Goal: Task Accomplishment & Management: Complete application form

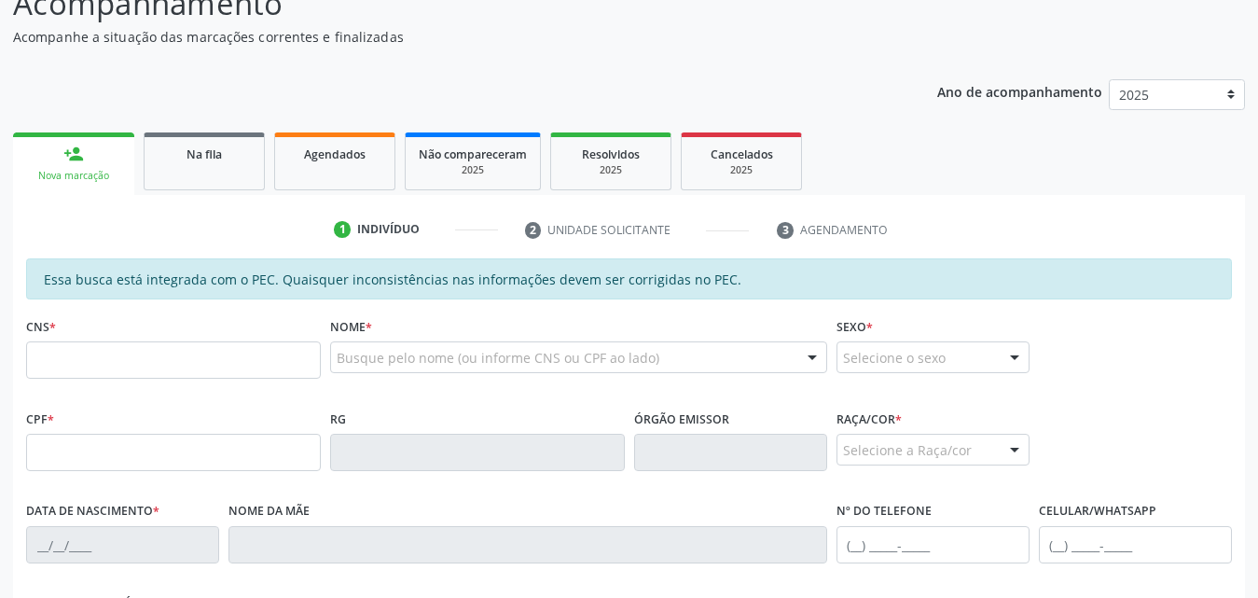
scroll to position [93, 0]
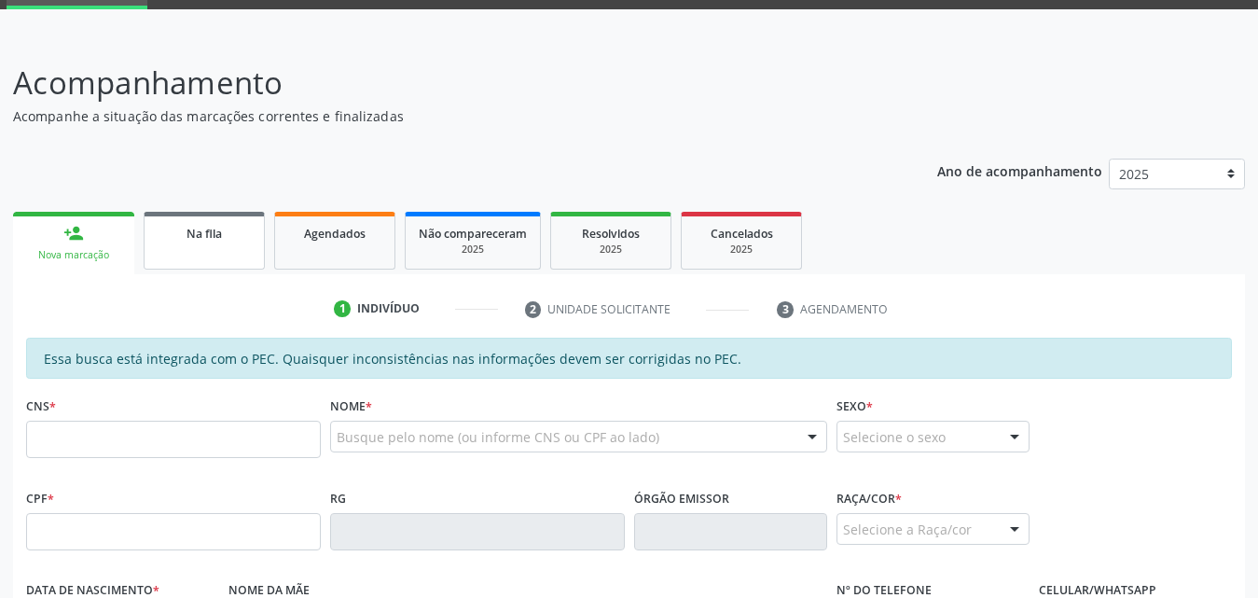
click at [225, 237] on div "Na fila" at bounding box center [204, 233] width 93 height 20
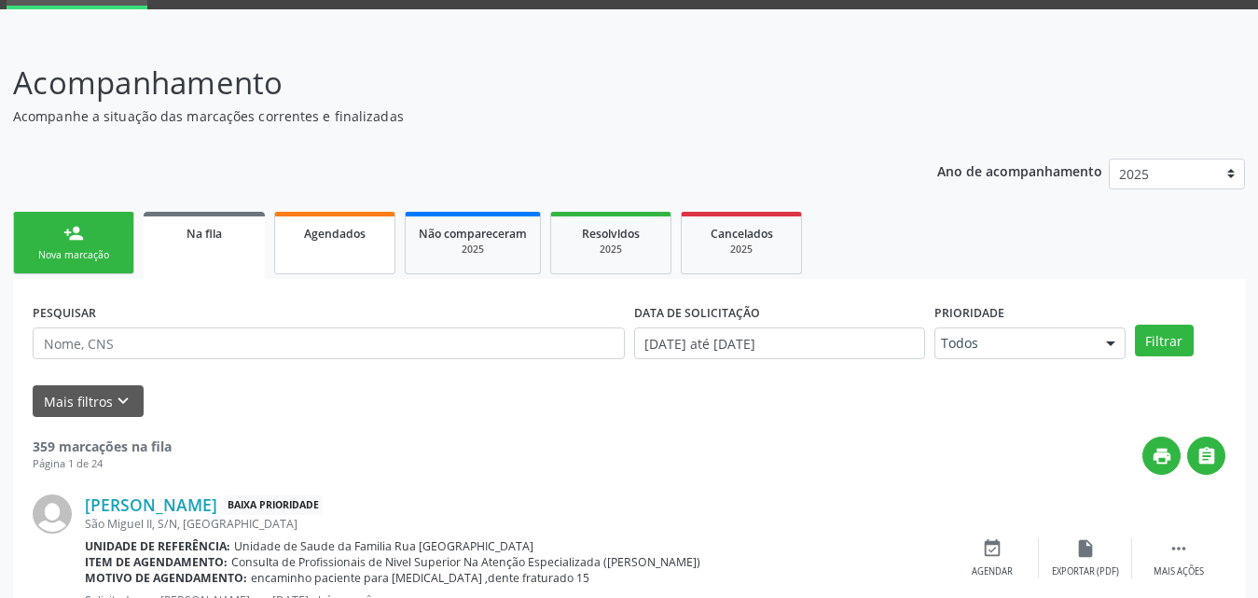
click at [339, 230] on span "Agendados" at bounding box center [335, 234] width 62 height 16
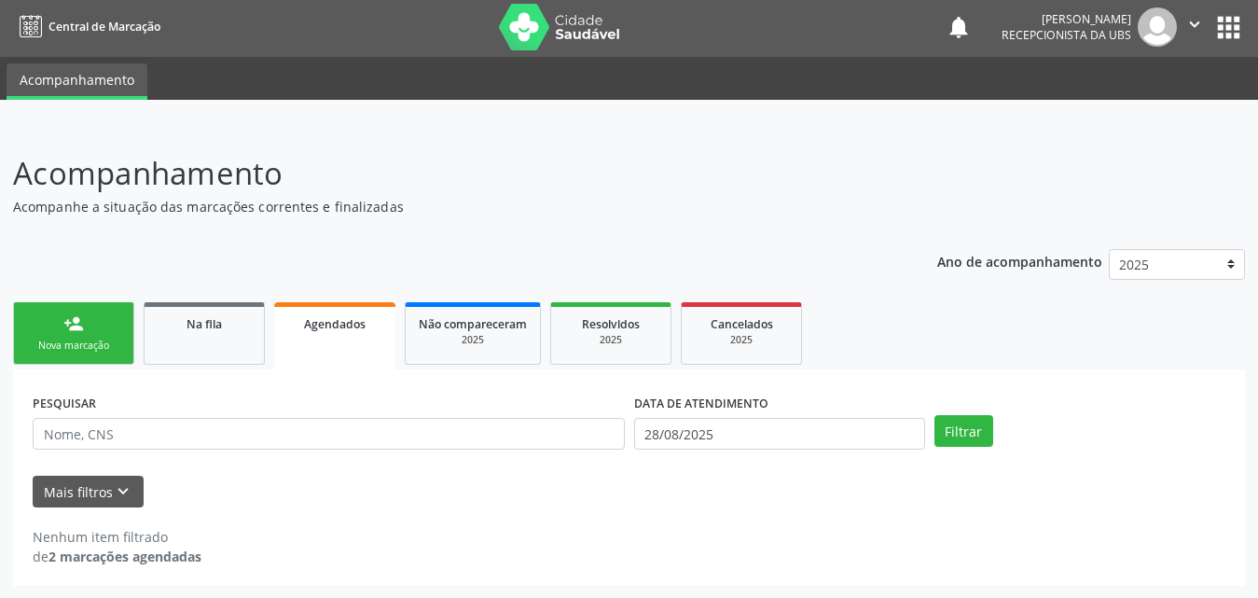
scroll to position [4, 0]
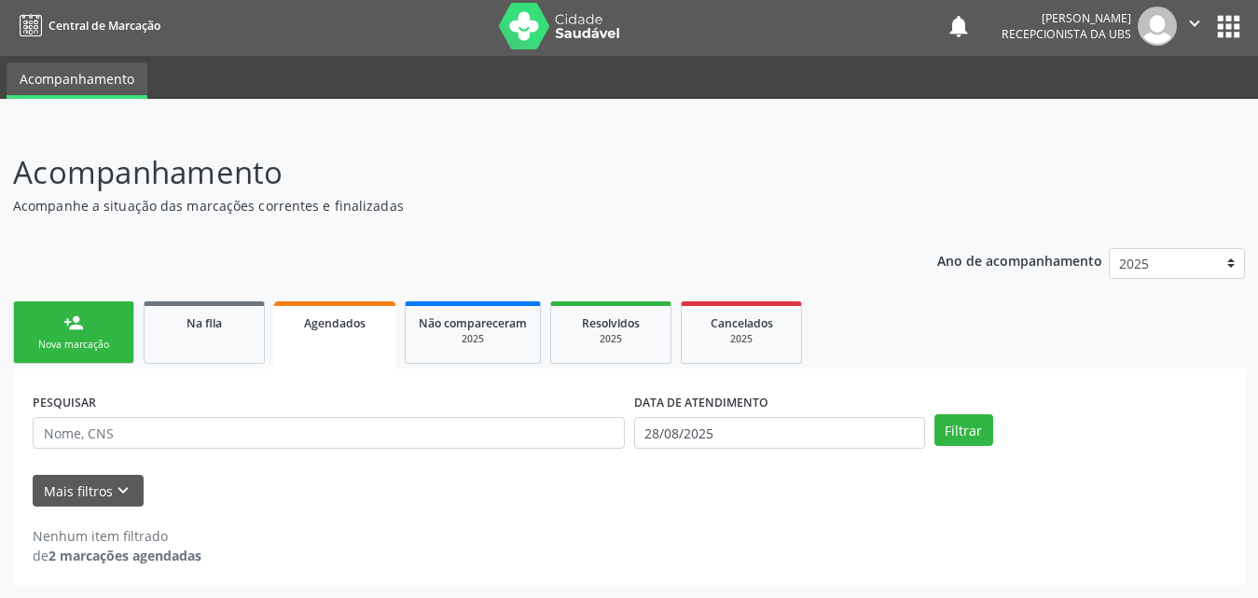
click at [325, 332] on link "Agendados" at bounding box center [334, 334] width 121 height 67
click at [323, 324] on span "Agendados" at bounding box center [335, 323] width 62 height 16
click at [237, 321] on div "Na fila" at bounding box center [204, 322] width 93 height 20
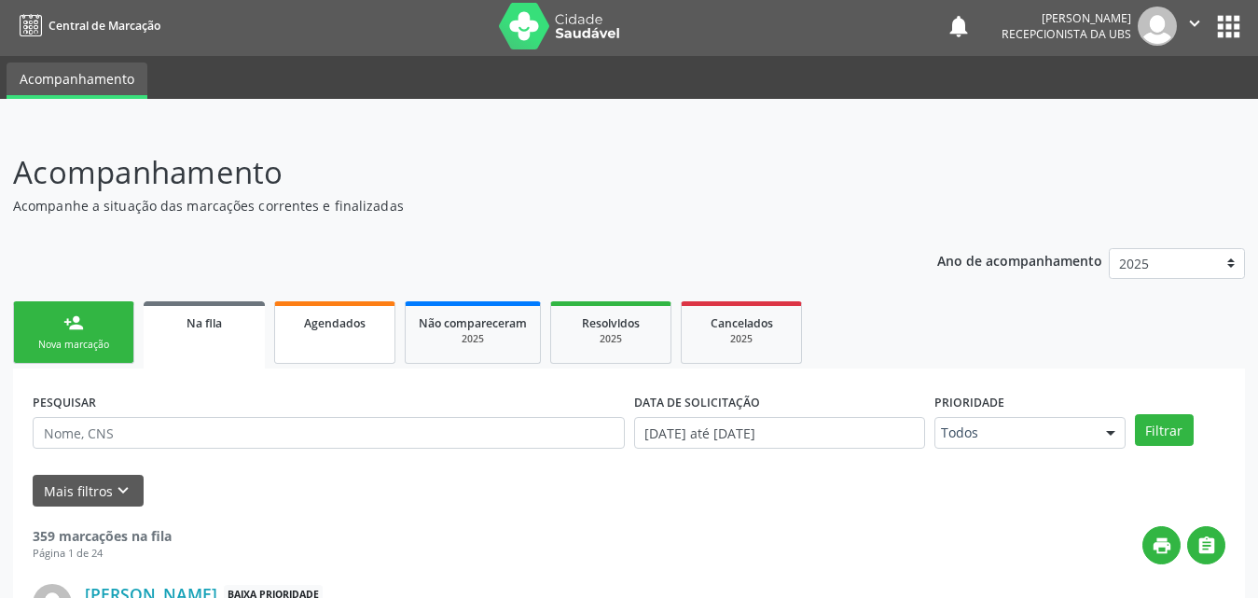
click at [337, 319] on span "Agendados" at bounding box center [335, 323] width 62 height 16
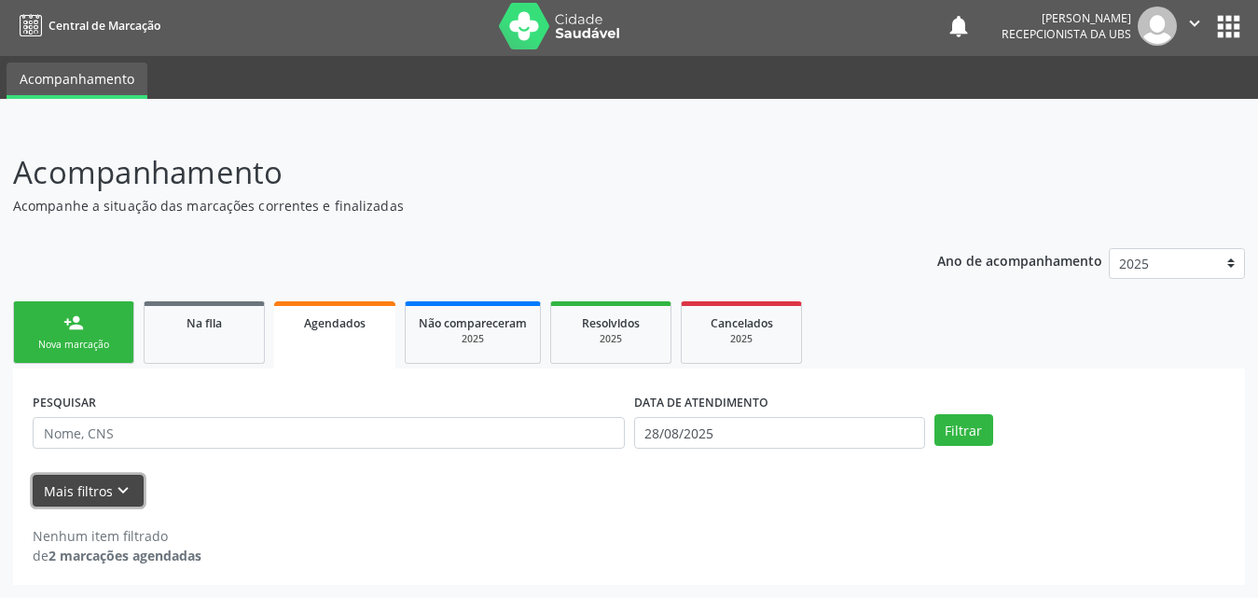
click at [90, 487] on button "Mais filtros keyboard_arrow_down" at bounding box center [88, 491] width 111 height 33
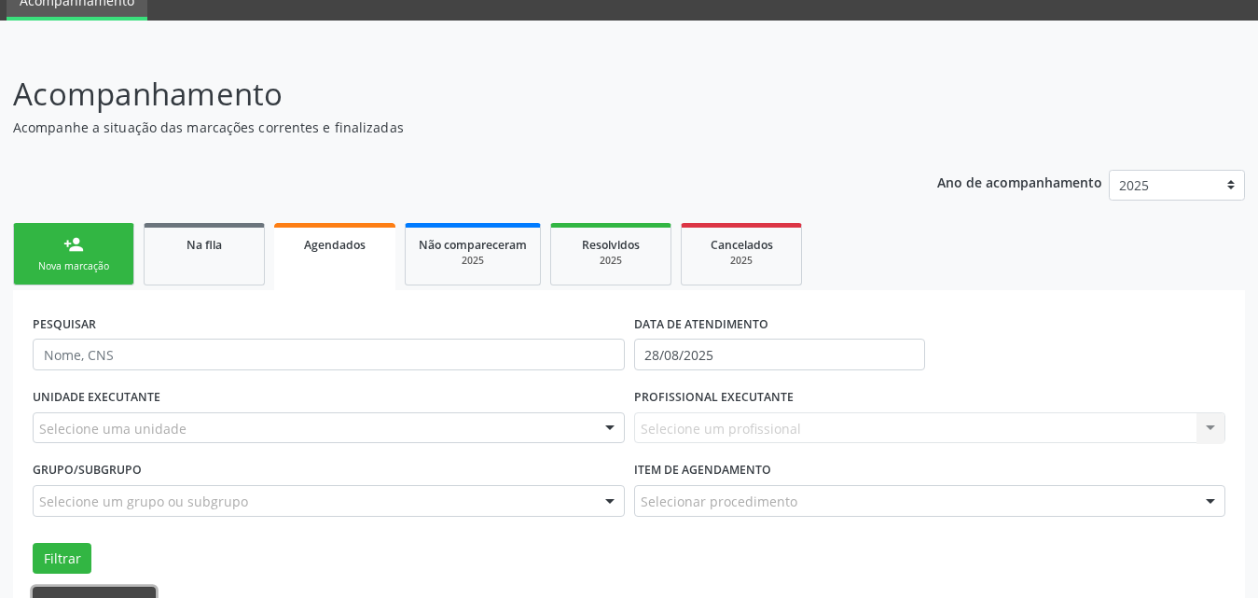
scroll to position [195, 0]
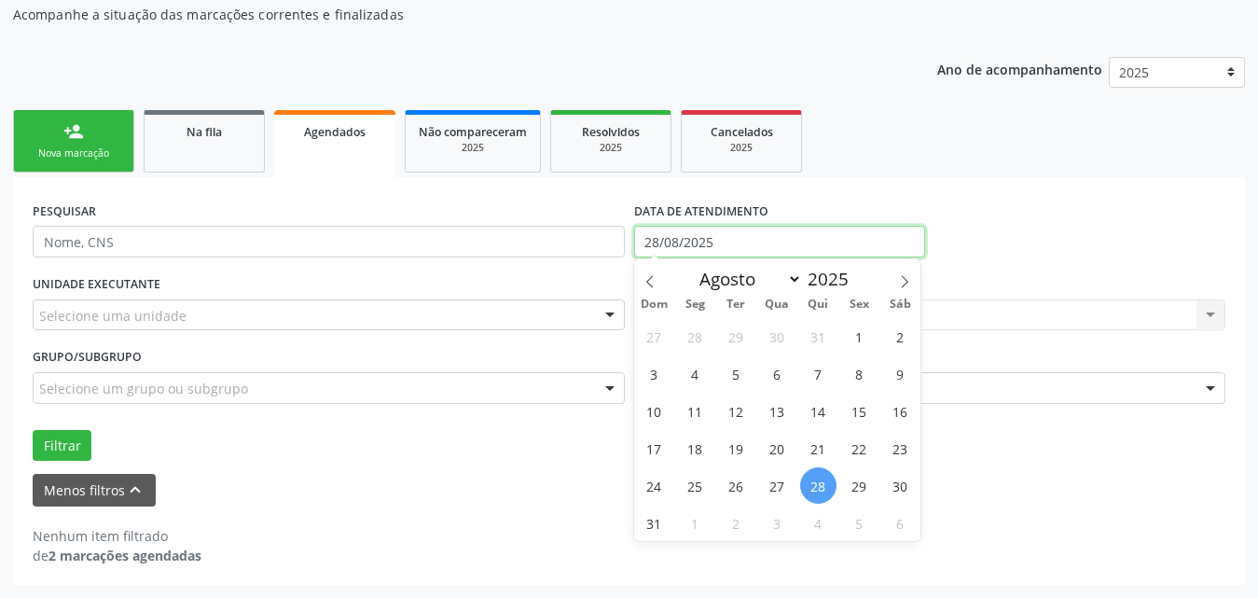
click at [806, 246] on input "28/08/2025" at bounding box center [779, 242] width 291 height 32
click at [863, 335] on span "1" at bounding box center [859, 336] width 36 height 36
type input "01/08/2025"
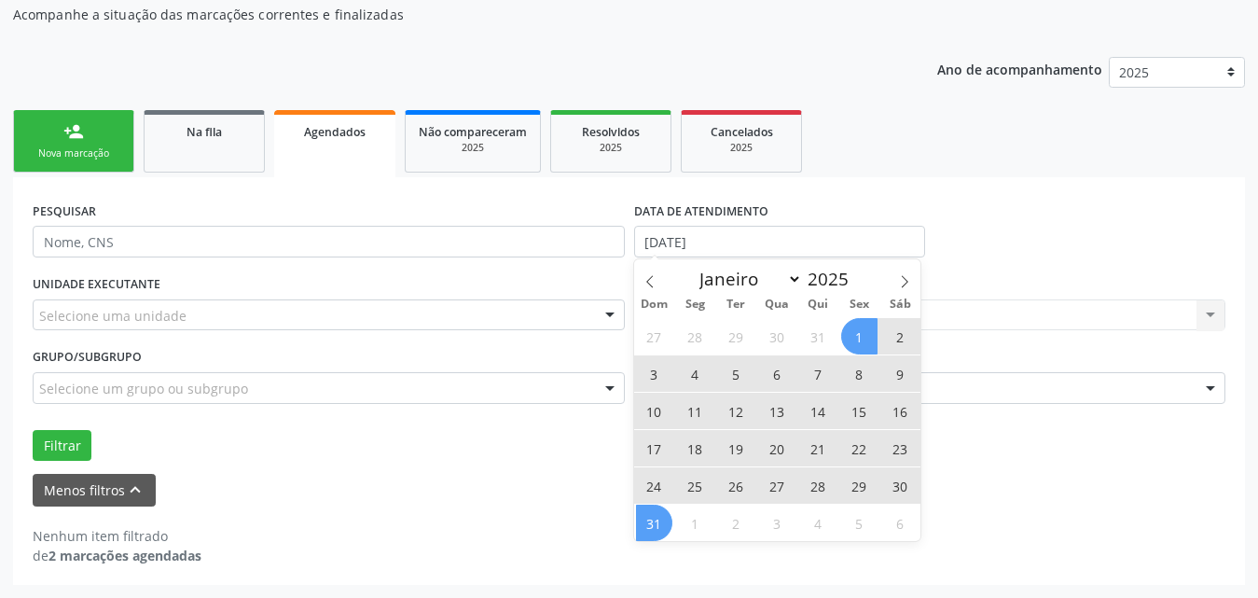
click at [654, 530] on span "31" at bounding box center [654, 522] width 36 height 36
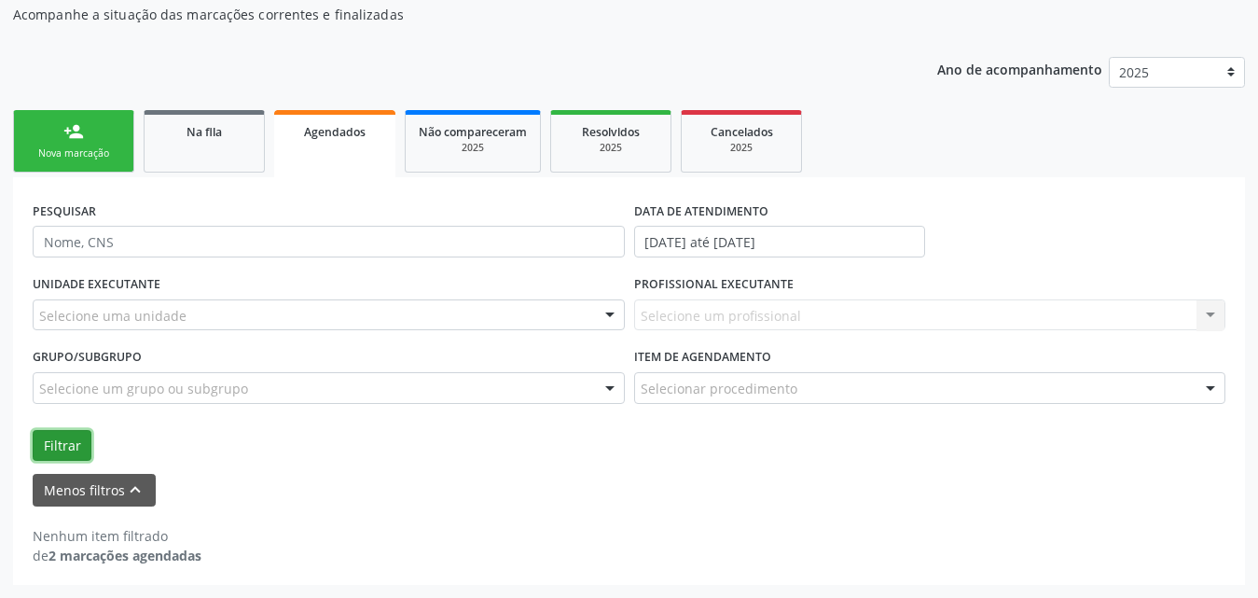
click at [62, 453] on button "Filtrar" at bounding box center [62, 446] width 59 height 32
click at [62, 448] on button "Filtrar" at bounding box center [62, 446] width 59 height 32
click at [111, 494] on button "Menos filtros keyboard_arrow_up" at bounding box center [94, 490] width 123 height 33
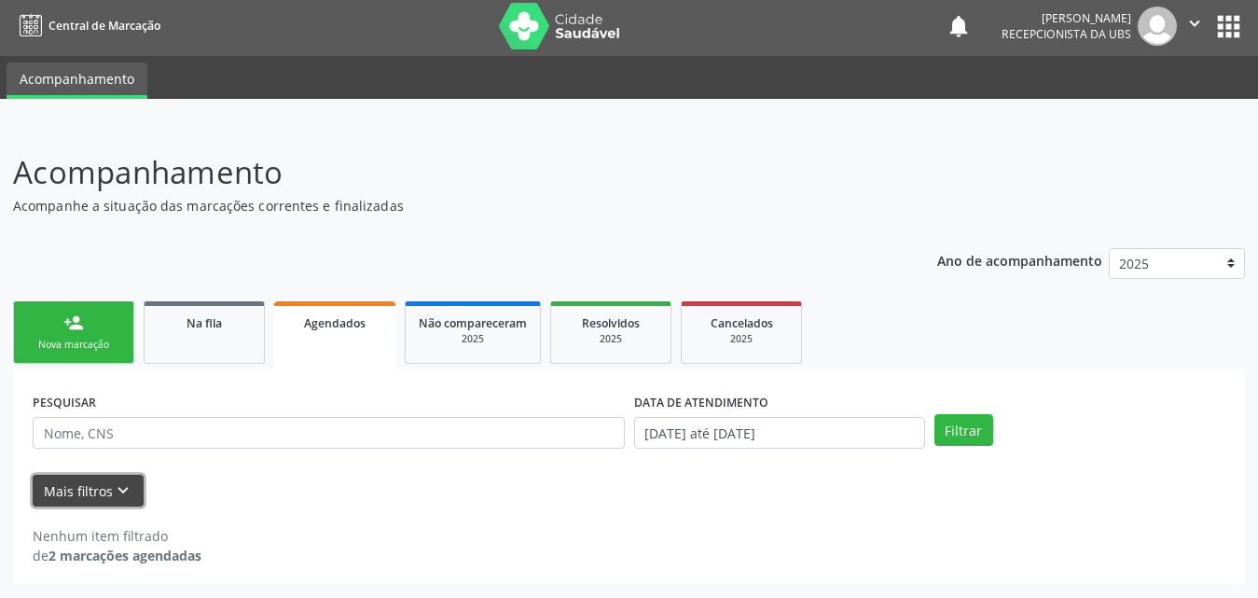
click at [113, 494] on icon "keyboard_arrow_down" at bounding box center [123, 490] width 21 height 21
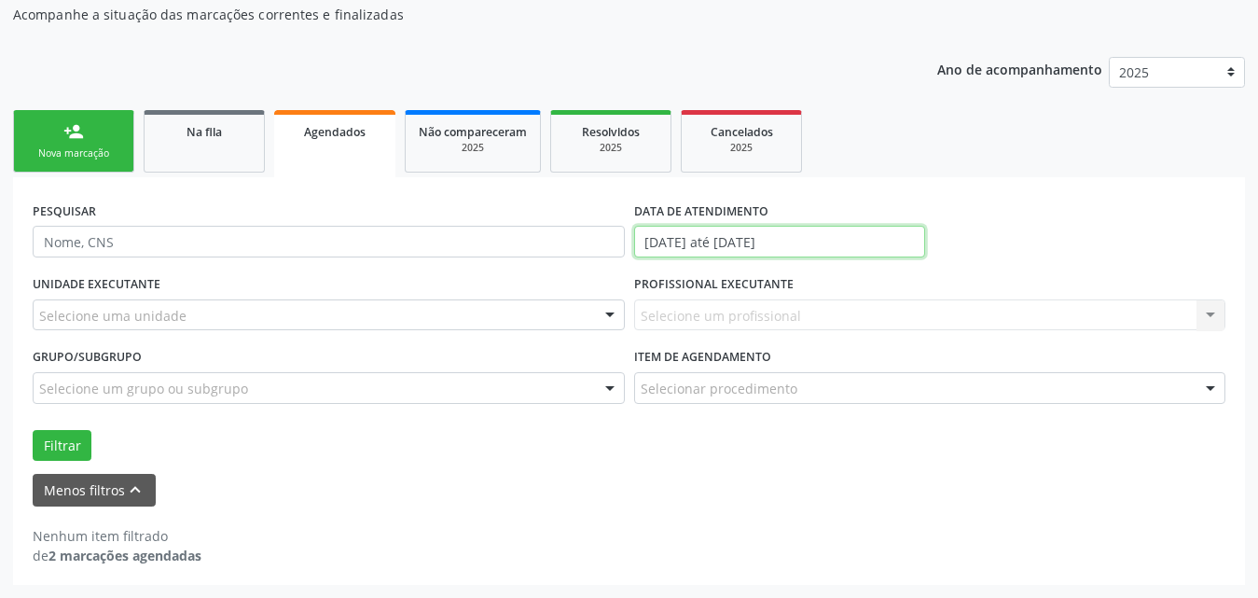
click at [906, 239] on input "01/08/2025 até 31/08/2025" at bounding box center [779, 242] width 291 height 32
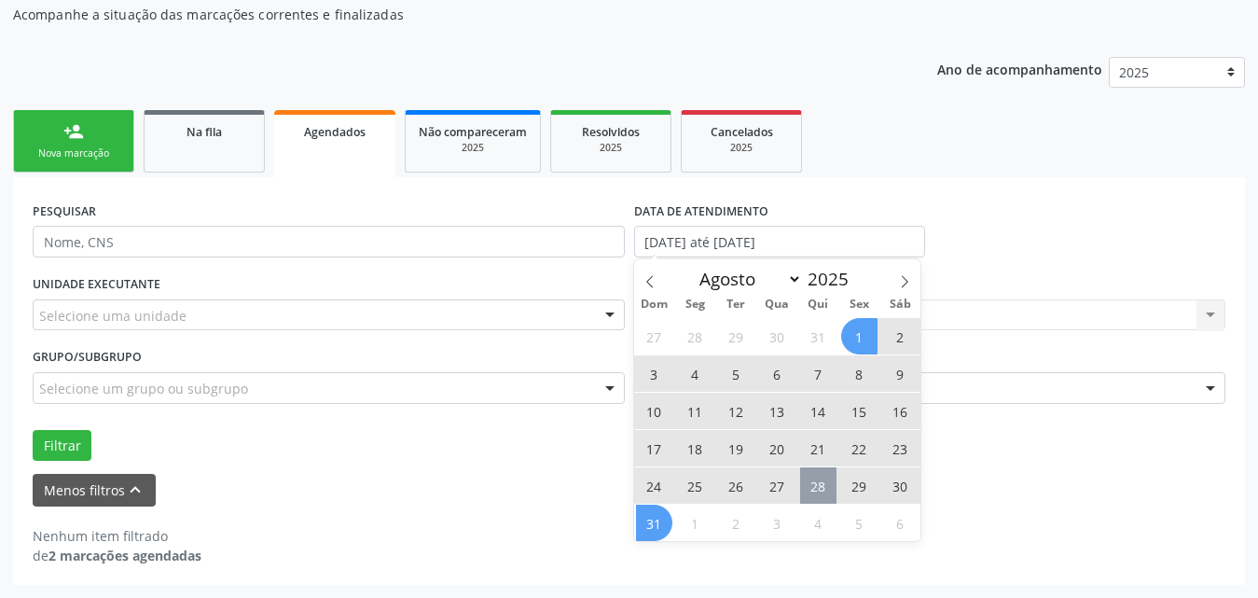
click at [811, 485] on span "28" at bounding box center [818, 485] width 36 height 36
type input "28/08/2025"
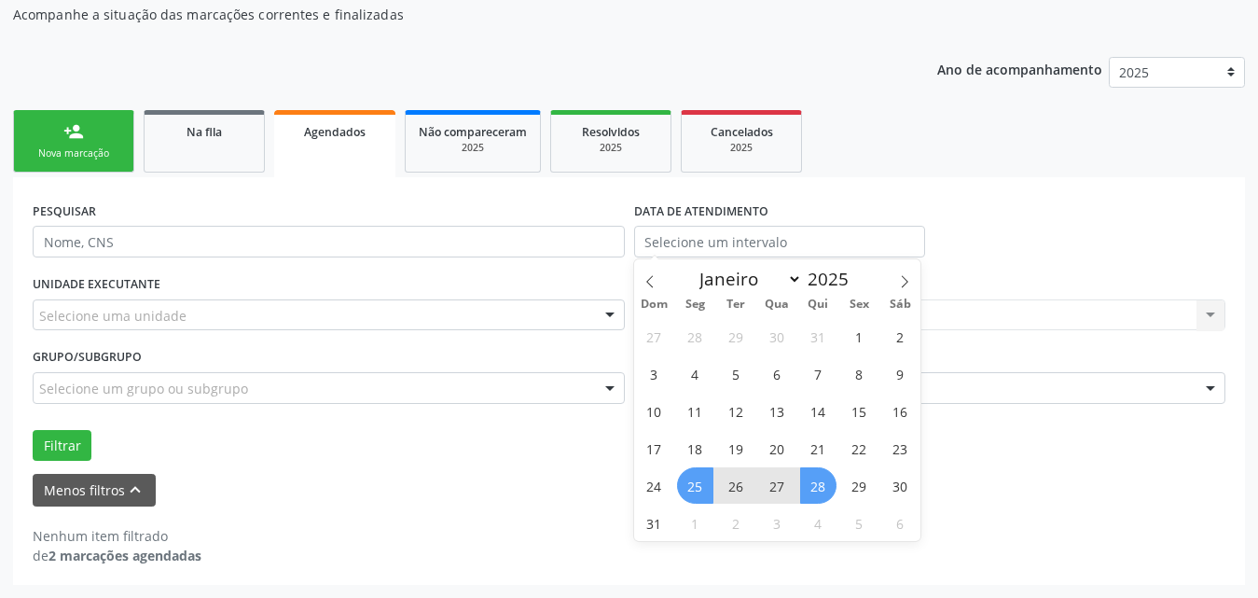
click at [440, 492] on div "Menos filtros keyboard_arrow_up" at bounding box center [629, 490] width 1202 height 33
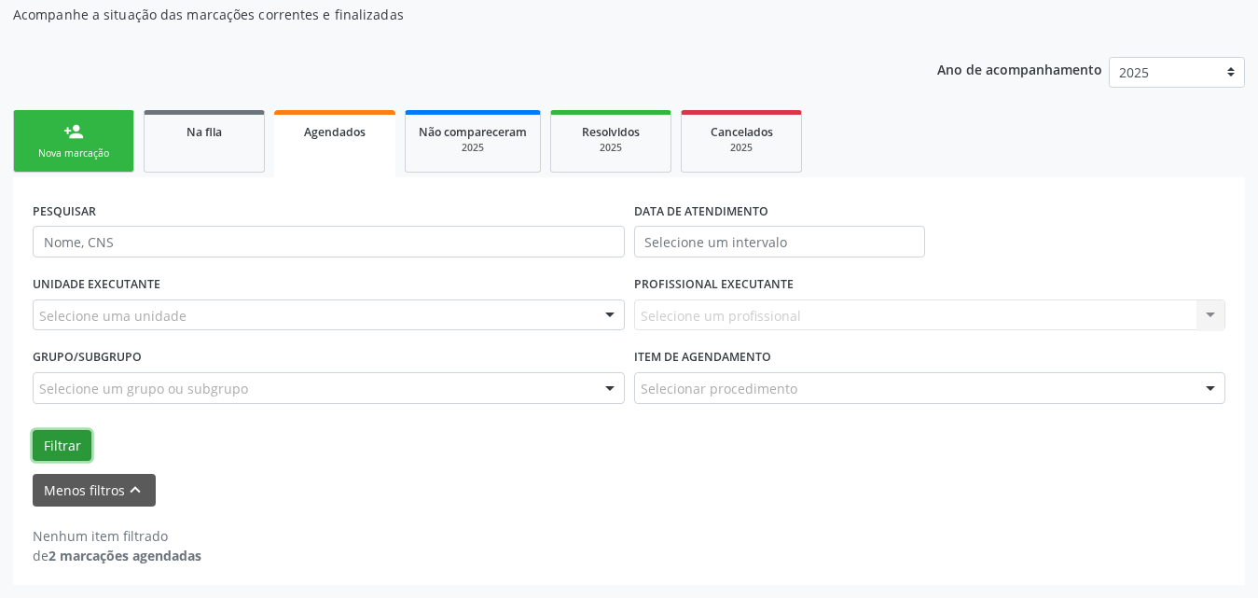
click at [66, 448] on button "Filtrar" at bounding box center [62, 446] width 59 height 32
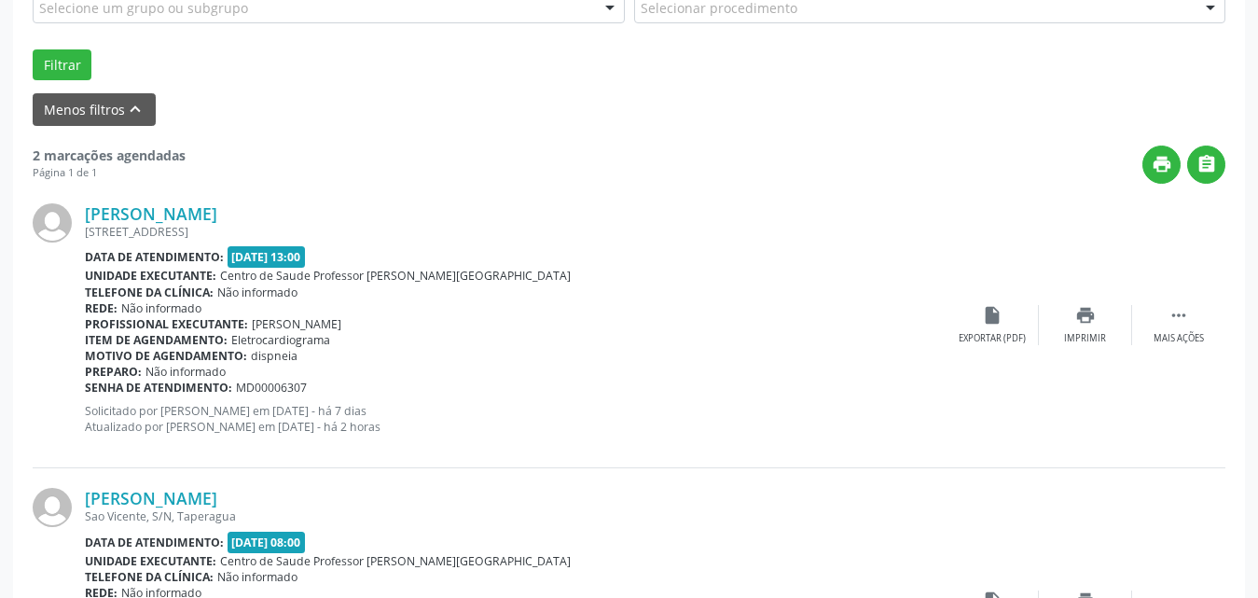
scroll to position [668, 0]
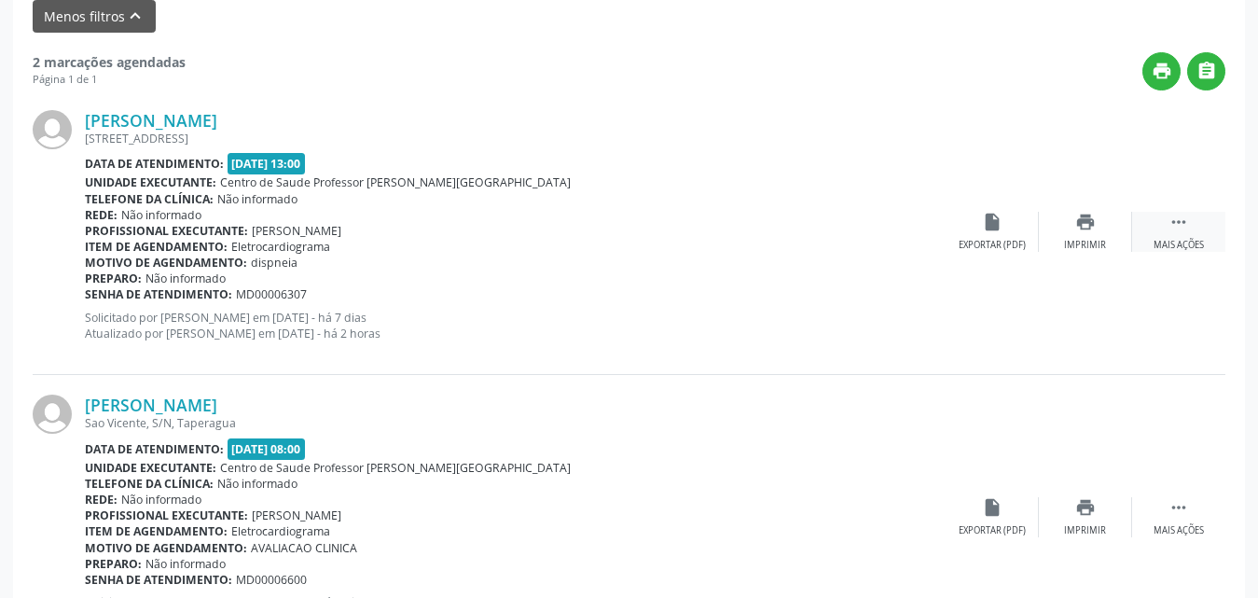
click at [1177, 225] on icon "" at bounding box center [1178, 222] width 21 height 21
click at [1097, 243] on div "Editar" at bounding box center [1085, 245] width 30 height 13
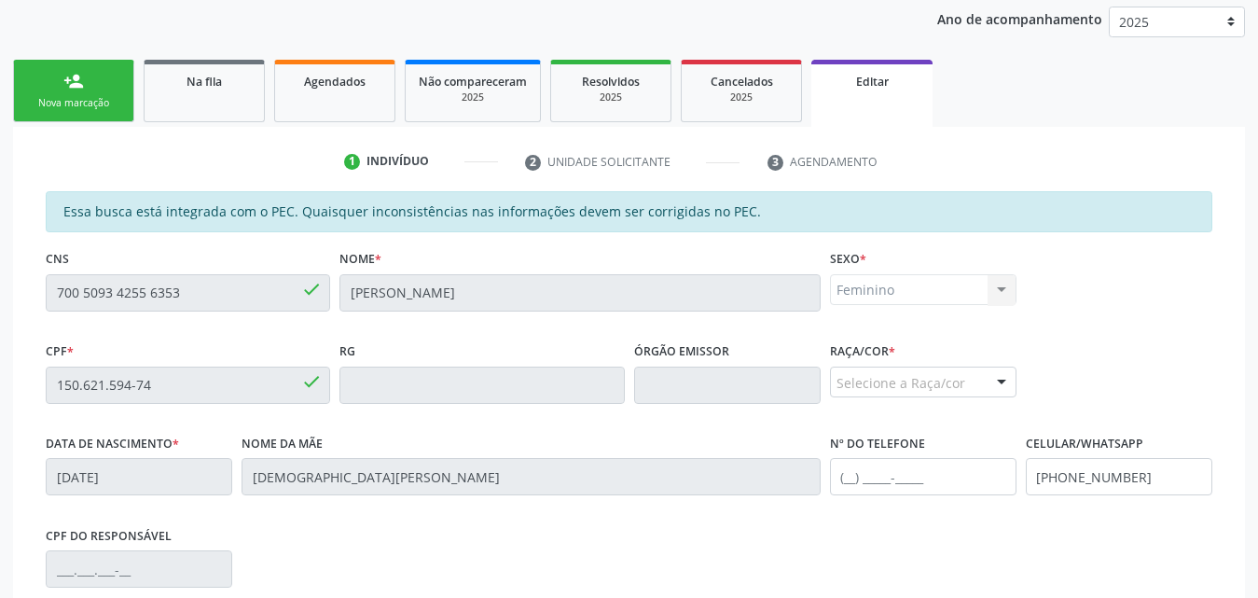
scroll to position [52, 0]
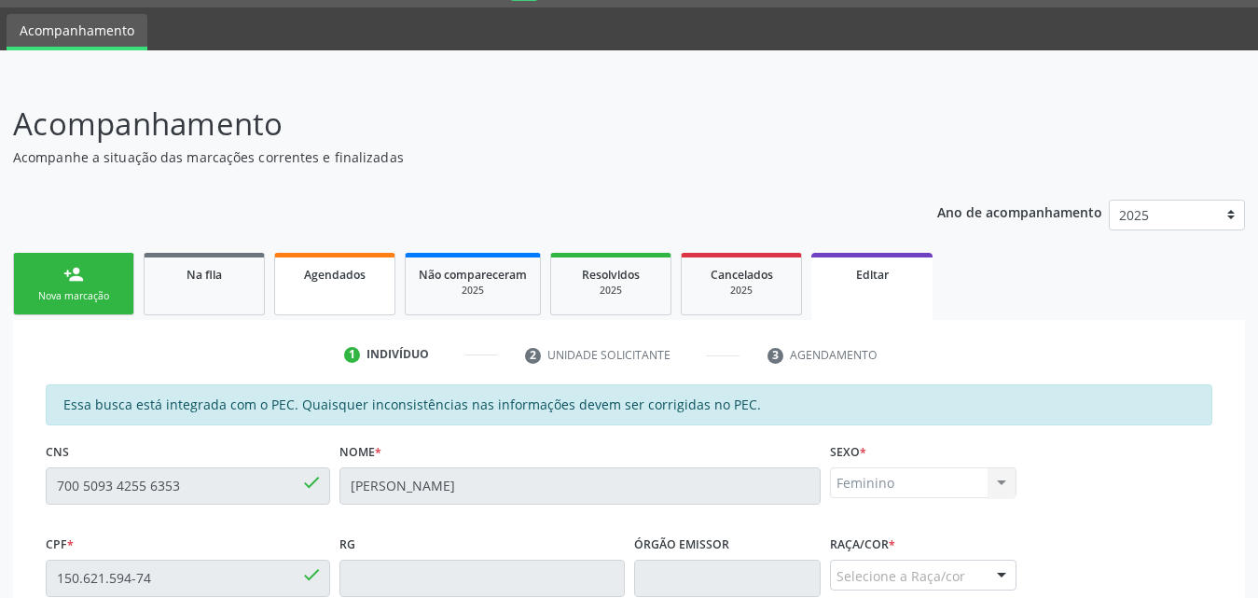
click at [358, 279] on span "Agendados" at bounding box center [335, 275] width 62 height 16
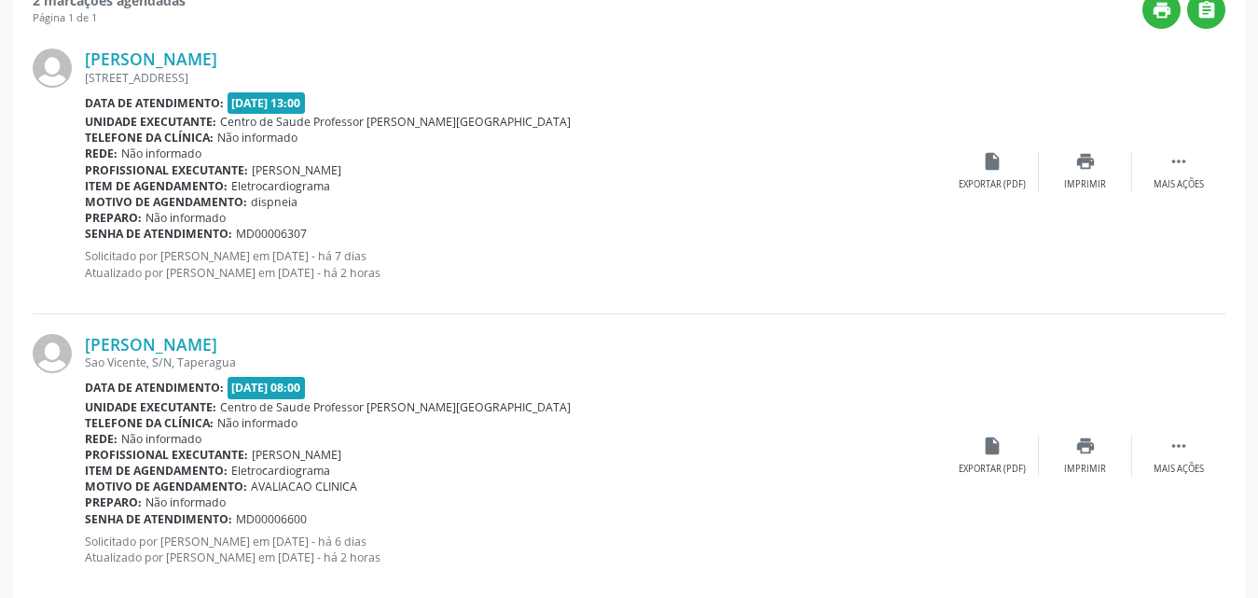
scroll to position [571, 0]
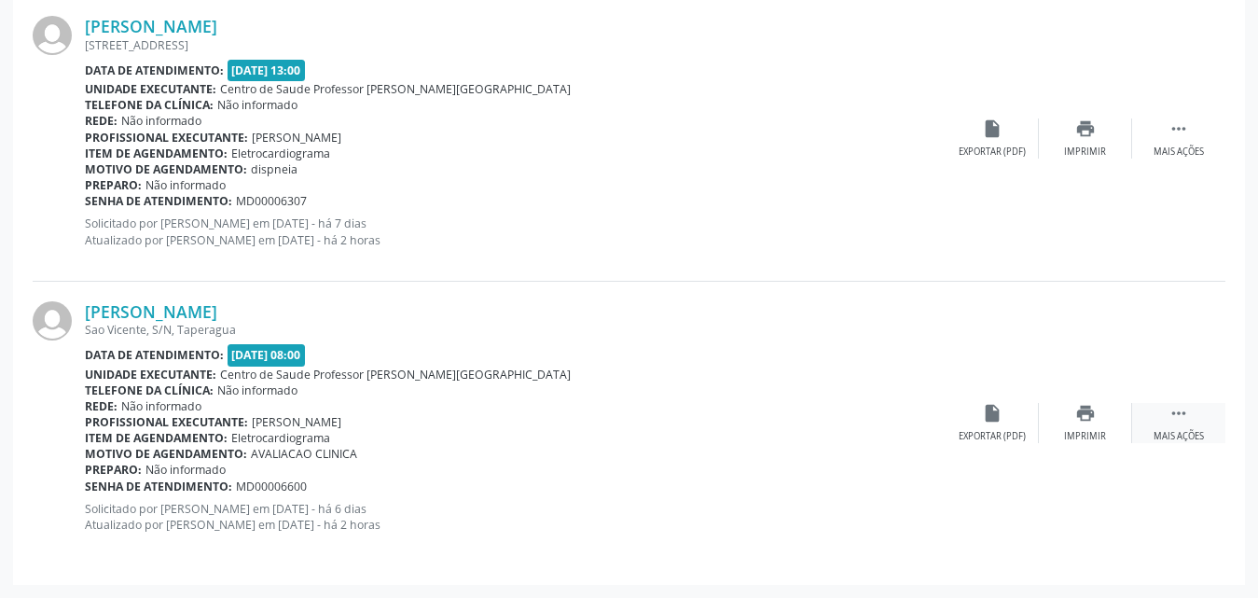
click at [1176, 429] on div " Mais ações" at bounding box center [1178, 423] width 93 height 40
click at [1084, 436] on div "Editar" at bounding box center [1085, 436] width 30 height 13
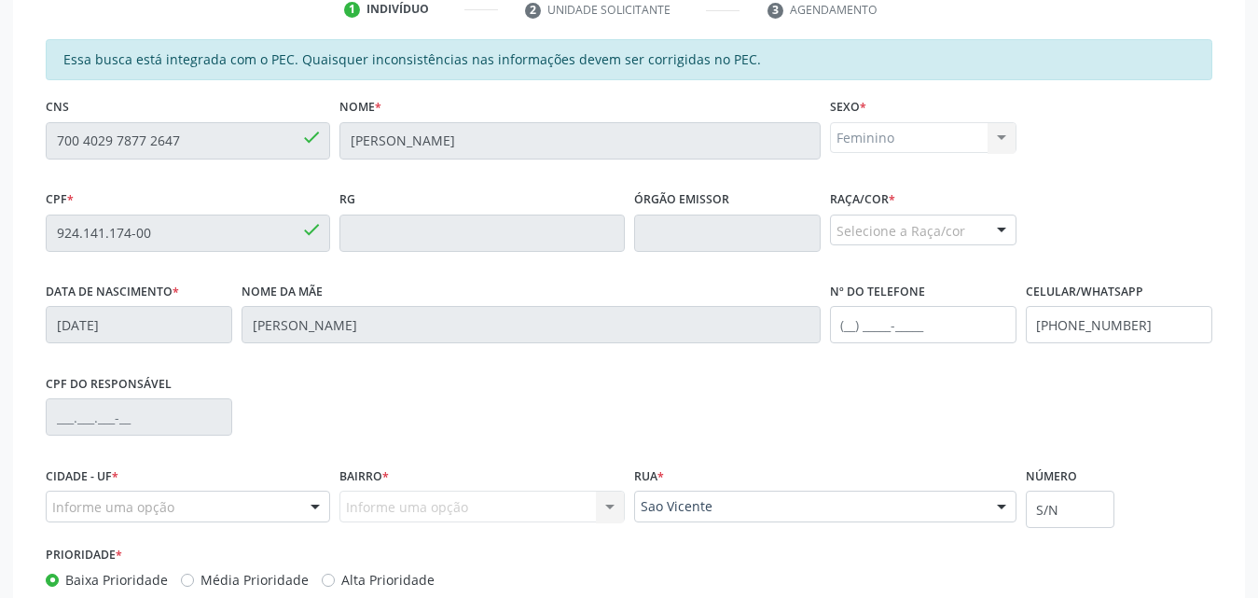
scroll to position [239, 0]
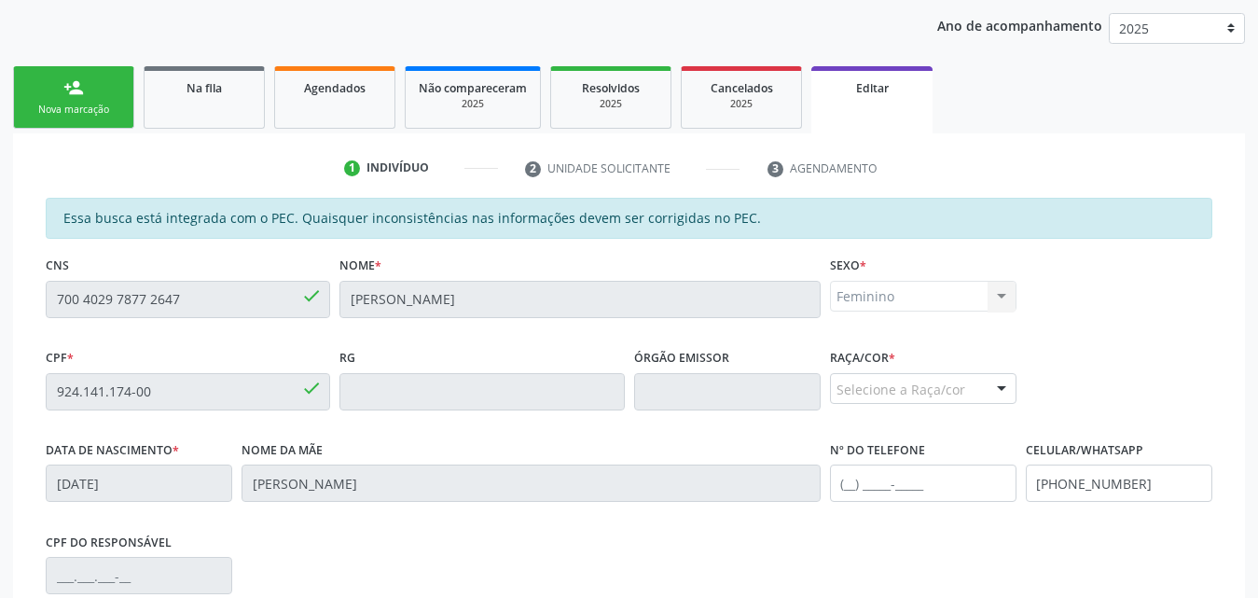
drag, startPoint x: 106, startPoint y: 89, endPoint x: 103, endPoint y: 79, distance: 10.0
click at [106, 90] on link "person_add Nova marcação" at bounding box center [73, 97] width 121 height 62
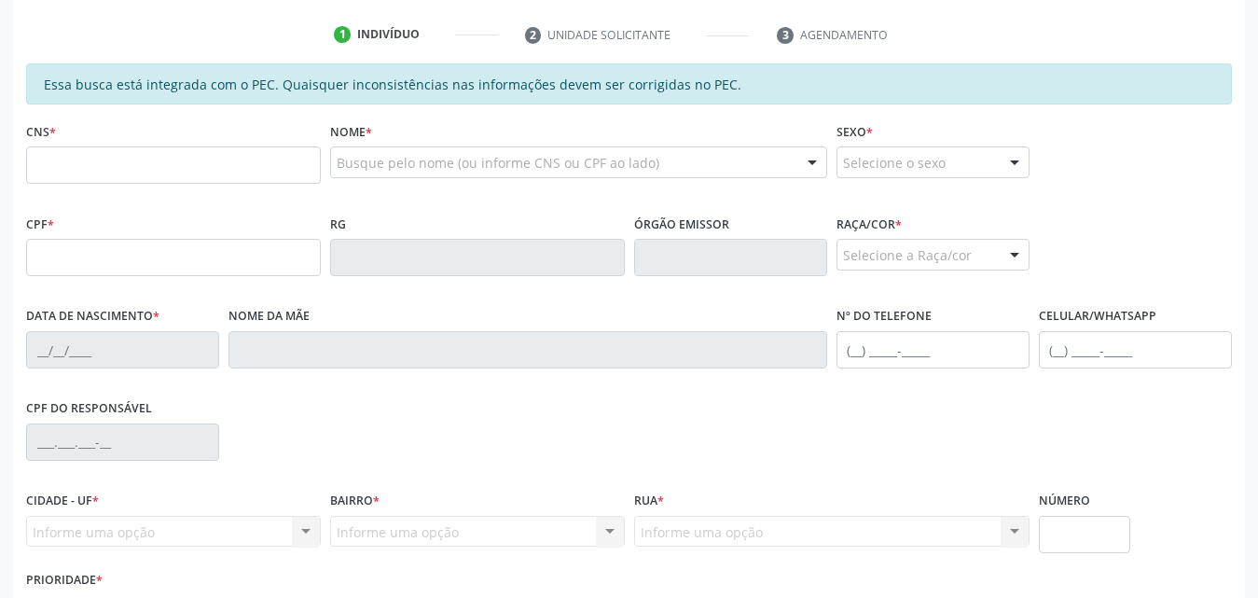
scroll to position [425, 0]
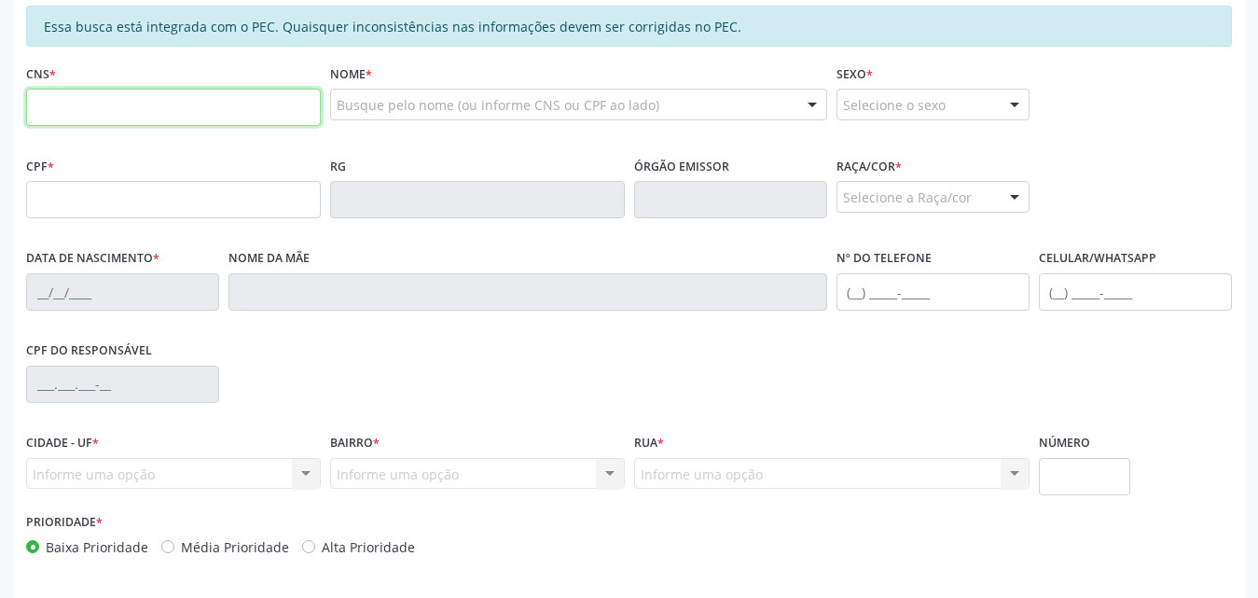
click at [198, 107] on input "text" at bounding box center [173, 107] width 295 height 37
type input "708 0083 0119 8028"
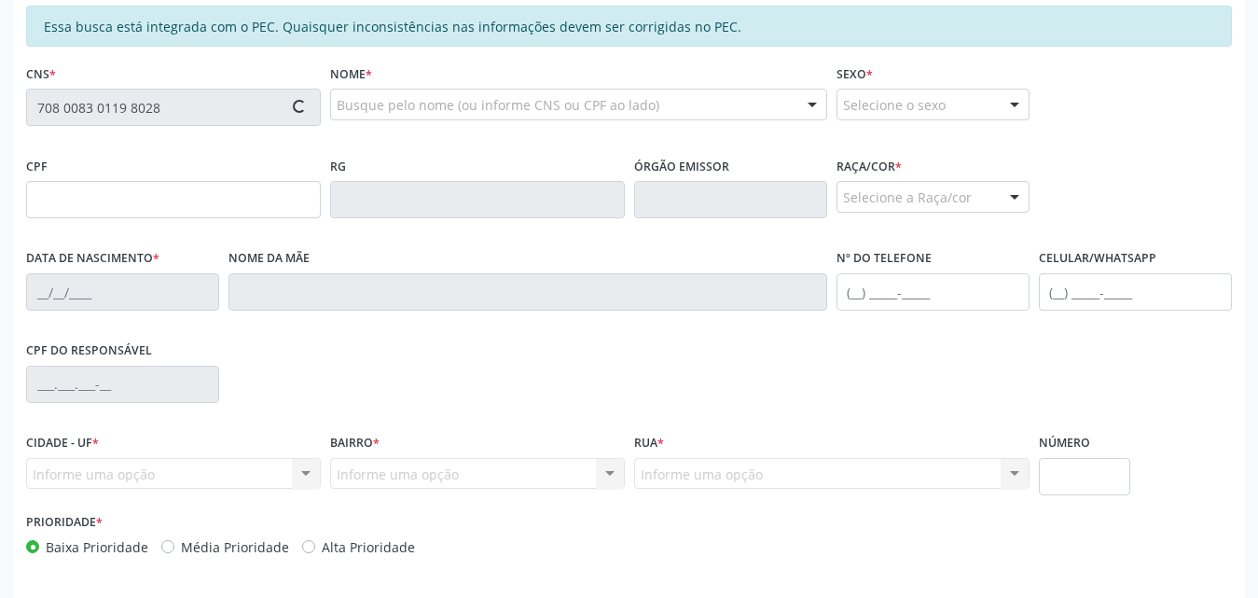
type input "563.857.814-53"
type input "0[DATE]"
type input "[US_STATE] de [GEOGRAPHIC_DATA]"
type input "[PHONE_NUMBER]"
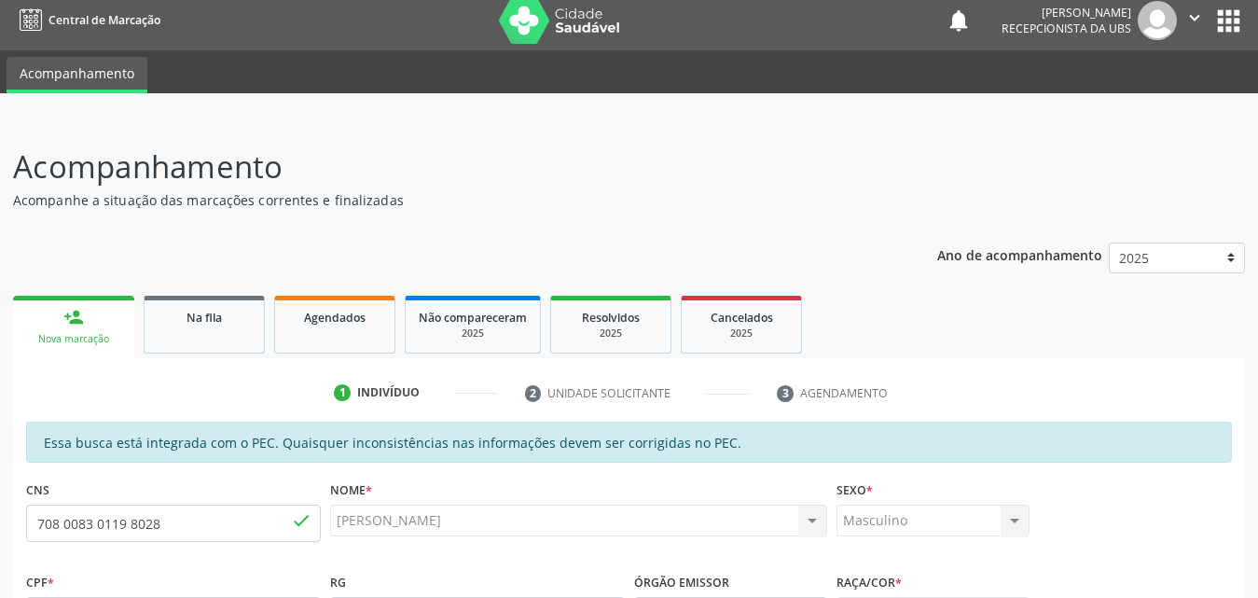
scroll to position [0, 0]
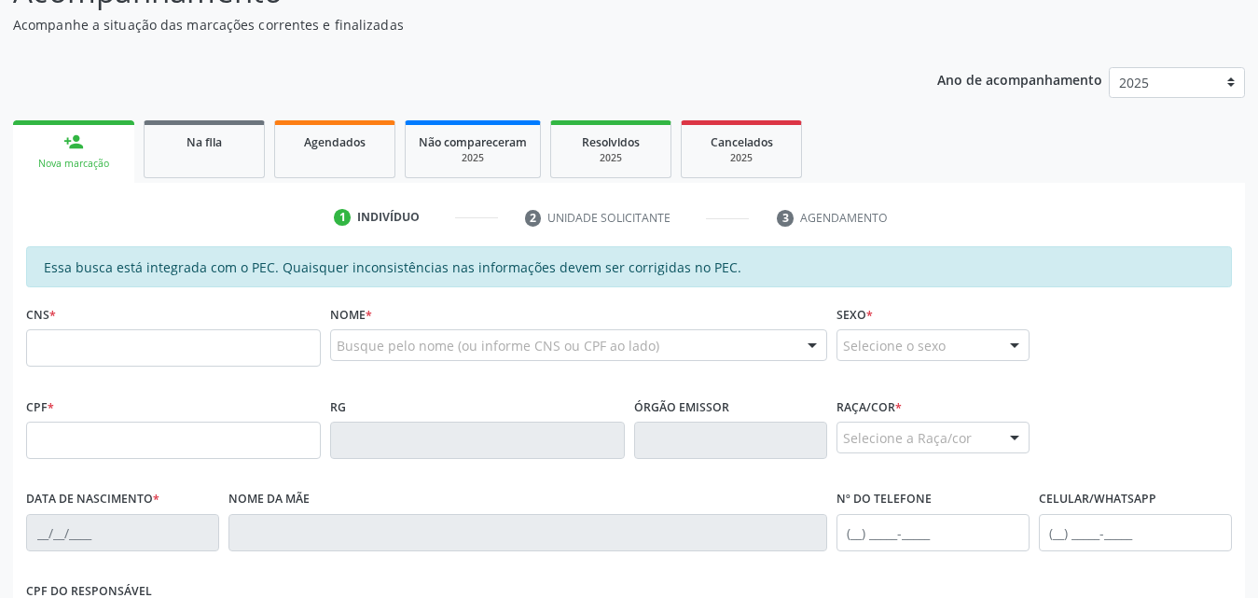
scroll to position [186, 0]
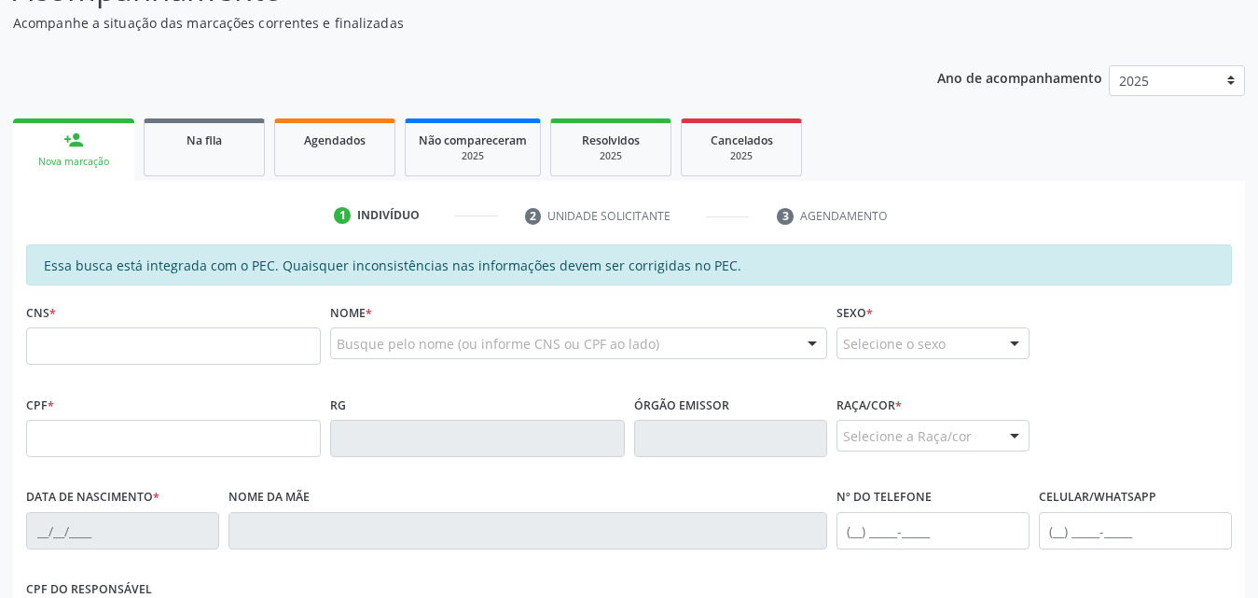
drag, startPoint x: 172, startPoint y: 353, endPoint x: 172, endPoint y: 343, distance: 10.3
click at [172, 347] on input "text" at bounding box center [173, 345] width 295 height 37
type input "708 0083 0119 8028"
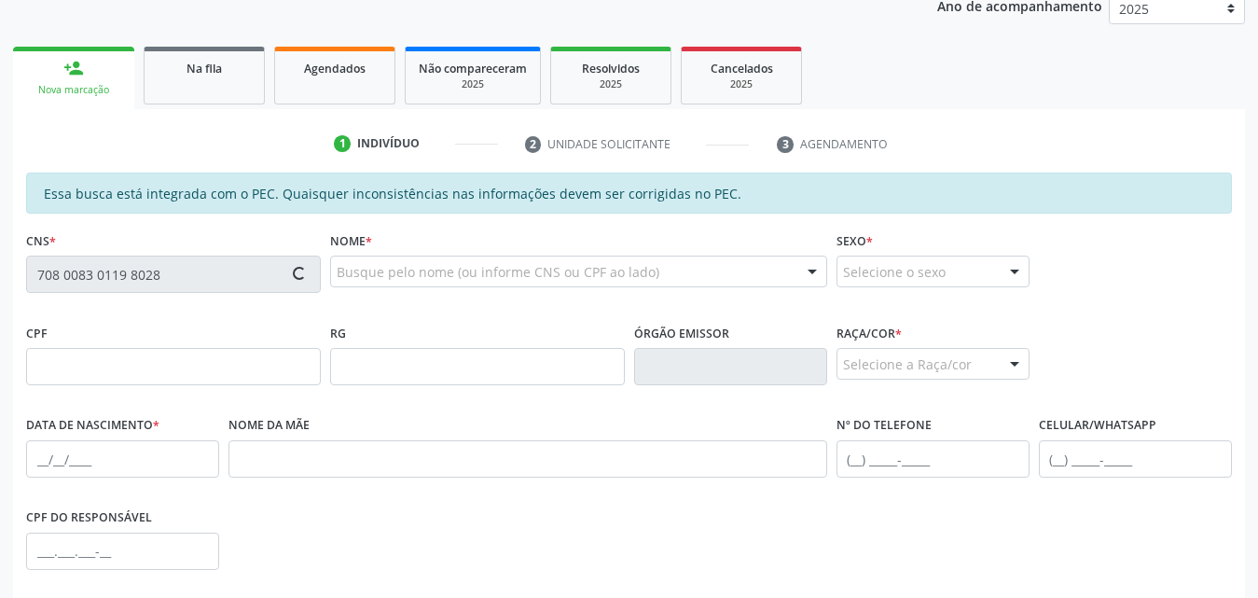
scroll to position [280, 0]
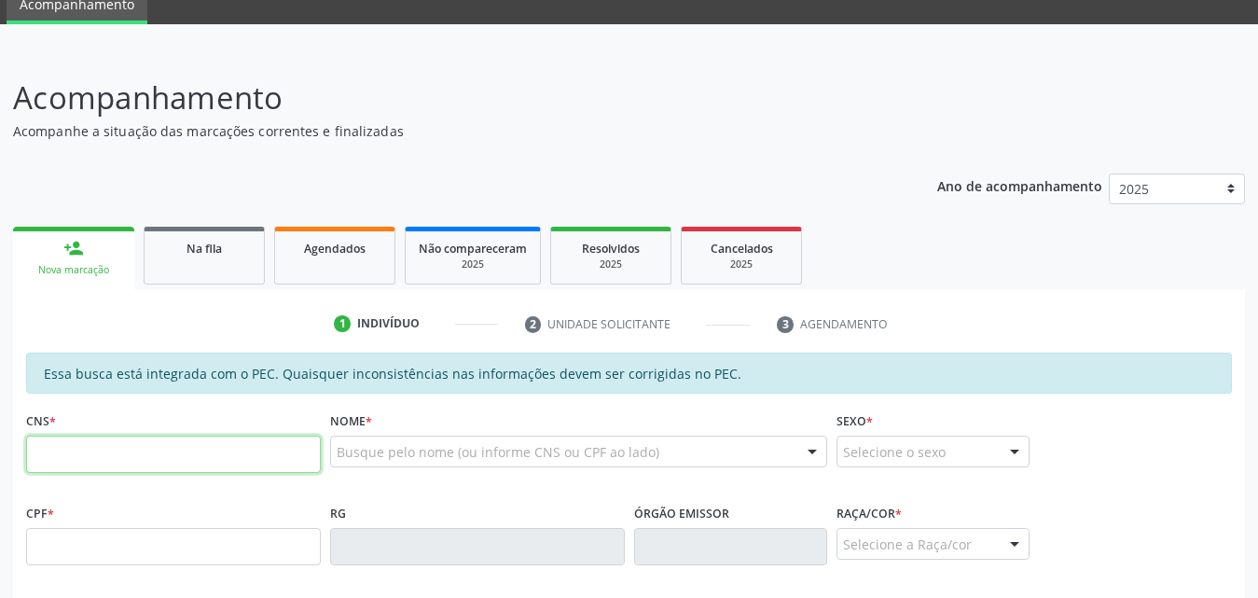
scroll to position [186, 0]
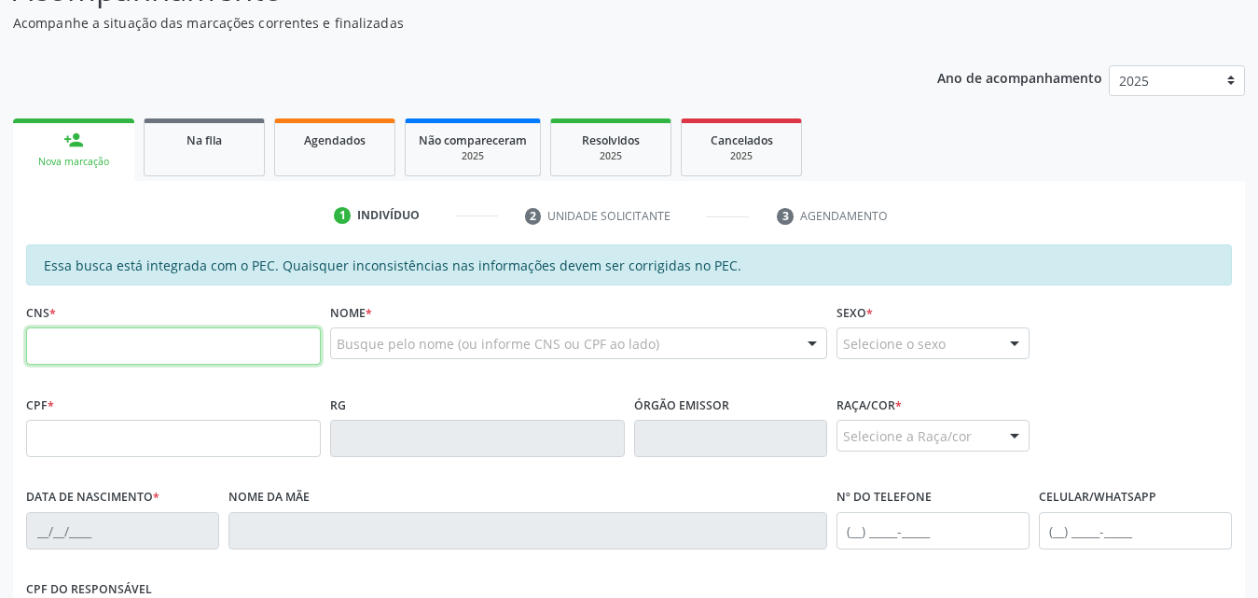
click at [220, 331] on input "text" at bounding box center [173, 345] width 295 height 37
type input "708 0083 0119 8028"
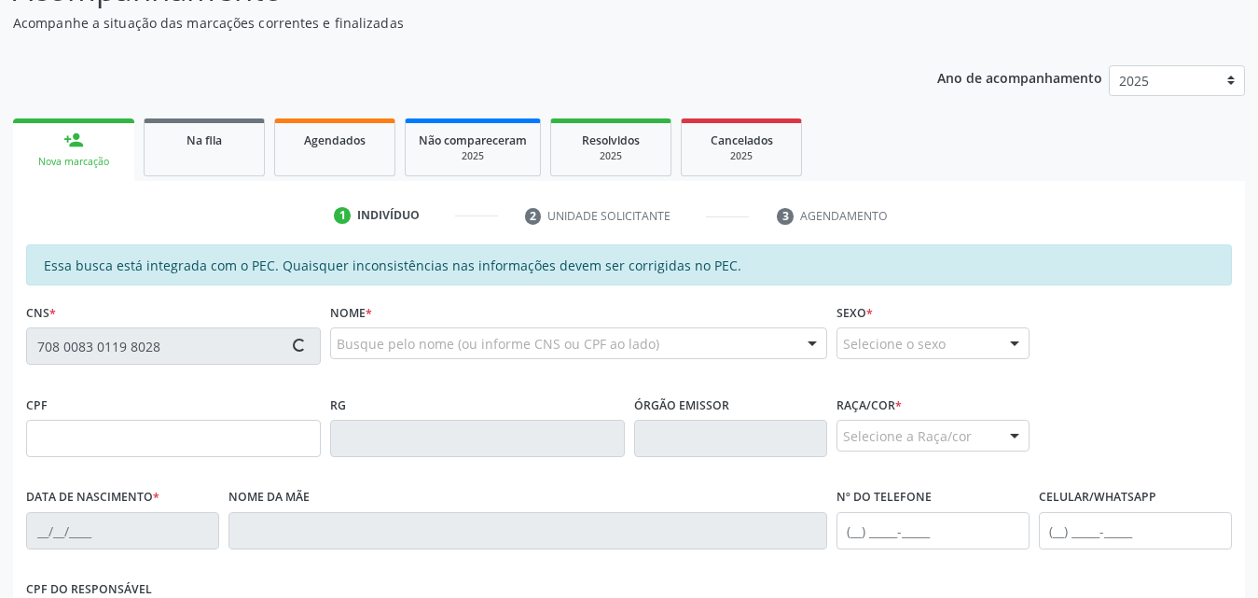
type input "563.857.814-53"
type input "0[DATE]"
type input "[US_STATE] de [GEOGRAPHIC_DATA]"
type input "[PHONE_NUMBER]"
type input "147"
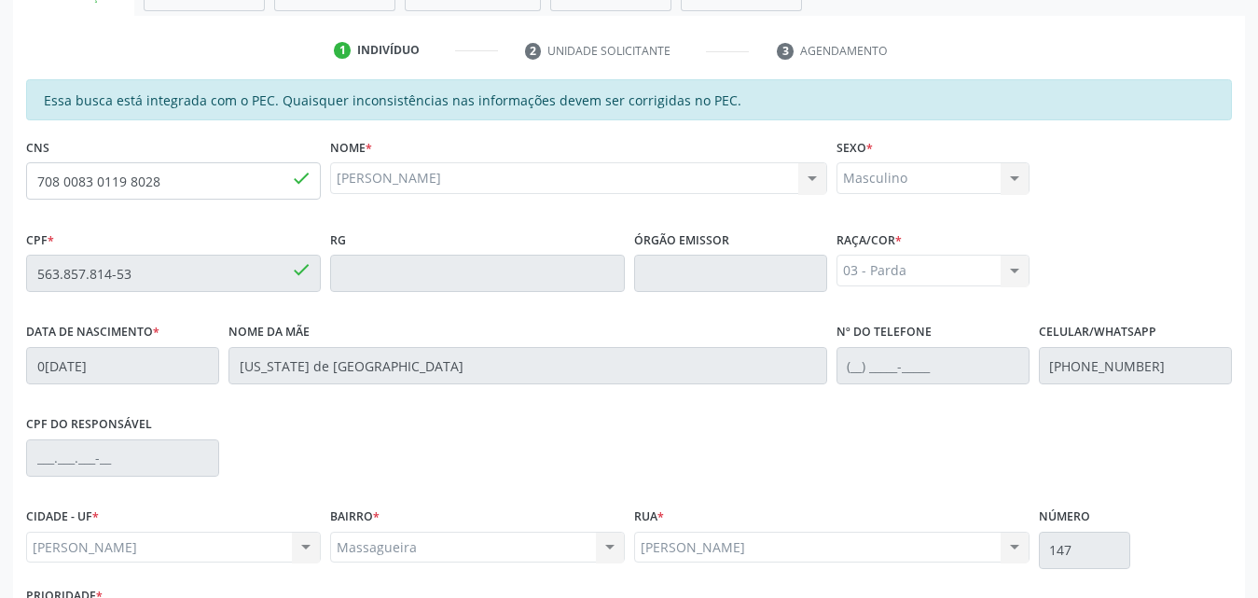
scroll to position [493, 0]
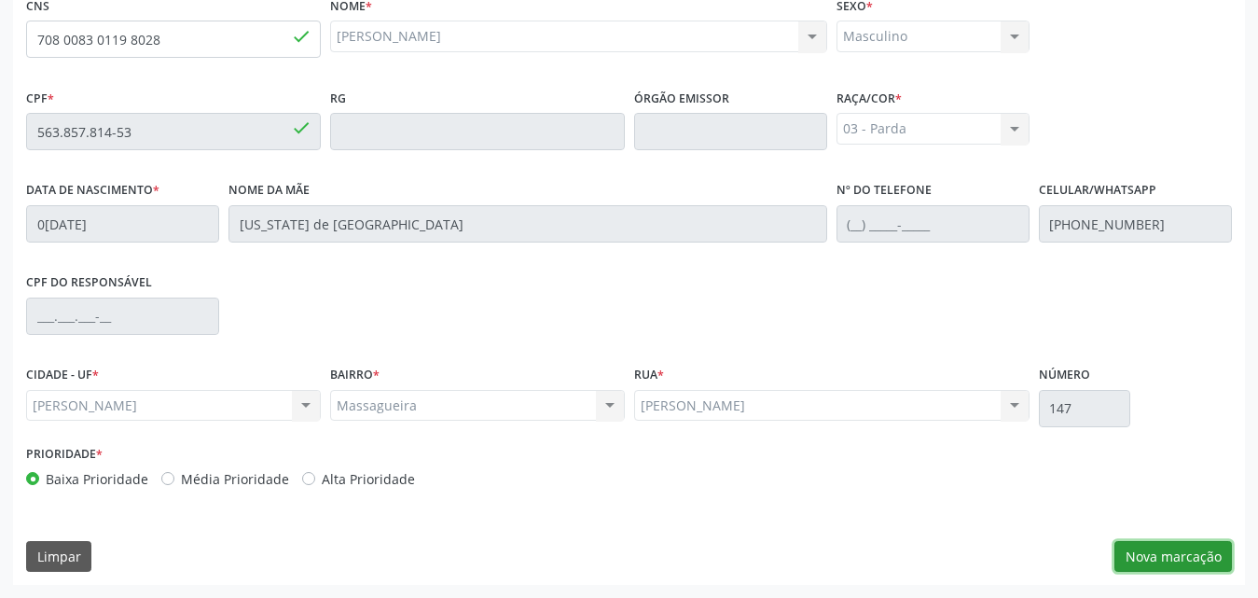
click at [1176, 559] on button "Nova marcação" at bounding box center [1172, 557] width 117 height 32
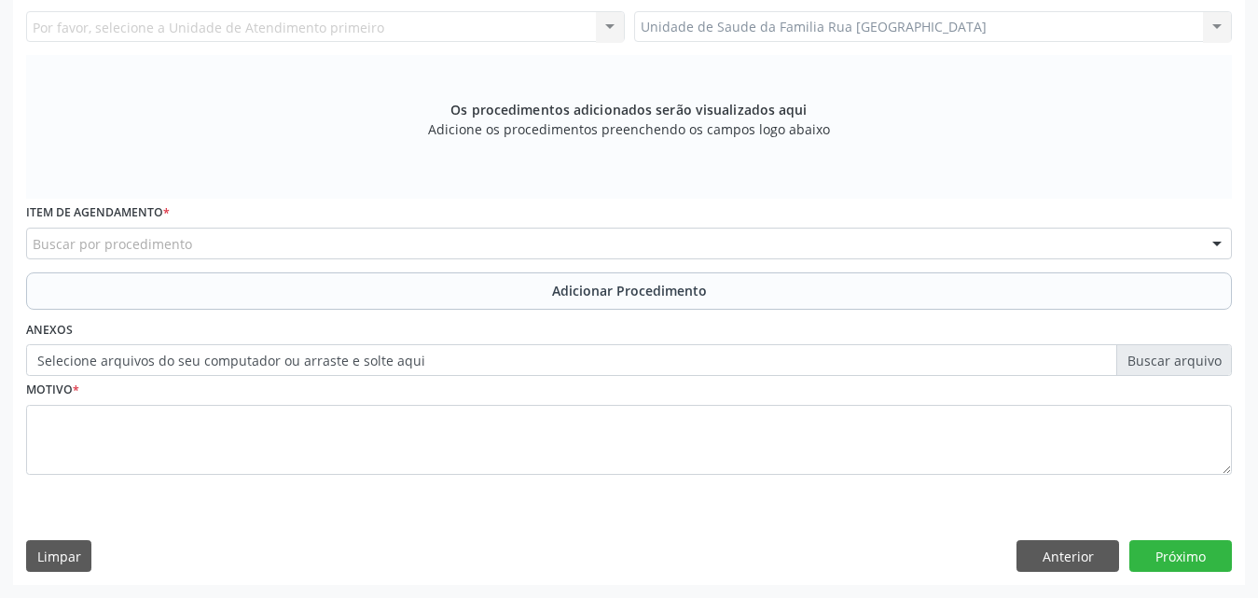
scroll to position [242, 0]
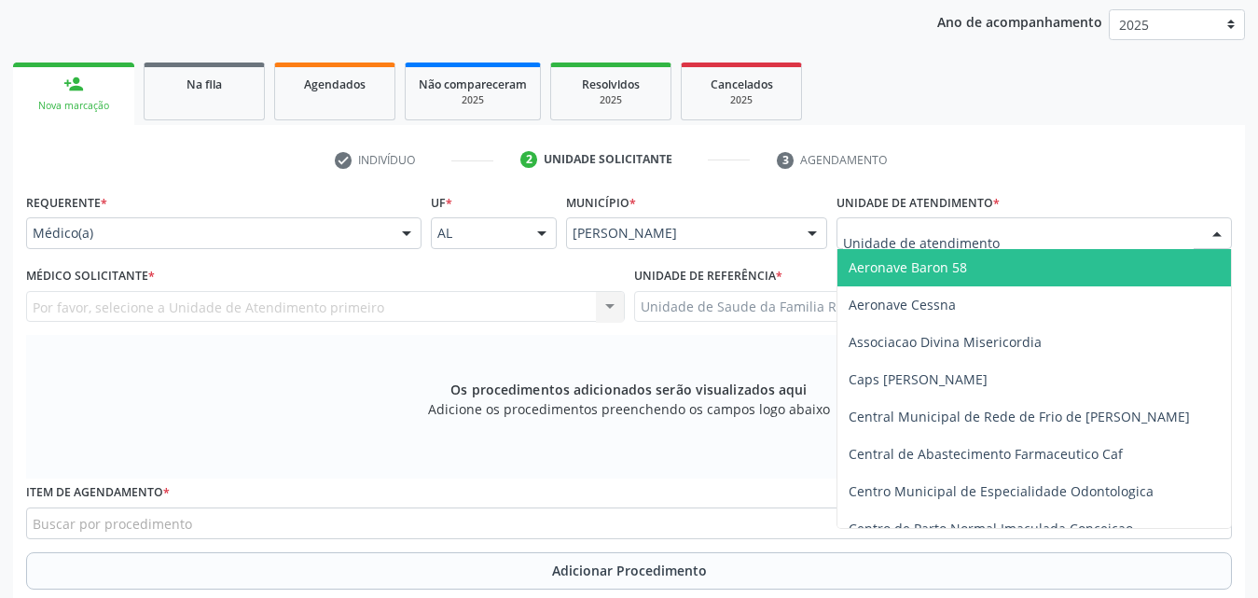
click at [1132, 233] on div at bounding box center [1033, 233] width 395 height 32
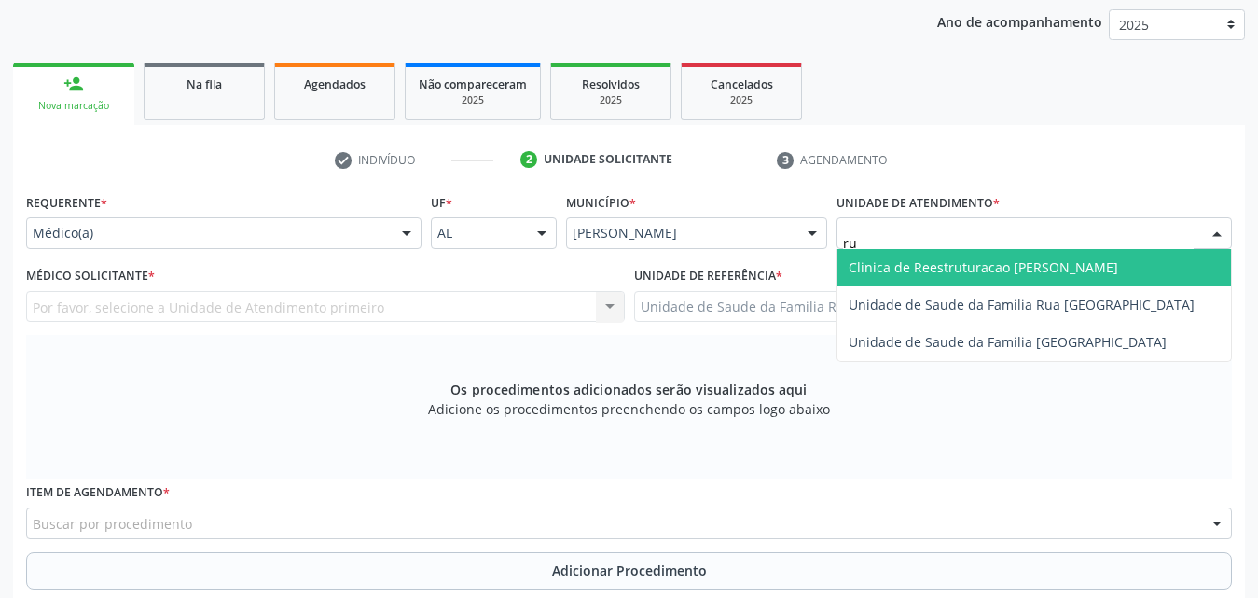
type input "rua"
click at [1088, 264] on span "Unidade de Saude da Familia Rua [GEOGRAPHIC_DATA]" at bounding box center [1021, 267] width 346 height 18
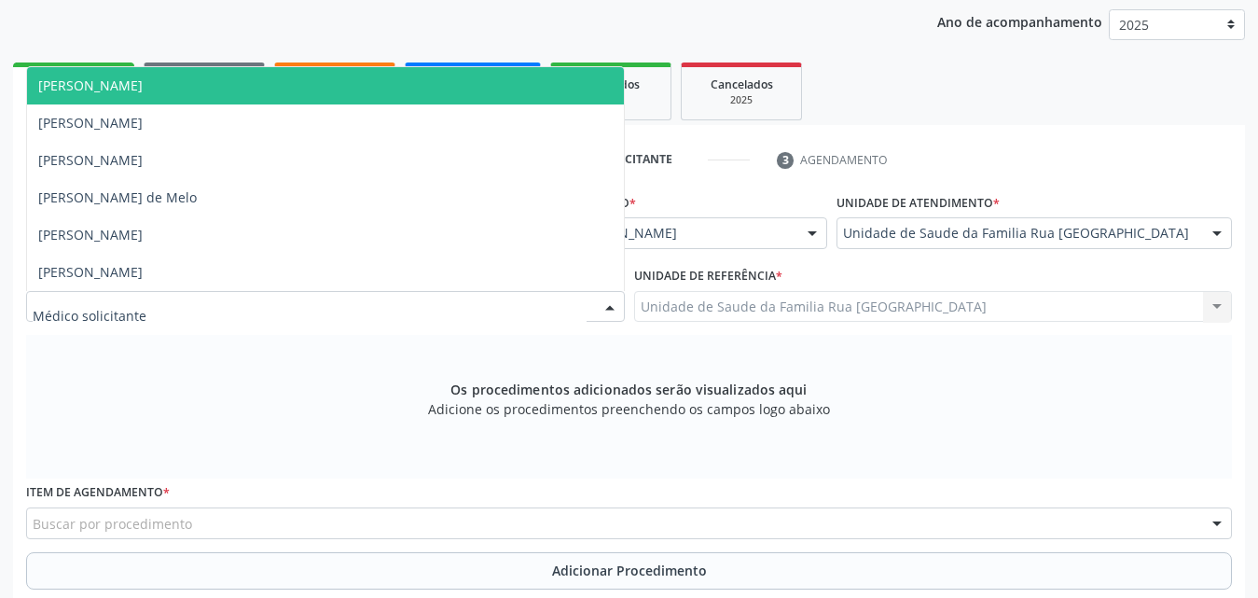
click at [282, 307] on div at bounding box center [325, 307] width 599 height 32
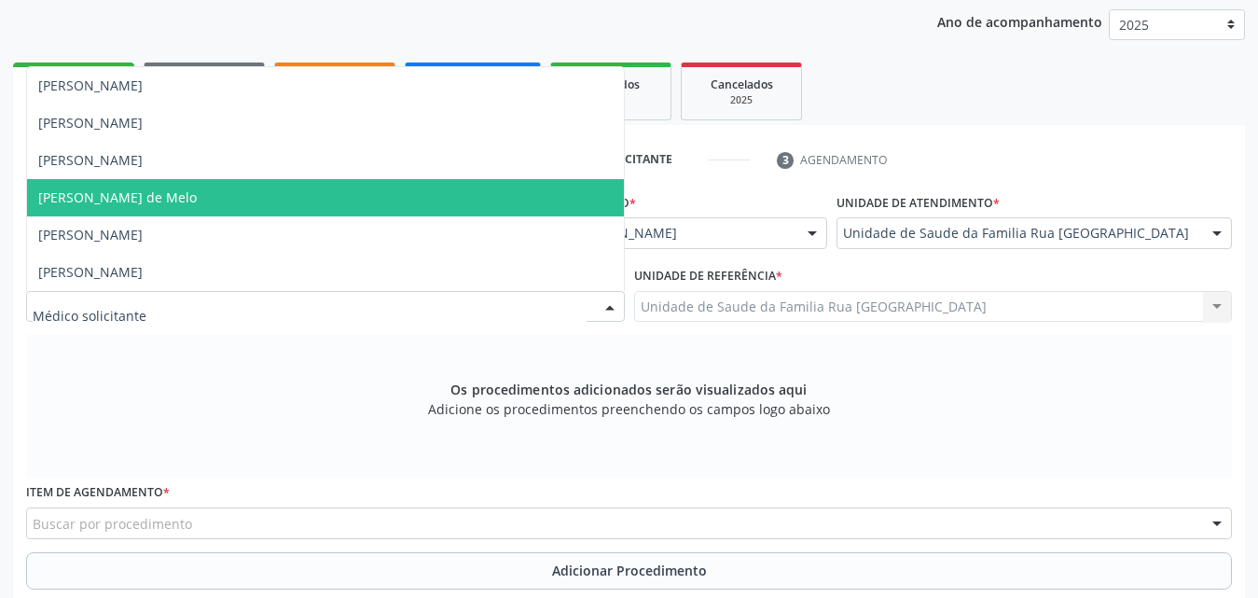
click at [225, 200] on span "[PERSON_NAME] de Melo" at bounding box center [325, 197] width 597 height 37
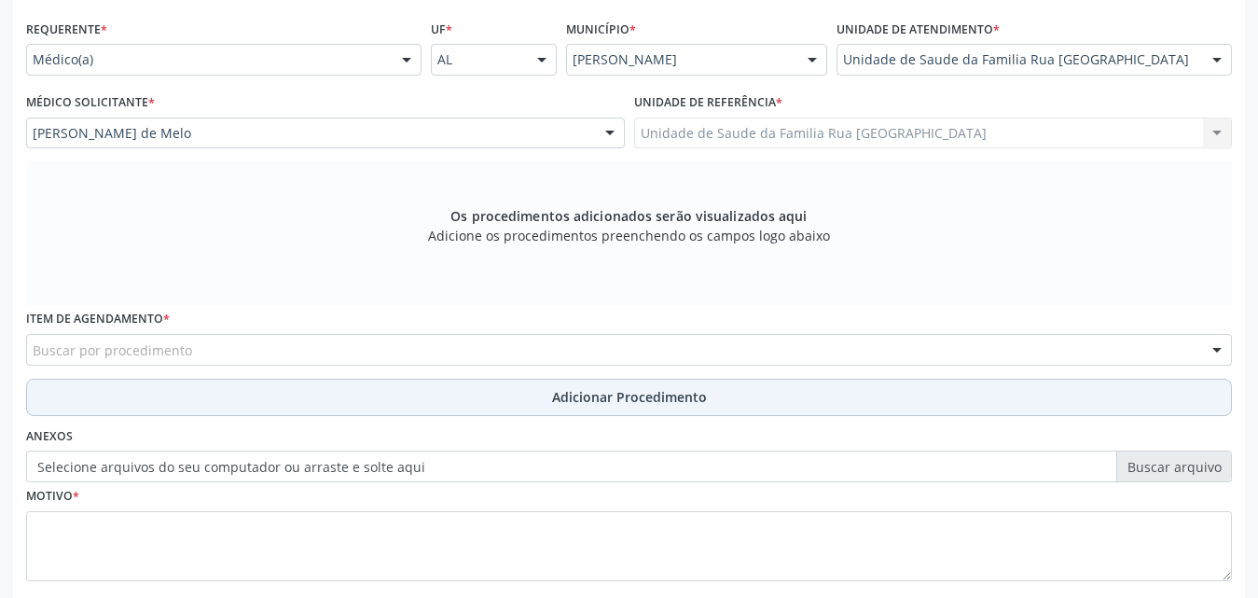
scroll to position [522, 0]
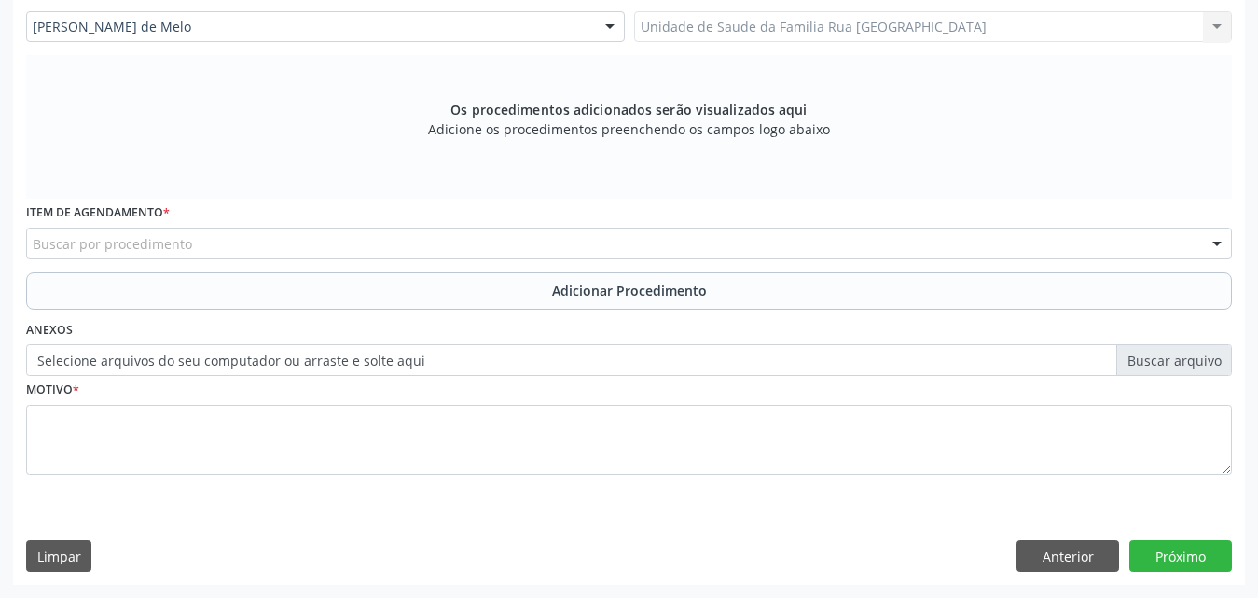
click at [448, 245] on div "Buscar por procedimento" at bounding box center [628, 243] width 1205 height 32
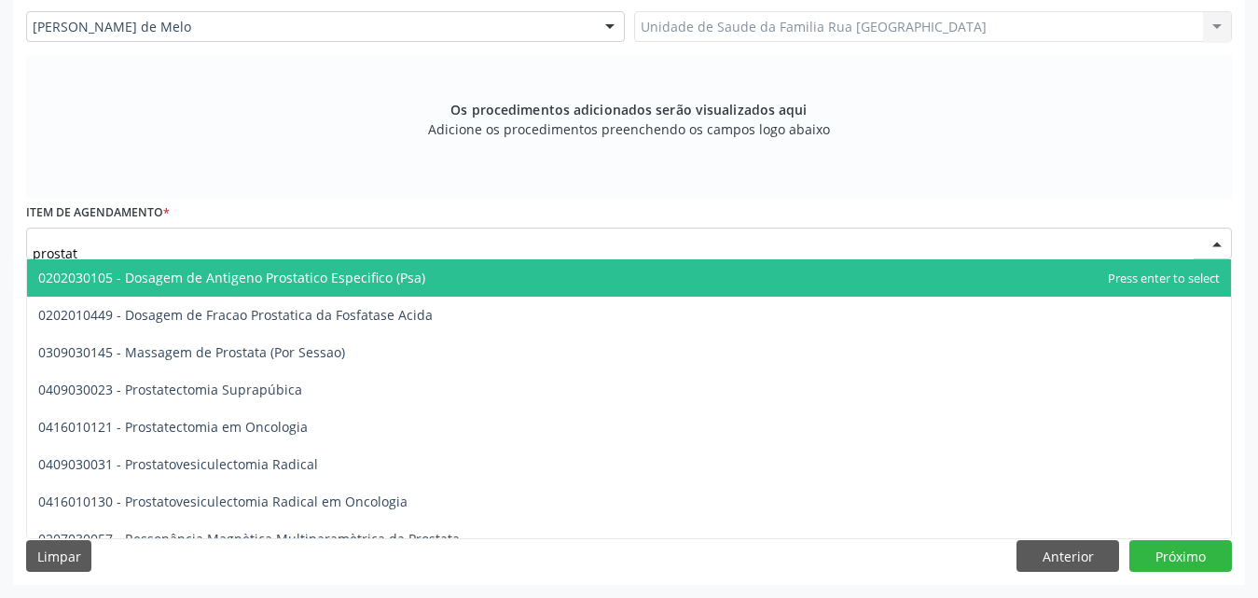
type input "prostata"
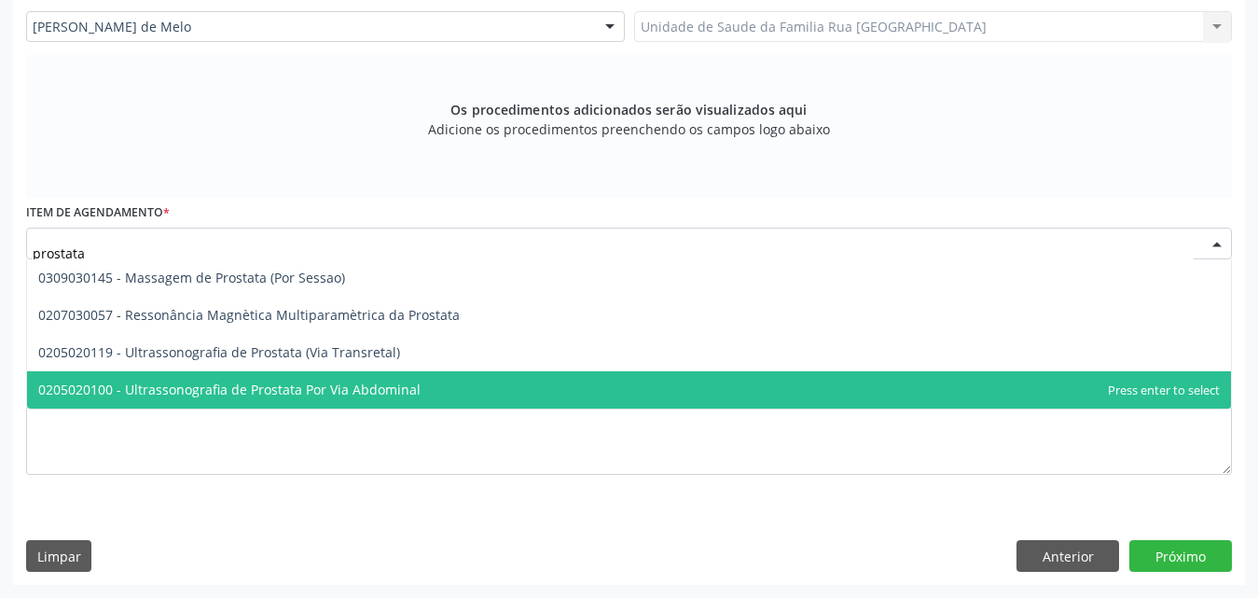
click at [347, 390] on span "0205020100 - Ultrassonografia de Prostata Por Via Abdominal" at bounding box center [229, 389] width 382 height 18
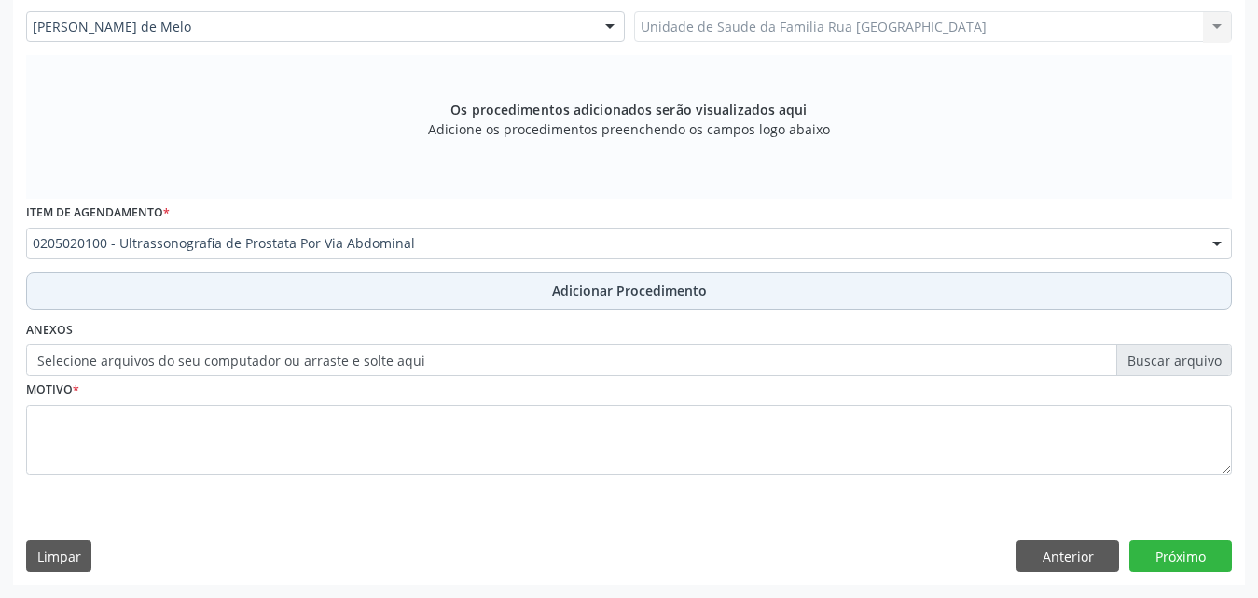
click at [674, 290] on span "Adicionar Procedimento" at bounding box center [629, 291] width 155 height 20
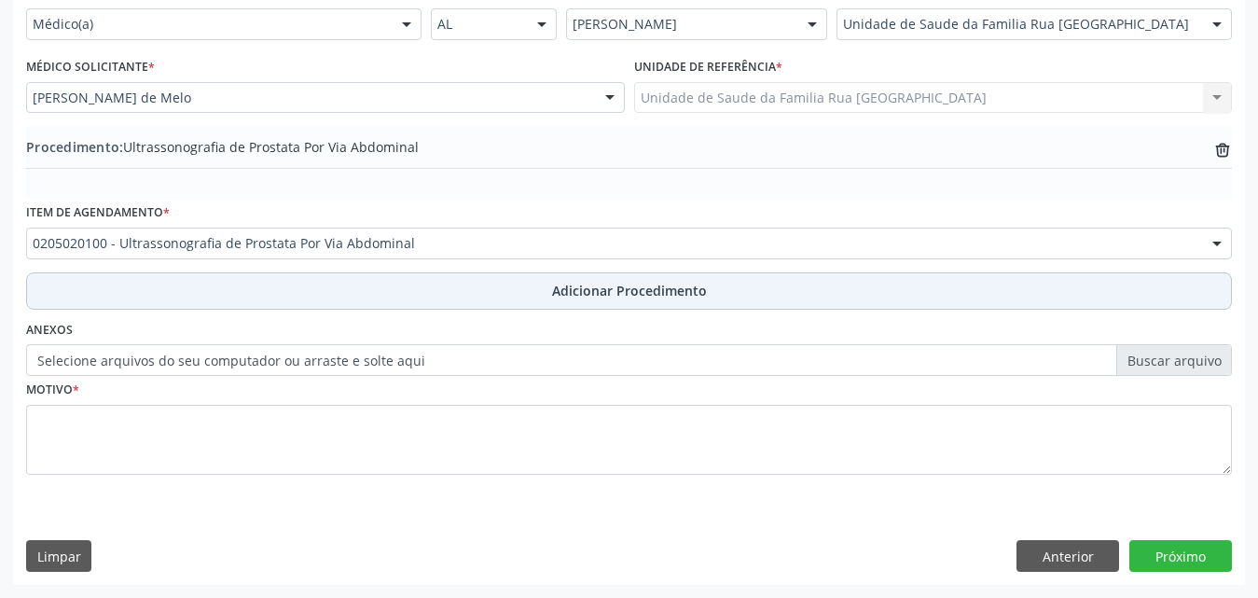
scroll to position [451, 0]
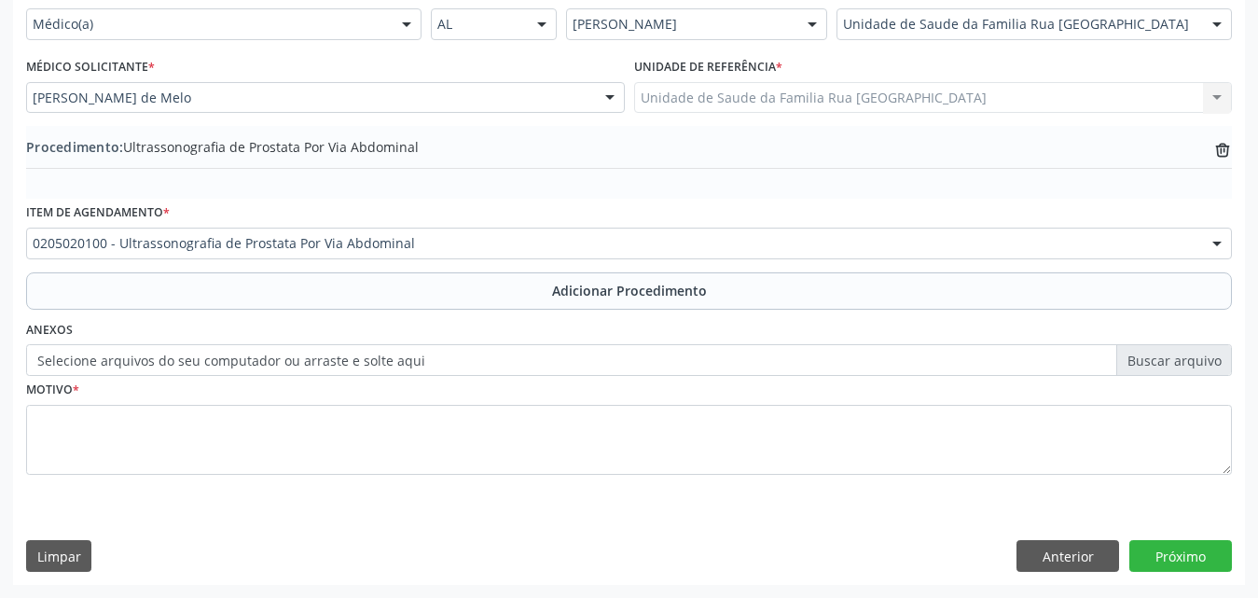
drag, startPoint x: 255, startPoint y: 476, endPoint x: 207, endPoint y: 474, distance: 47.6
click at [234, 480] on fieldset "Motivo *" at bounding box center [628, 432] width 1205 height 112
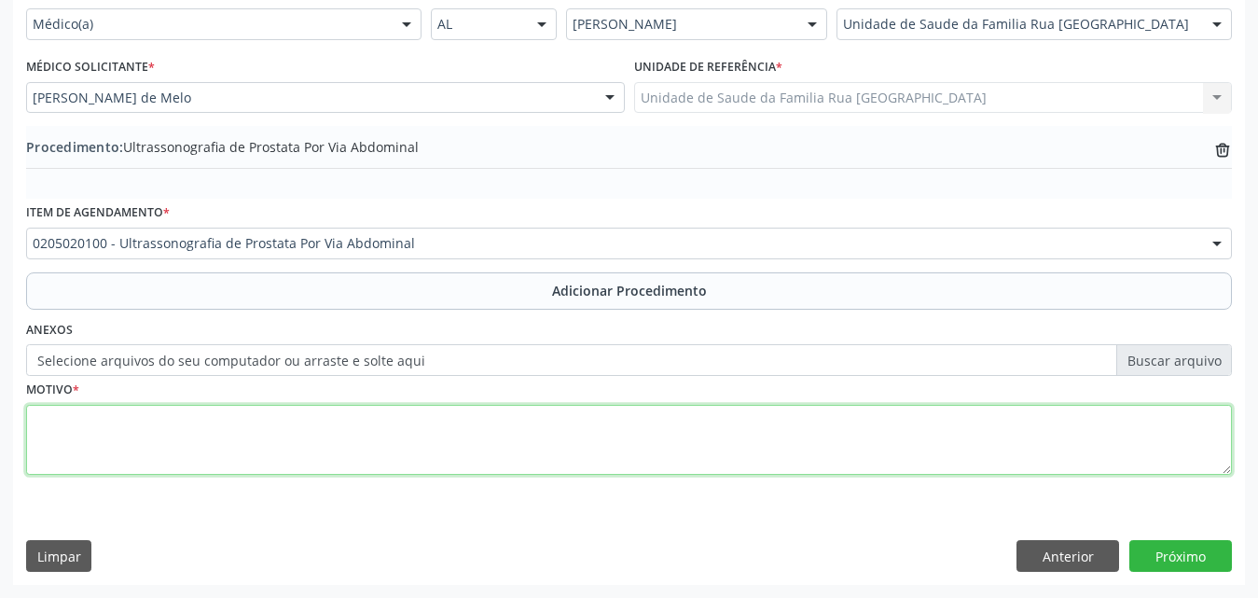
click at [209, 456] on textarea at bounding box center [628, 440] width 1205 height 71
type textarea "hpb?"
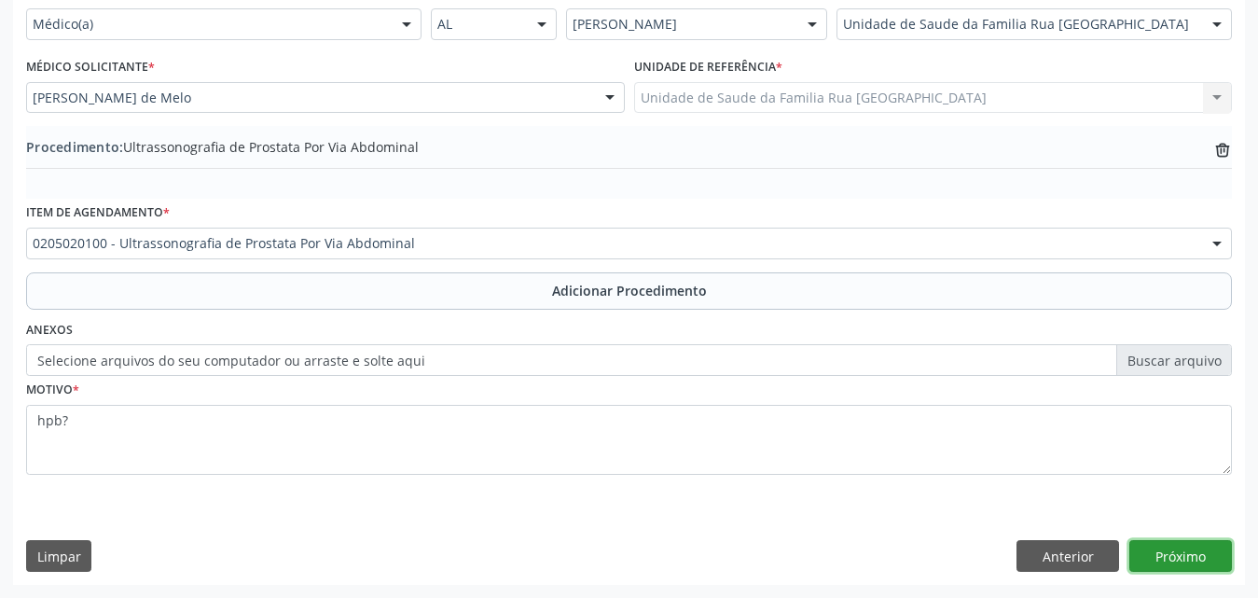
click at [1172, 551] on button "Próximo" at bounding box center [1180, 556] width 103 height 32
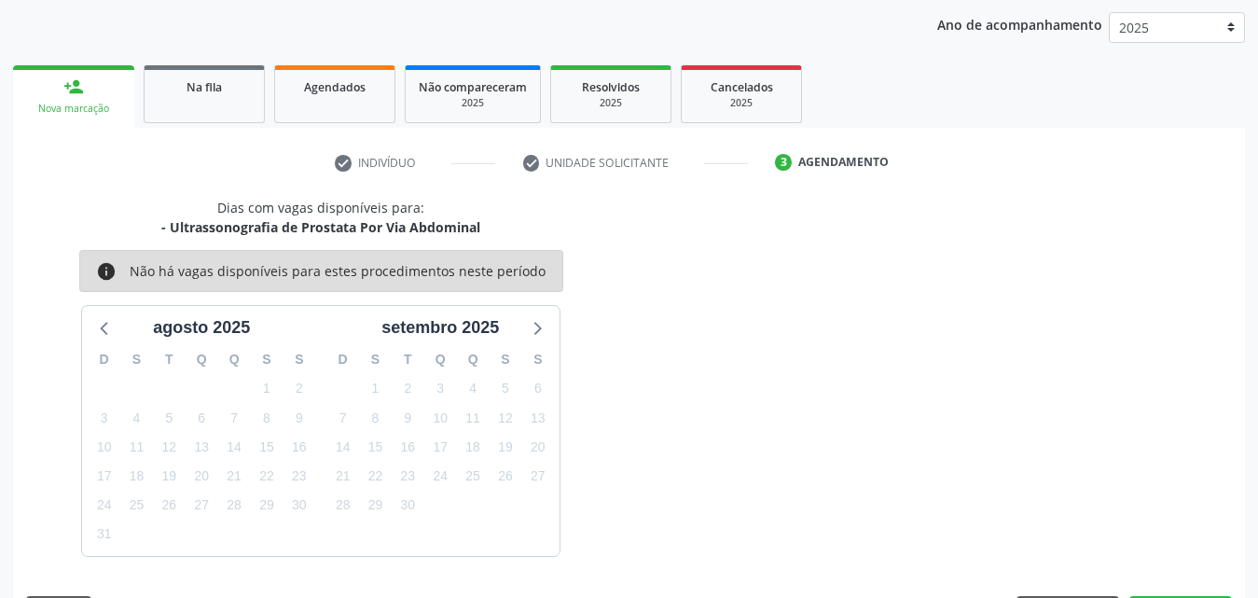
scroll to position [295, 0]
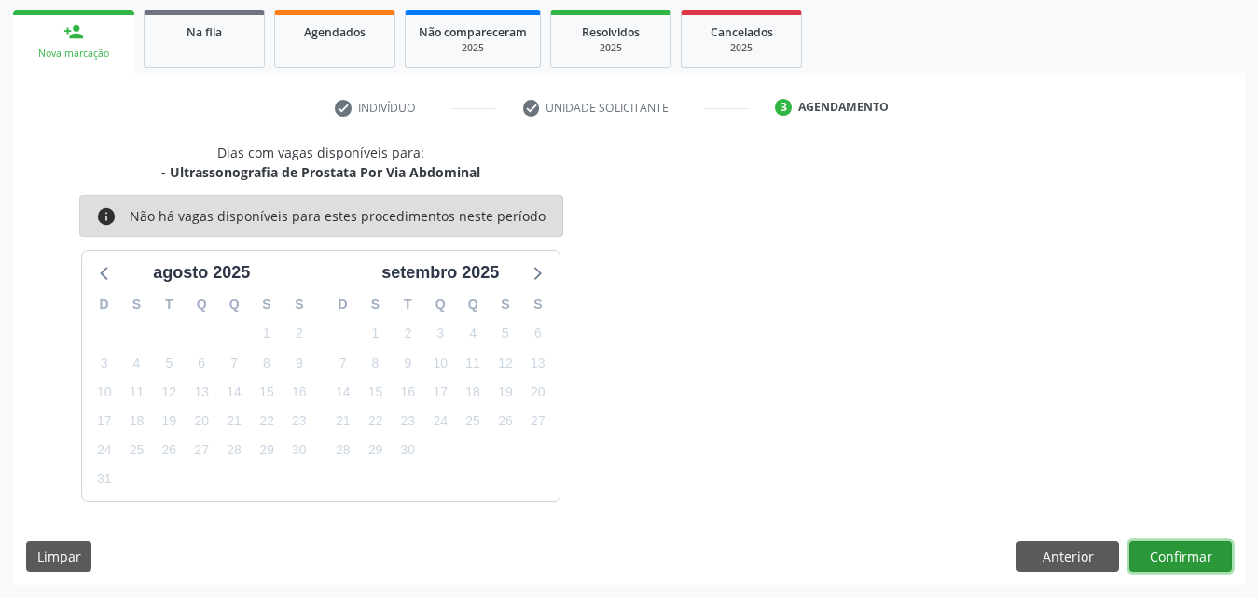
click at [1171, 552] on button "Confirmar" at bounding box center [1180, 557] width 103 height 32
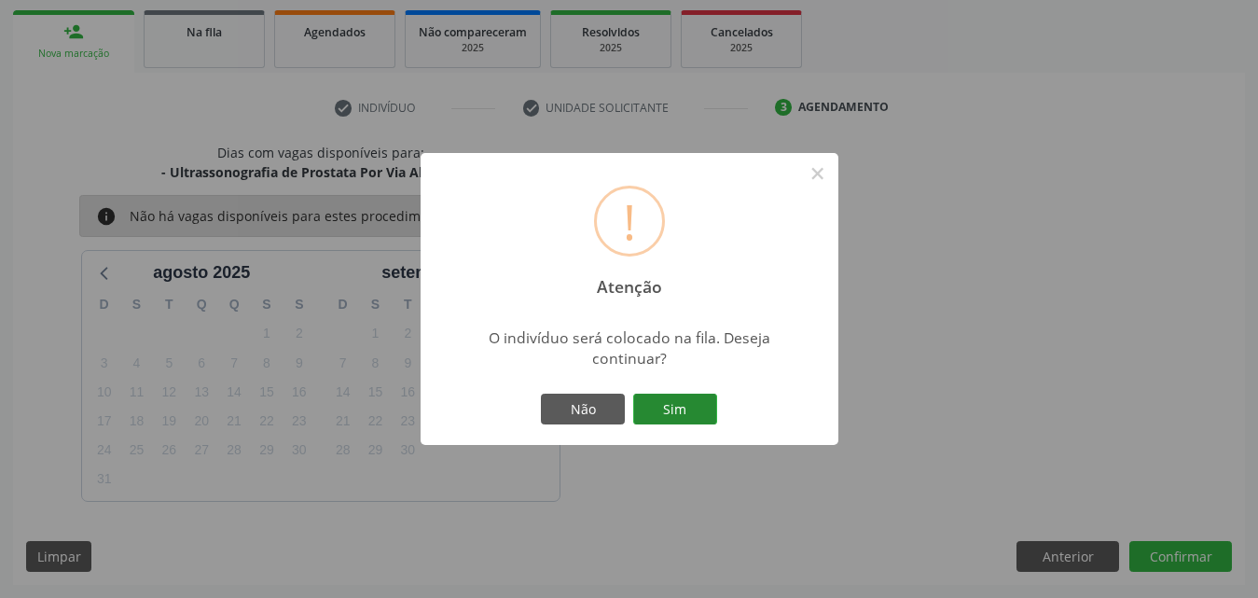
click at [703, 406] on button "Sim" at bounding box center [675, 409] width 84 height 32
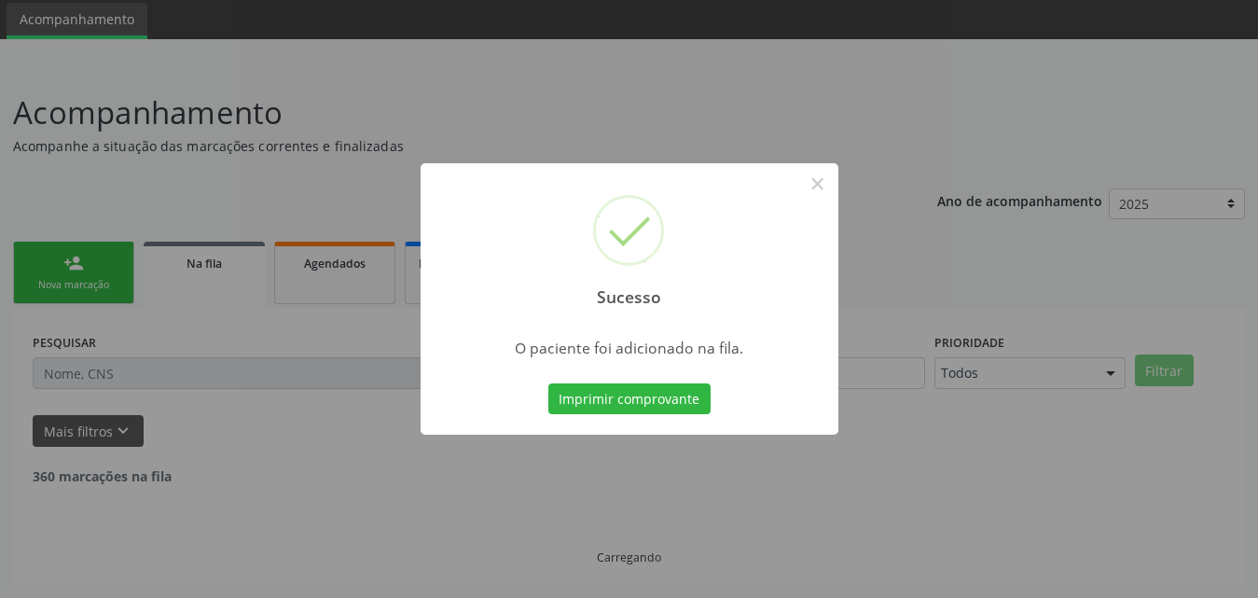
scroll to position [44, 0]
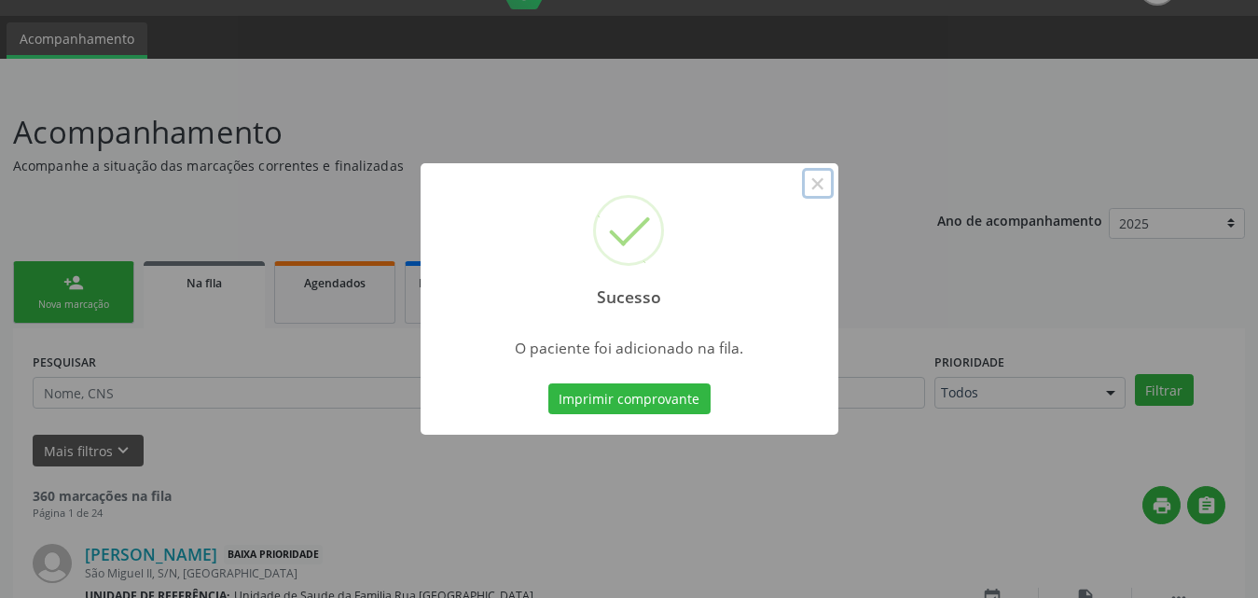
click at [819, 187] on button "×" at bounding box center [818, 184] width 32 height 32
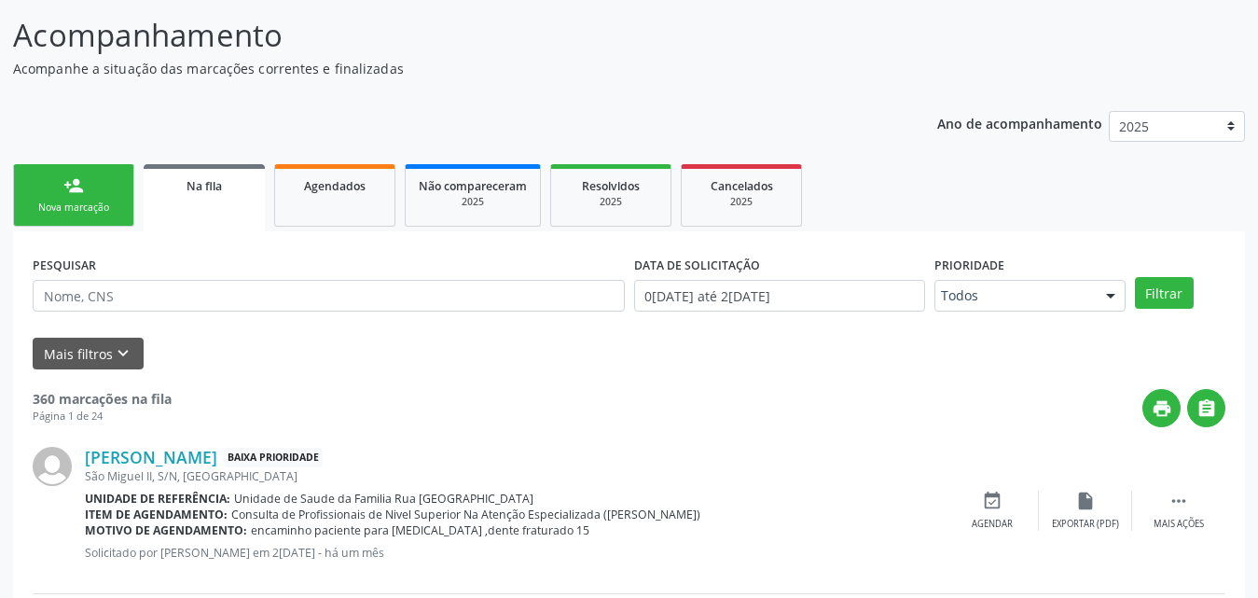
scroll to position [230, 0]
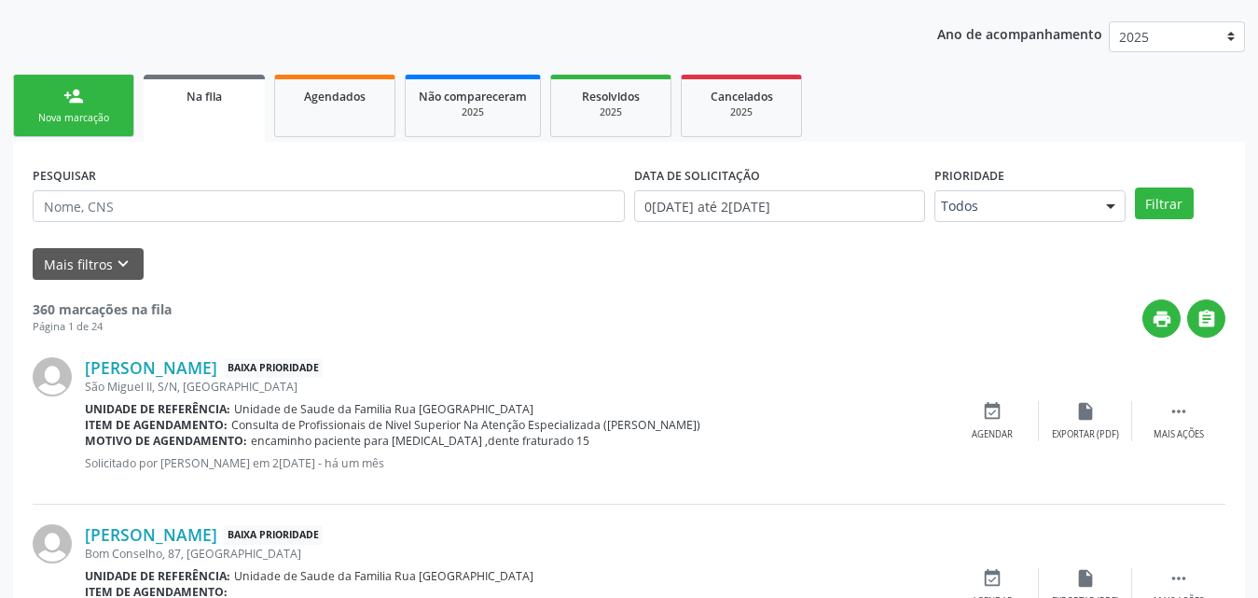
click at [94, 114] on div "Nova marcação" at bounding box center [73, 118] width 93 height 14
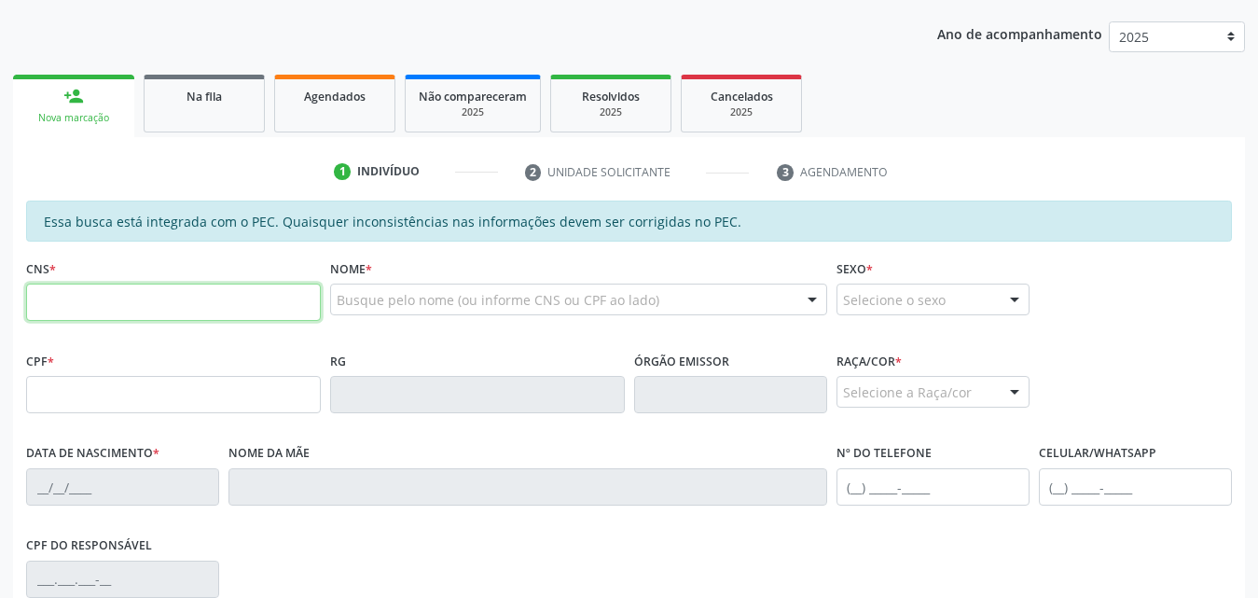
click at [242, 308] on input "text" at bounding box center [173, 301] width 295 height 37
type input "708 0083 0119 8028"
type input "563.857.814-53"
type input "0[DATE]"
type input "[US_STATE] de [GEOGRAPHIC_DATA]"
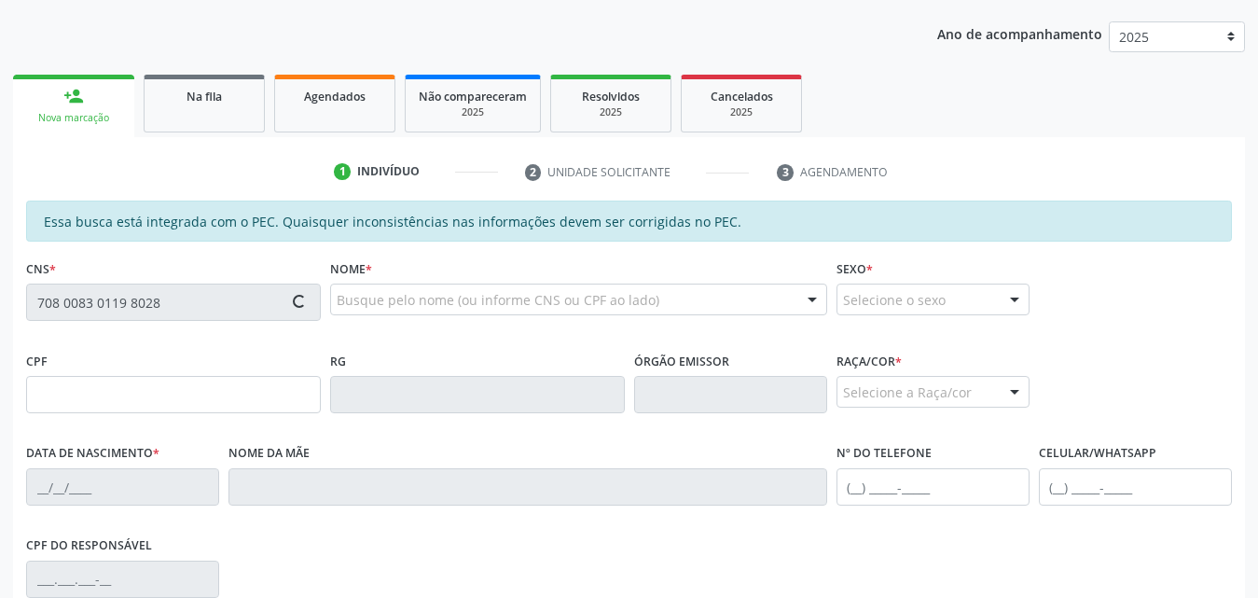
type input "[PHONE_NUMBER]"
type input "147"
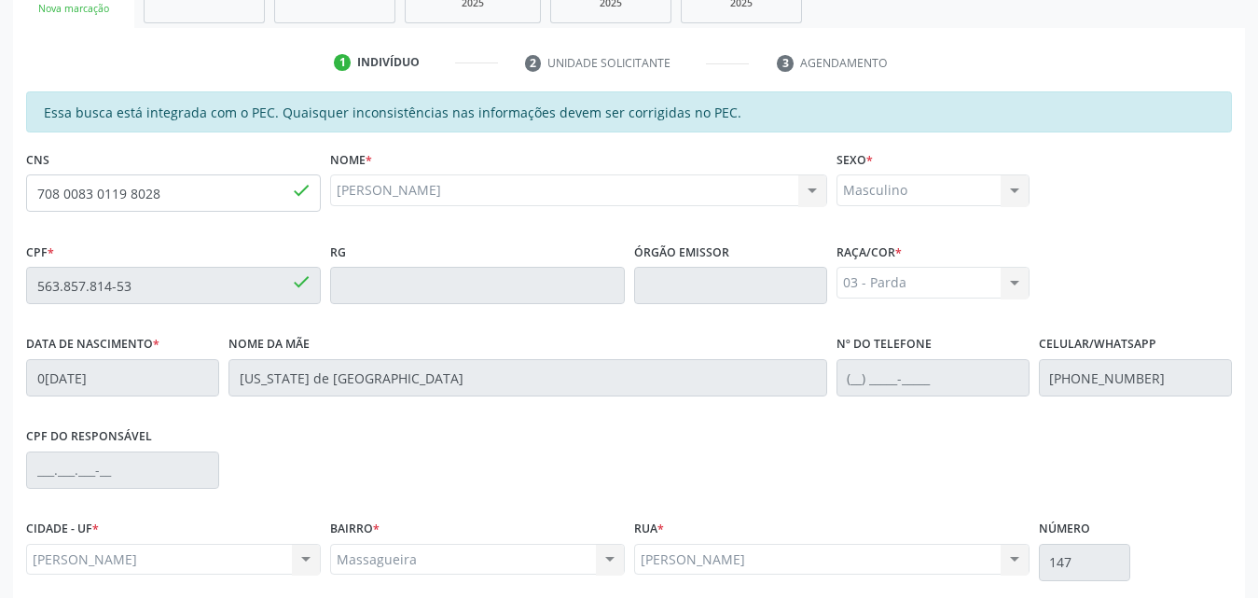
scroll to position [493, 0]
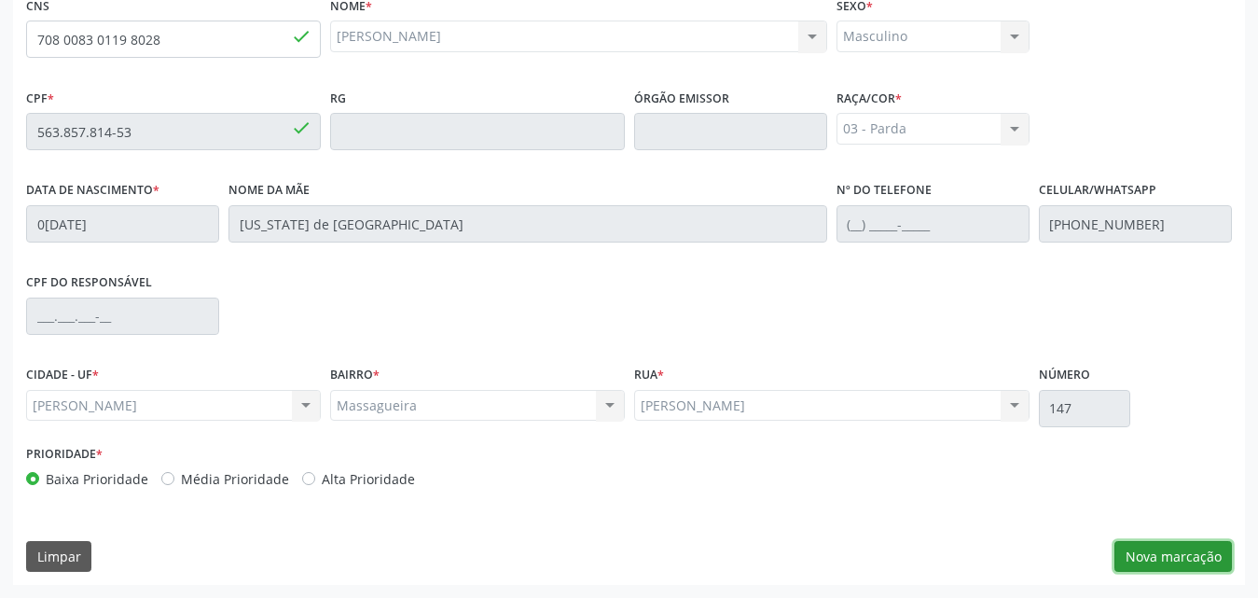
click at [1145, 558] on button "Nova marcação" at bounding box center [1172, 557] width 117 height 32
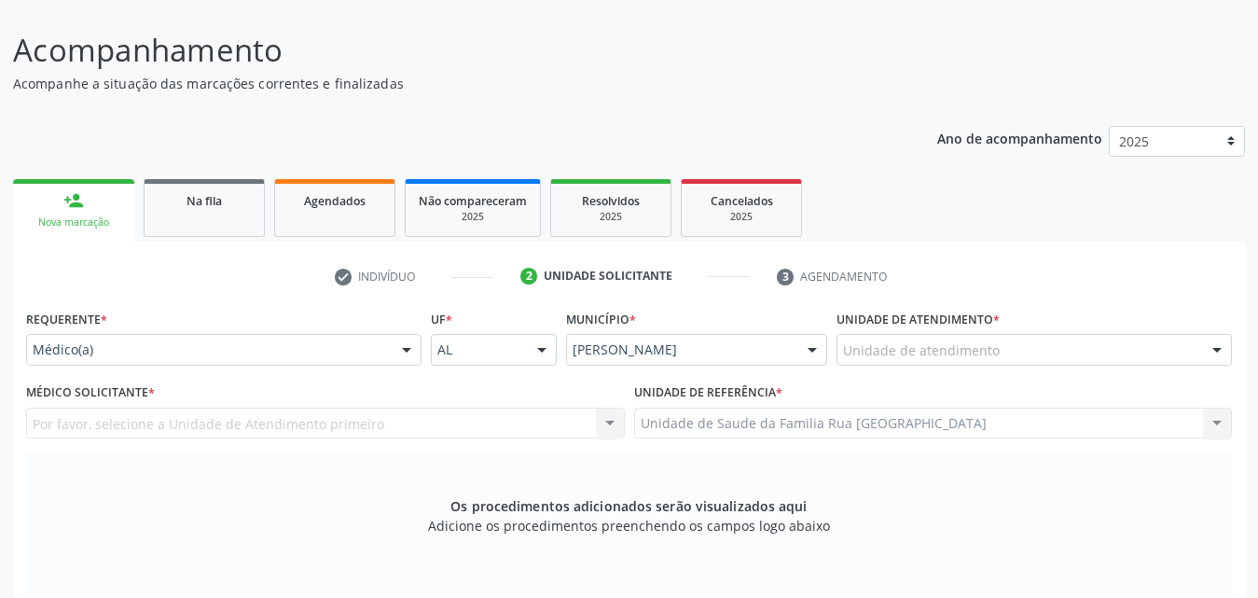
scroll to position [120, 0]
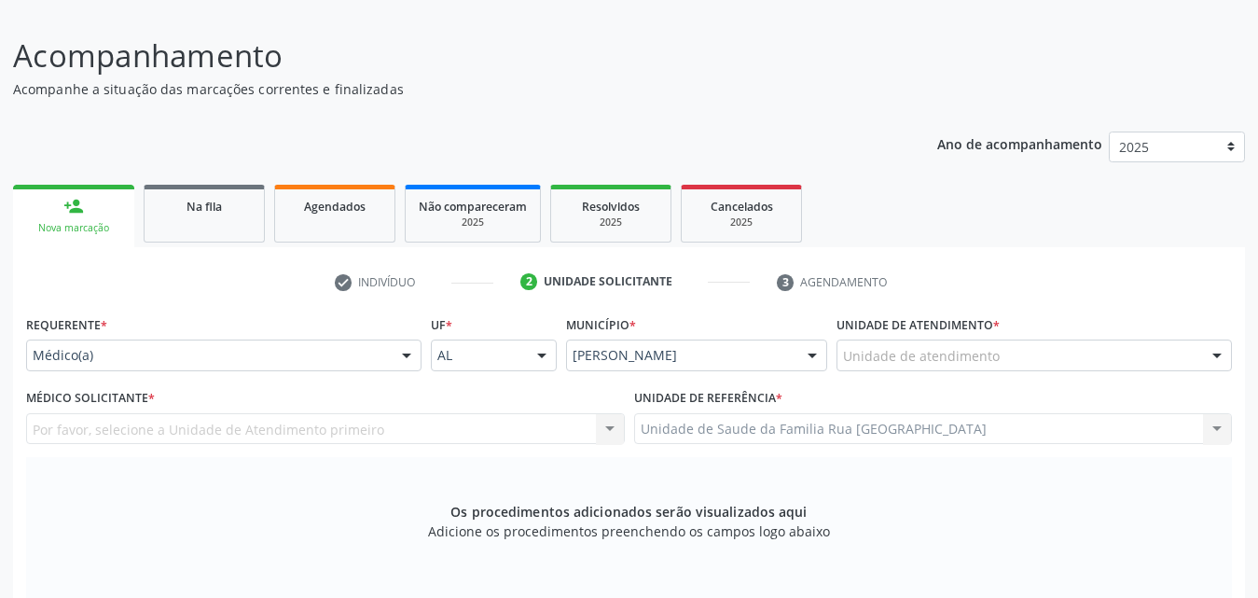
click at [1086, 348] on div "Unidade de atendimento" at bounding box center [1033, 355] width 395 height 32
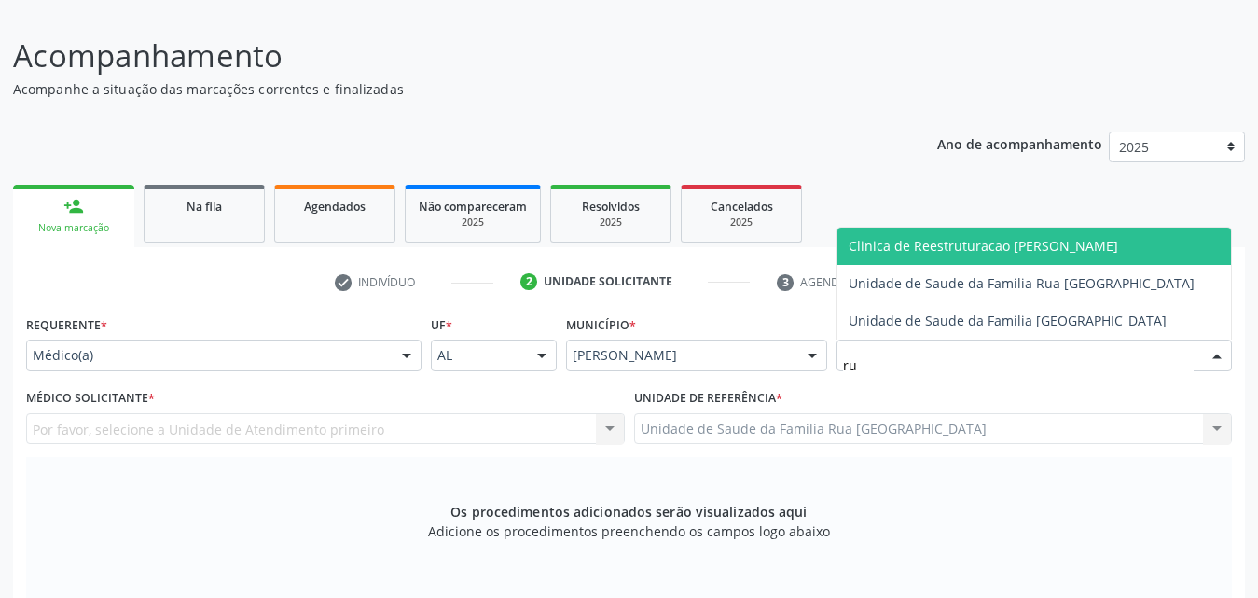
type input "rua"
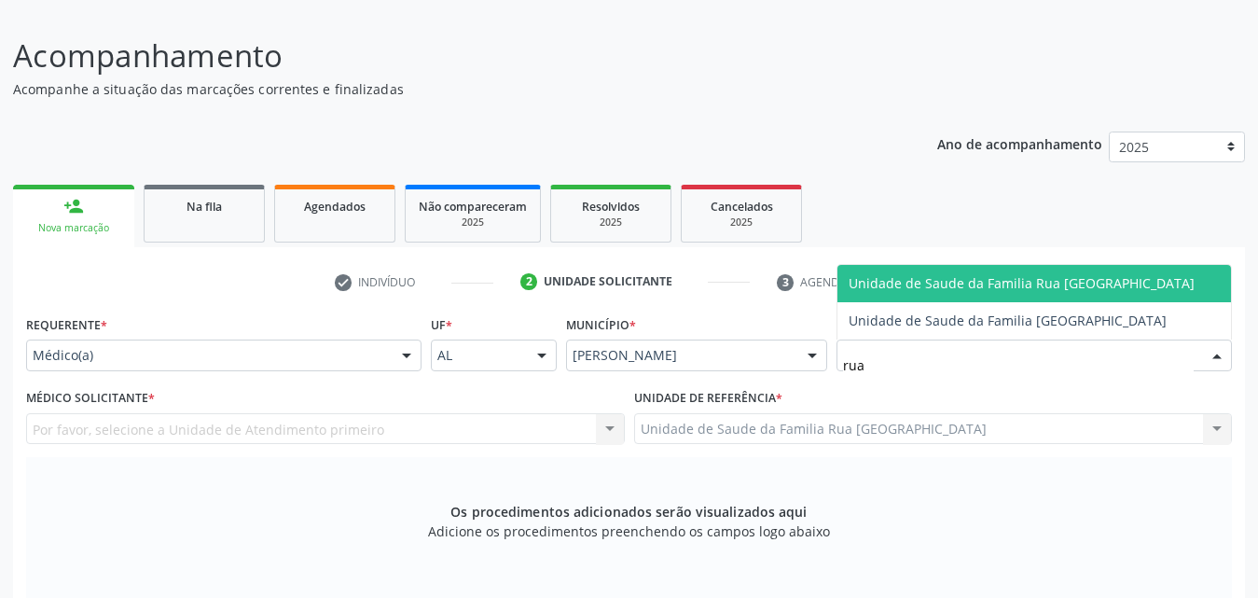
click at [1018, 288] on span "Unidade de Saude da Familia Rua [GEOGRAPHIC_DATA]" at bounding box center [1021, 283] width 346 height 18
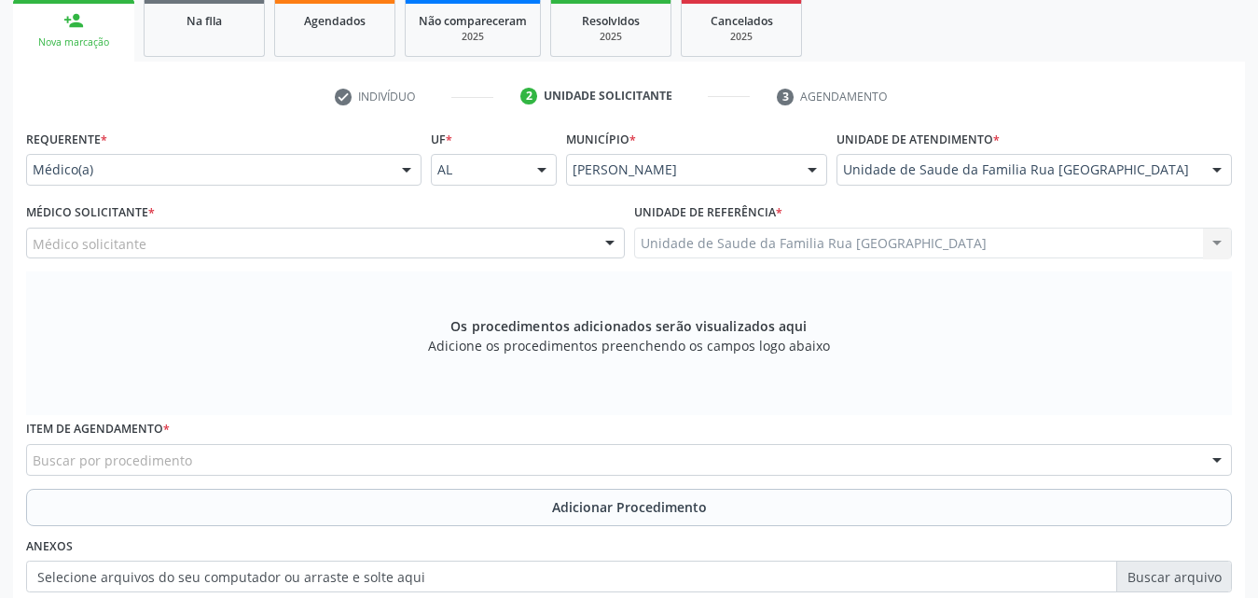
scroll to position [307, 0]
click at [610, 243] on div at bounding box center [610, 243] width 28 height 32
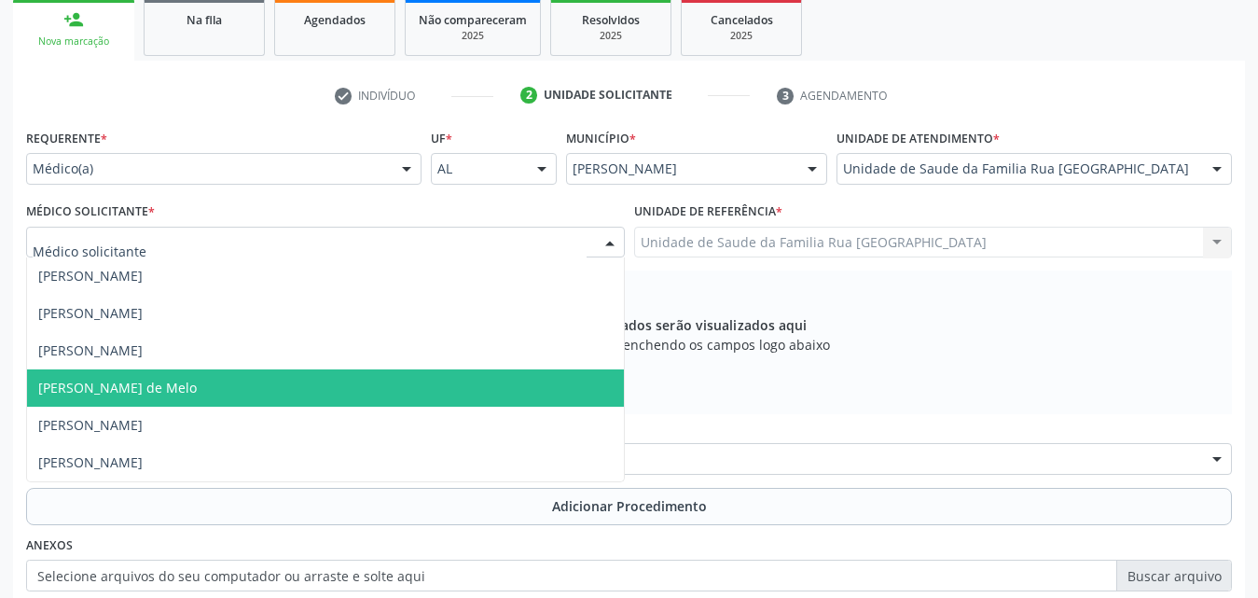
click at [160, 384] on span "[PERSON_NAME] de Melo" at bounding box center [117, 388] width 158 height 18
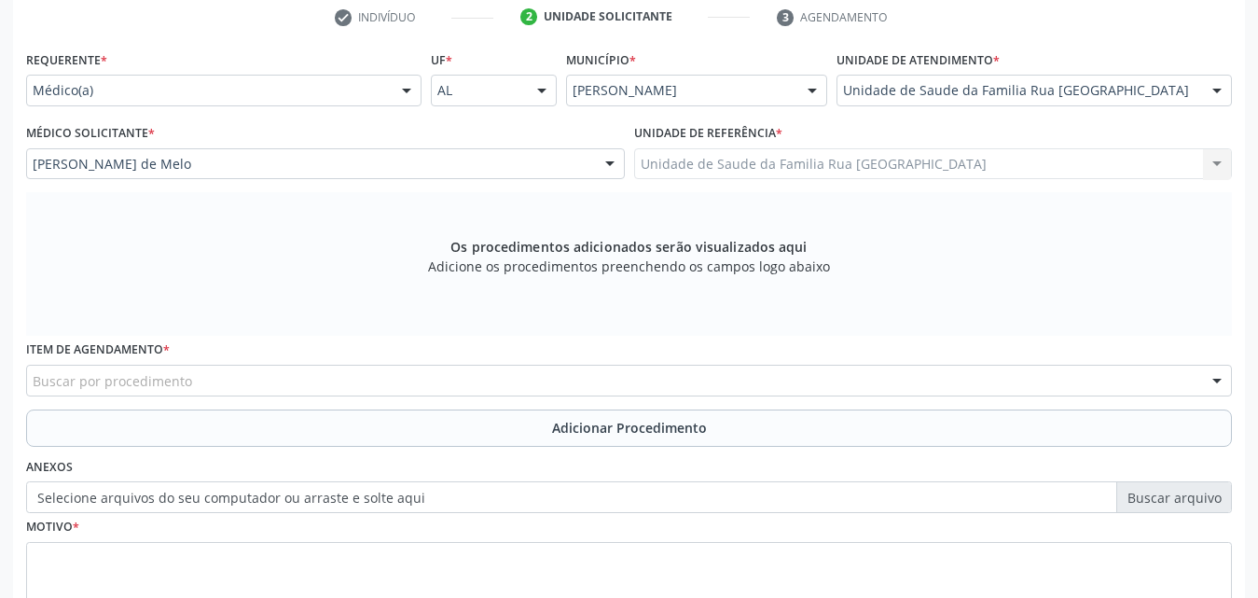
scroll to position [522, 0]
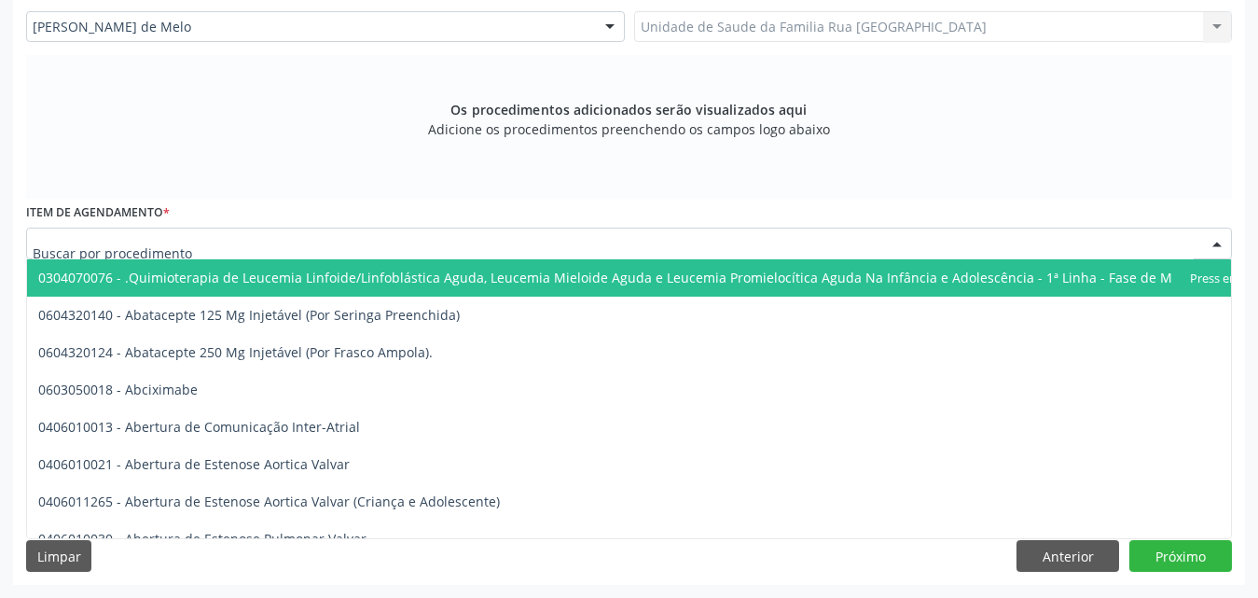
click at [362, 249] on div at bounding box center [628, 243] width 1205 height 32
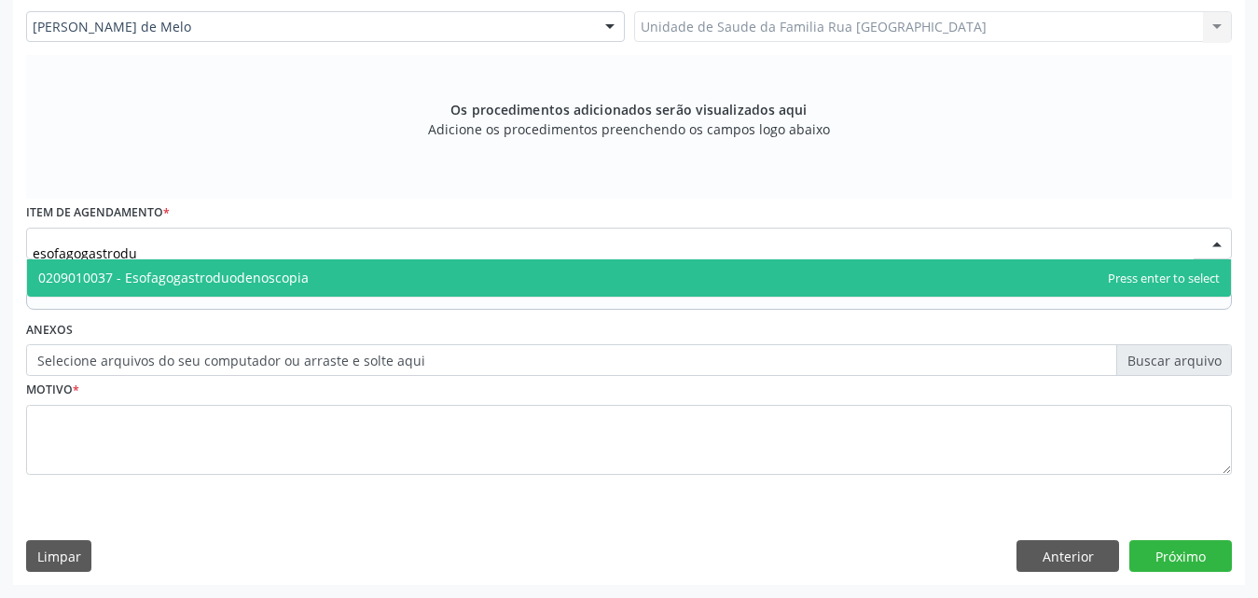
type input "esofagogastroduo"
click at [252, 274] on span "0209010037 - Esofagogastroduodenoscopia" at bounding box center [173, 278] width 270 height 18
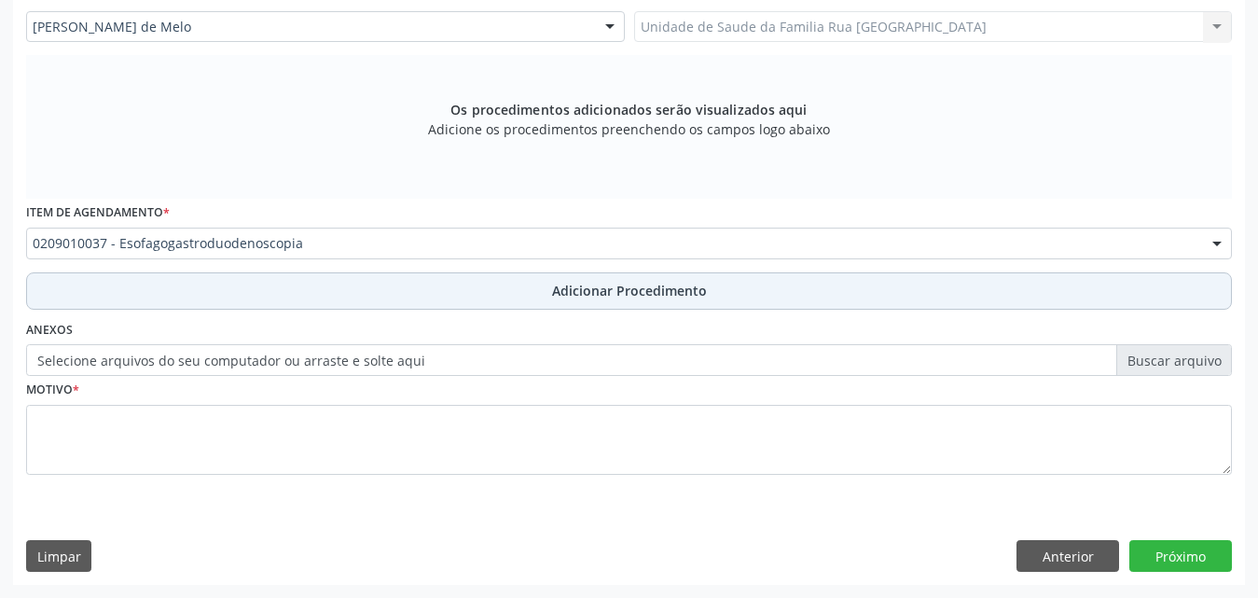
click at [618, 282] on span "Adicionar Procedimento" at bounding box center [629, 291] width 155 height 20
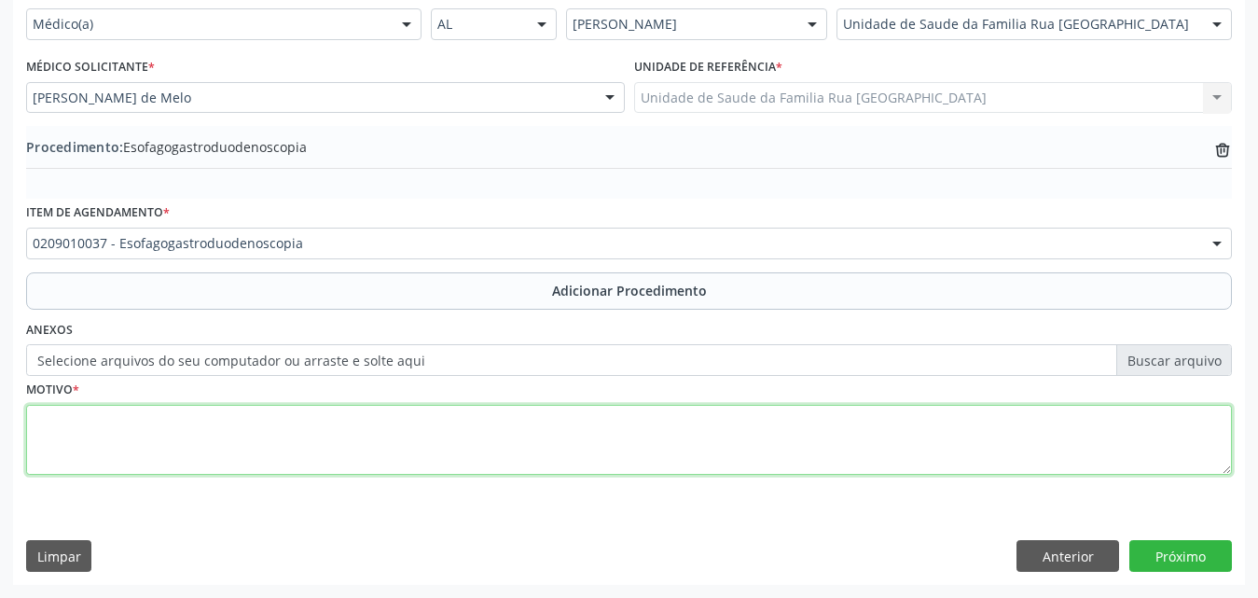
click at [313, 427] on textarea at bounding box center [628, 440] width 1205 height 71
type textarea "disfagia para sólidos há 01 ano."
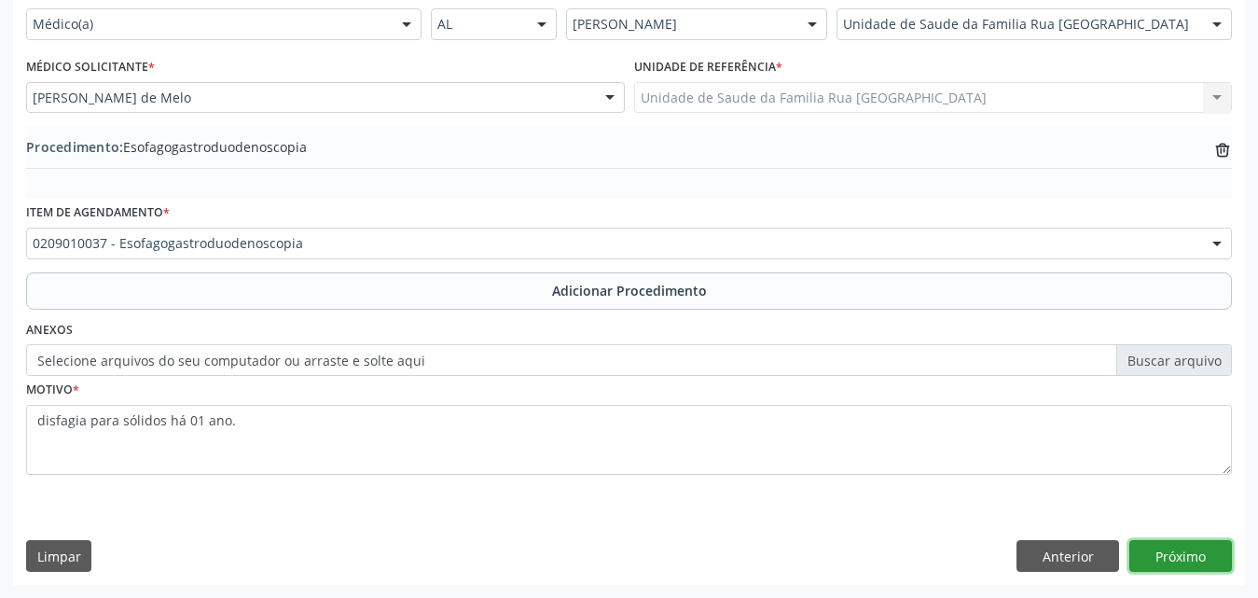
click at [1187, 558] on button "Próximo" at bounding box center [1180, 556] width 103 height 32
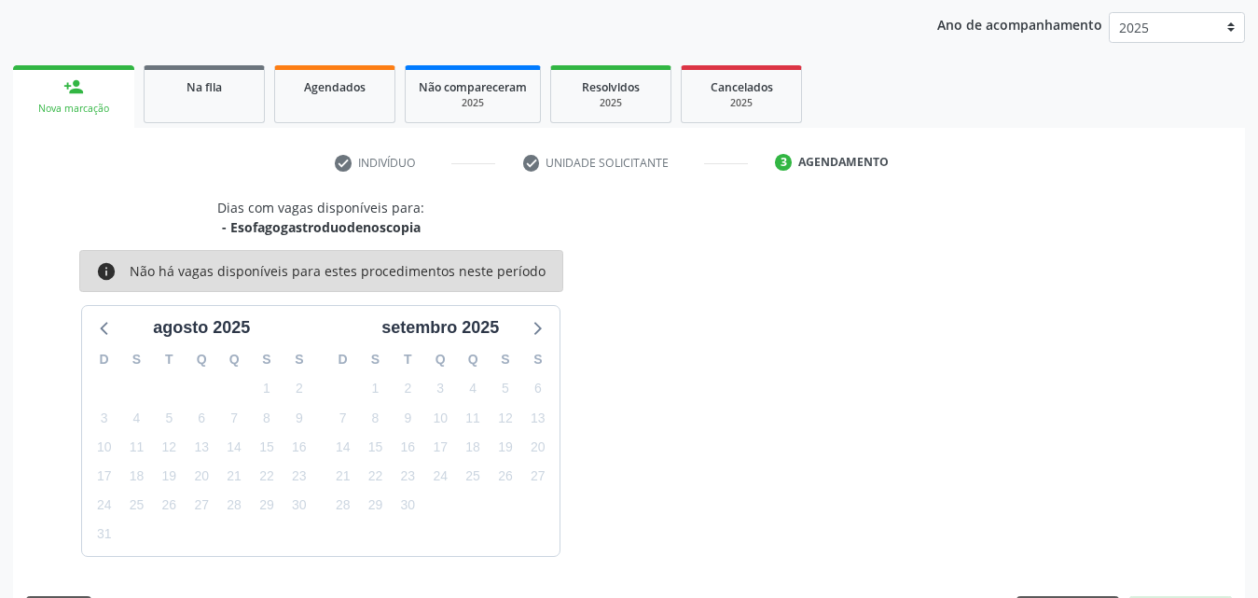
scroll to position [295, 0]
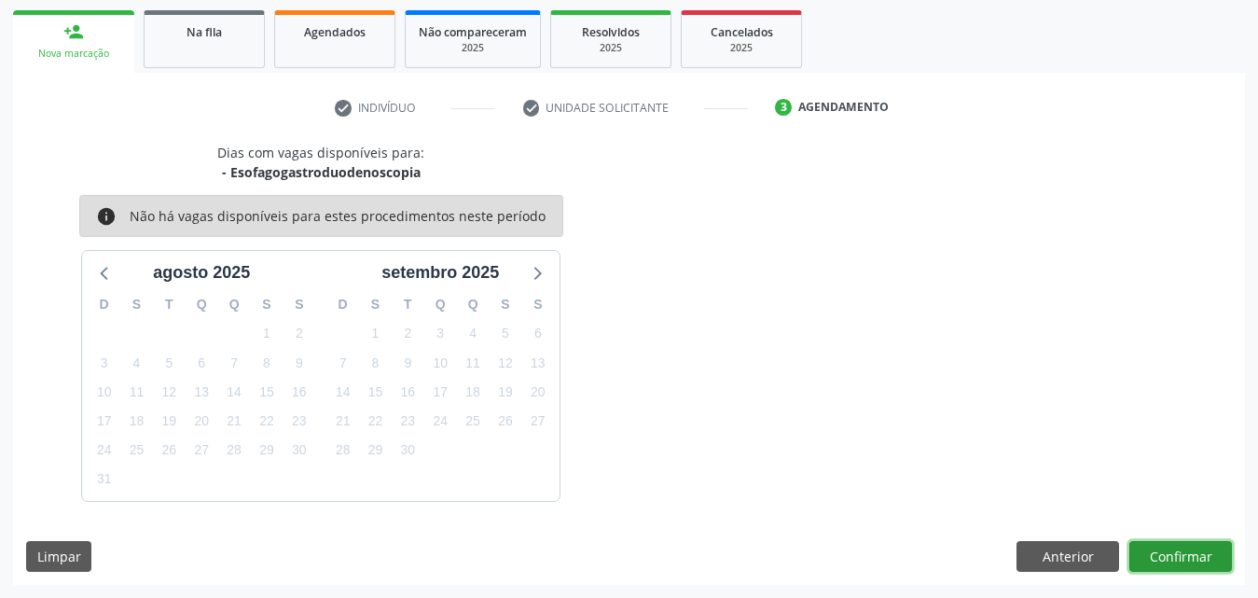
click at [1160, 561] on button "Confirmar" at bounding box center [1180, 557] width 103 height 32
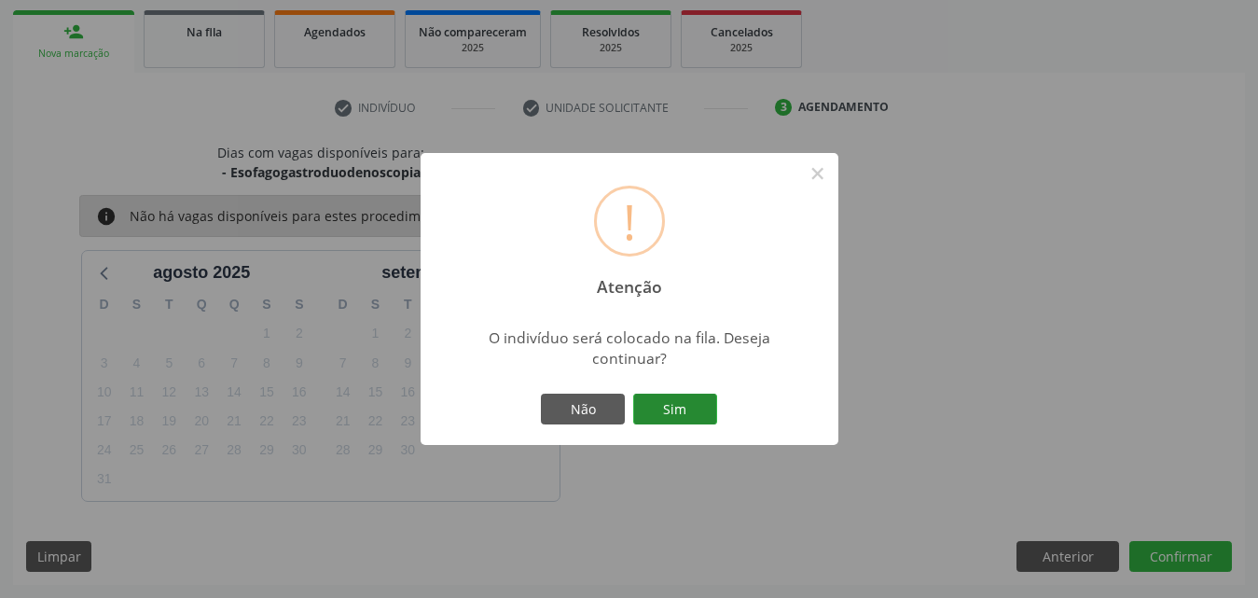
click at [690, 400] on button "Sim" at bounding box center [675, 409] width 84 height 32
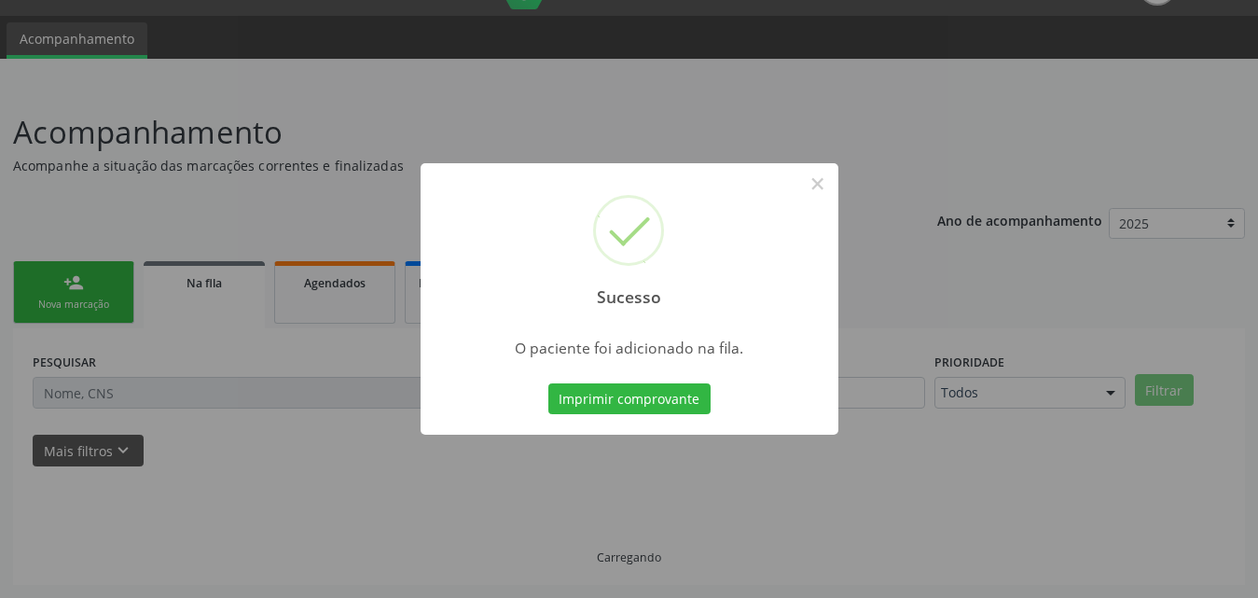
scroll to position [44, 0]
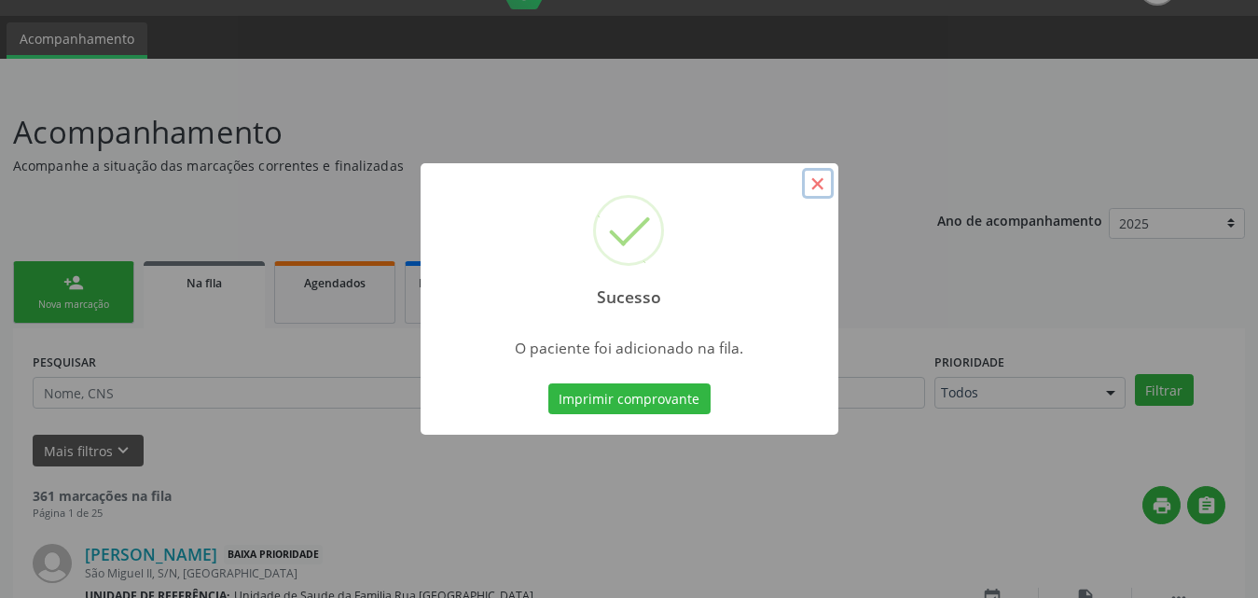
click at [826, 189] on button "×" at bounding box center [818, 184] width 32 height 32
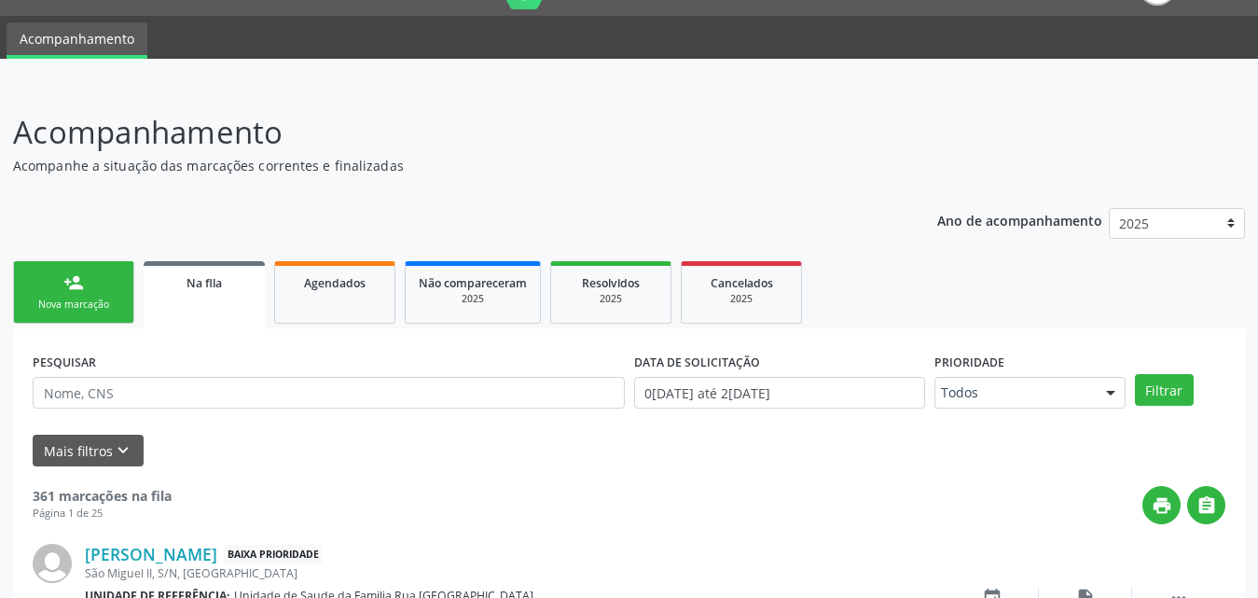
click at [117, 296] on link "person_add Nova marcação" at bounding box center [73, 292] width 121 height 62
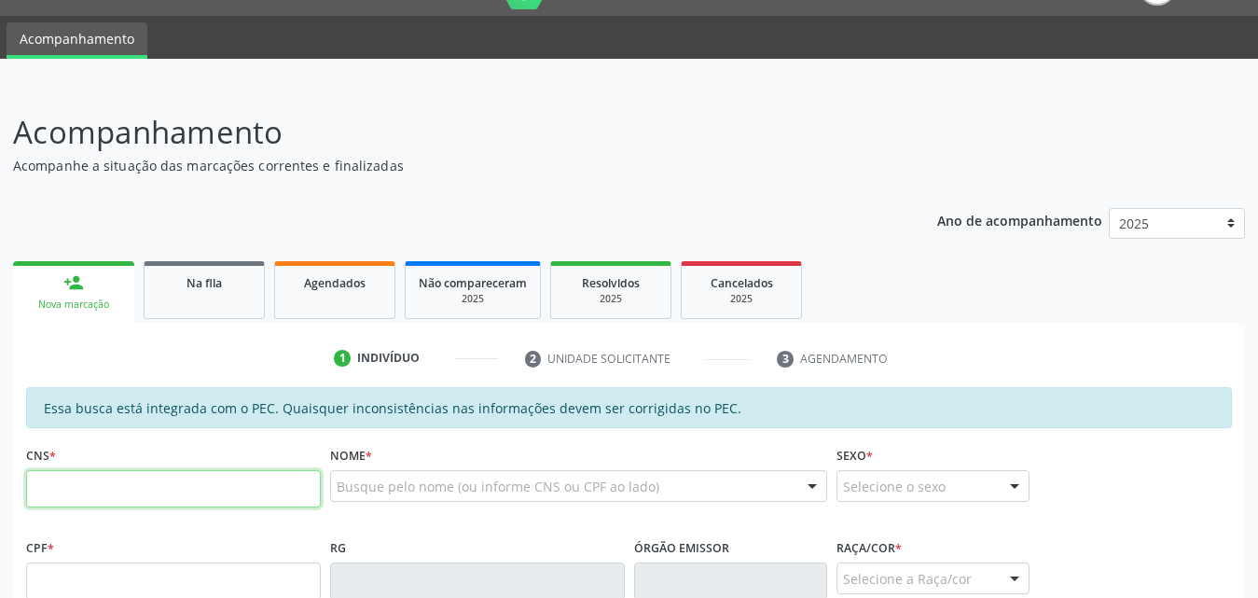
drag, startPoint x: 209, startPoint y: 501, endPoint x: 274, endPoint y: 493, distance: 65.7
click at [209, 501] on input "text" at bounding box center [173, 488] width 295 height 37
type input "708 0083 0119 8028"
type input "563.857.814-53"
type input "0[DATE]"
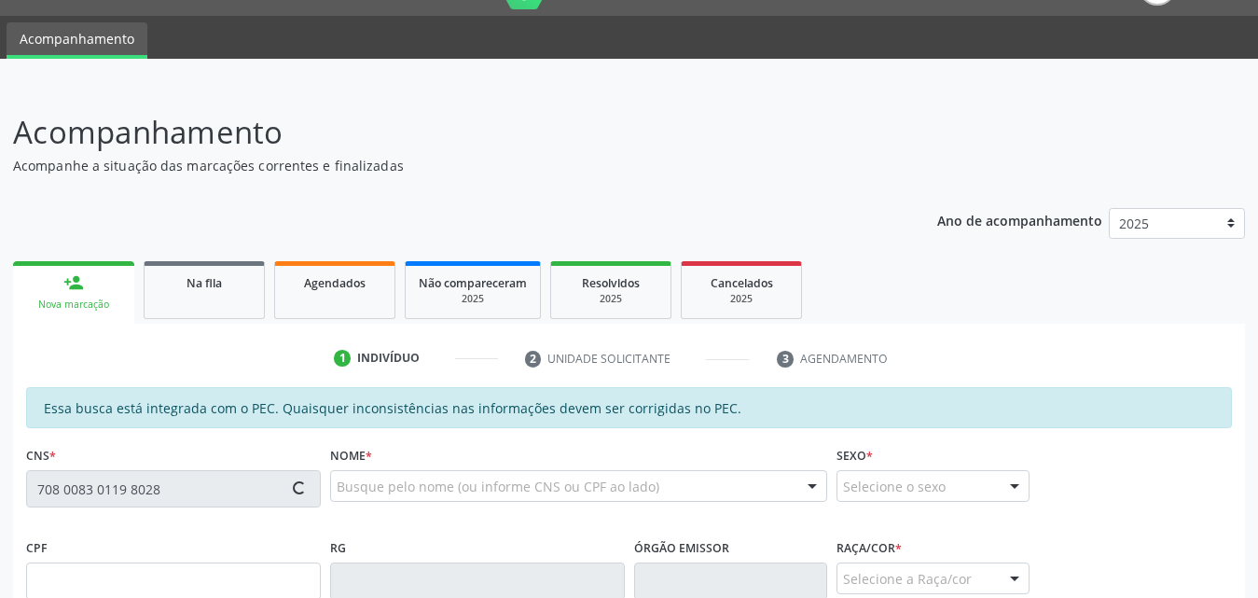
type input "[US_STATE] de [GEOGRAPHIC_DATA]"
type input "[PHONE_NUMBER]"
type input "147"
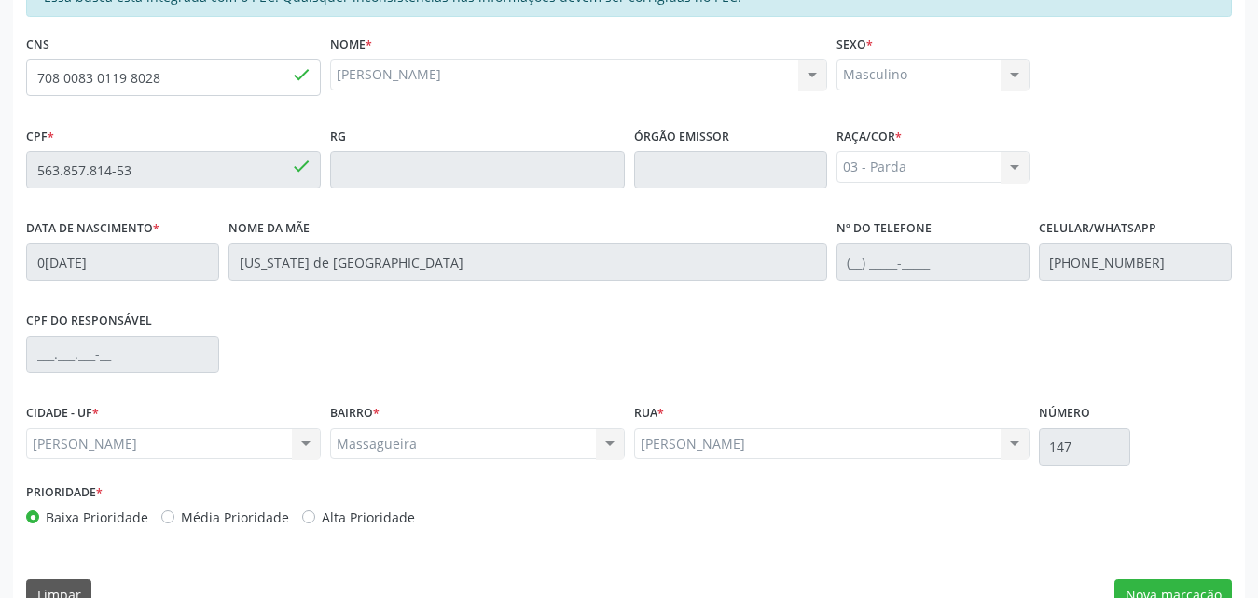
scroll to position [493, 0]
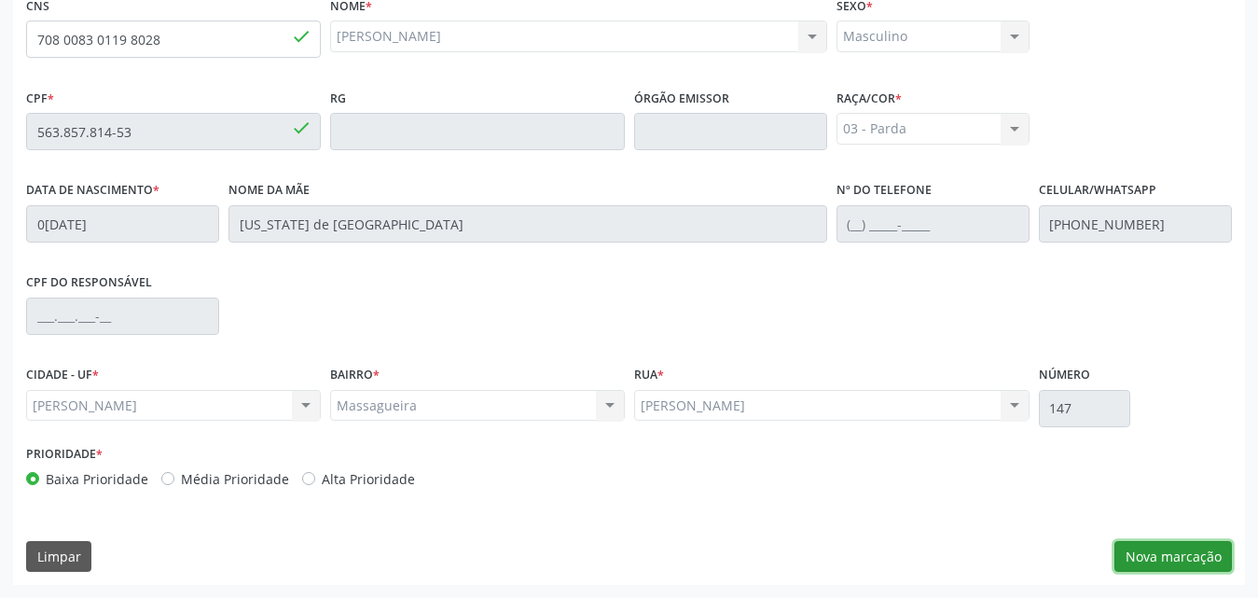
click at [1140, 555] on button "Nova marcação" at bounding box center [1172, 557] width 117 height 32
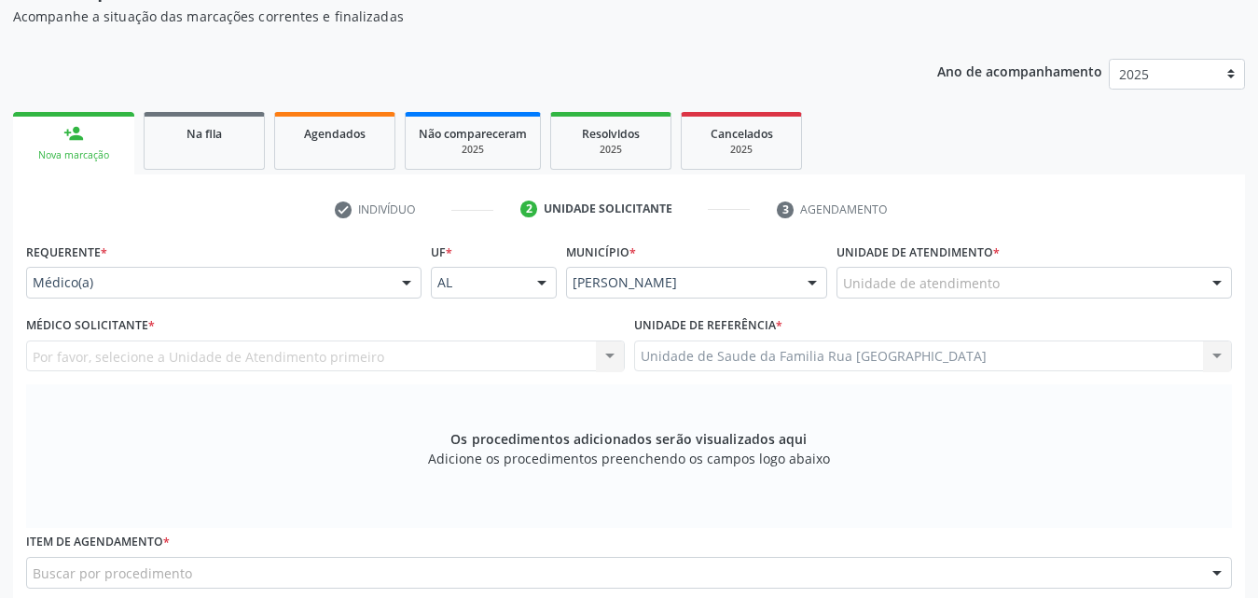
scroll to position [120, 0]
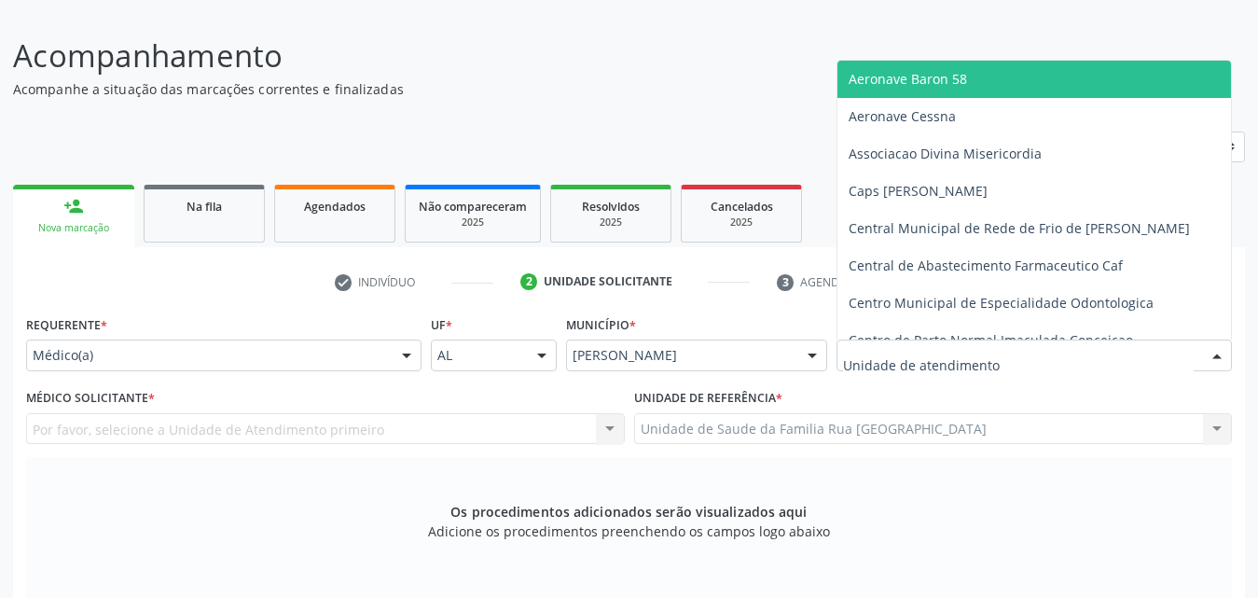
click at [1072, 358] on div at bounding box center [1033, 355] width 395 height 32
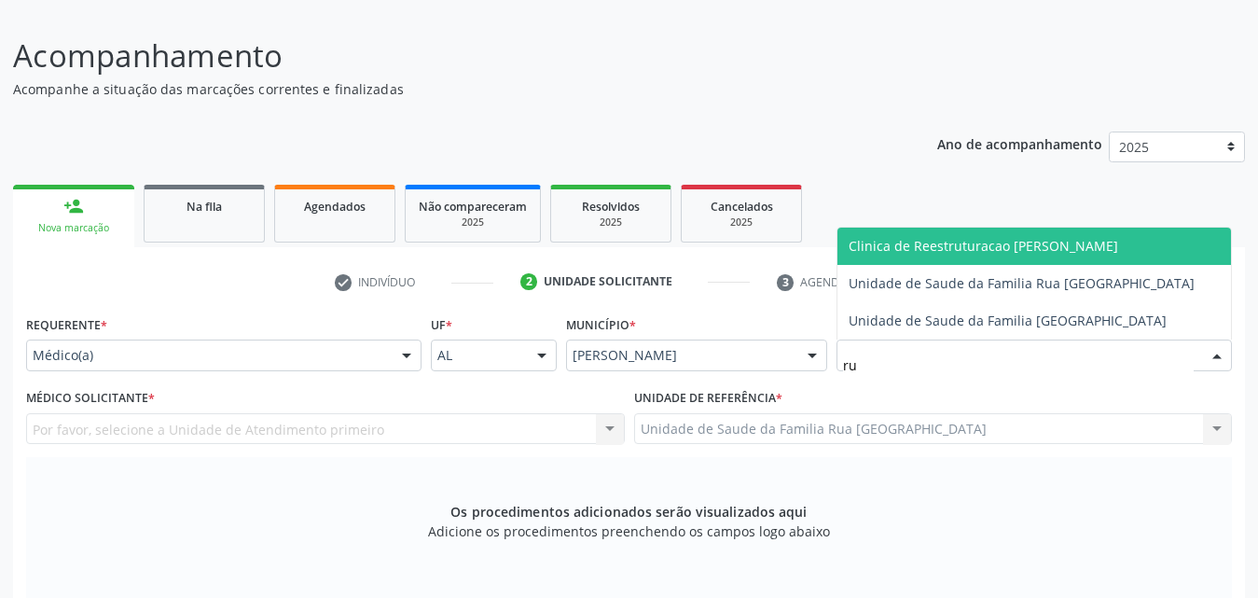
type input "rua"
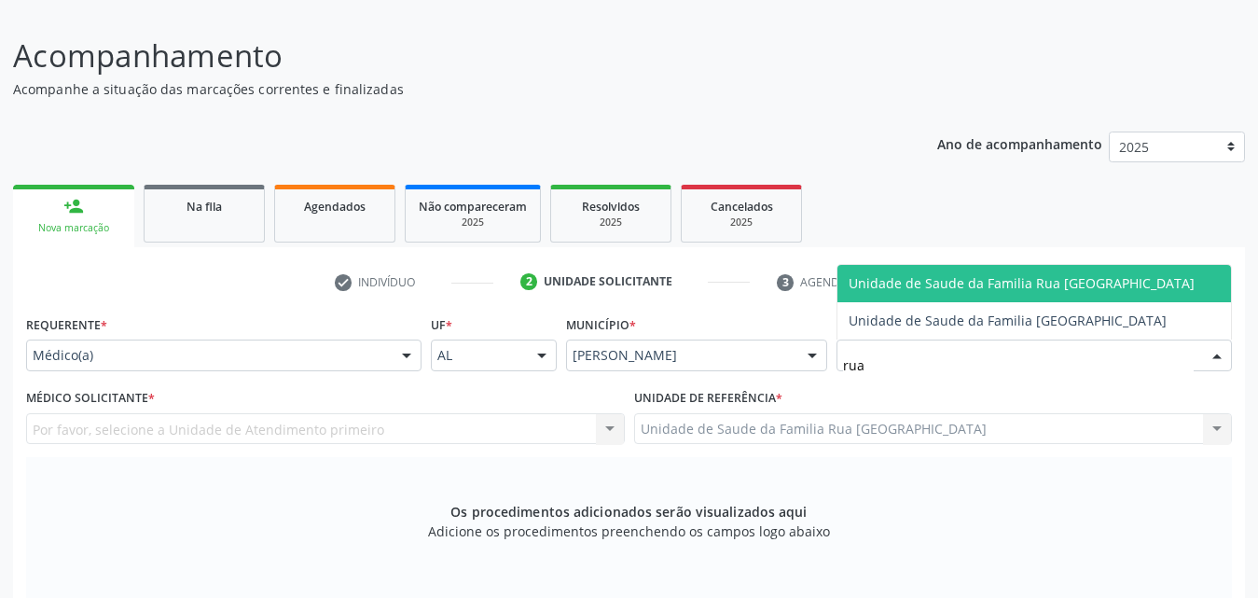
click at [1039, 283] on span "Unidade de Saude da Familia Rua [GEOGRAPHIC_DATA]" at bounding box center [1021, 283] width 346 height 18
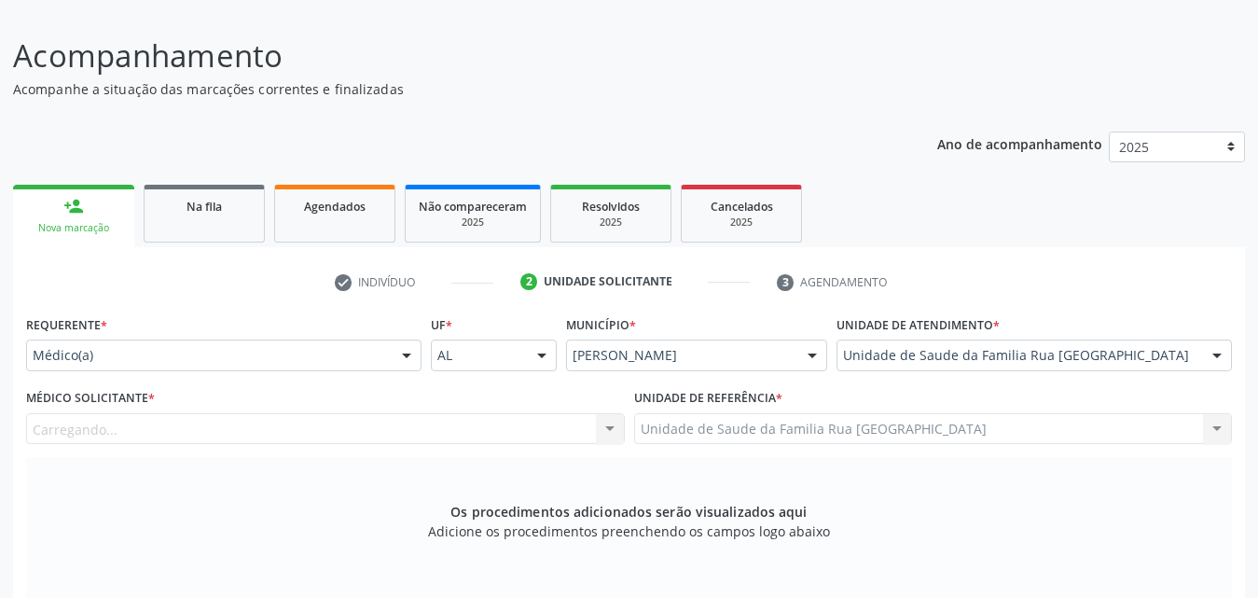
scroll to position [213, 0]
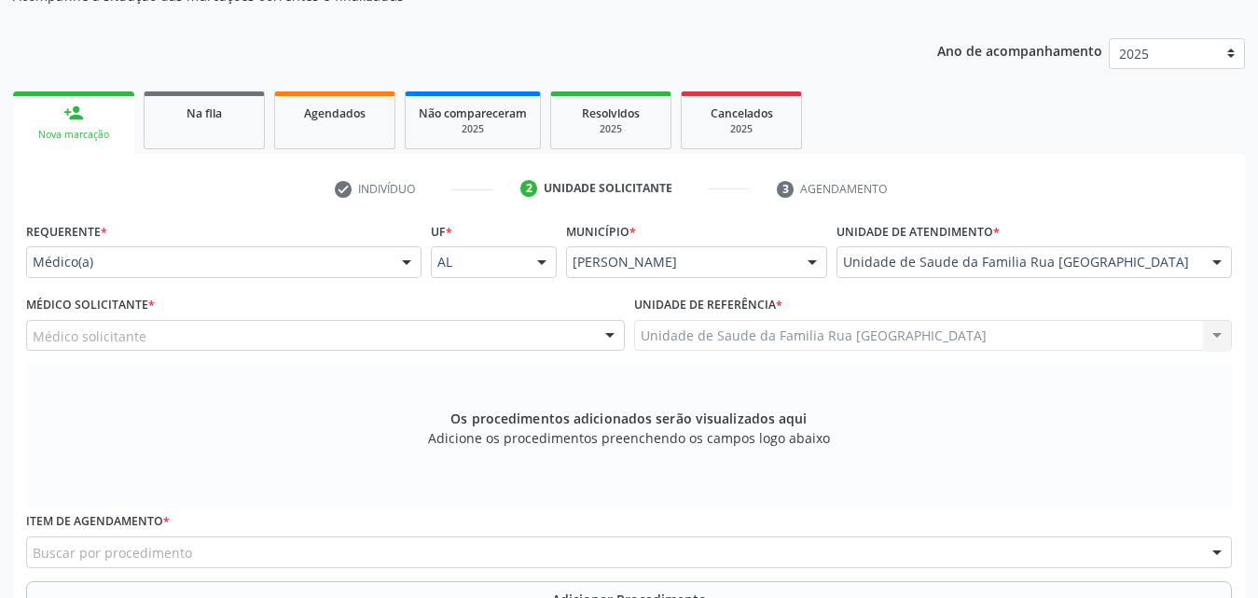
click at [243, 340] on div "Médico solicitante" at bounding box center [325, 336] width 599 height 32
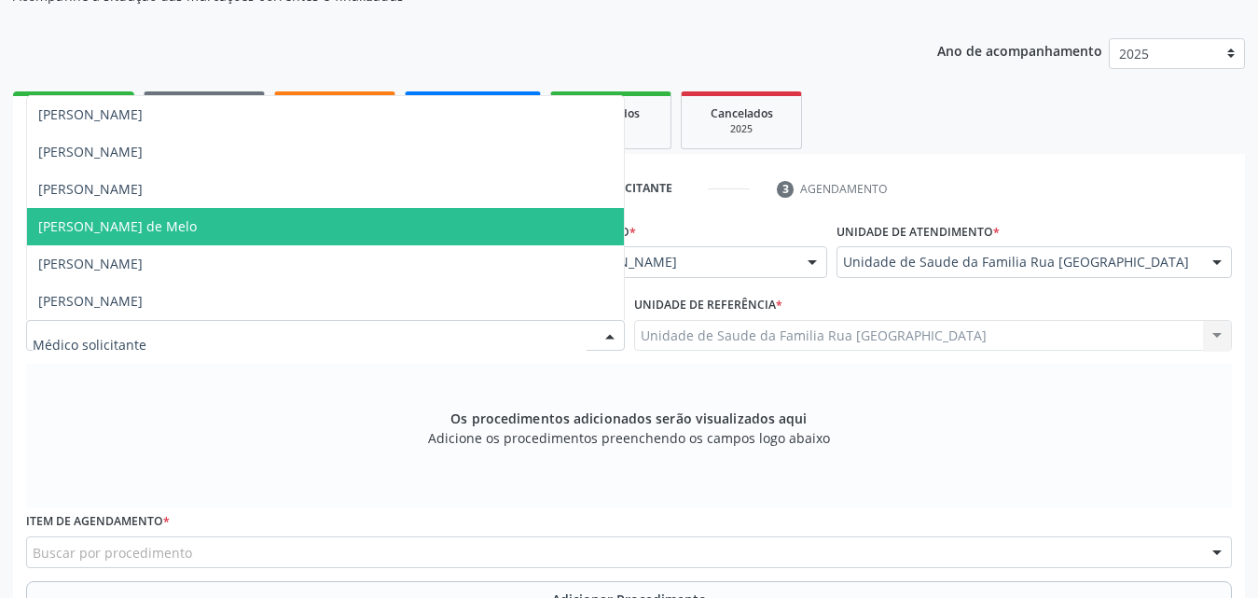
click at [228, 228] on span "[PERSON_NAME] de Melo" at bounding box center [325, 226] width 597 height 37
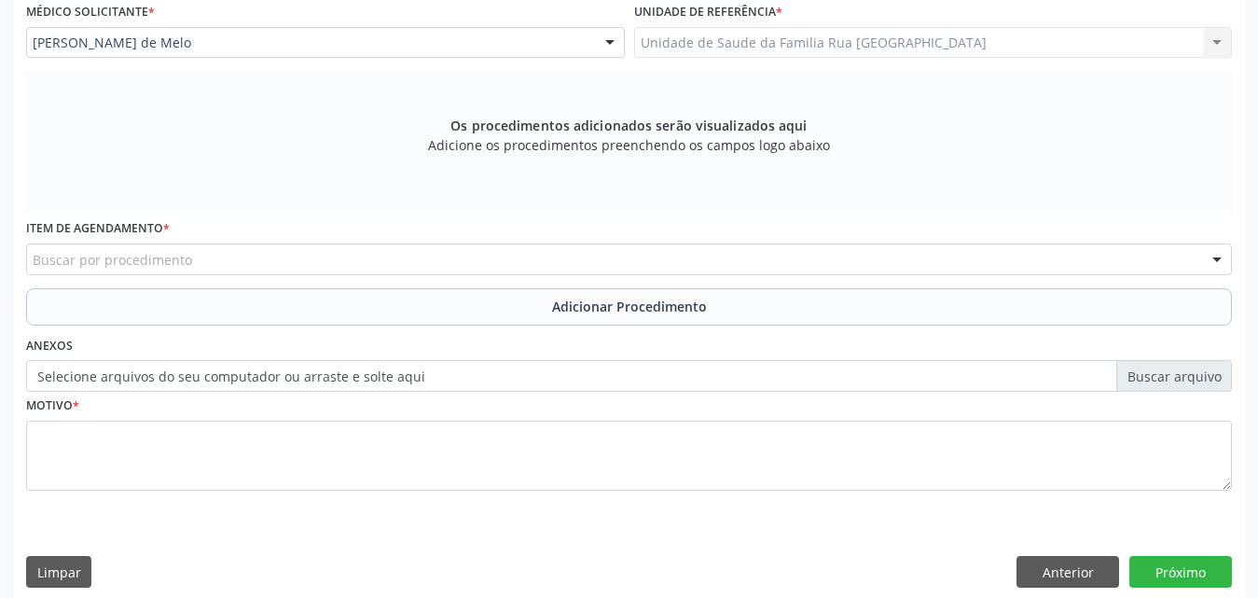
scroll to position [522, 0]
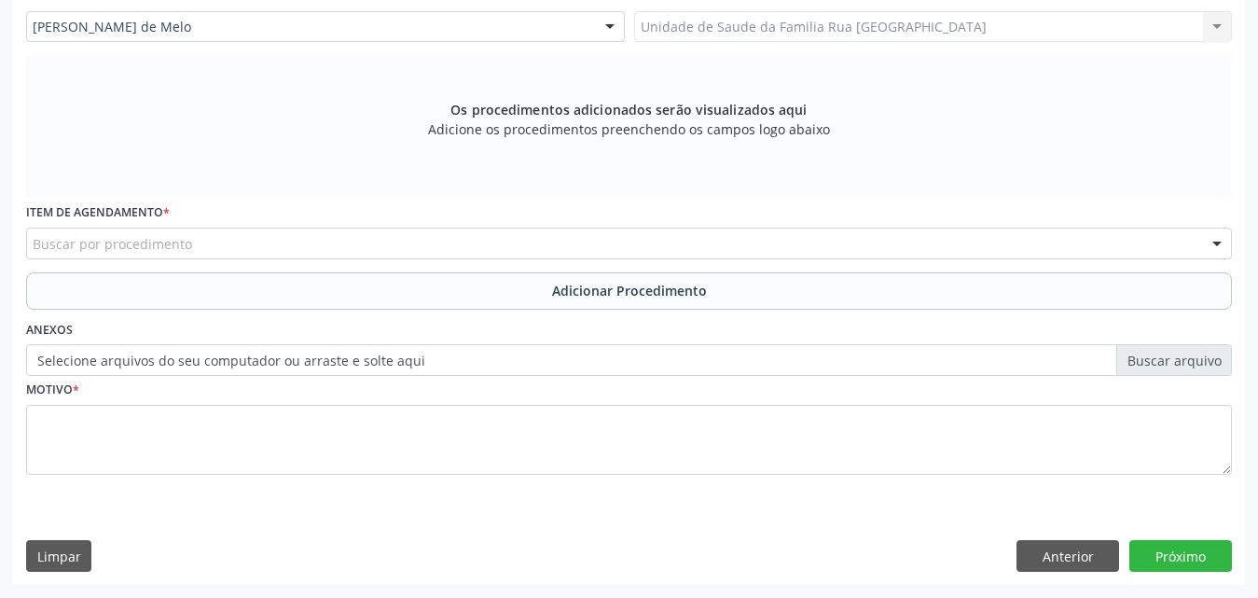
click at [452, 244] on div "Buscar por procedimento" at bounding box center [628, 243] width 1205 height 32
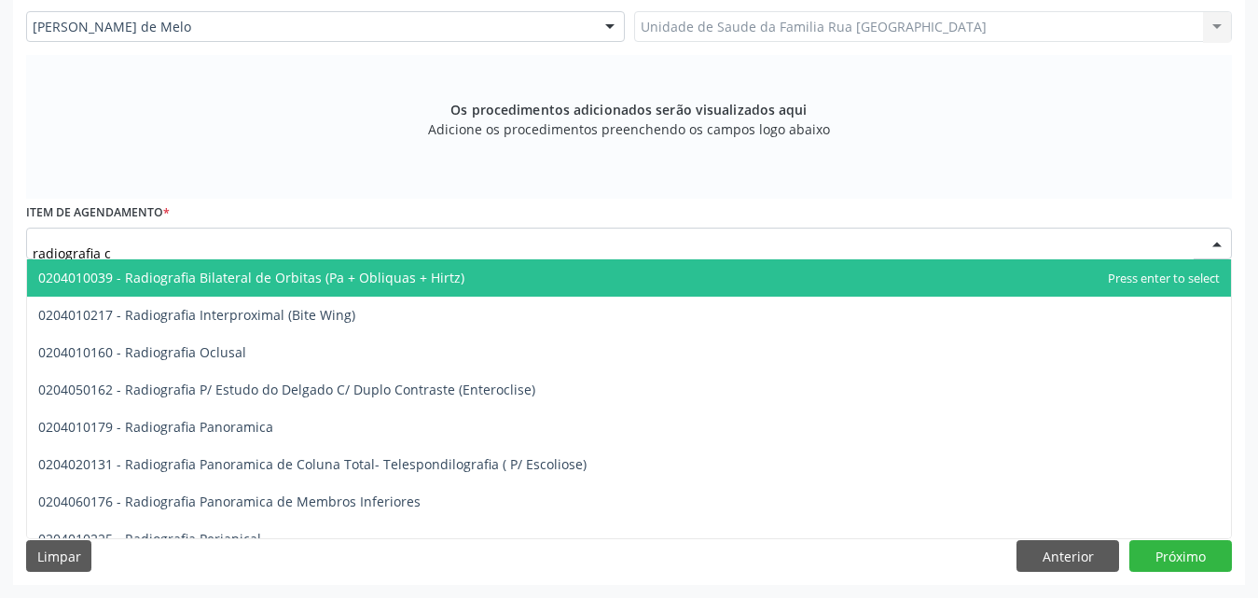
type input "radiografia"
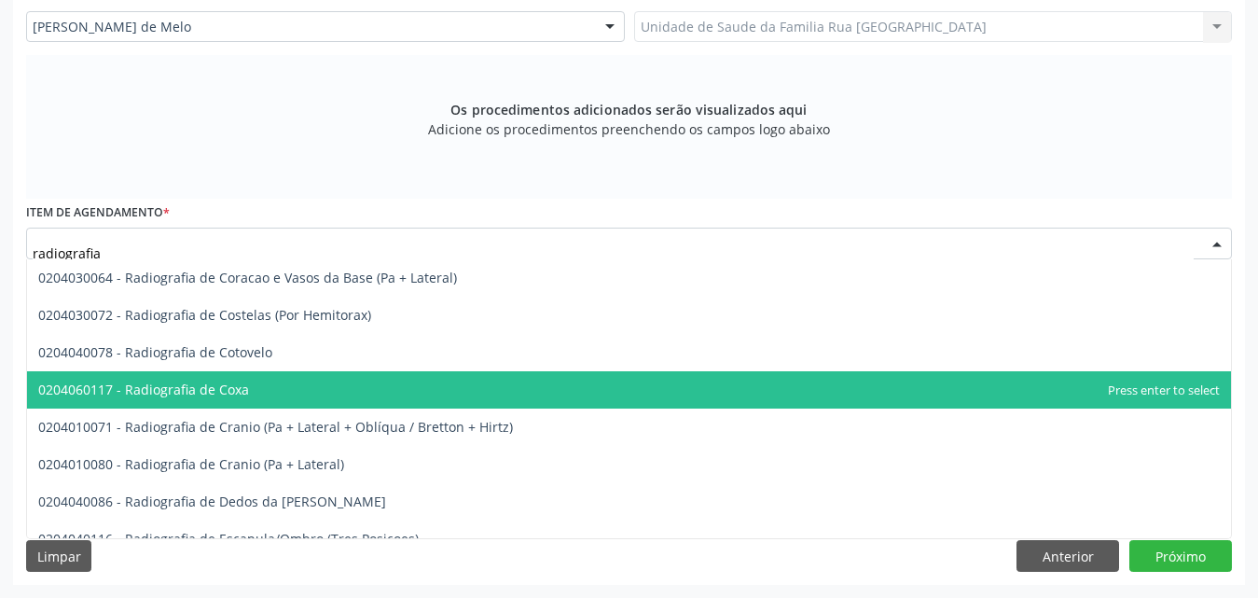
scroll to position [1398, 0]
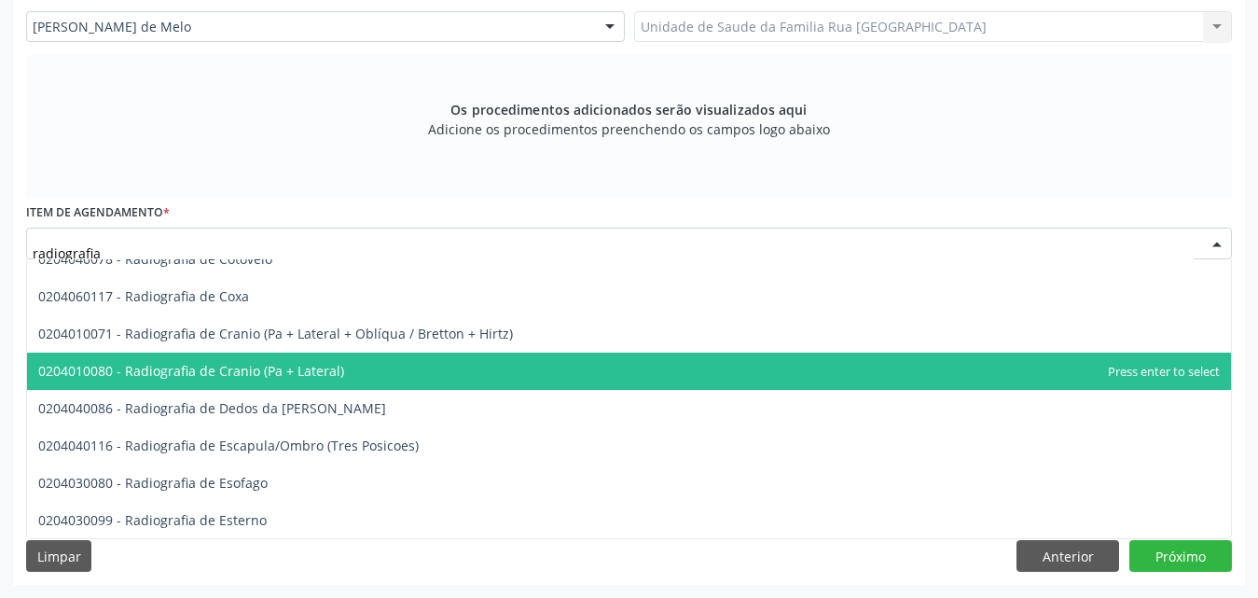
click at [317, 377] on span "0204010080 - Radiografia de Cranio (Pa + Lateral)" at bounding box center [191, 371] width 306 height 18
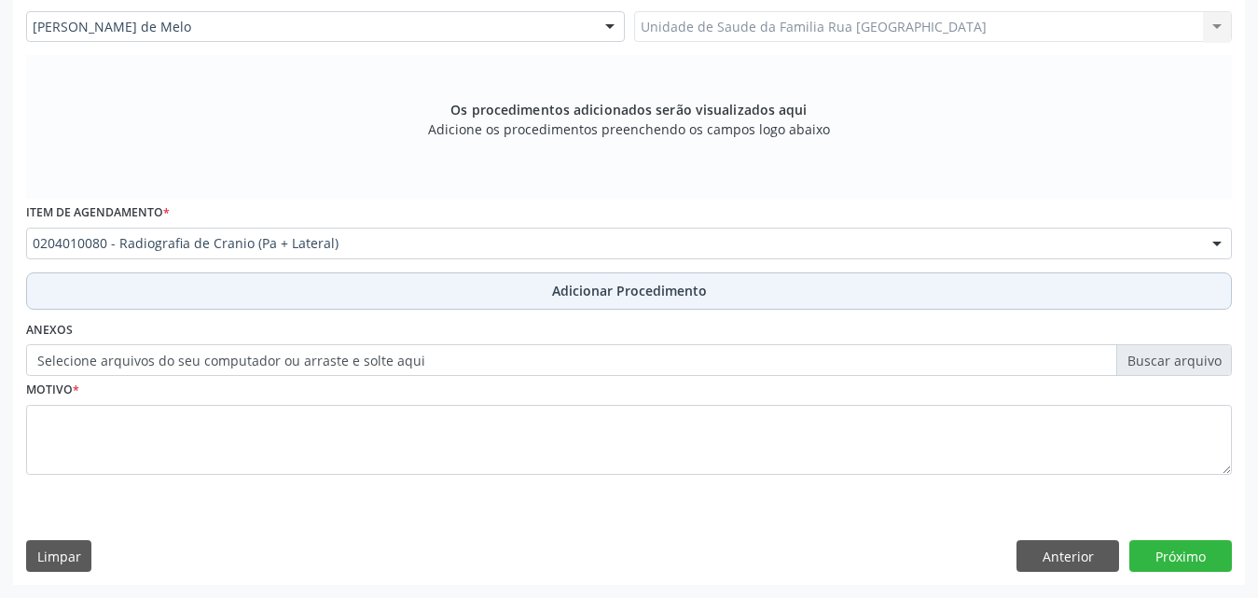
click at [652, 296] on span "Adicionar Procedimento" at bounding box center [629, 291] width 155 height 20
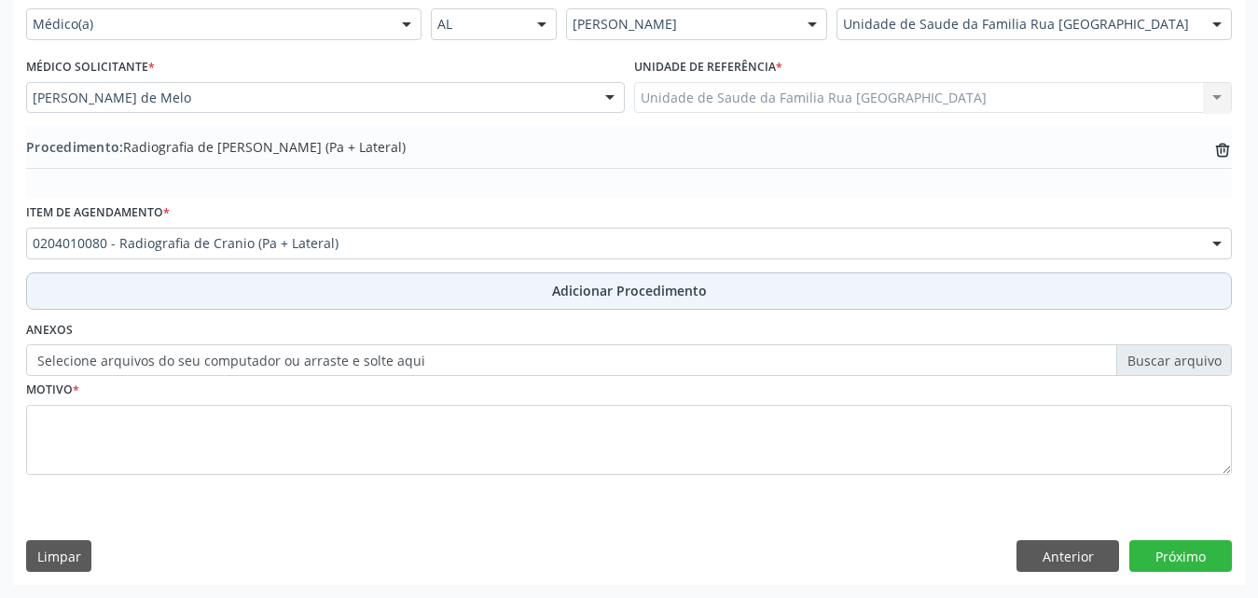
scroll to position [451, 0]
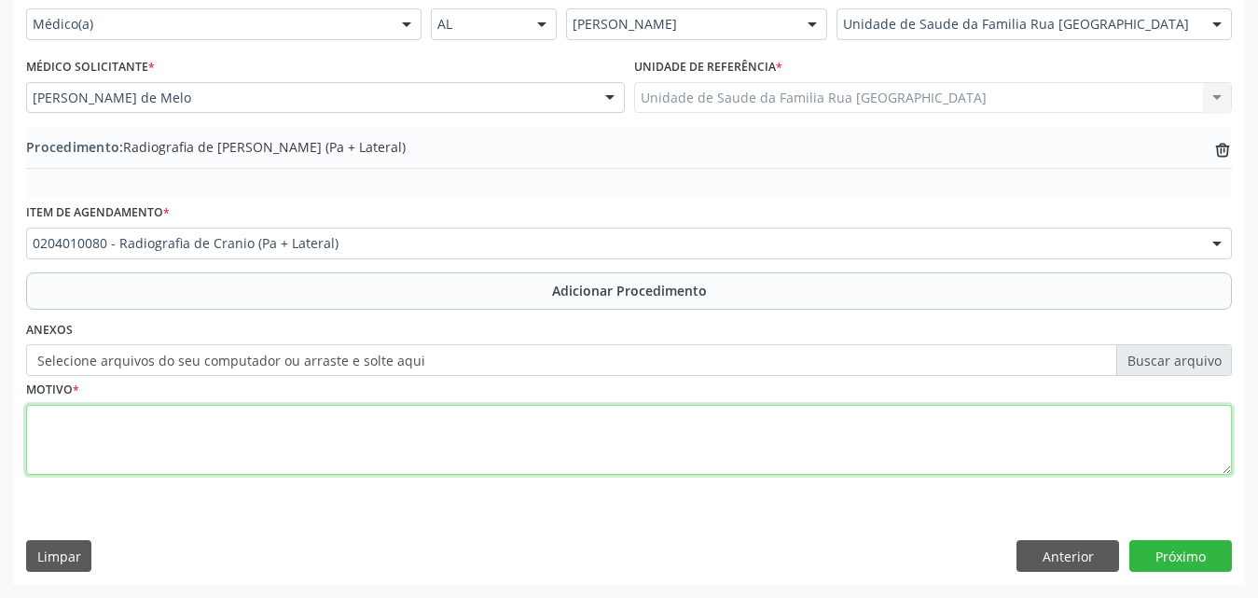
click at [255, 441] on textarea at bounding box center [628, 440] width 1205 height 71
type textarea "tce"
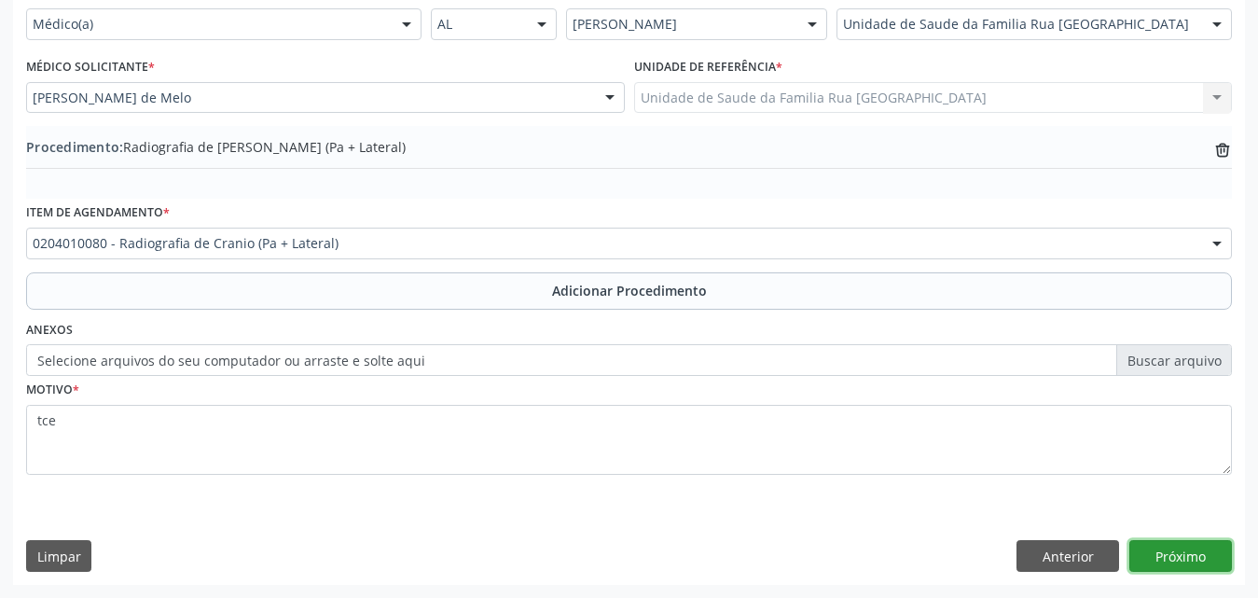
click at [1189, 557] on button "Próximo" at bounding box center [1180, 556] width 103 height 32
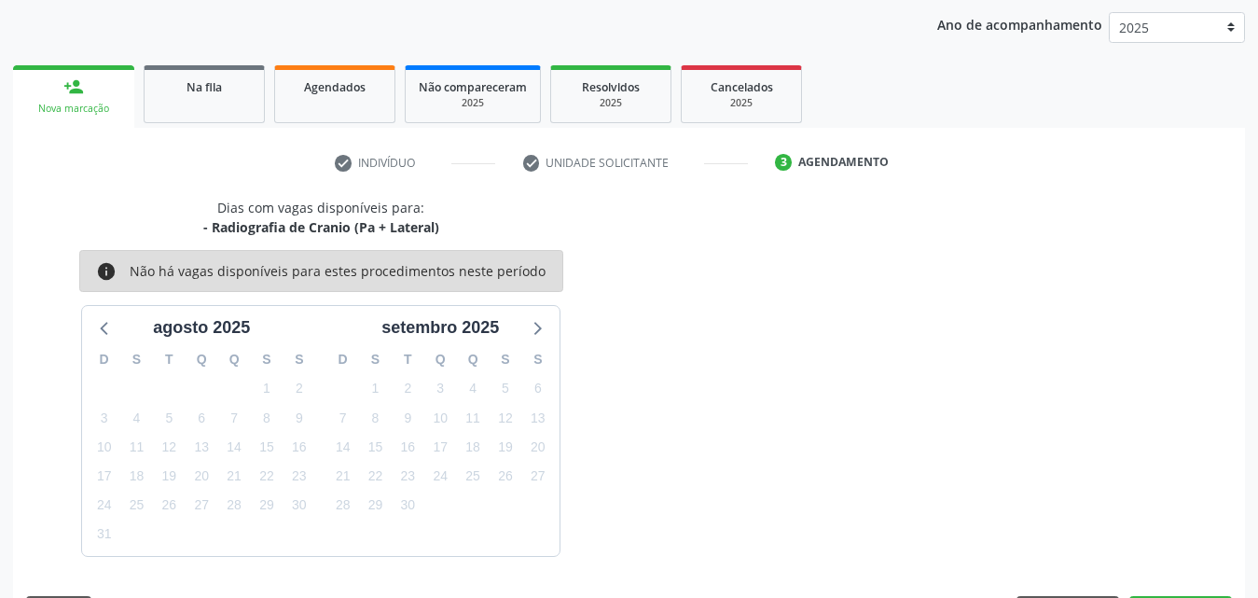
scroll to position [295, 0]
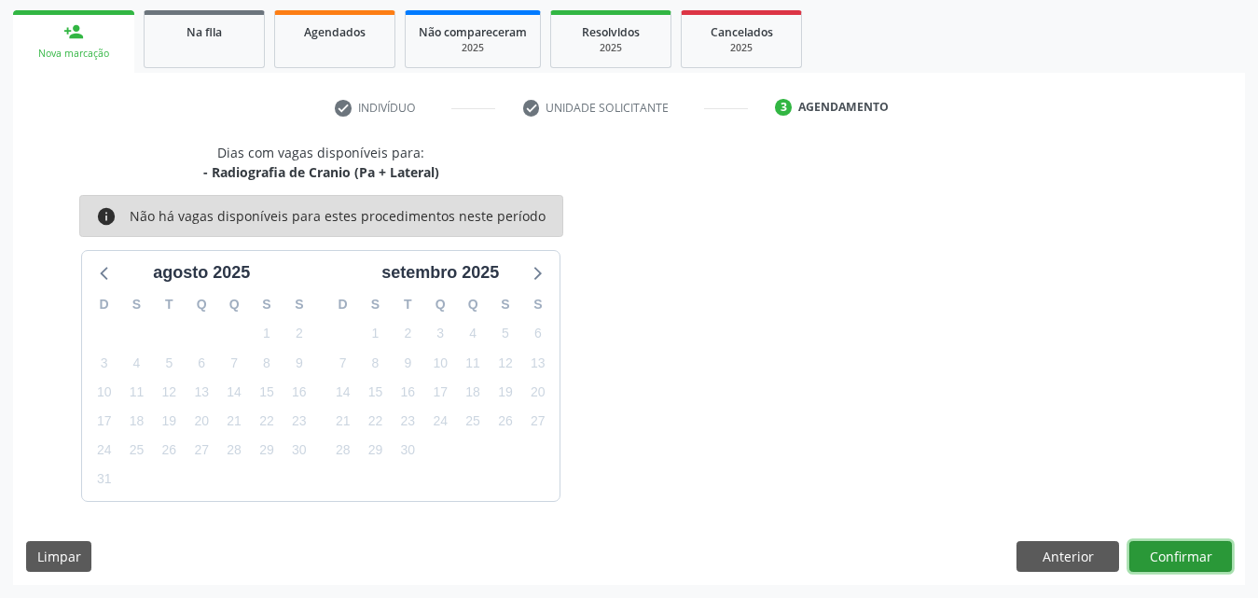
click at [1159, 553] on button "Confirmar" at bounding box center [1180, 557] width 103 height 32
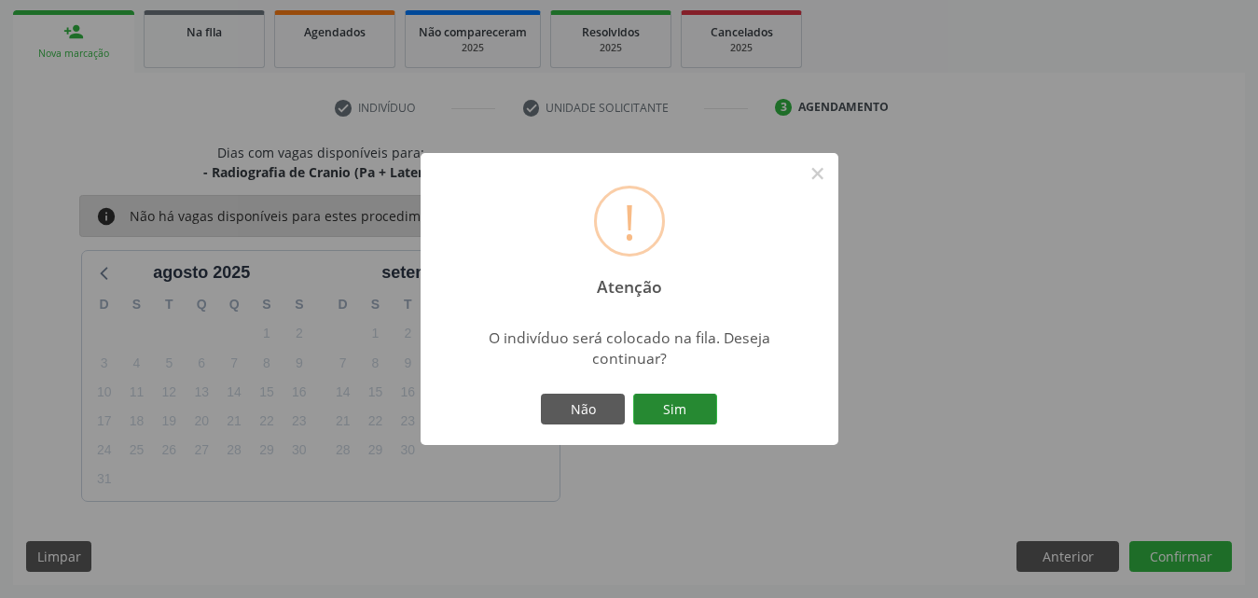
click at [701, 407] on button "Sim" at bounding box center [675, 409] width 84 height 32
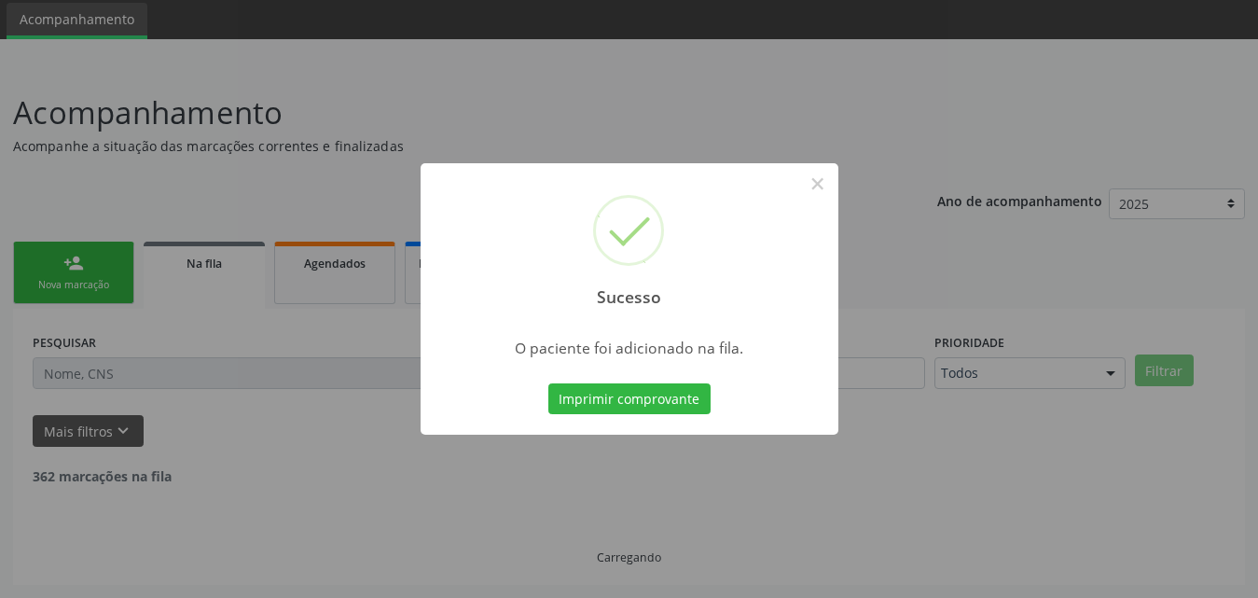
scroll to position [44, 0]
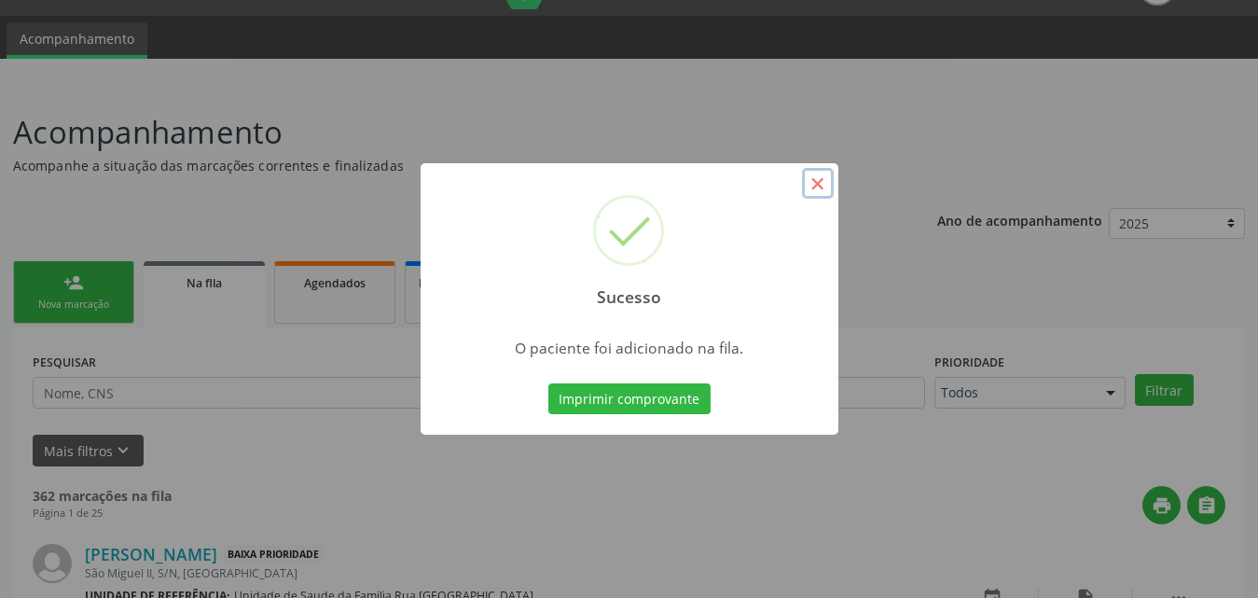
click at [824, 184] on button "×" at bounding box center [818, 184] width 32 height 32
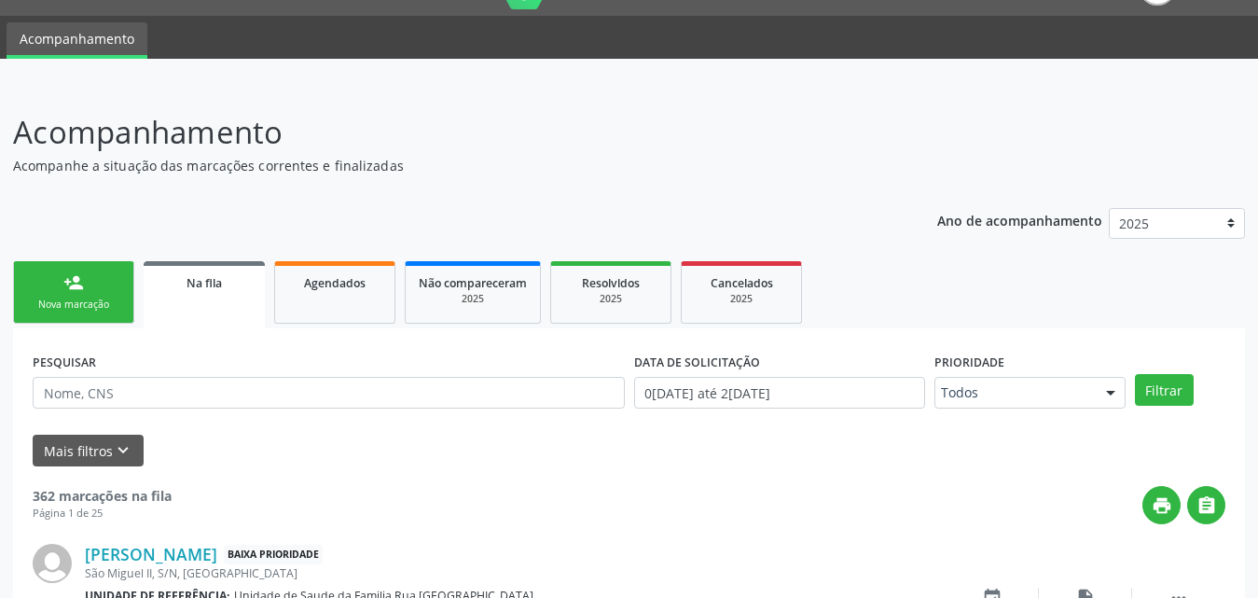
click at [103, 304] on div "Nova marcação" at bounding box center [73, 304] width 93 height 14
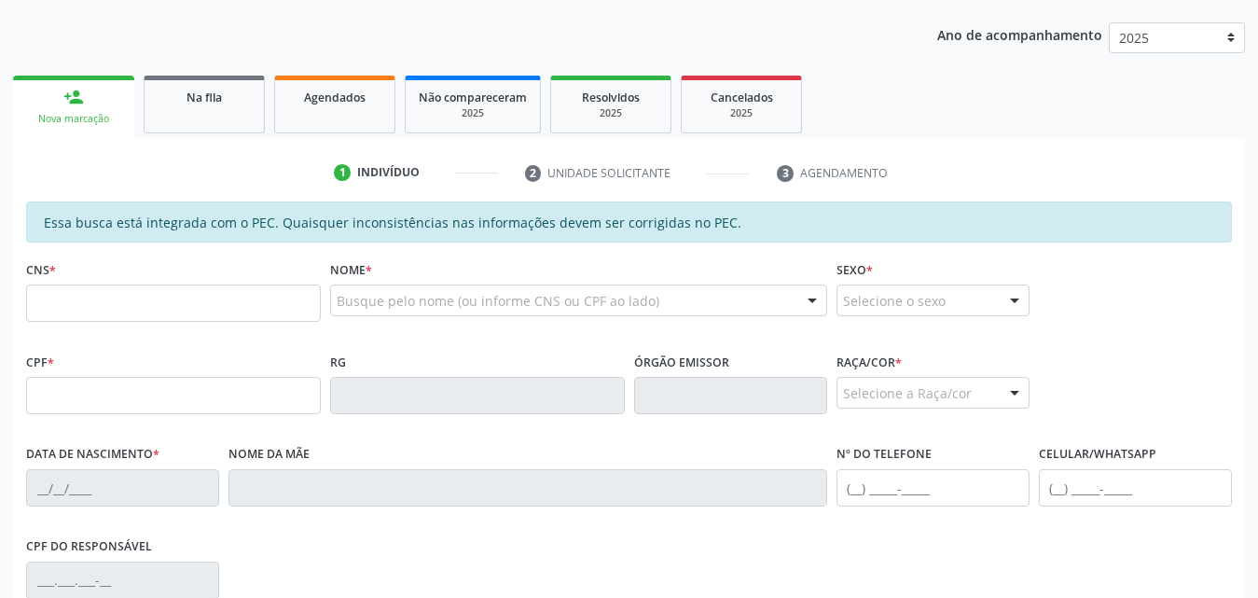
scroll to position [230, 0]
click at [232, 296] on input "text" at bounding box center [173, 301] width 295 height 37
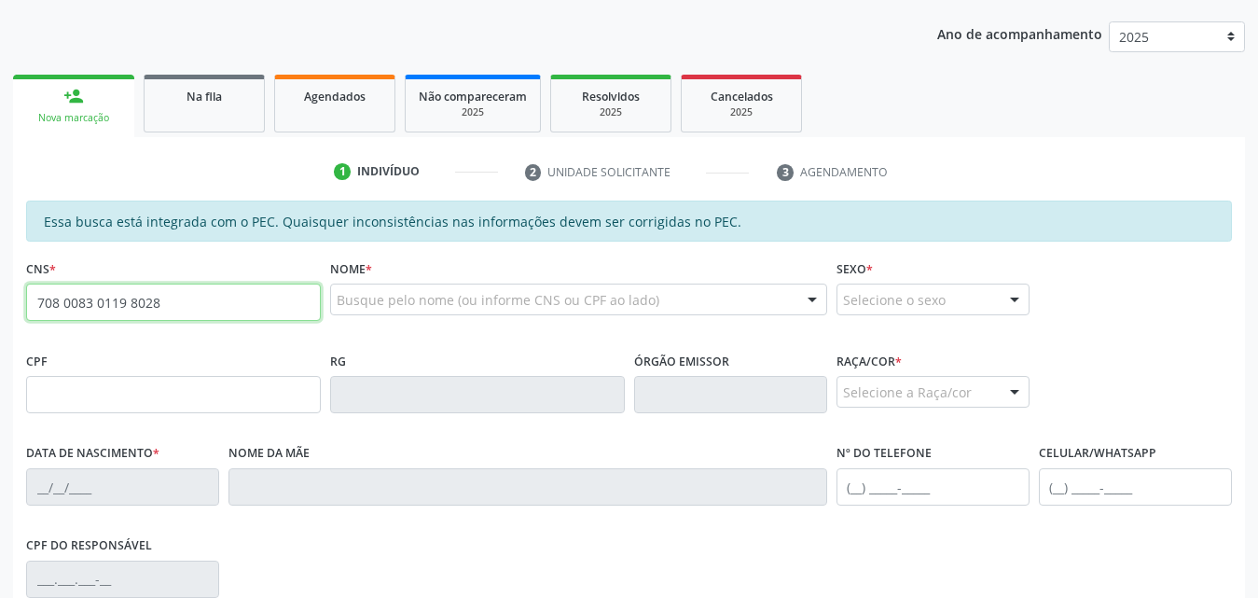
type input "708 0083 0119 8028"
type input "563.857.814-53"
type input "0[DATE]"
type input "[US_STATE] de [GEOGRAPHIC_DATA]"
type input "[PHONE_NUMBER]"
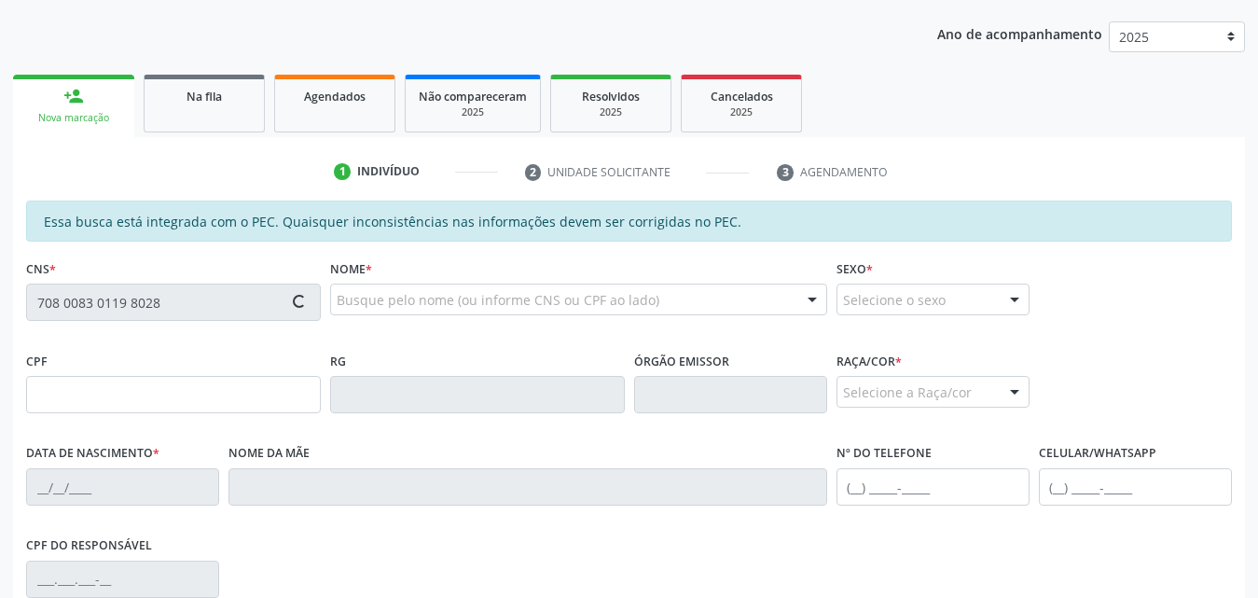
type input "147"
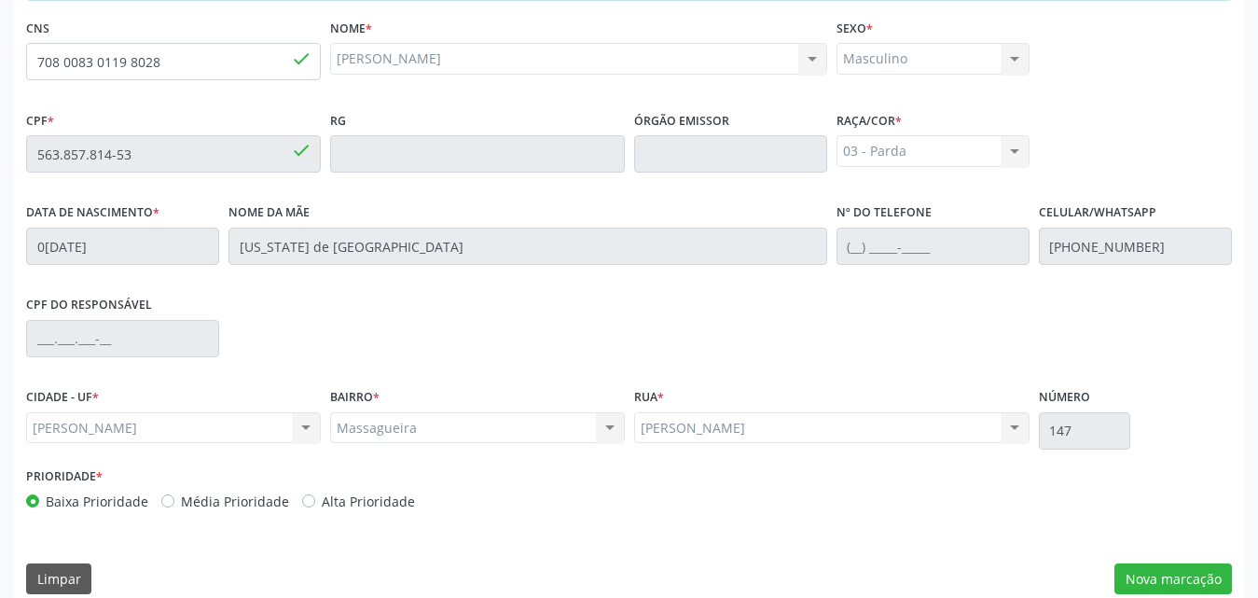
scroll to position [493, 0]
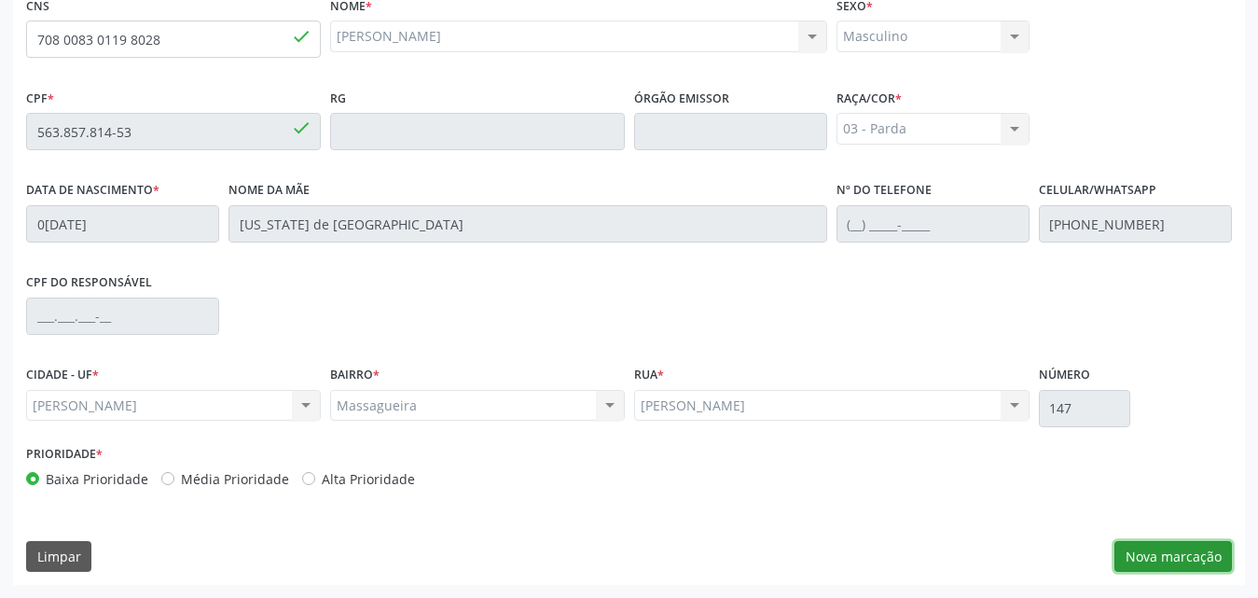
click at [1165, 552] on button "Nova marcação" at bounding box center [1172, 557] width 117 height 32
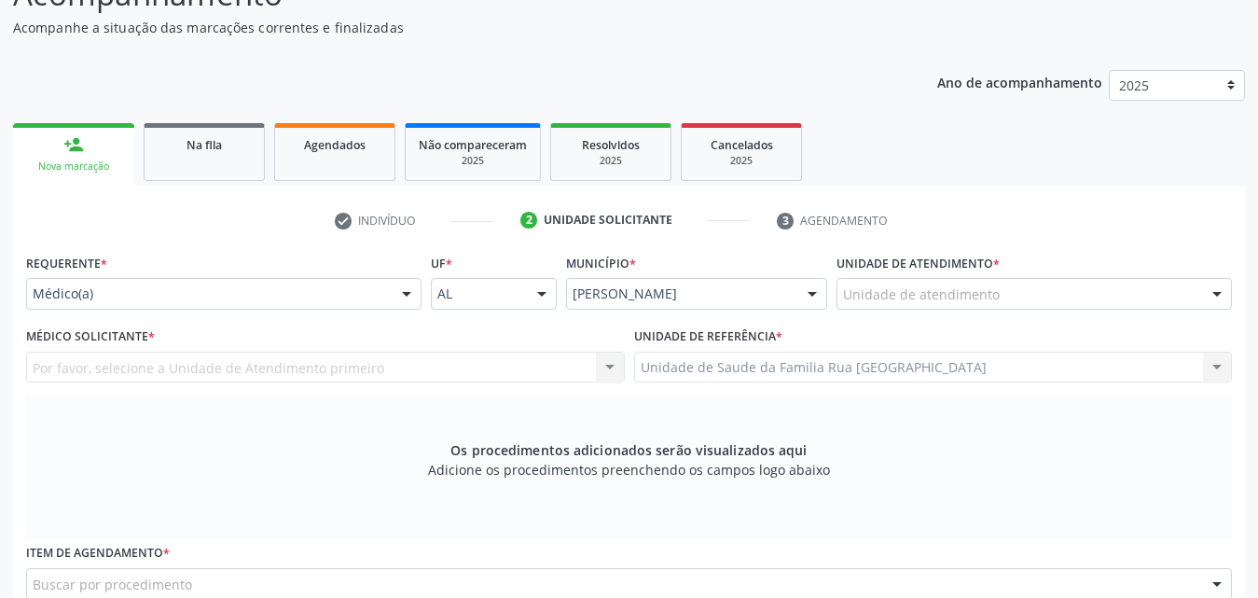
scroll to position [307, 0]
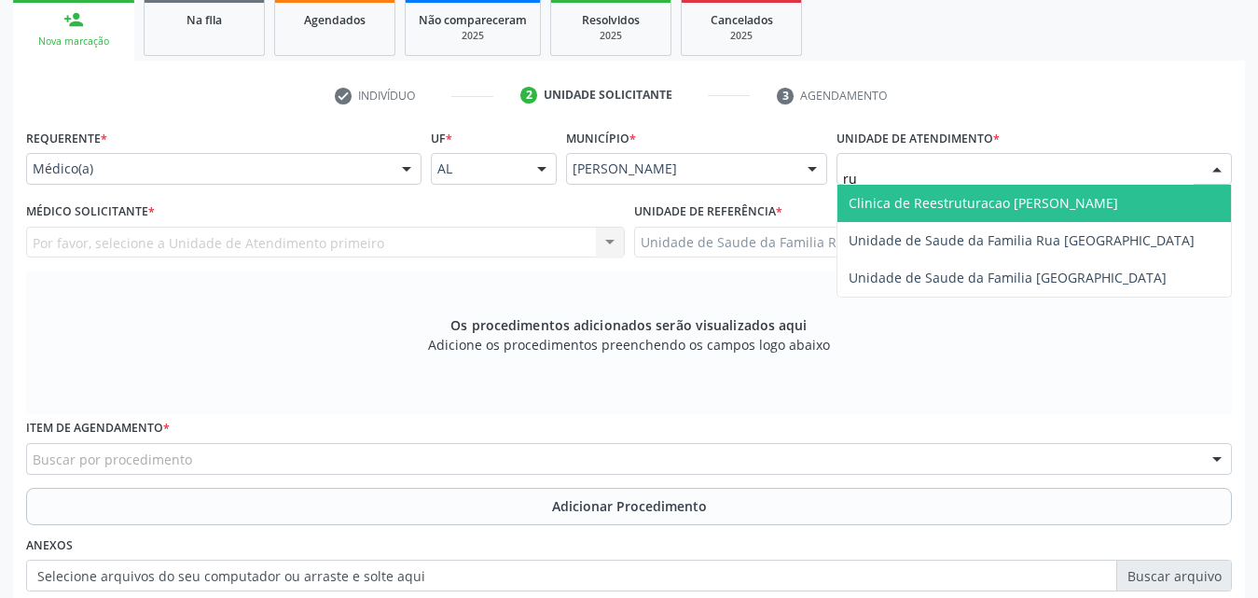
type input "rua"
click at [1000, 201] on span "Unidade de Saude da Familia Rua [GEOGRAPHIC_DATA]" at bounding box center [1021, 203] width 346 height 18
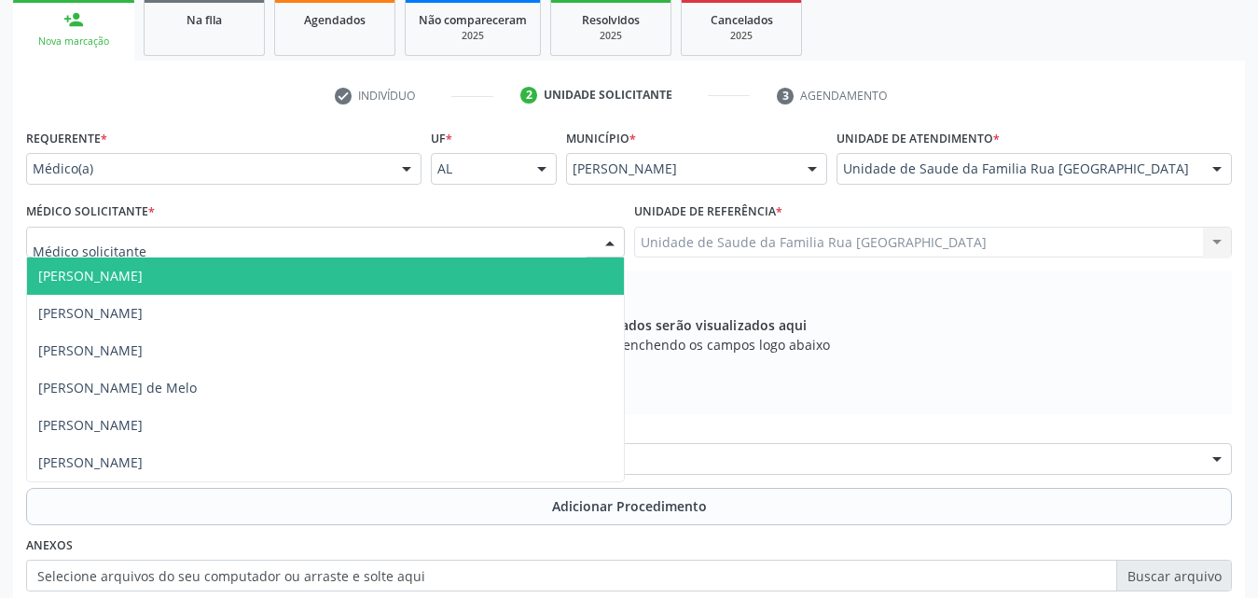
click at [260, 245] on div at bounding box center [325, 243] width 599 height 32
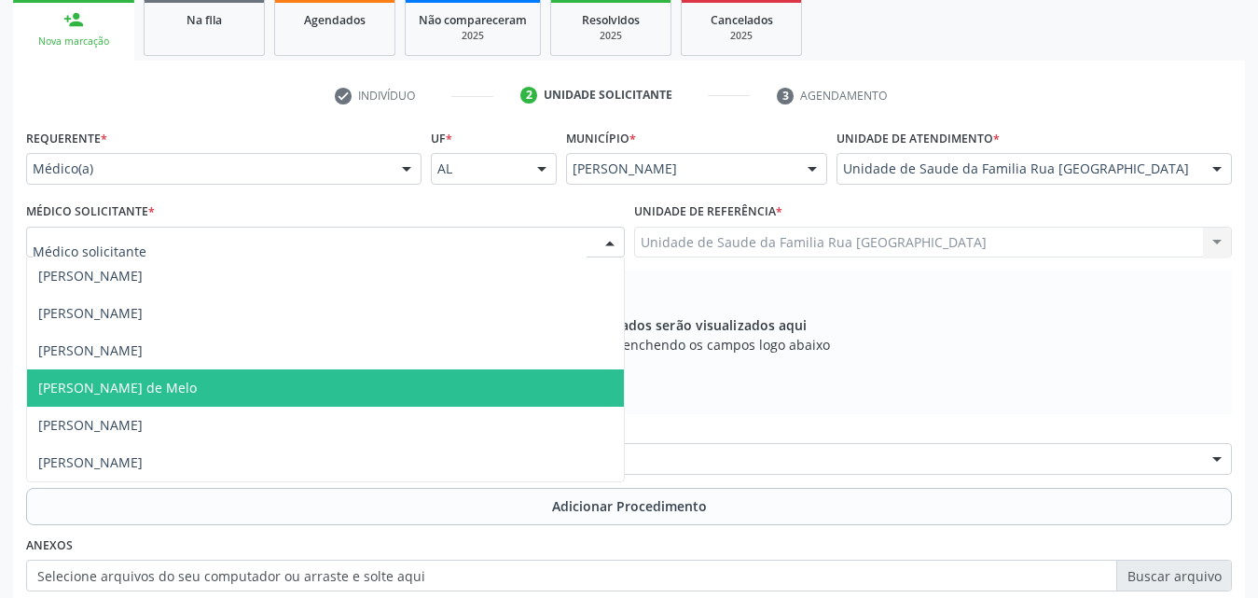
click at [185, 382] on span "[PERSON_NAME] de Melo" at bounding box center [117, 388] width 158 height 18
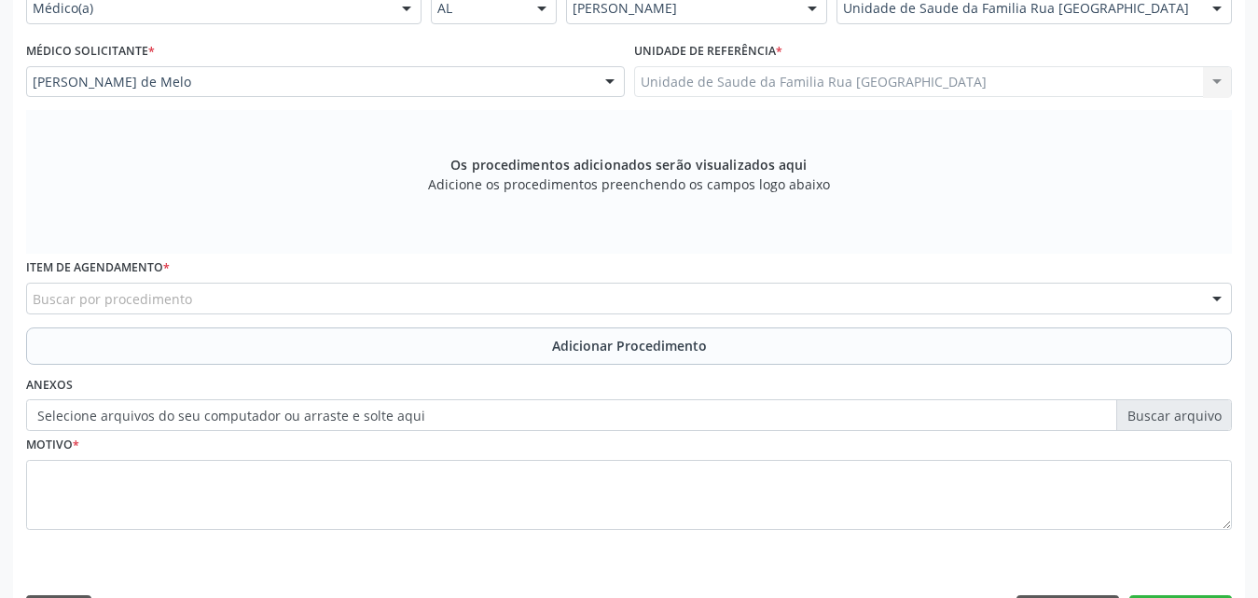
scroll to position [522, 0]
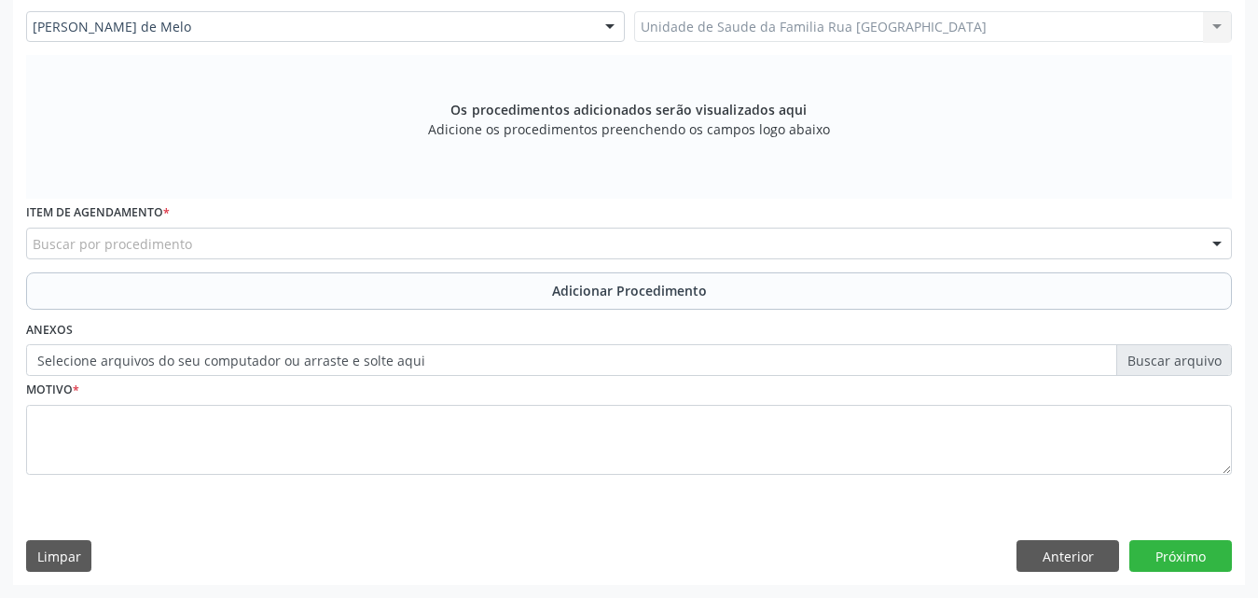
click at [442, 241] on div "Buscar por procedimento" at bounding box center [628, 243] width 1205 height 32
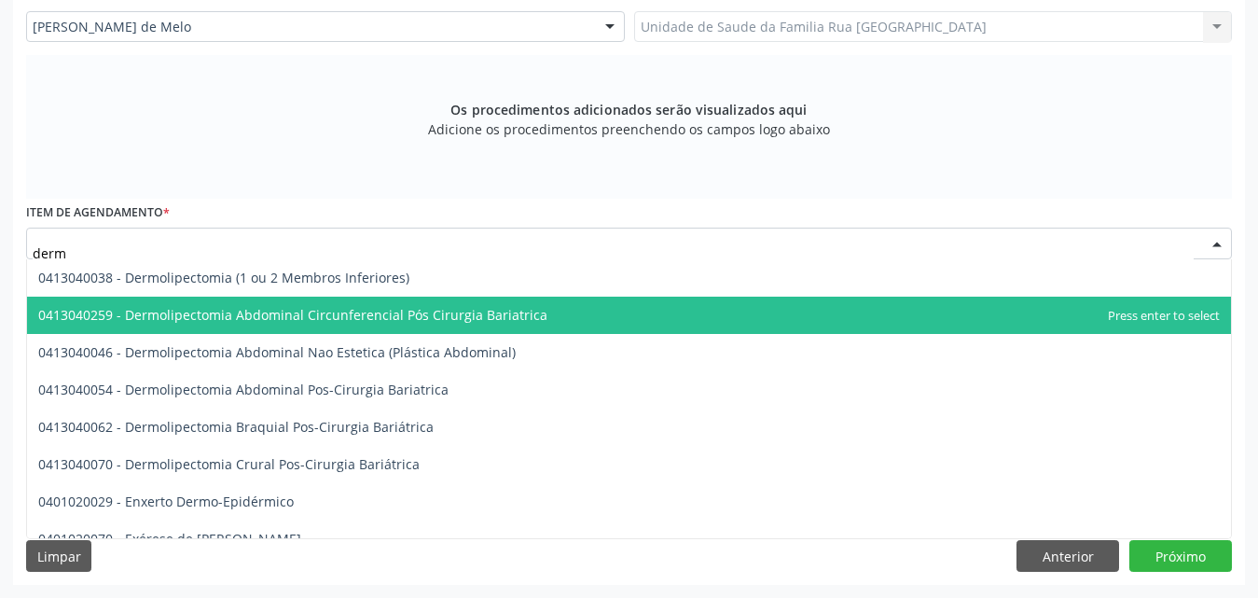
type input "derma"
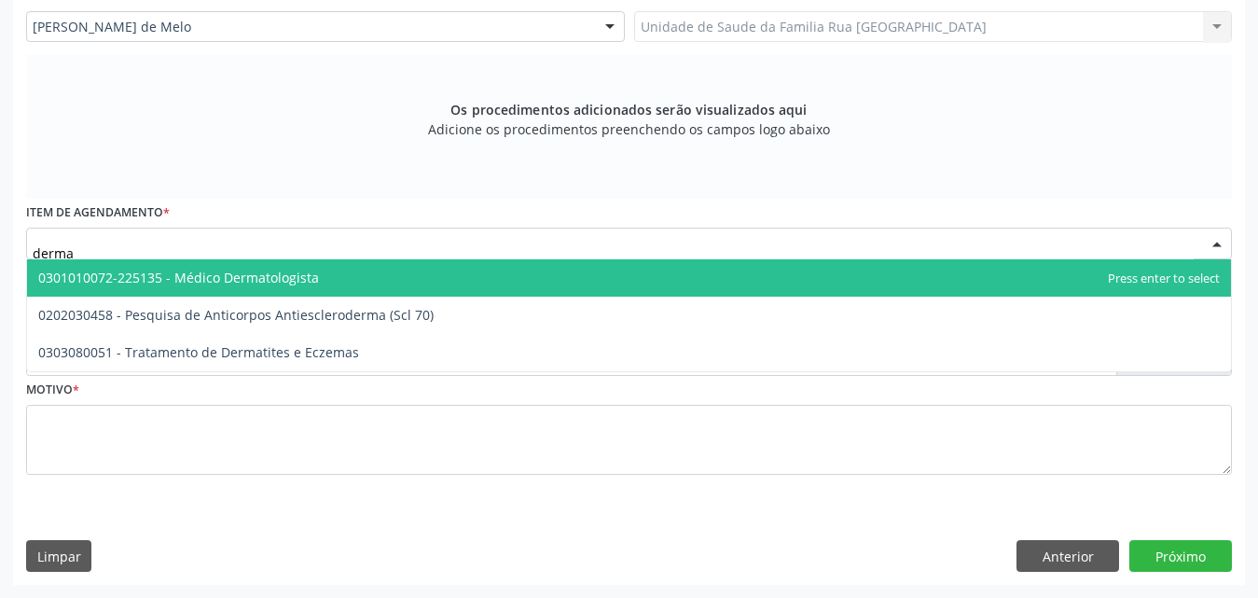
click at [335, 280] on span "0301010072-225135 - Médico Dermatologista" at bounding box center [629, 277] width 1204 height 37
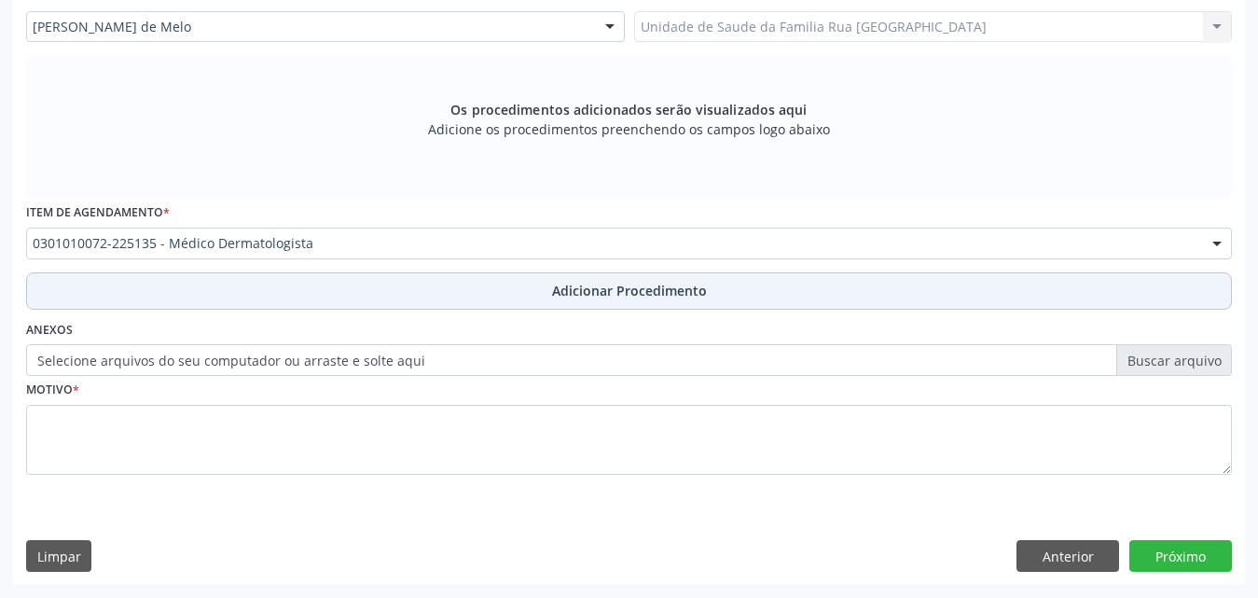
click at [646, 295] on span "Adicionar Procedimento" at bounding box center [629, 291] width 155 height 20
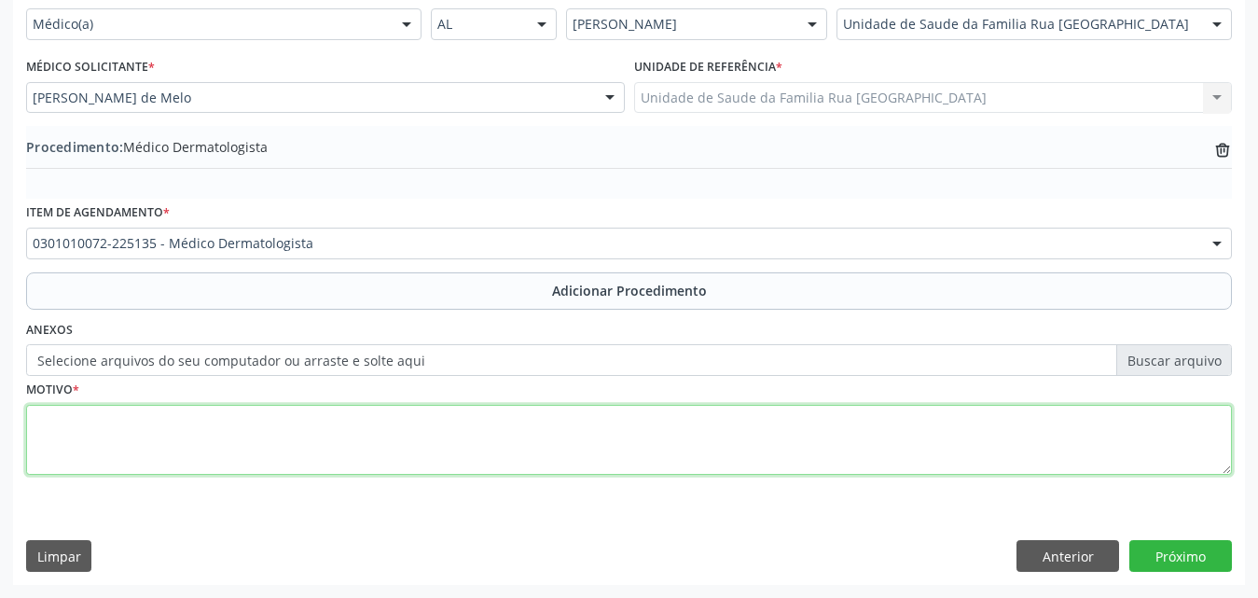
click at [279, 442] on textarea at bounding box center [628, 440] width 1205 height 71
type textarea "avaliação de nevo em nariz."
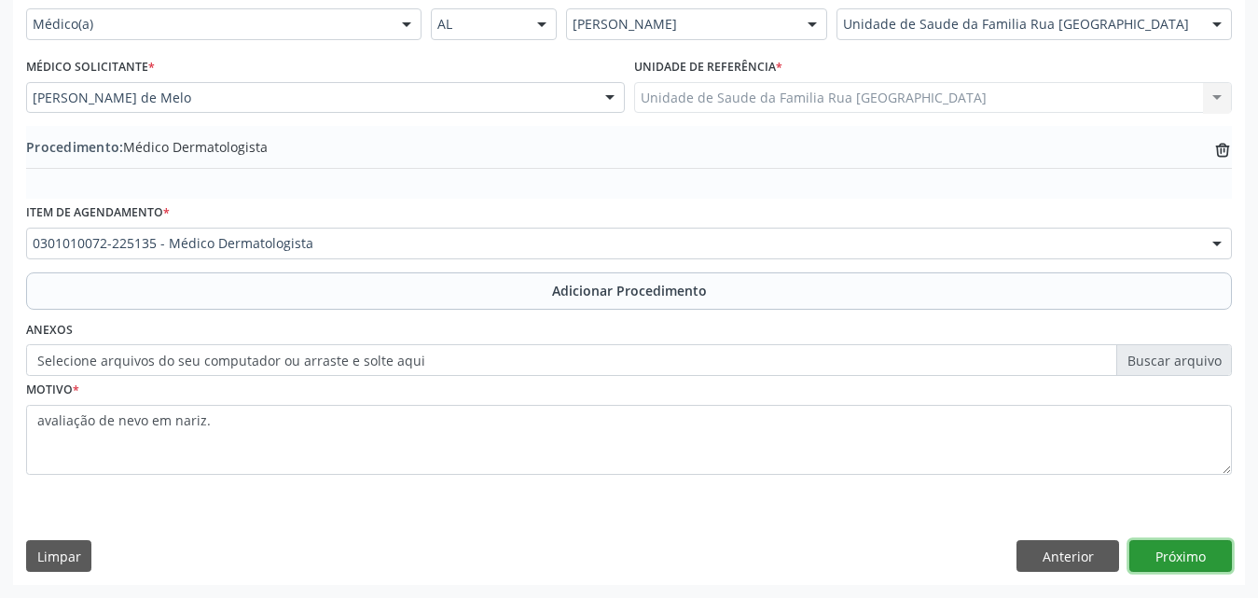
click at [1188, 555] on button "Próximo" at bounding box center [1180, 556] width 103 height 32
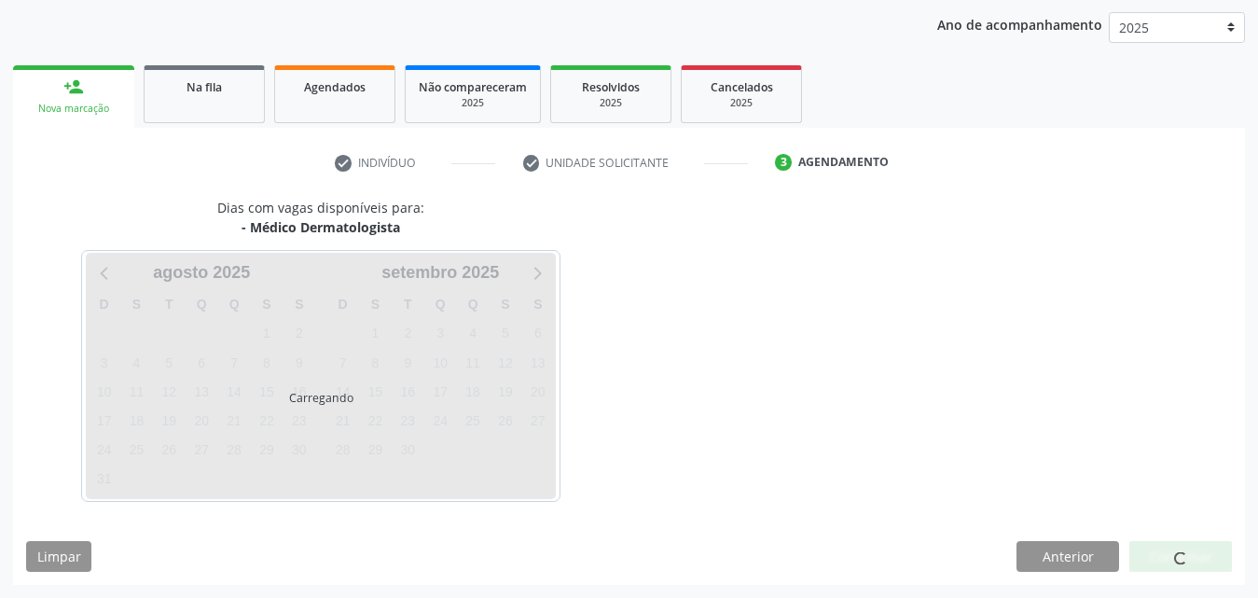
scroll to position [295, 0]
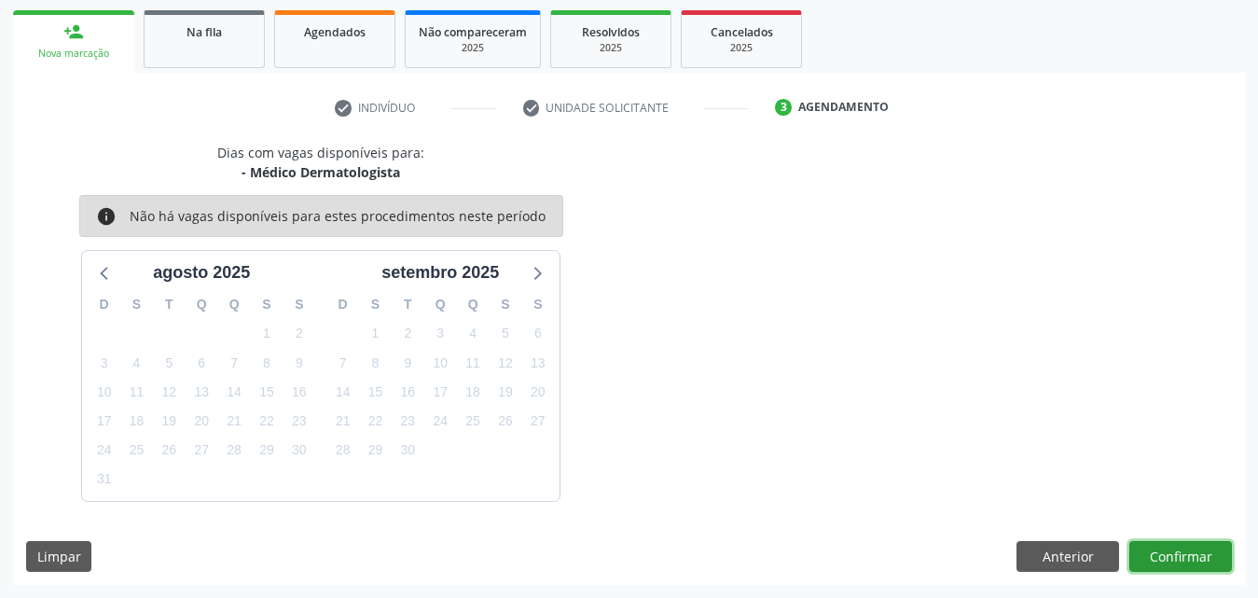
click at [1183, 558] on button "Confirmar" at bounding box center [1180, 557] width 103 height 32
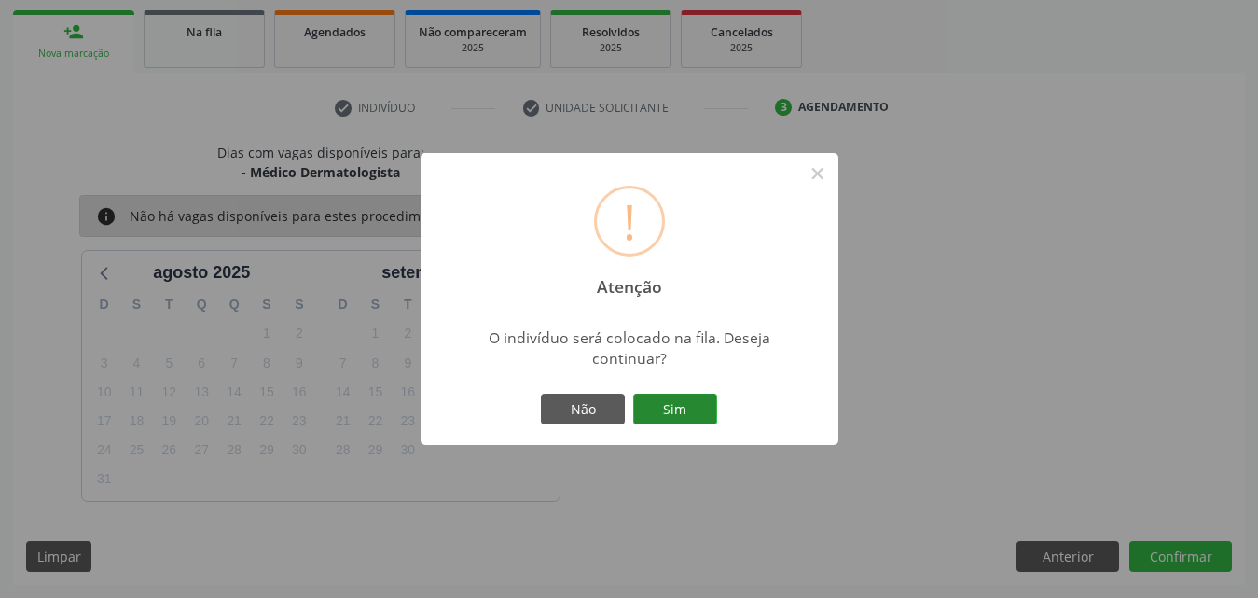
click at [674, 408] on button "Sim" at bounding box center [675, 409] width 84 height 32
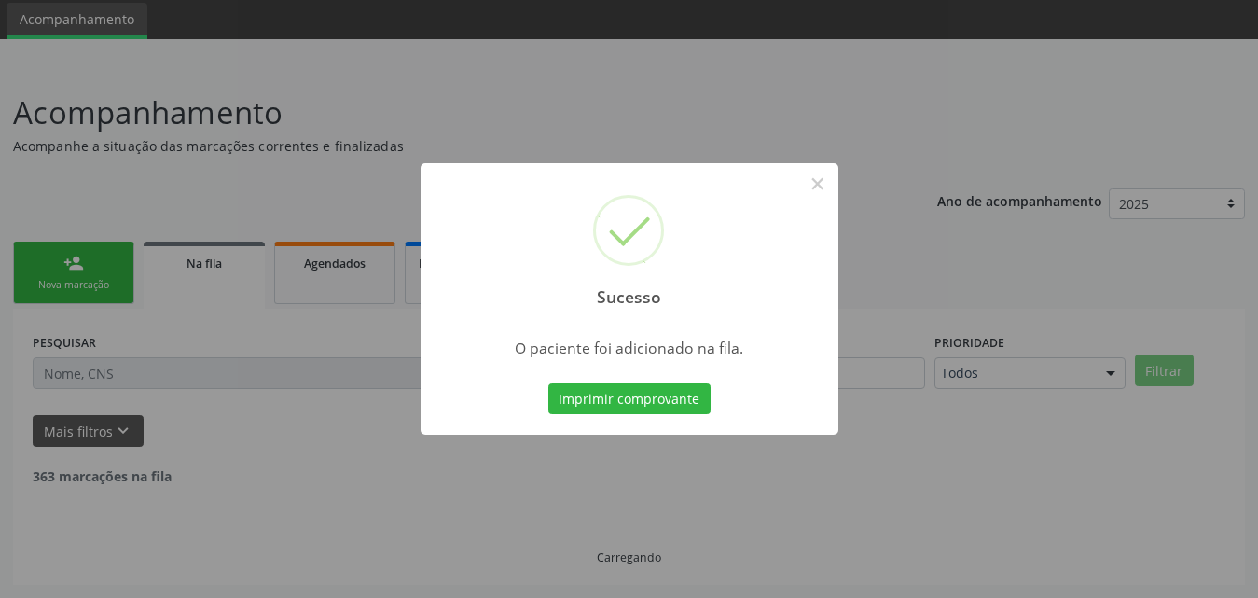
scroll to position [44, 0]
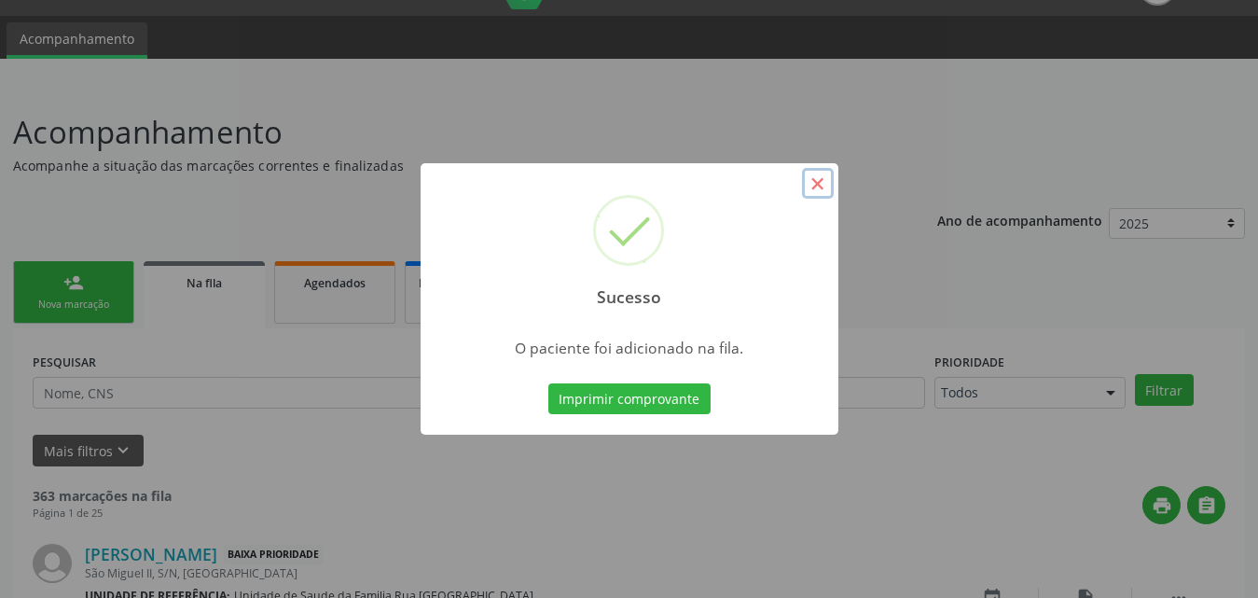
click at [824, 173] on button "×" at bounding box center [818, 184] width 32 height 32
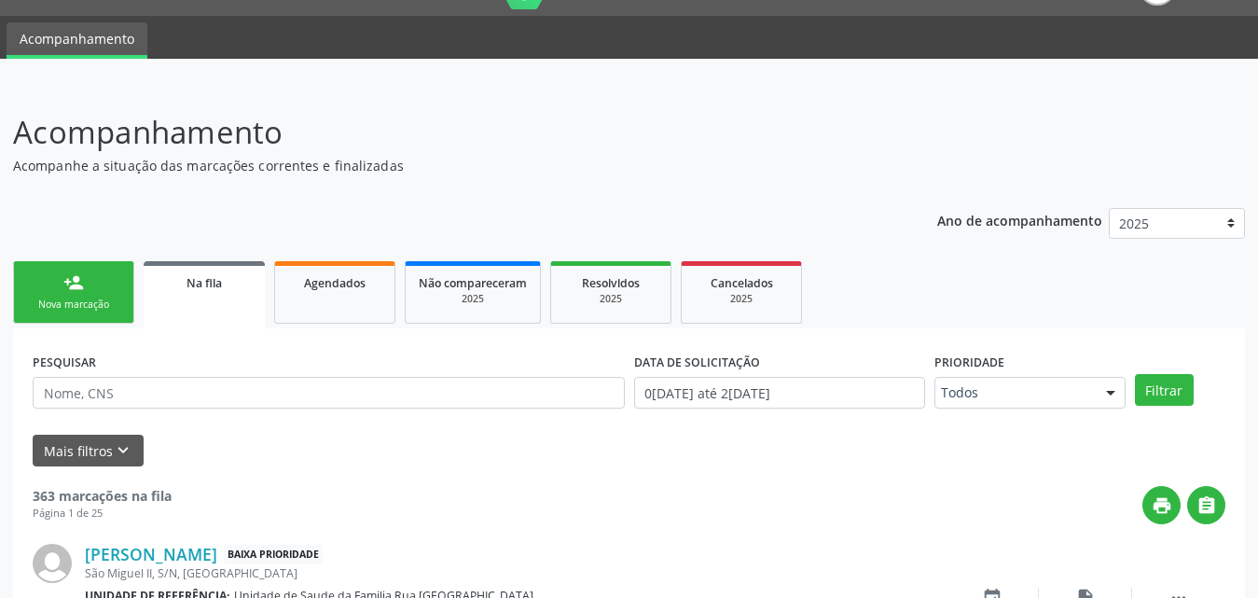
click at [62, 318] on link "person_add Nova marcação" at bounding box center [73, 292] width 121 height 62
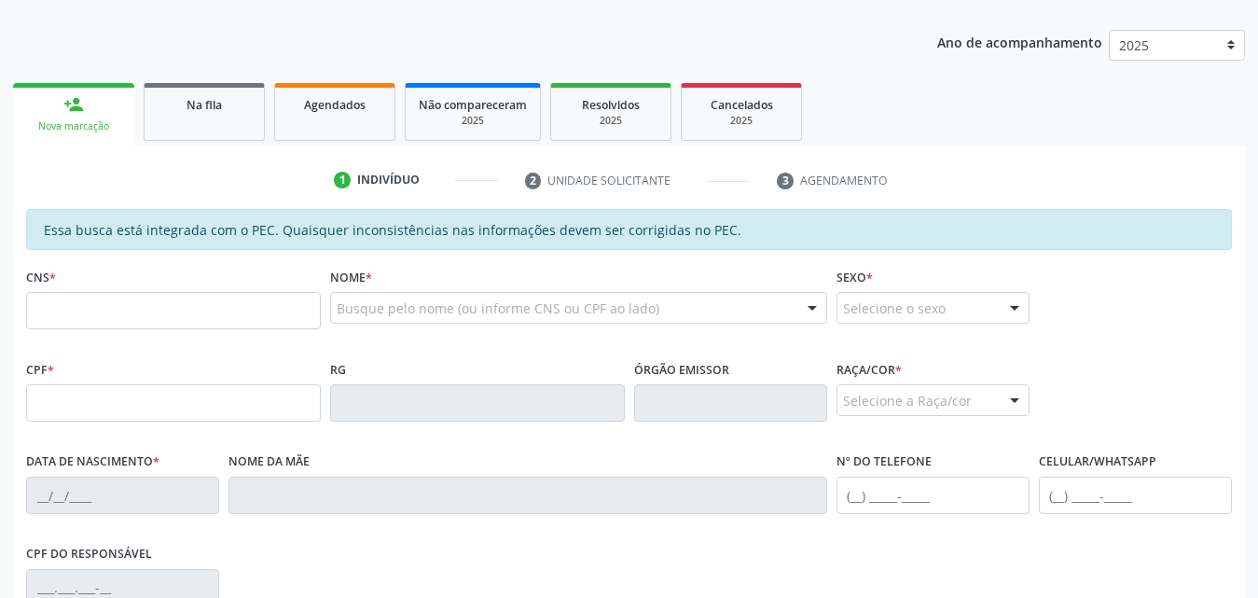
scroll to position [230, 0]
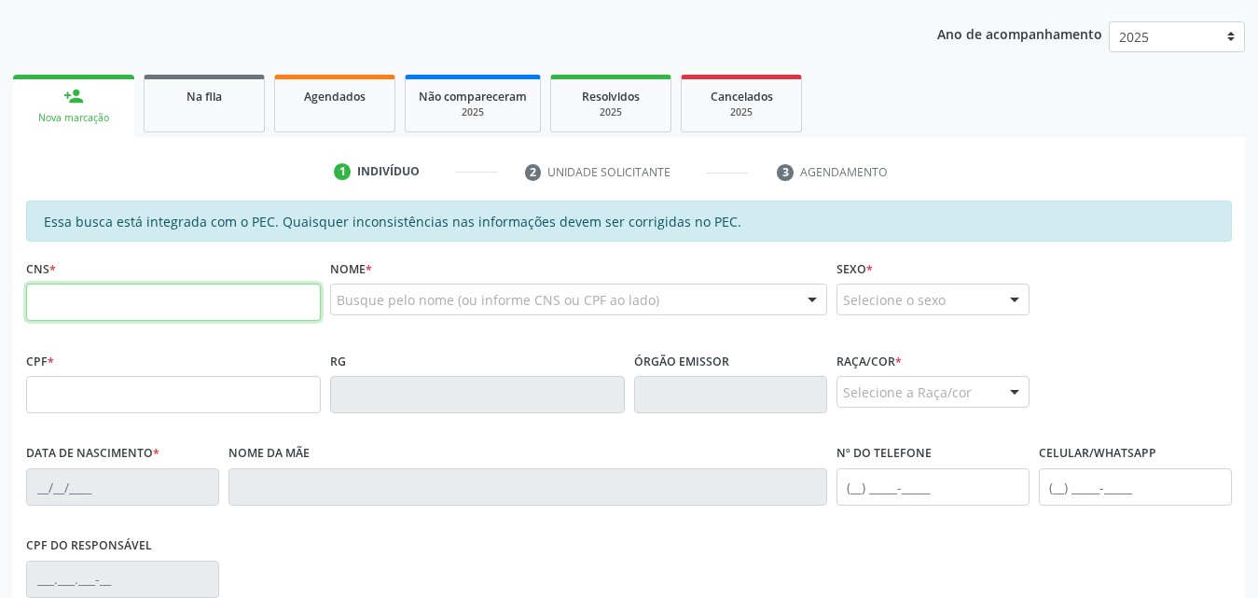
click at [187, 302] on input "text" at bounding box center [173, 301] width 295 height 37
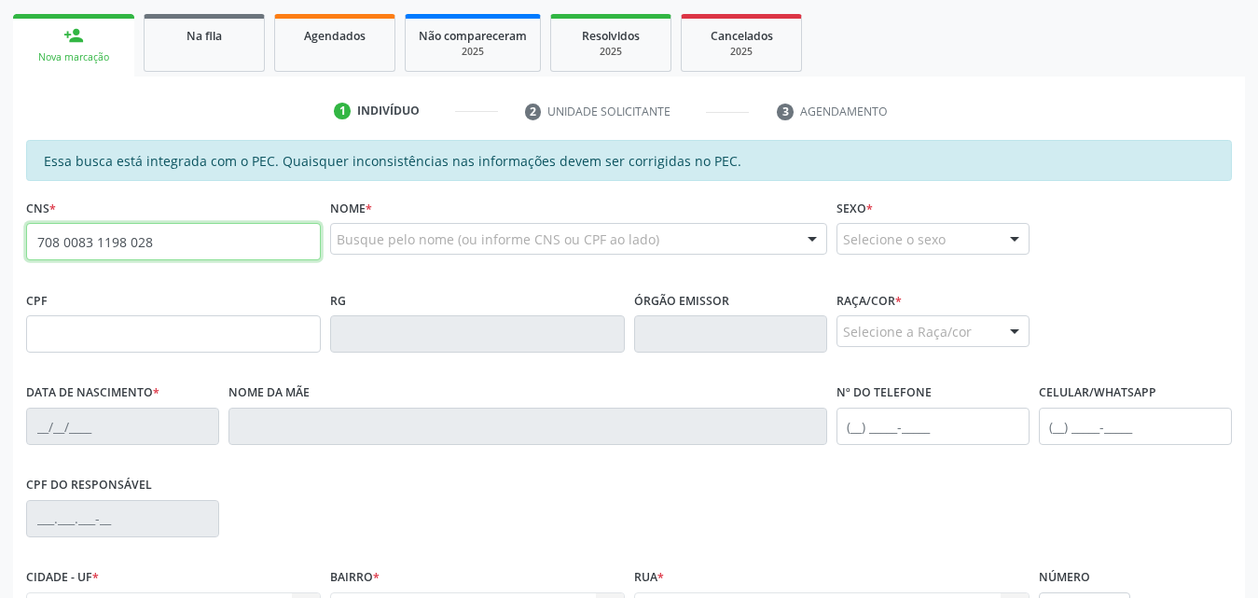
scroll to position [324, 0]
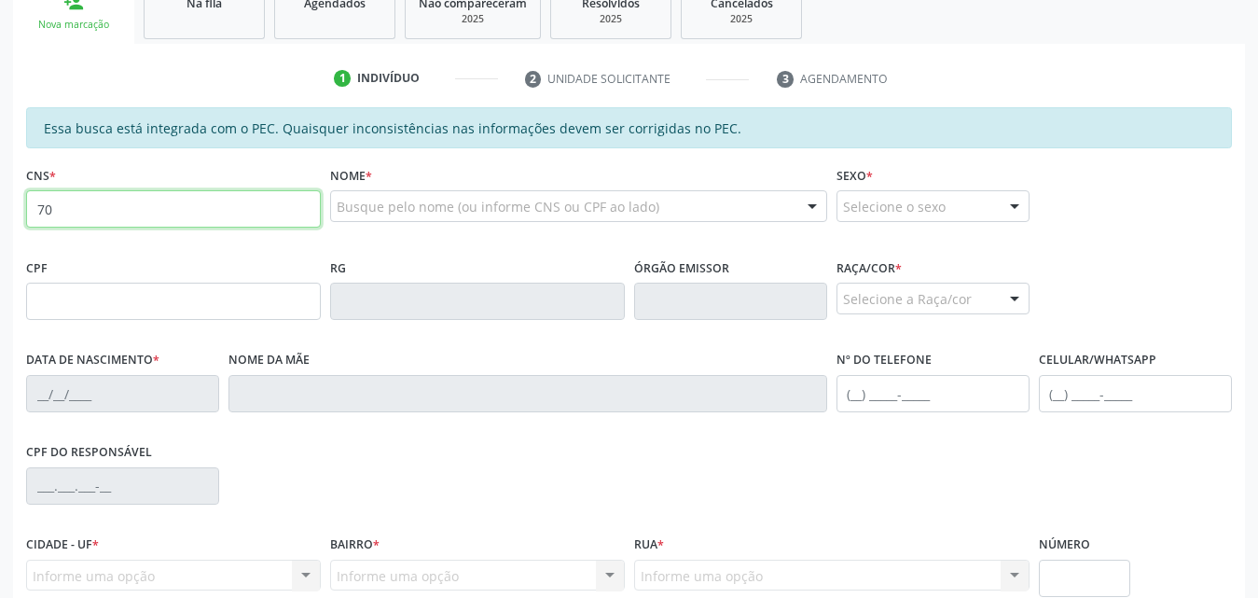
type input "7"
type input "708 0083 0119 8028"
type input "563.857.814-53"
type input "0[DATE]"
type input "[US_STATE] de [GEOGRAPHIC_DATA]"
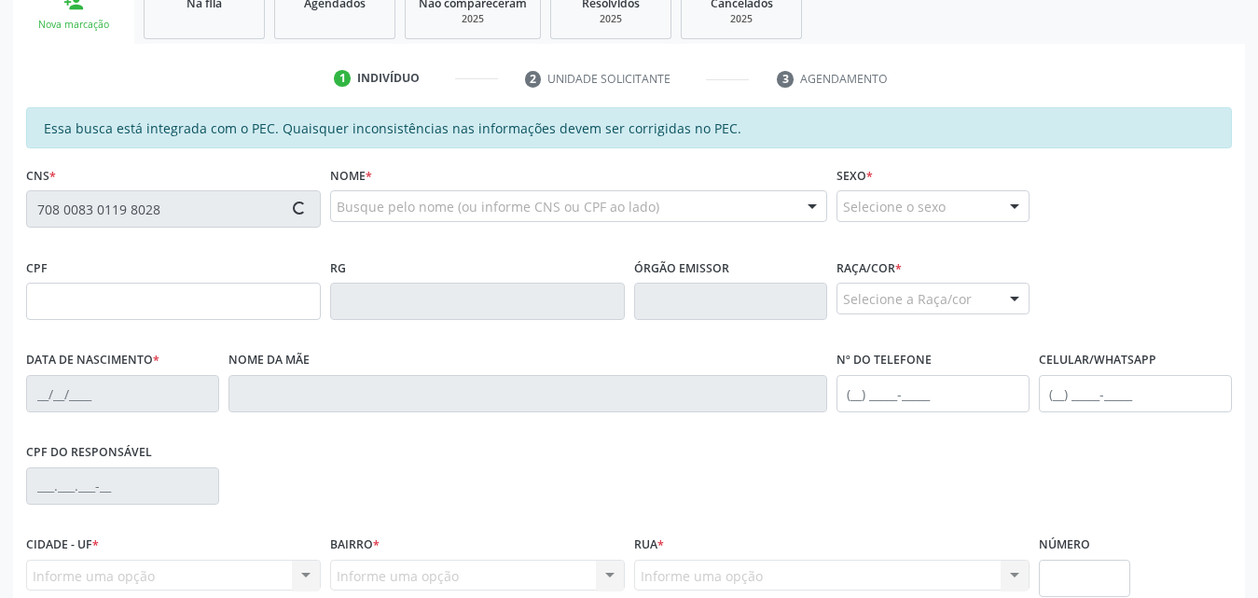
type input "[PHONE_NUMBER]"
type input "147"
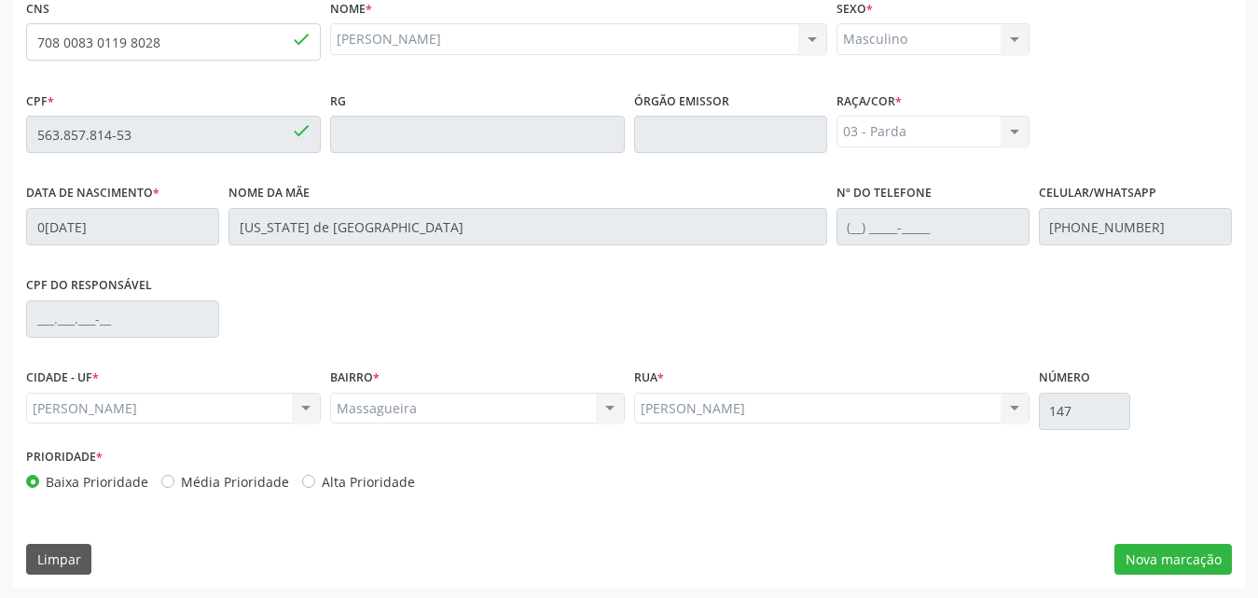
scroll to position [493, 0]
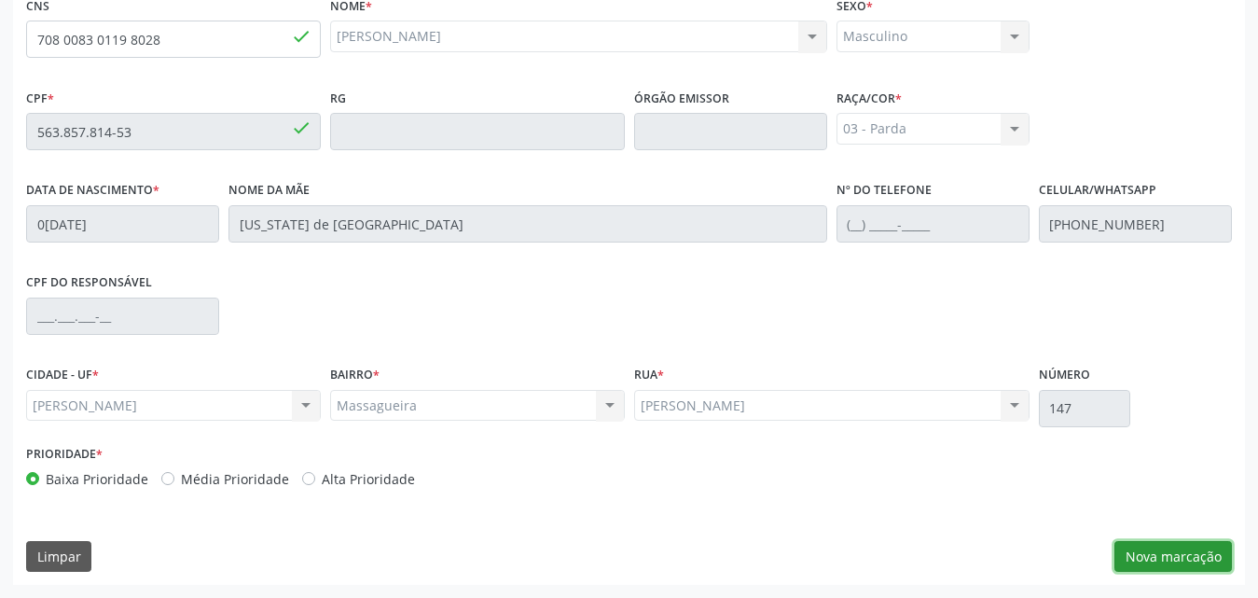
click at [1164, 562] on button "Nova marcação" at bounding box center [1172, 557] width 117 height 32
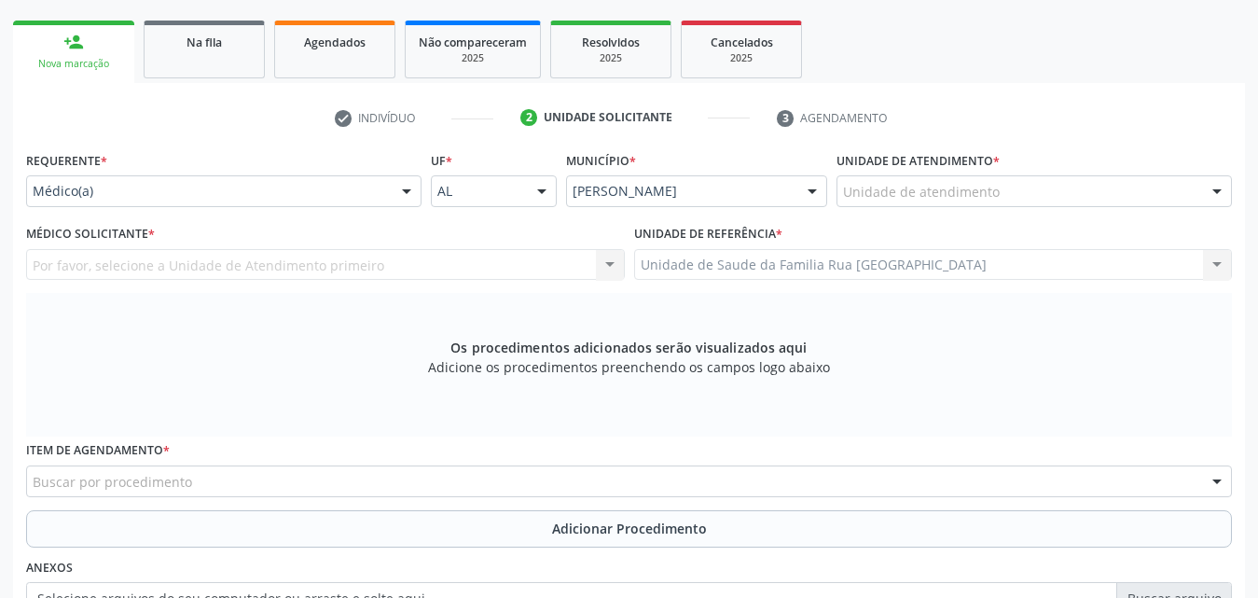
scroll to position [120, 0]
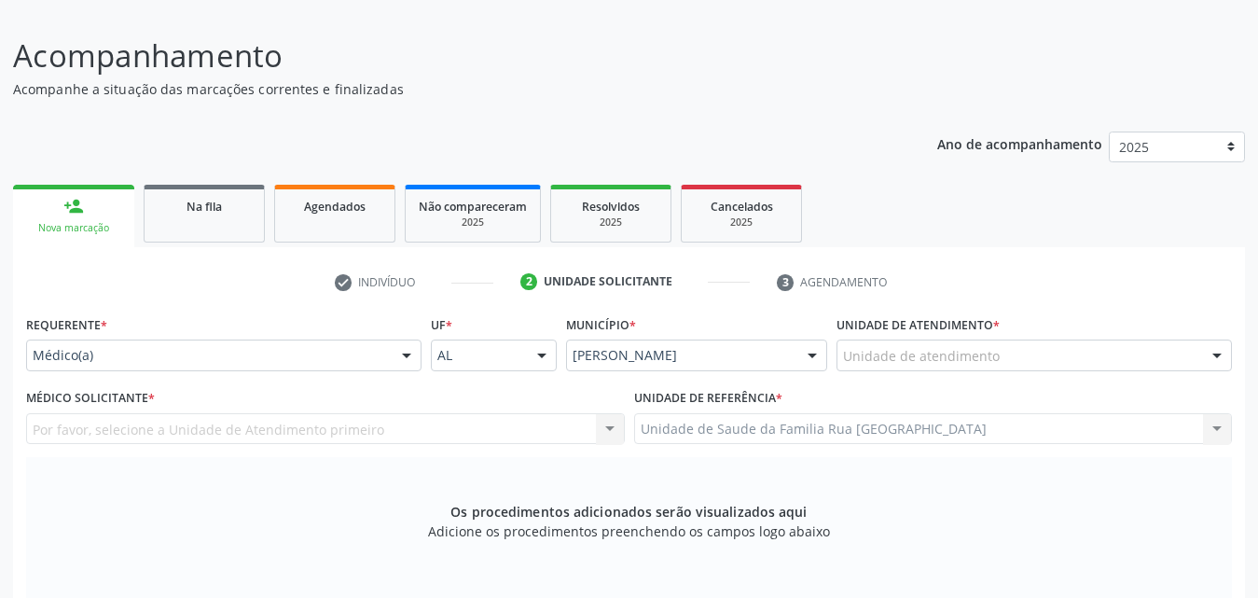
click at [1041, 357] on div "Unidade de atendimento" at bounding box center [1033, 355] width 395 height 32
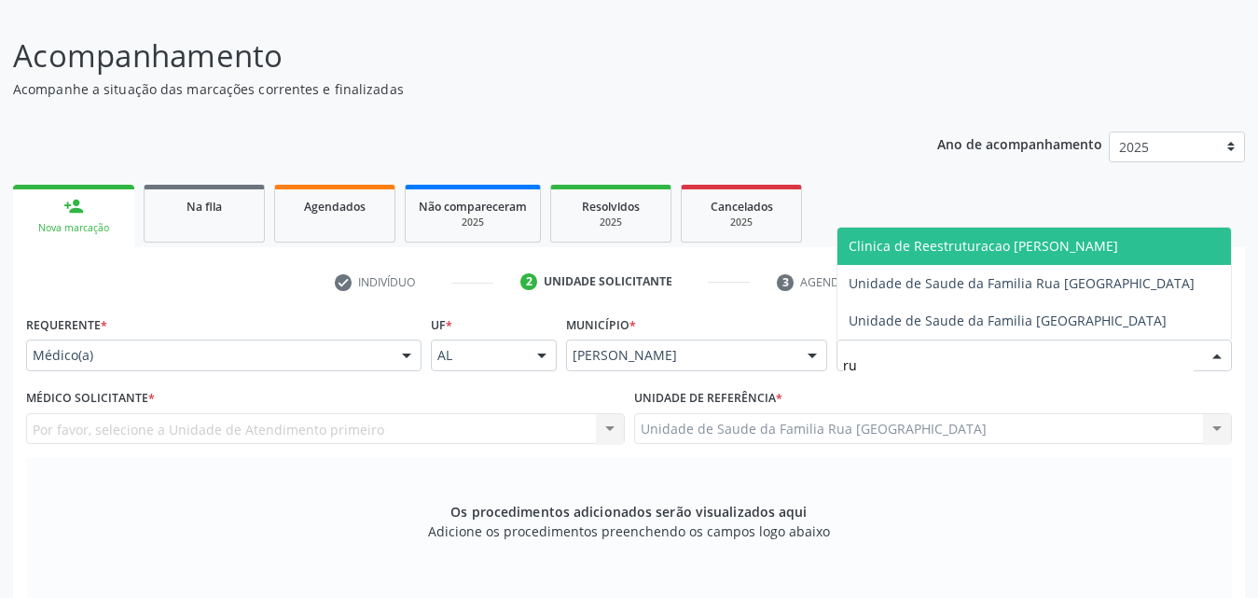
type input "rua"
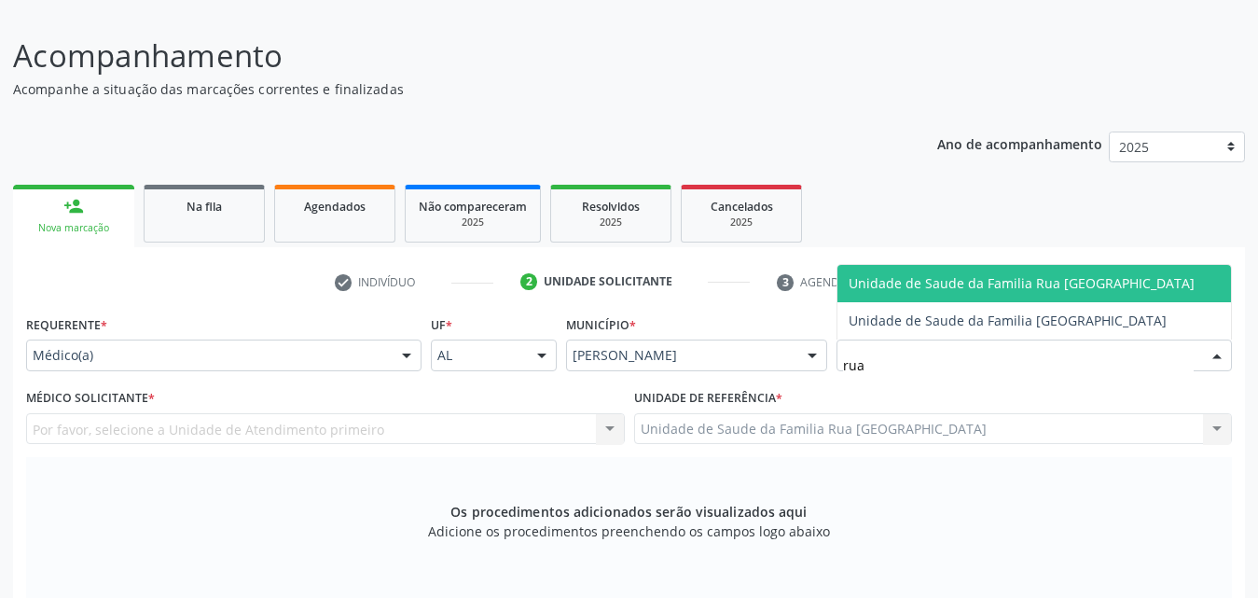
click at [1042, 285] on span "Unidade de Saude da Familia Rua [GEOGRAPHIC_DATA]" at bounding box center [1021, 283] width 346 height 18
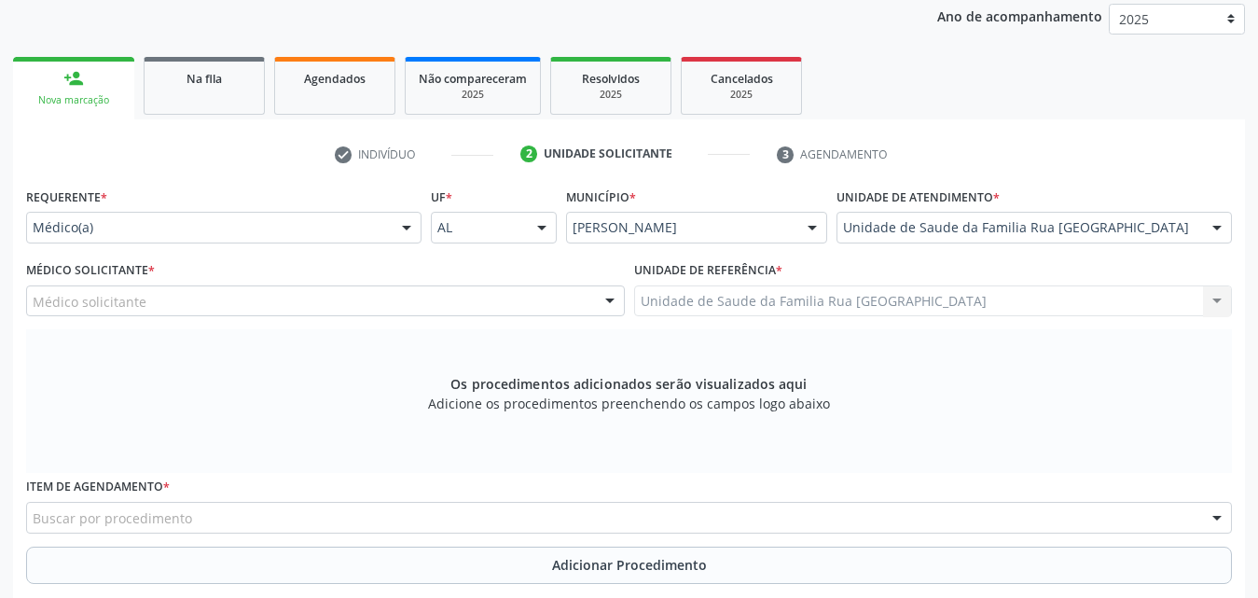
scroll to position [307, 0]
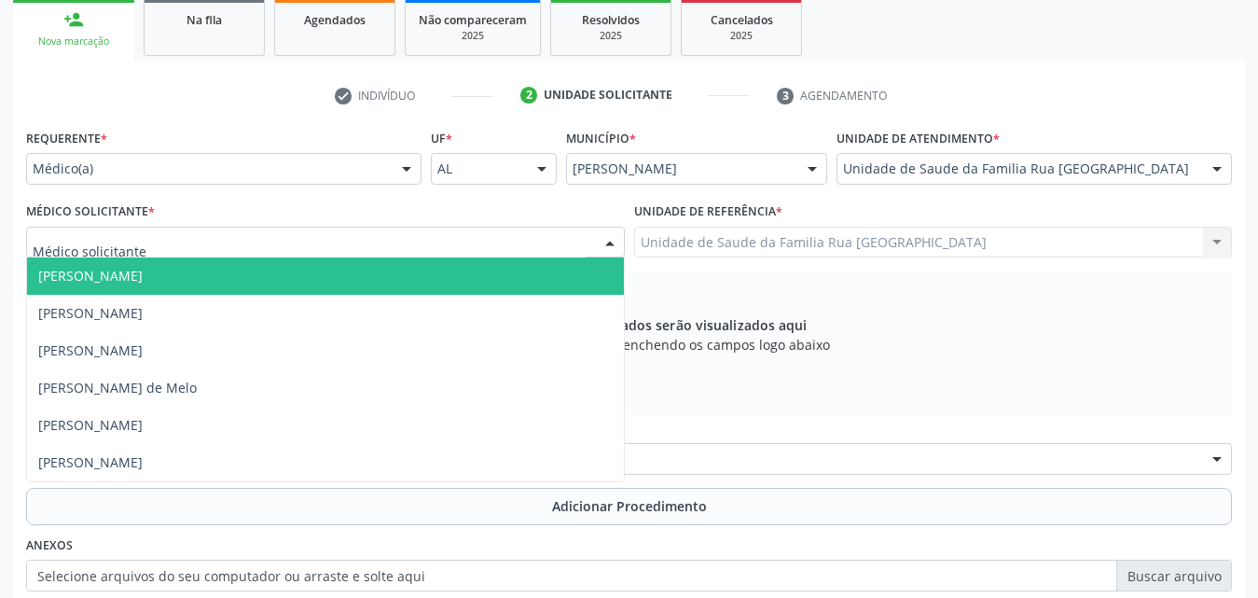
click at [301, 247] on div at bounding box center [325, 243] width 599 height 32
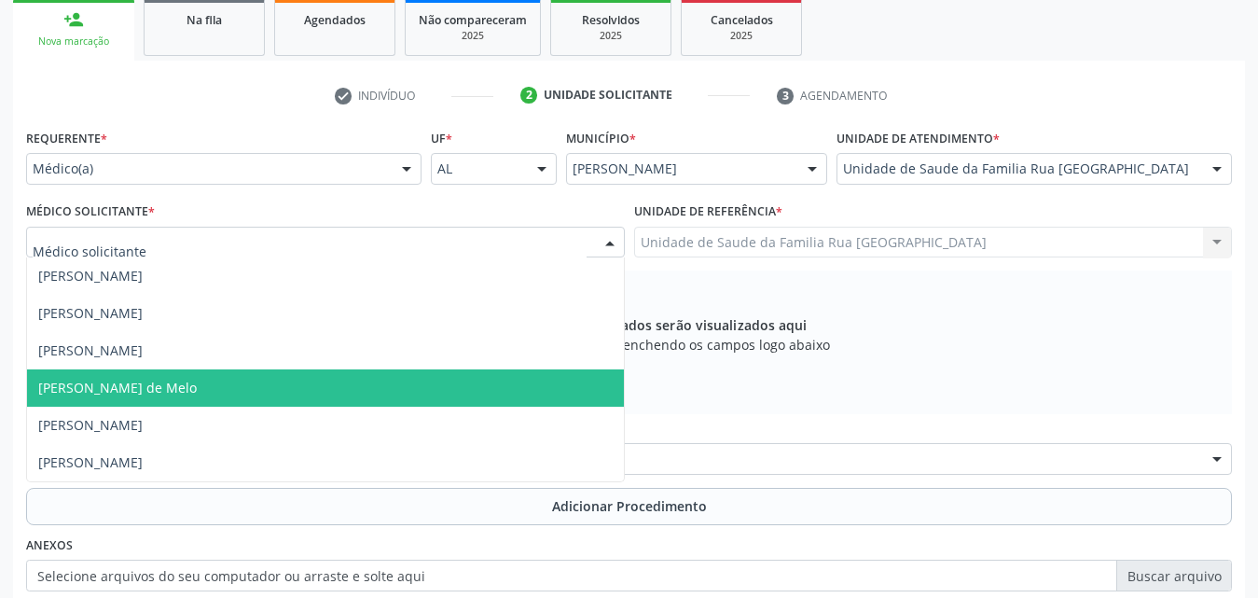
click at [205, 380] on span "[PERSON_NAME] de Melo" at bounding box center [325, 387] width 597 height 37
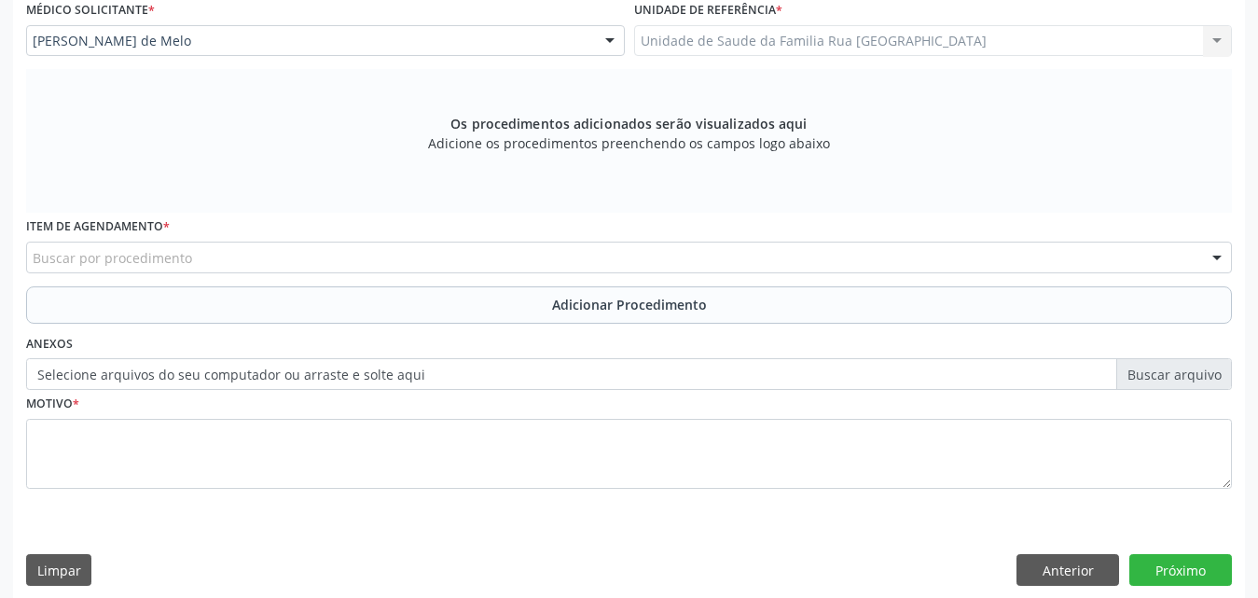
scroll to position [522, 0]
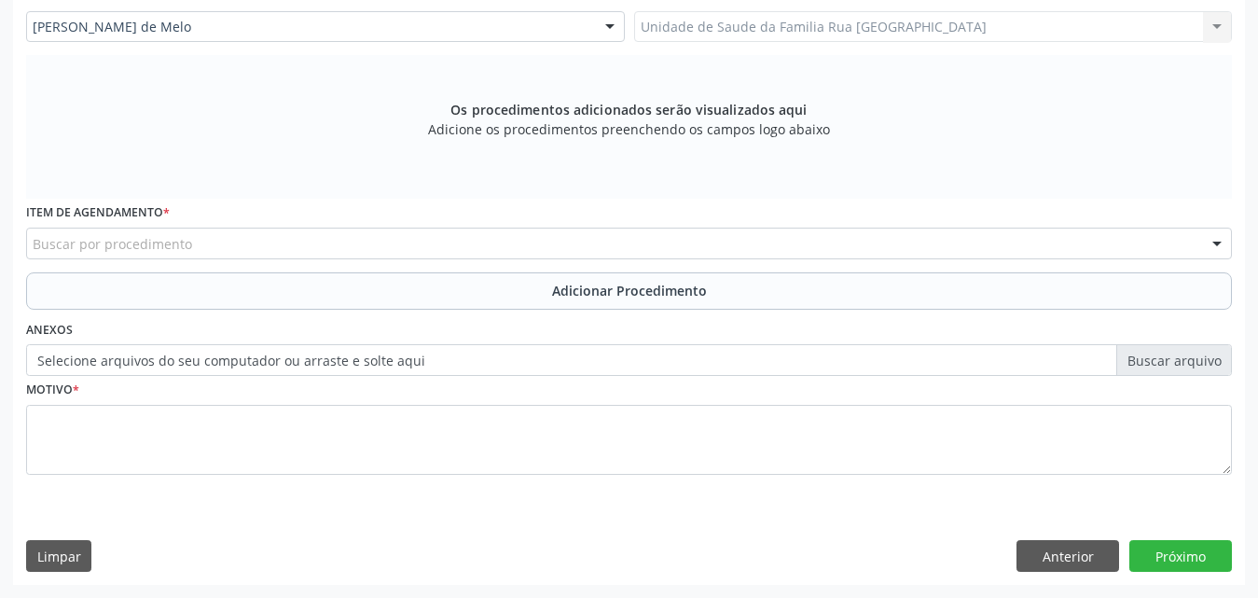
click at [424, 250] on div "Buscar por procedimento" at bounding box center [628, 243] width 1205 height 32
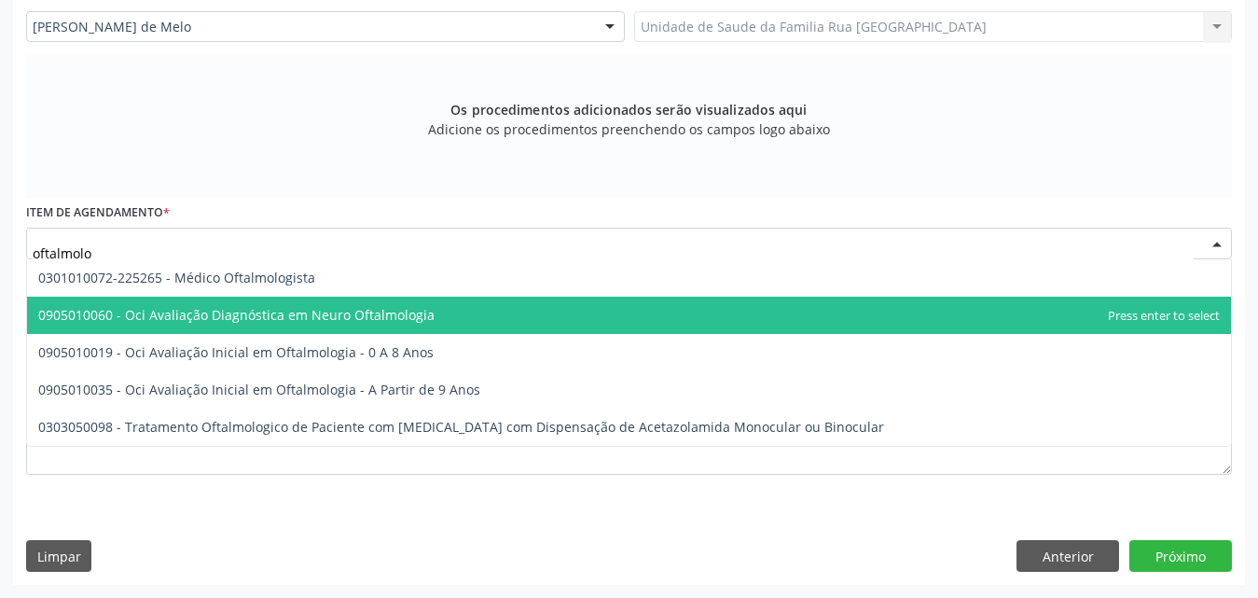
click at [247, 296] on span "0905010060 - Oci Avaliação Diagnóstica em Neuro Oftalmologia" at bounding box center [629, 314] width 1204 height 37
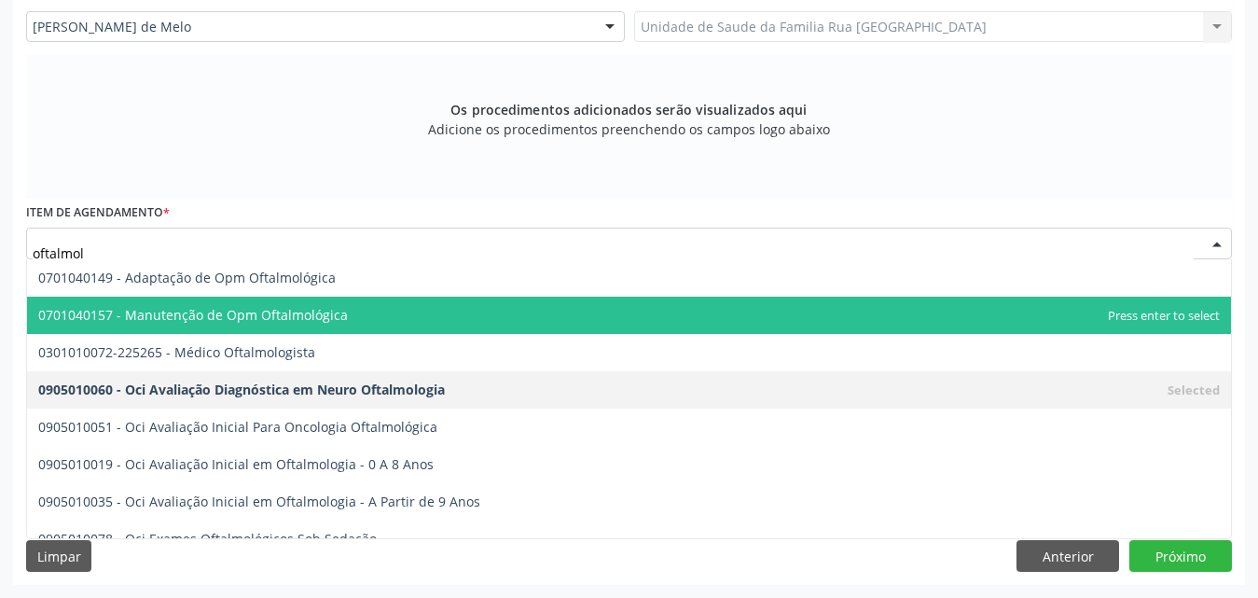
type input "oftalmolo"
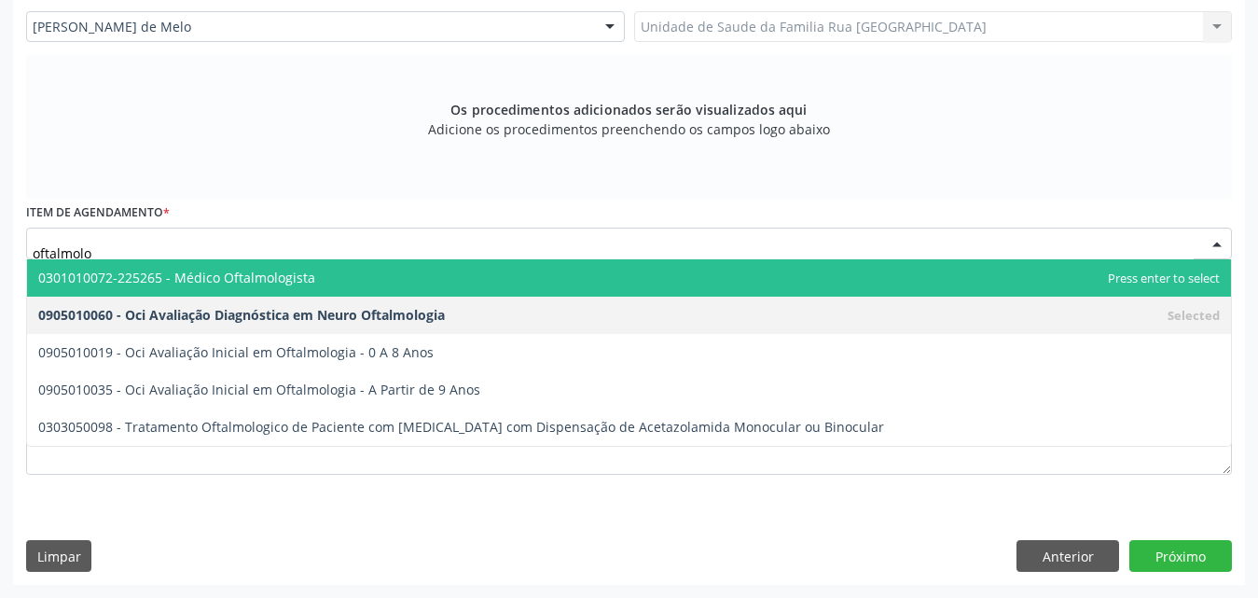
click at [225, 274] on span "0301010072-225265 - Médico Oftalmologista" at bounding box center [176, 278] width 277 height 18
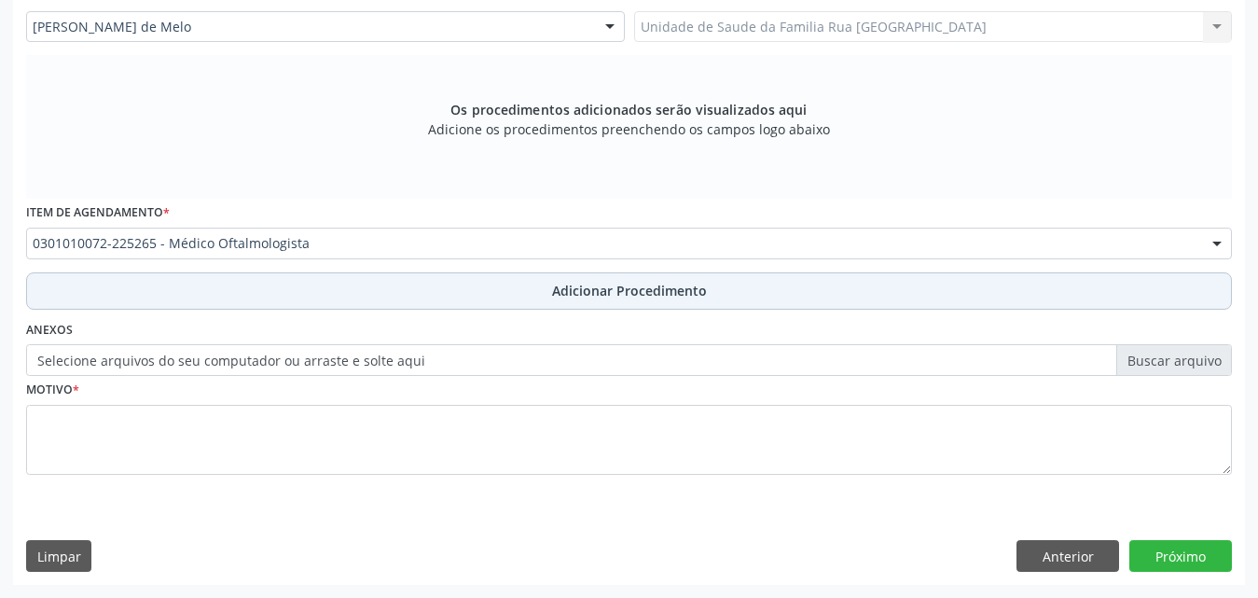
click at [662, 295] on span "Adicionar Procedimento" at bounding box center [629, 291] width 155 height 20
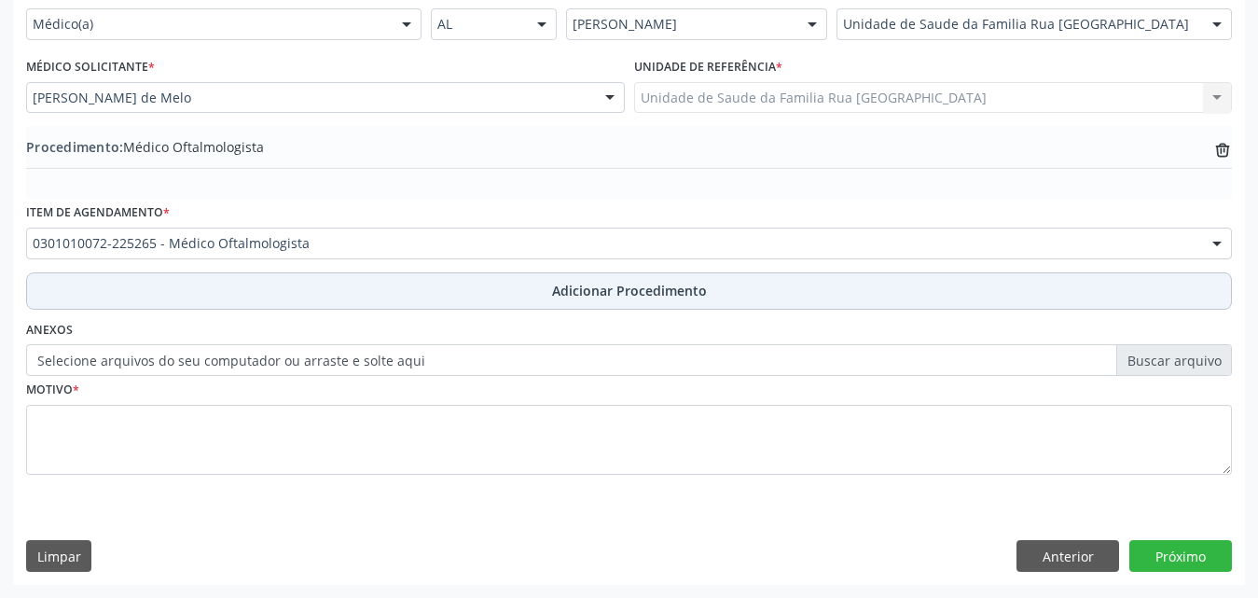
scroll to position [451, 0]
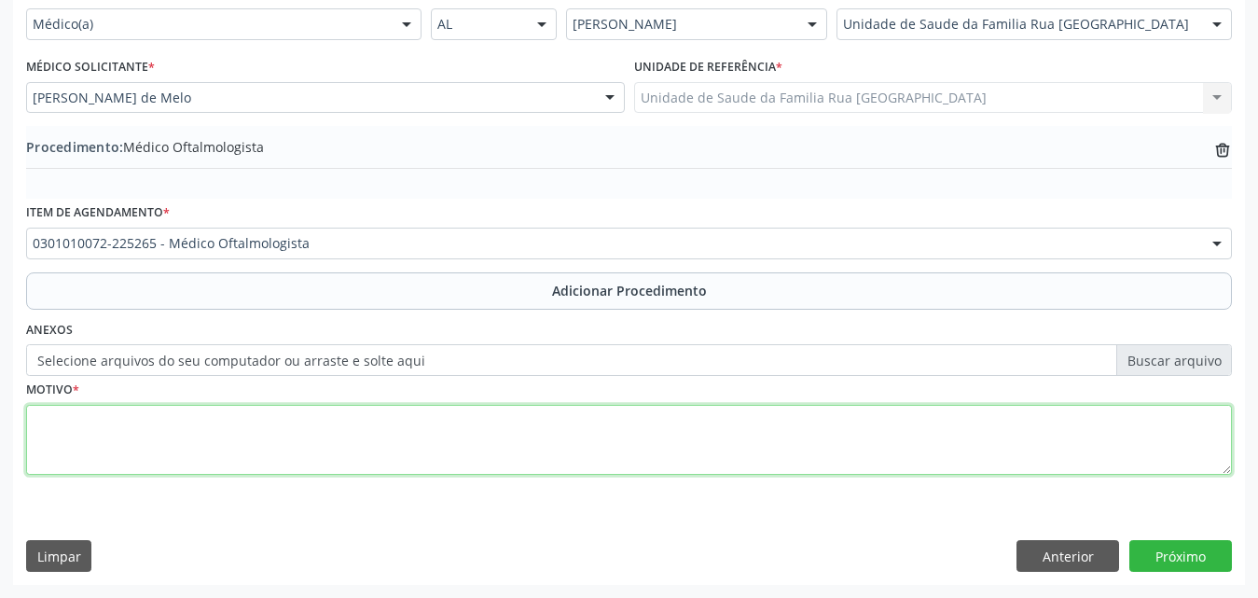
drag, startPoint x: 397, startPoint y: 455, endPoint x: 612, endPoint y: 422, distance: 216.9
click at [398, 456] on textarea at bounding box center [628, 440] width 1205 height 71
type textarea "paciente com catarata e [MEDICAL_DATA]."
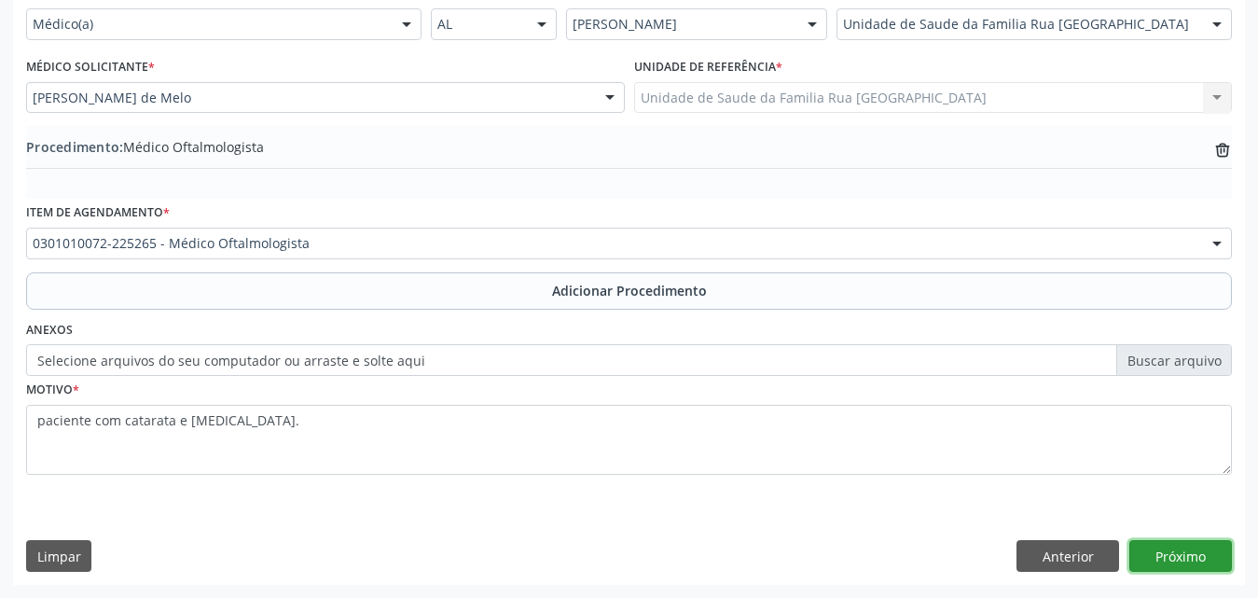
click at [1177, 565] on button "Próximo" at bounding box center [1180, 556] width 103 height 32
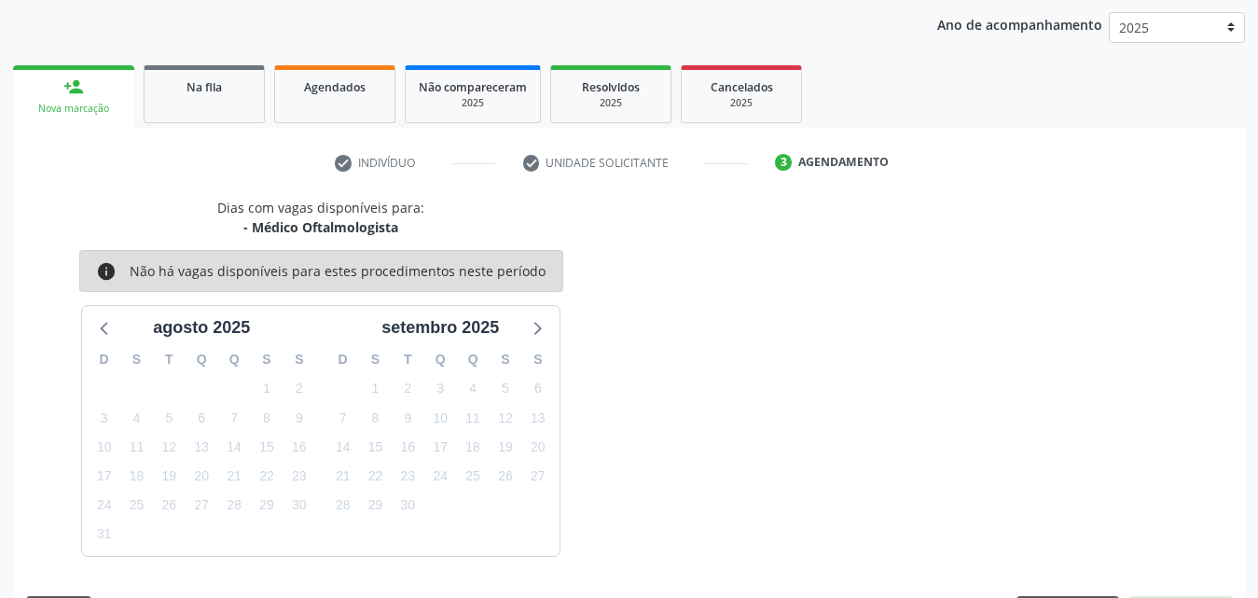
scroll to position [295, 0]
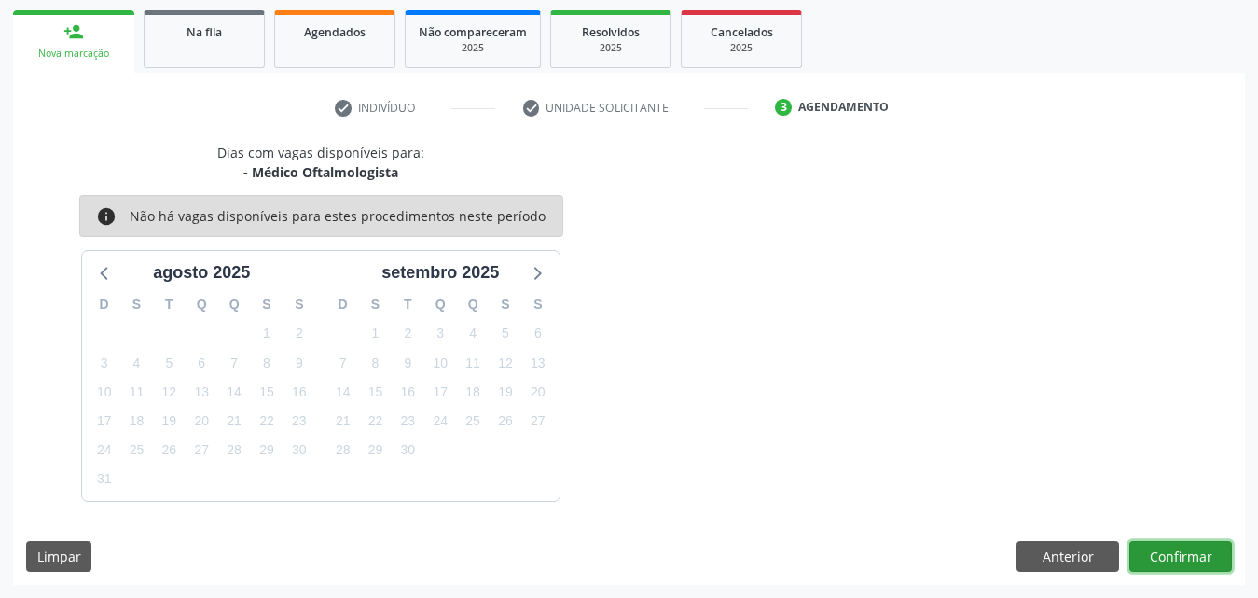
click at [1178, 558] on button "Confirmar" at bounding box center [1180, 557] width 103 height 32
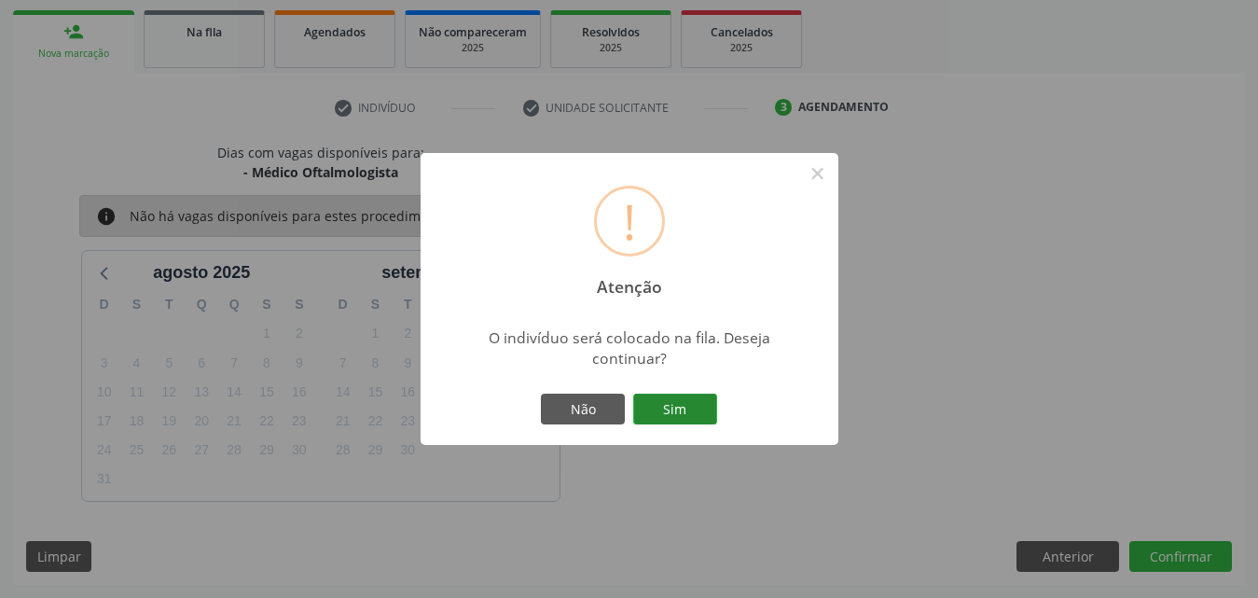
click at [687, 405] on button "Sim" at bounding box center [675, 409] width 84 height 32
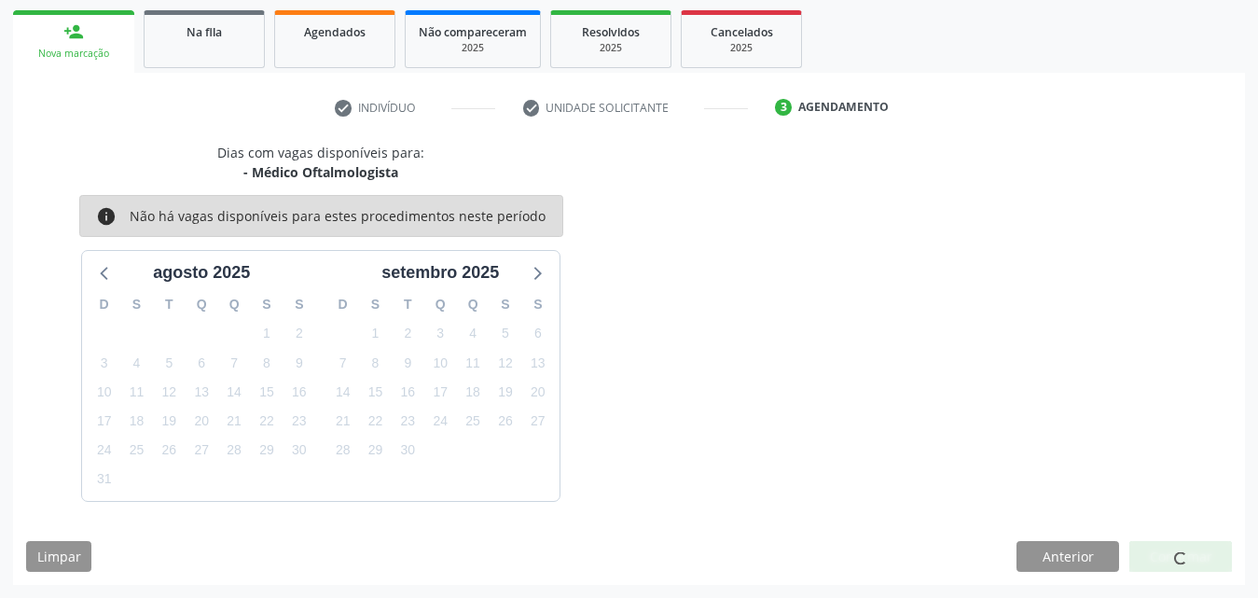
scroll to position [44, 0]
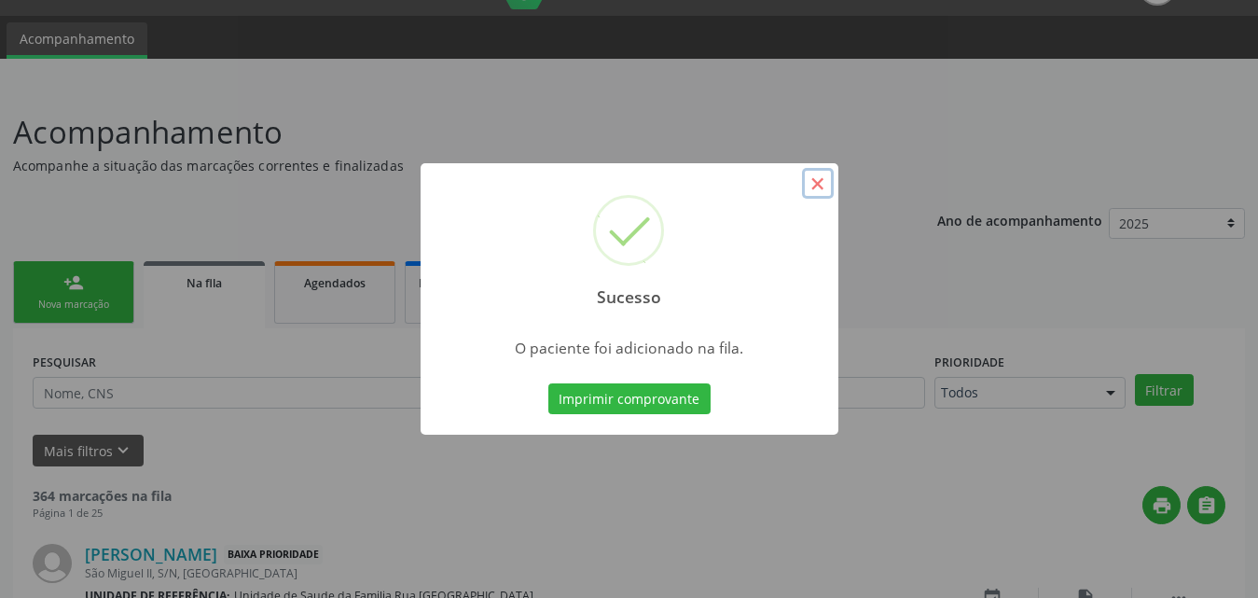
click at [818, 181] on button "×" at bounding box center [818, 184] width 32 height 32
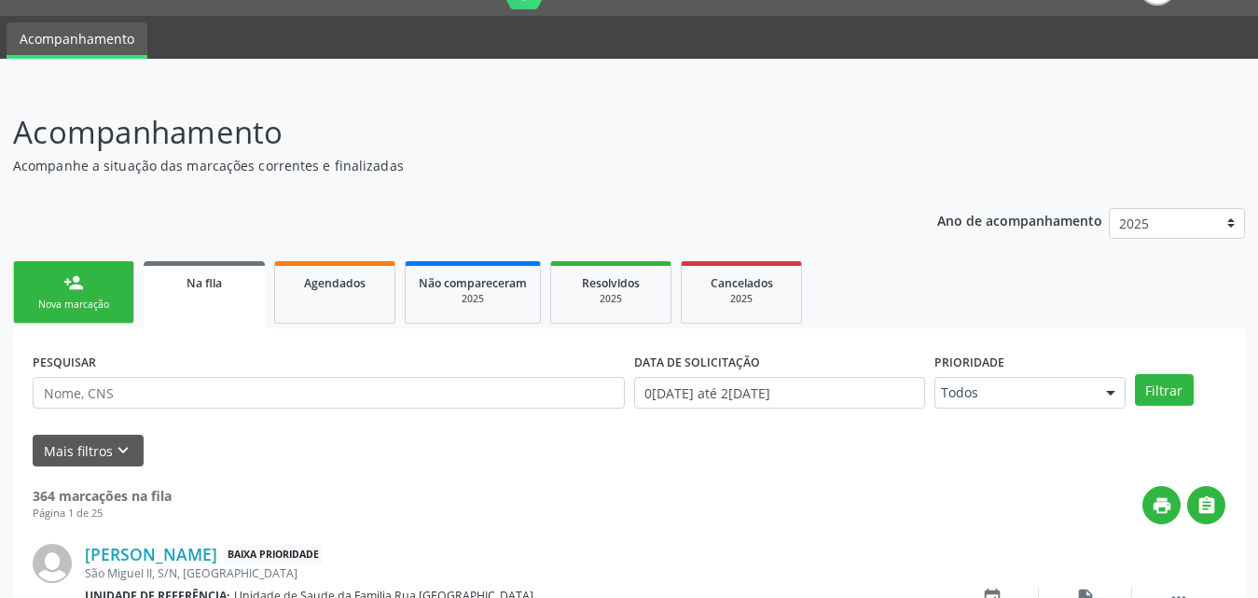
click at [60, 294] on link "person_add Nova marcação" at bounding box center [73, 292] width 121 height 62
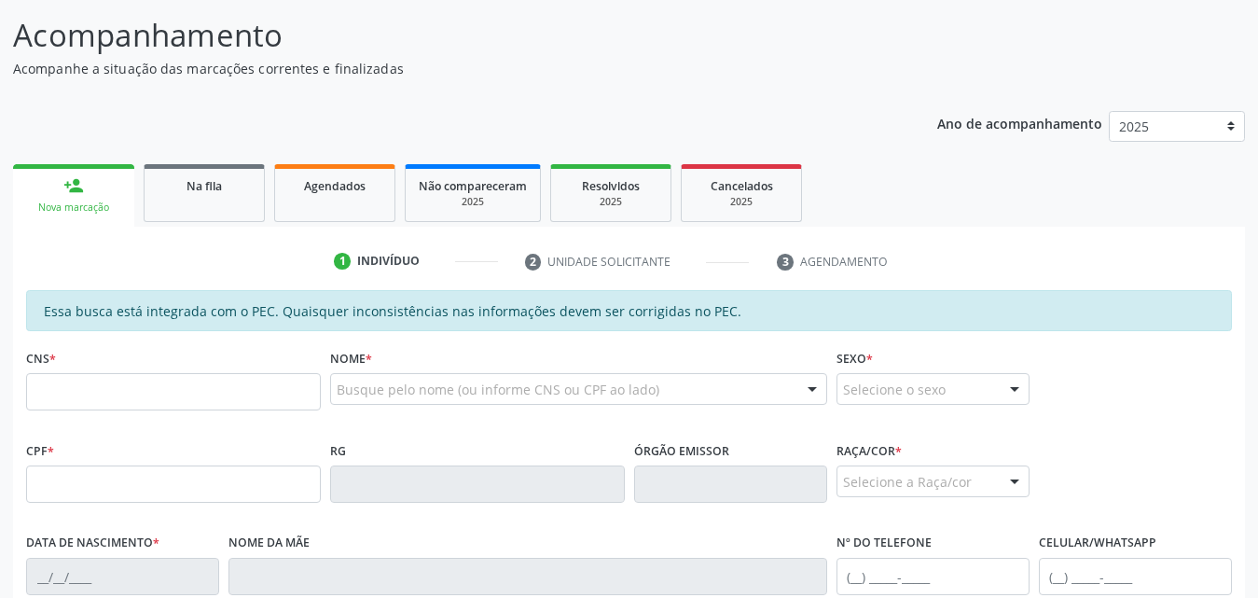
scroll to position [324, 0]
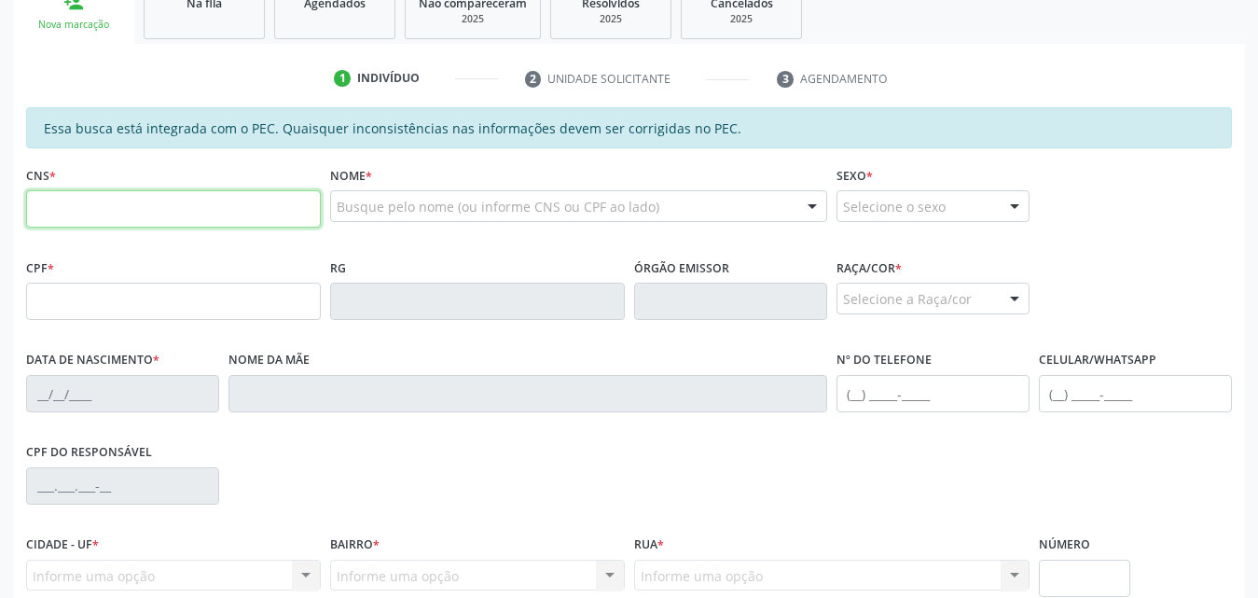
click at [155, 214] on input "text" at bounding box center [173, 208] width 295 height 37
type input "702 6097 1986 4449"
type input "154.194.764-95"
type input "2[DATE]"
type input "[PERSON_NAME]"
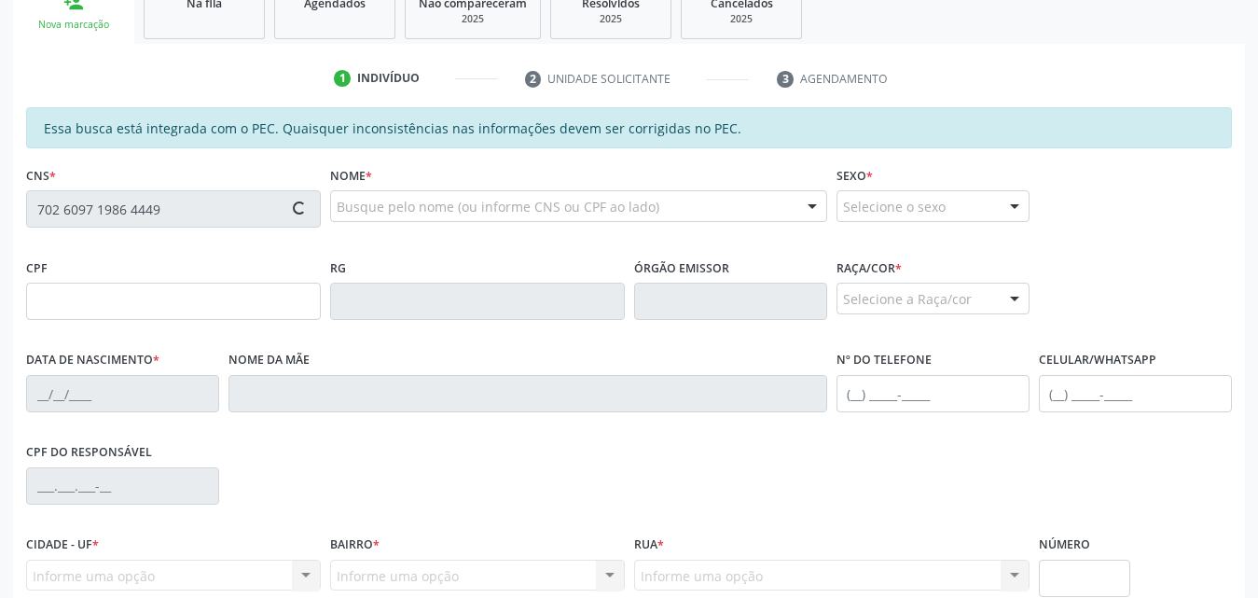
type input "[PHONE_NUMBER]"
type input "100"
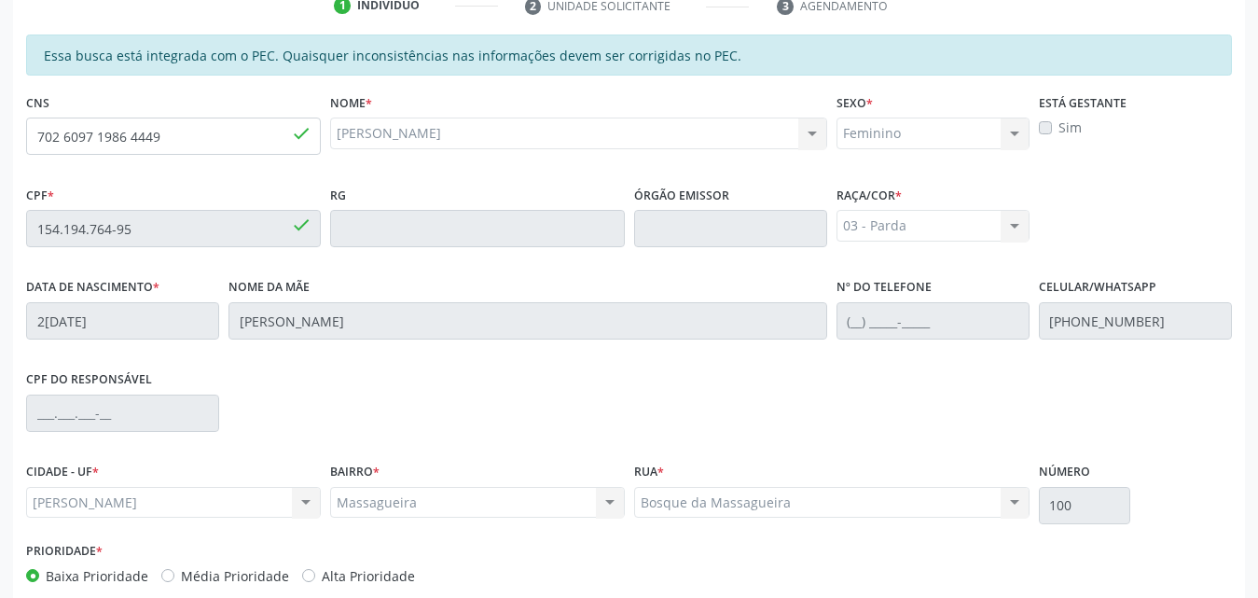
scroll to position [493, 0]
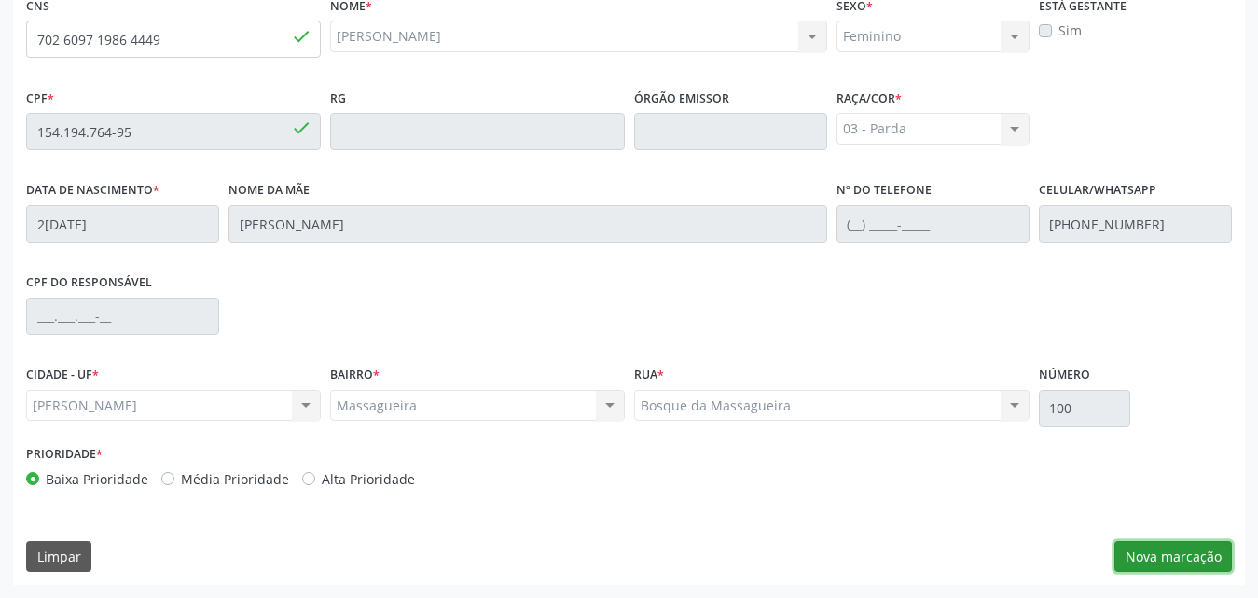
click at [1148, 559] on button "Nova marcação" at bounding box center [1172, 557] width 117 height 32
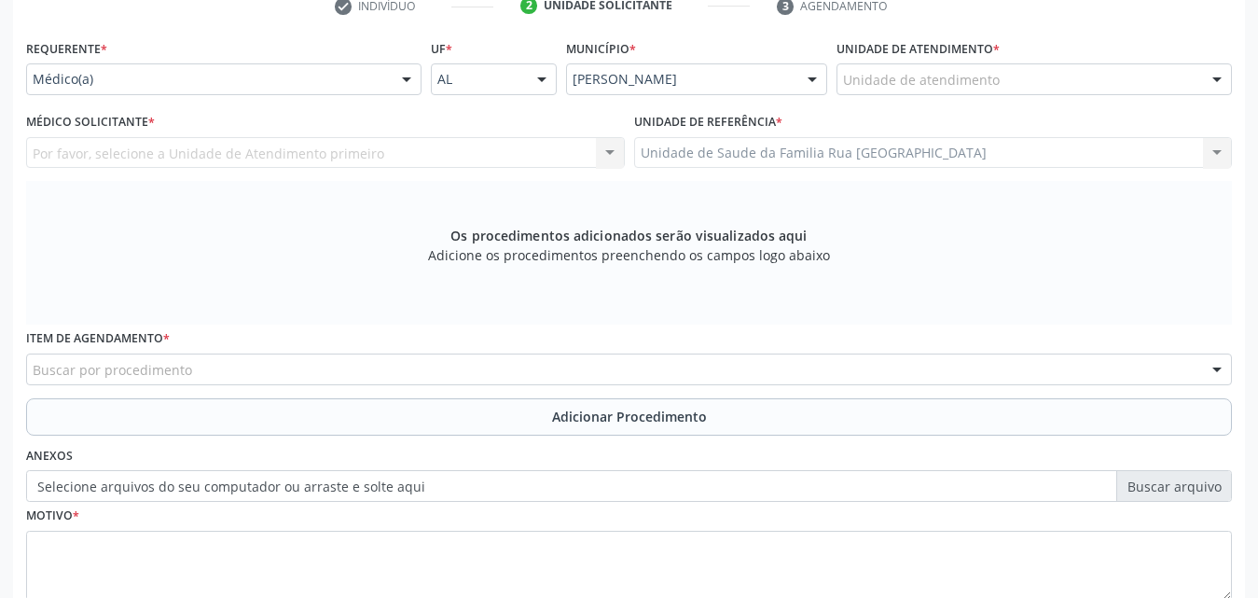
scroll to position [213, 0]
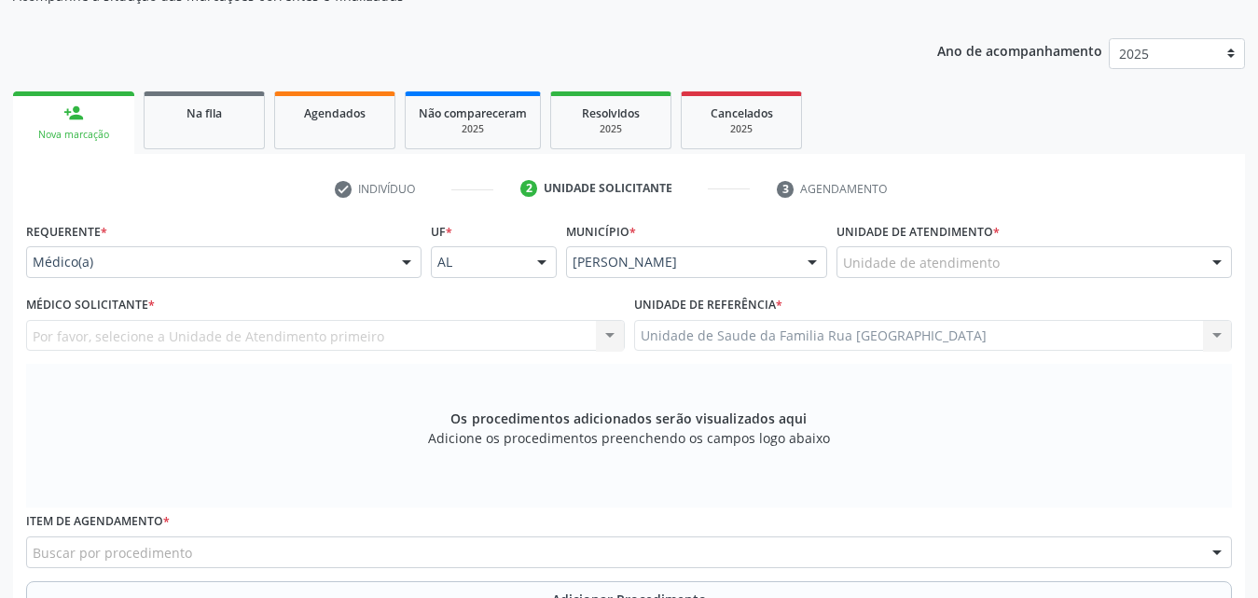
click at [1007, 266] on div "Unidade de atendimento" at bounding box center [1033, 262] width 395 height 32
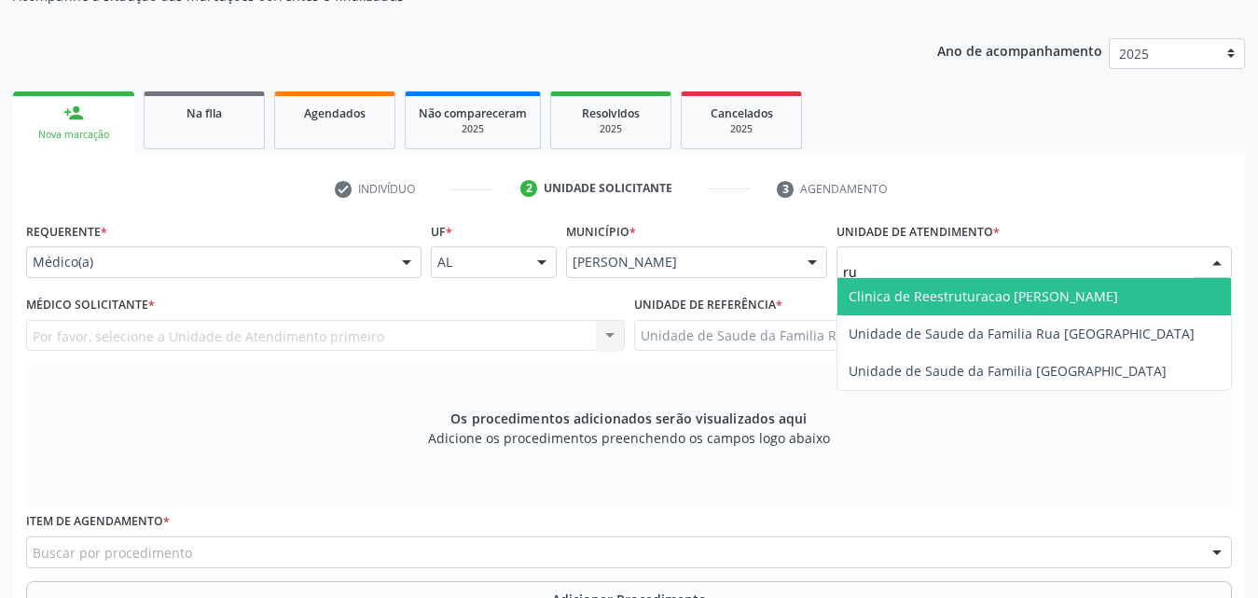
type input "rua"
click at [1012, 294] on span "Unidade de Saude da Familia Rua [GEOGRAPHIC_DATA]" at bounding box center [1021, 296] width 346 height 18
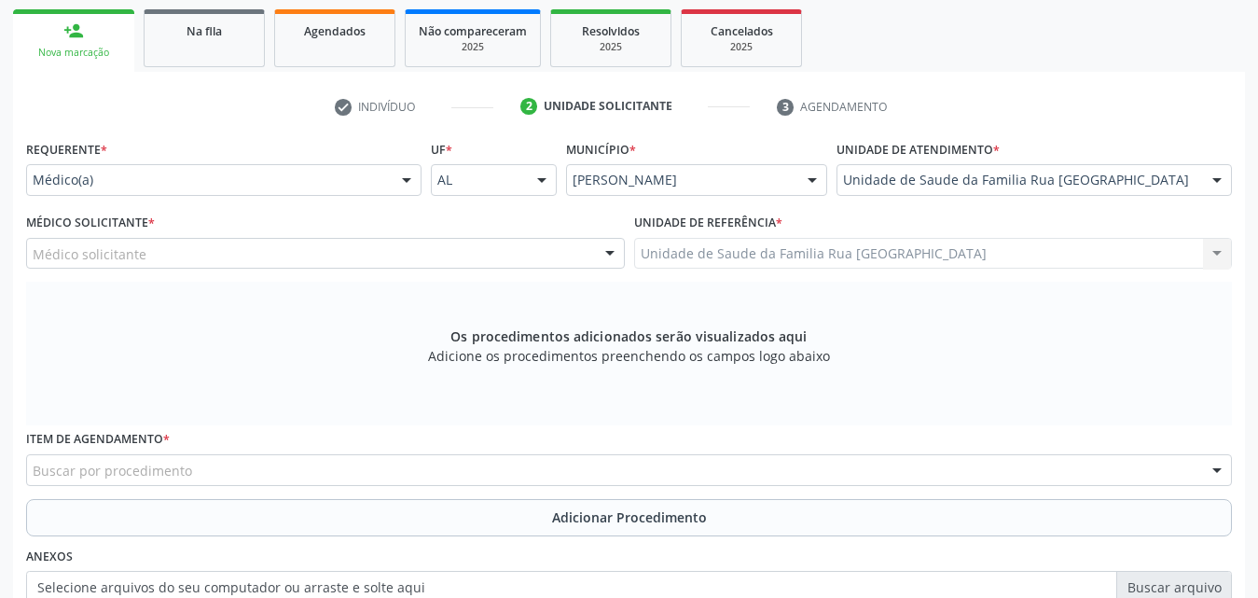
scroll to position [307, 0]
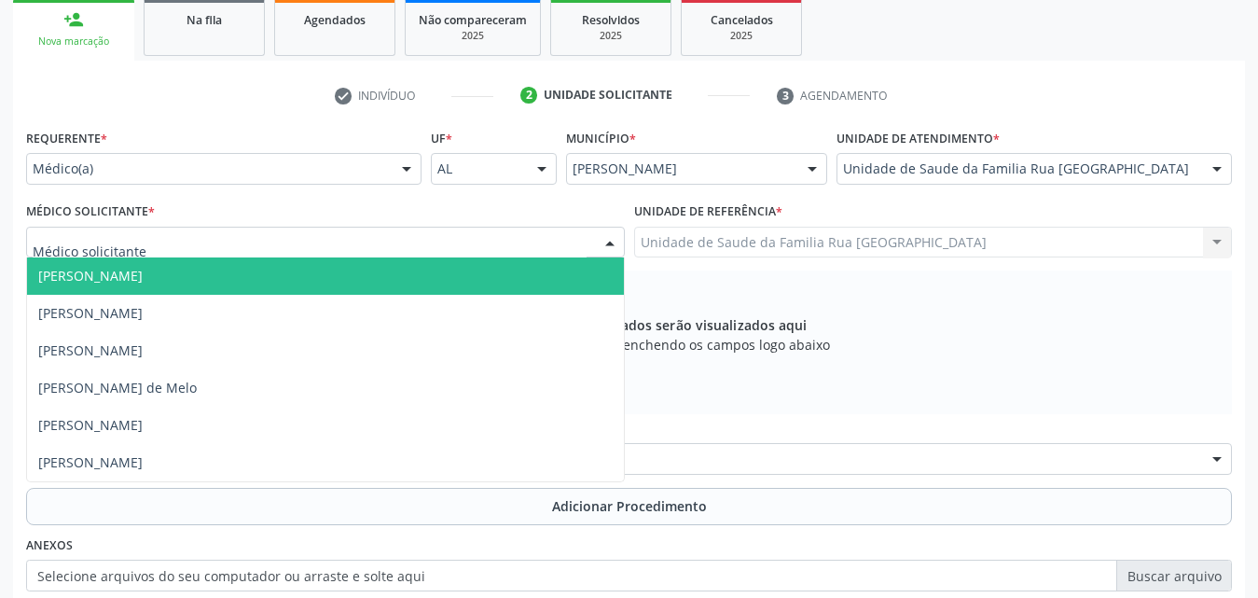
click at [309, 241] on div at bounding box center [325, 243] width 599 height 32
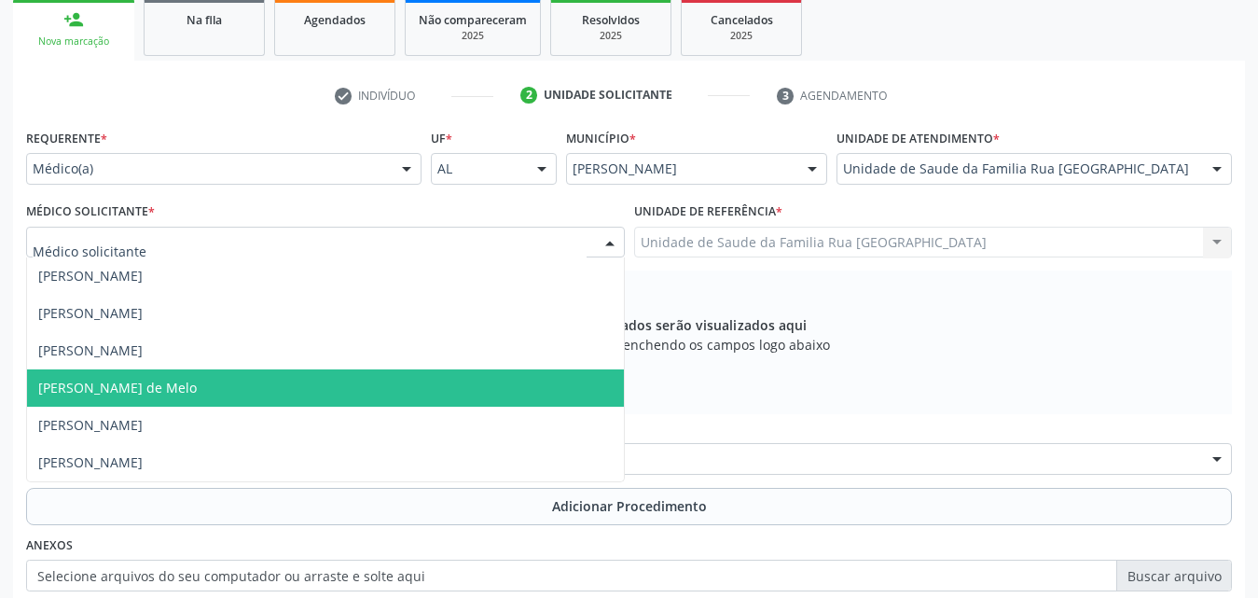
click at [172, 392] on span "[PERSON_NAME] de Melo" at bounding box center [117, 388] width 158 height 18
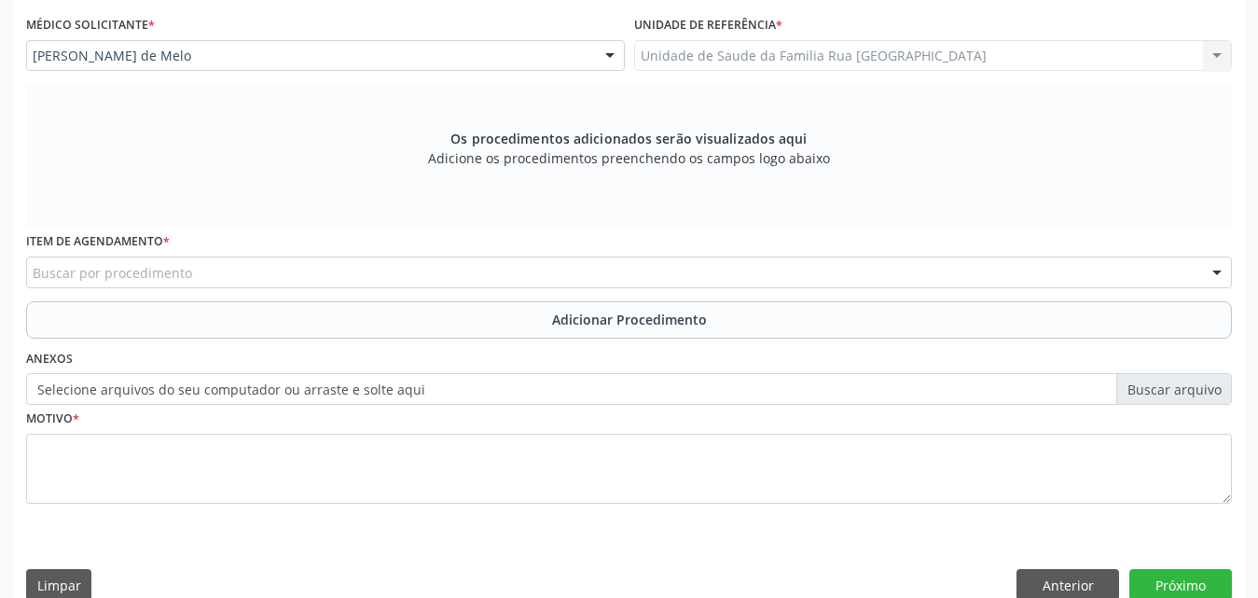
scroll to position [522, 0]
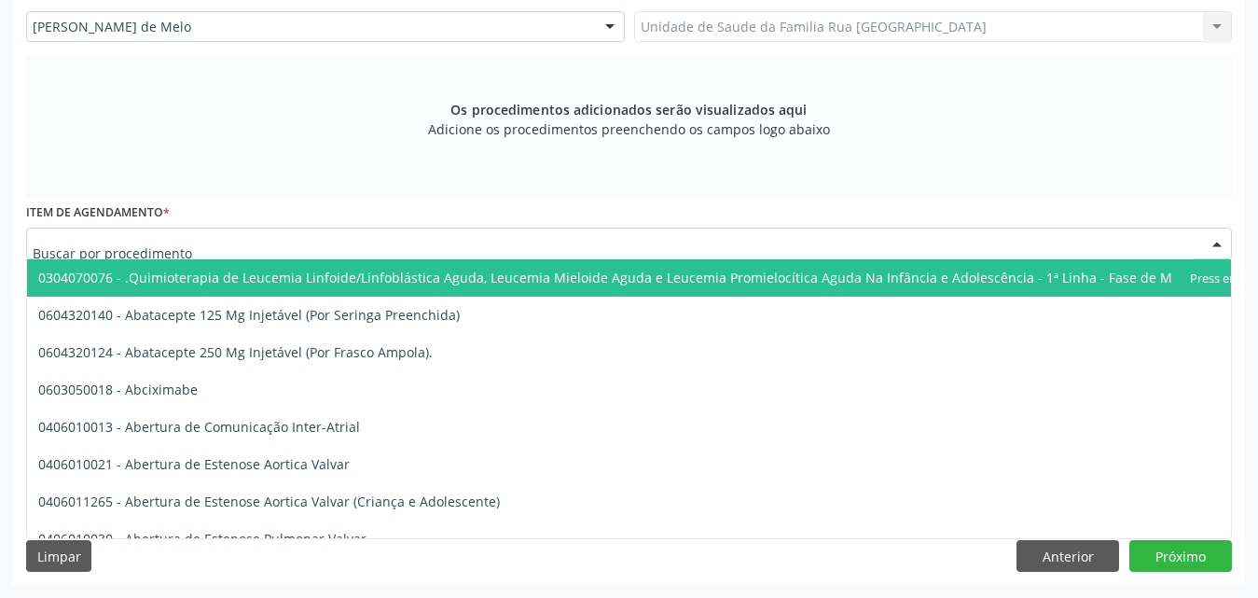
click at [354, 243] on div at bounding box center [628, 243] width 1205 height 32
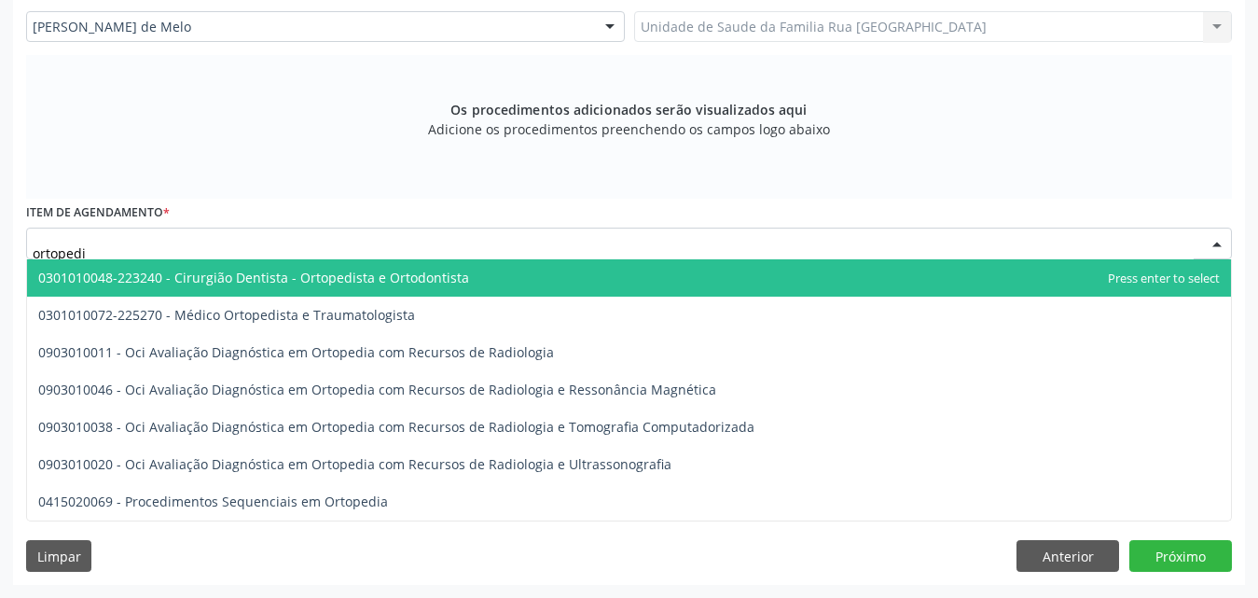
type input "ortopedis"
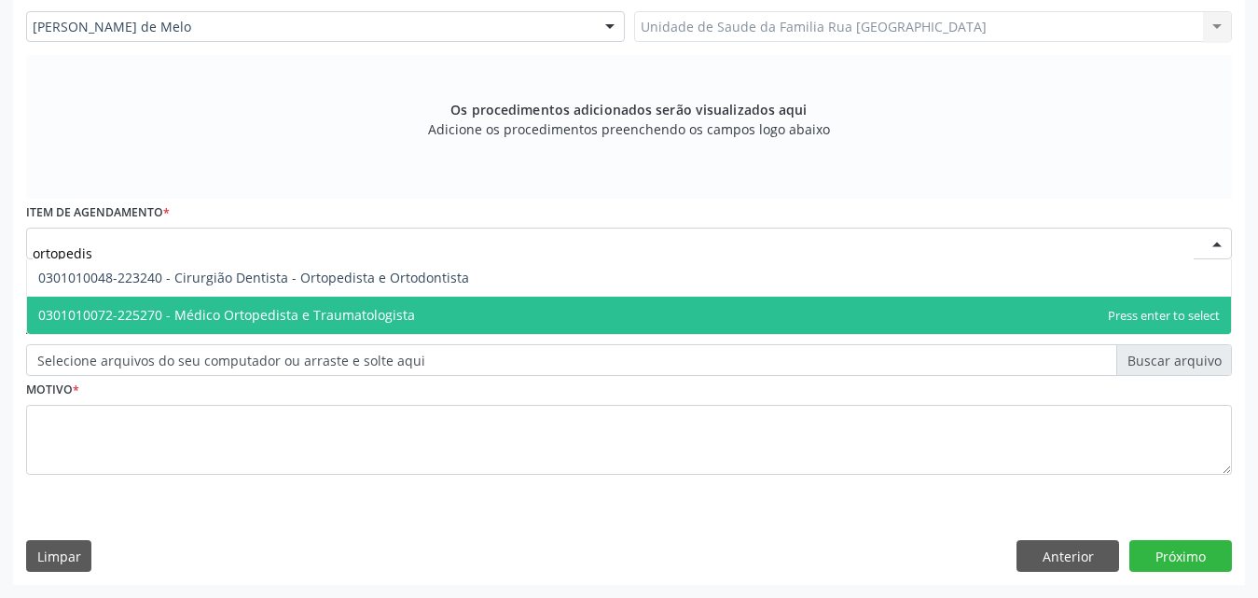
click at [348, 320] on span "0301010072-225270 - Médico Ortopedista e Traumatologista" at bounding box center [226, 315] width 377 height 18
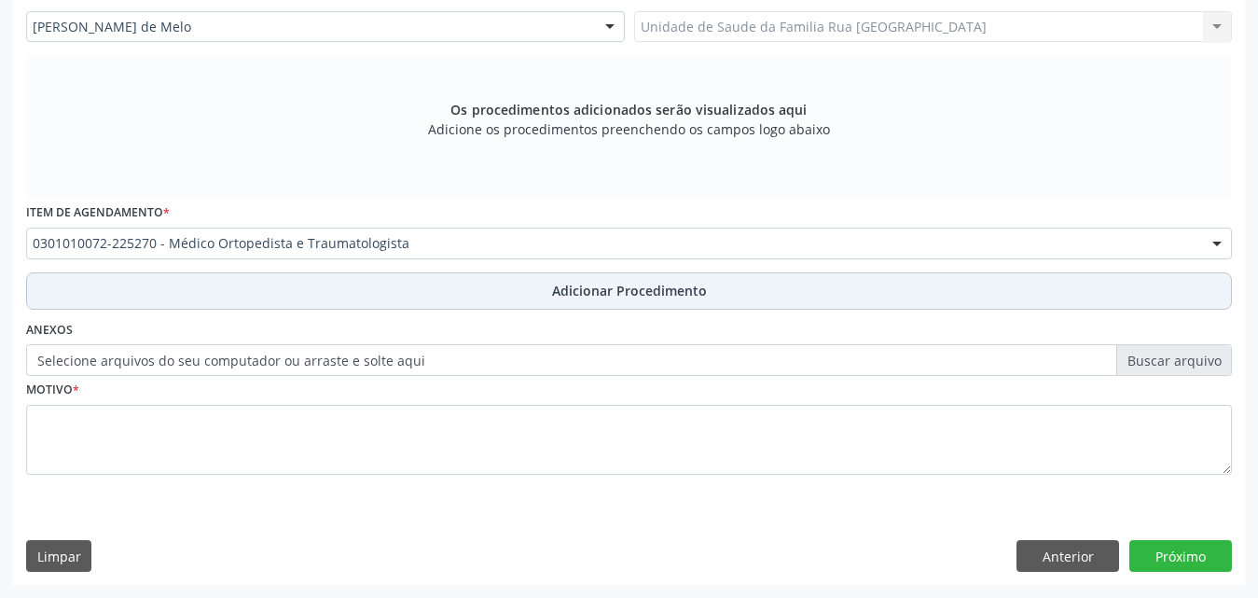
click at [619, 296] on span "Adicionar Procedimento" at bounding box center [629, 291] width 155 height 20
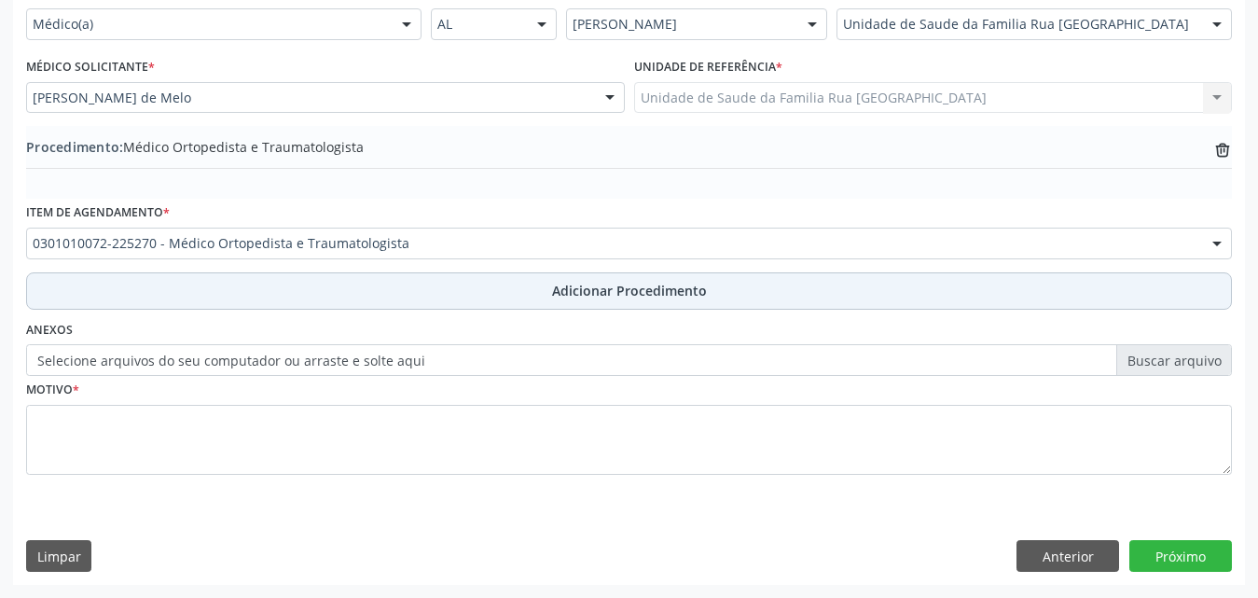
scroll to position [451, 0]
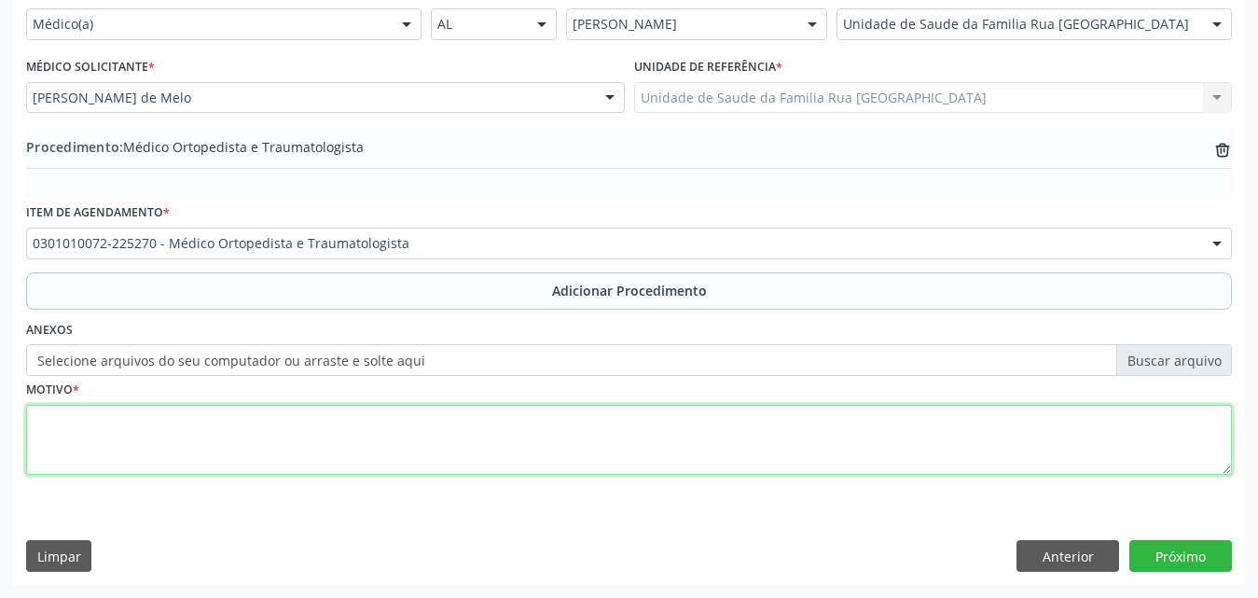
click at [257, 447] on textarea at bounding box center [628, 440] width 1205 height 71
type textarea "p"
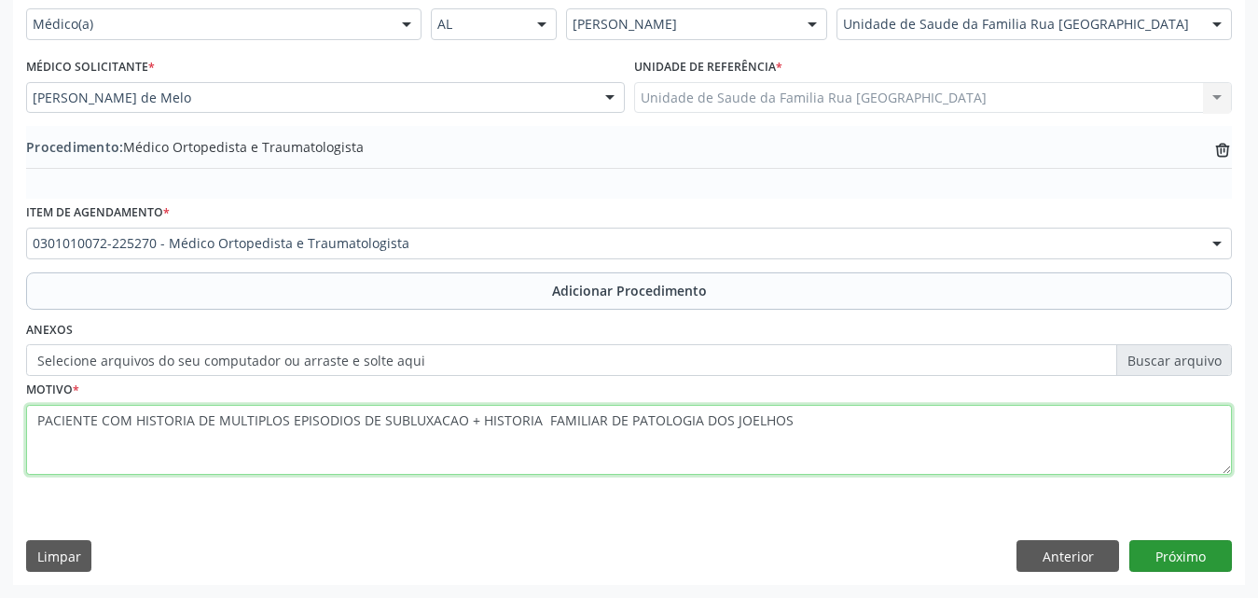
type textarea "PACIENTE COM HISTORIA DE MULTIPLOS EPISODIOS DE SUBLUXACAO + HISTORIA FAMILIAR …"
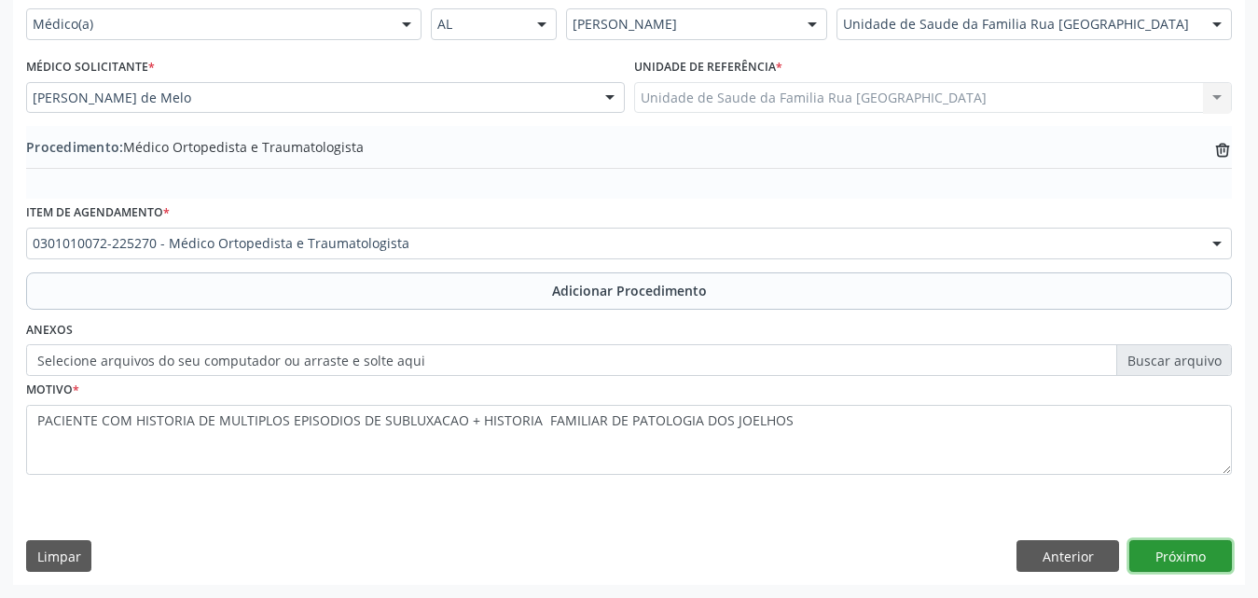
click at [1183, 554] on button "Próximo" at bounding box center [1180, 556] width 103 height 32
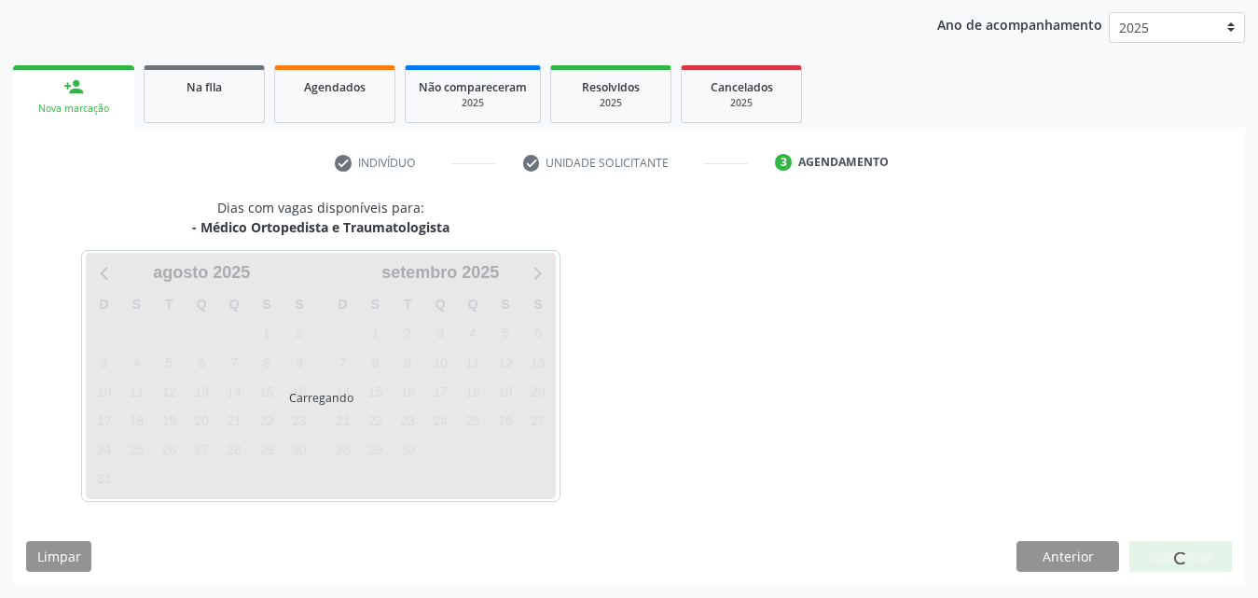
scroll to position [295, 0]
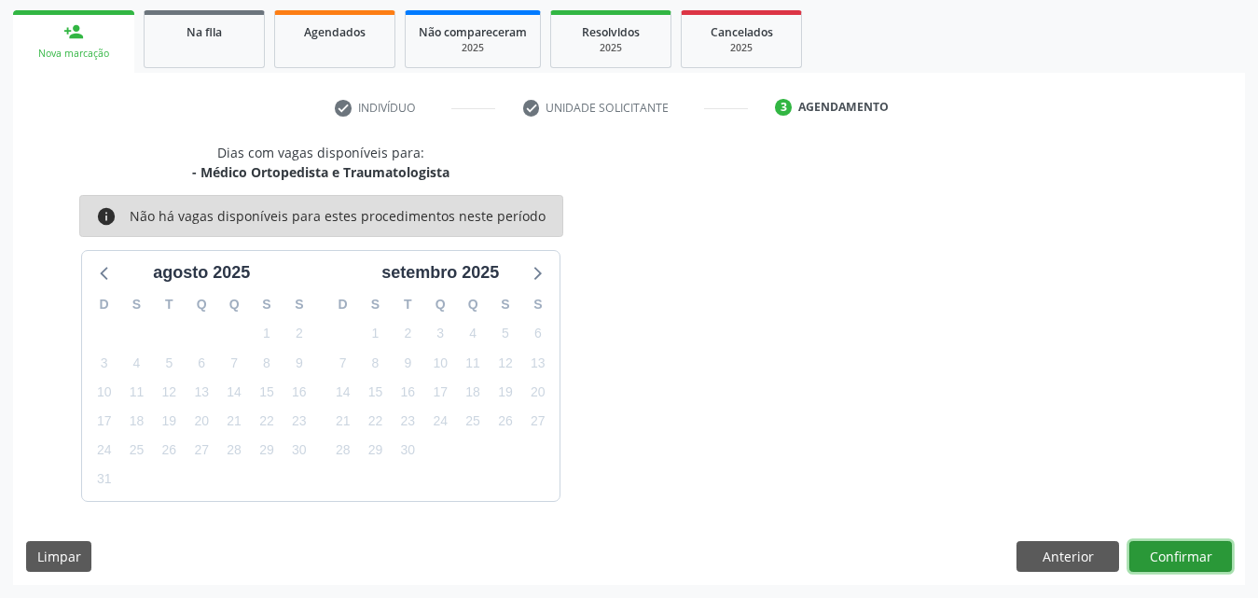
click at [1179, 555] on button "Confirmar" at bounding box center [1180, 557] width 103 height 32
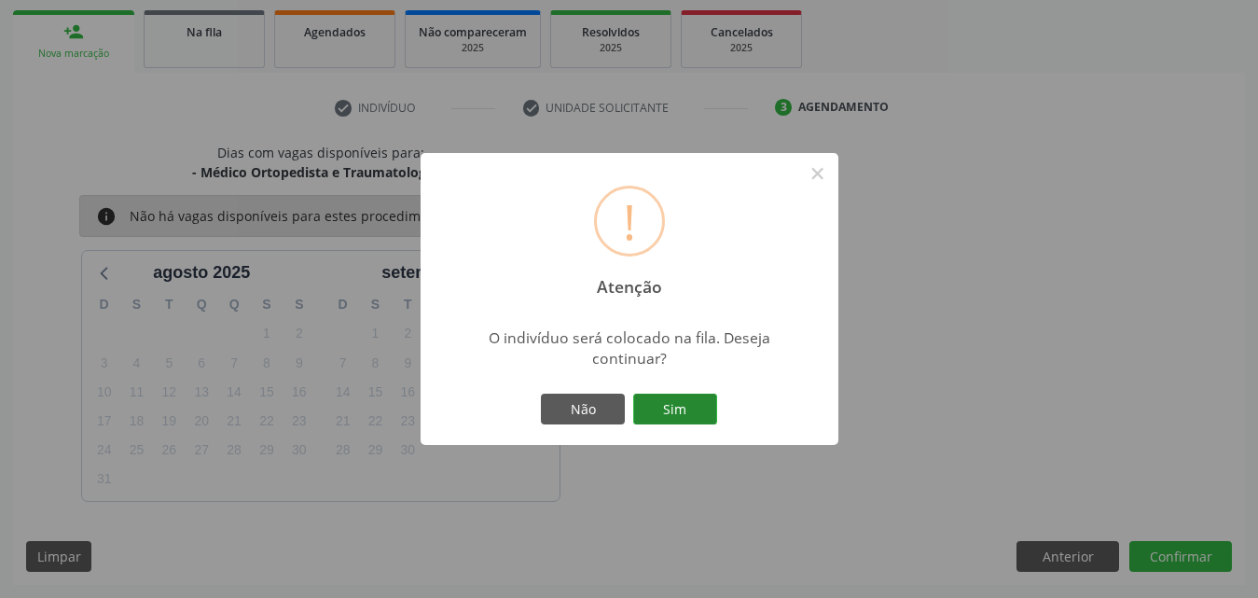
click at [692, 406] on button "Sim" at bounding box center [675, 409] width 84 height 32
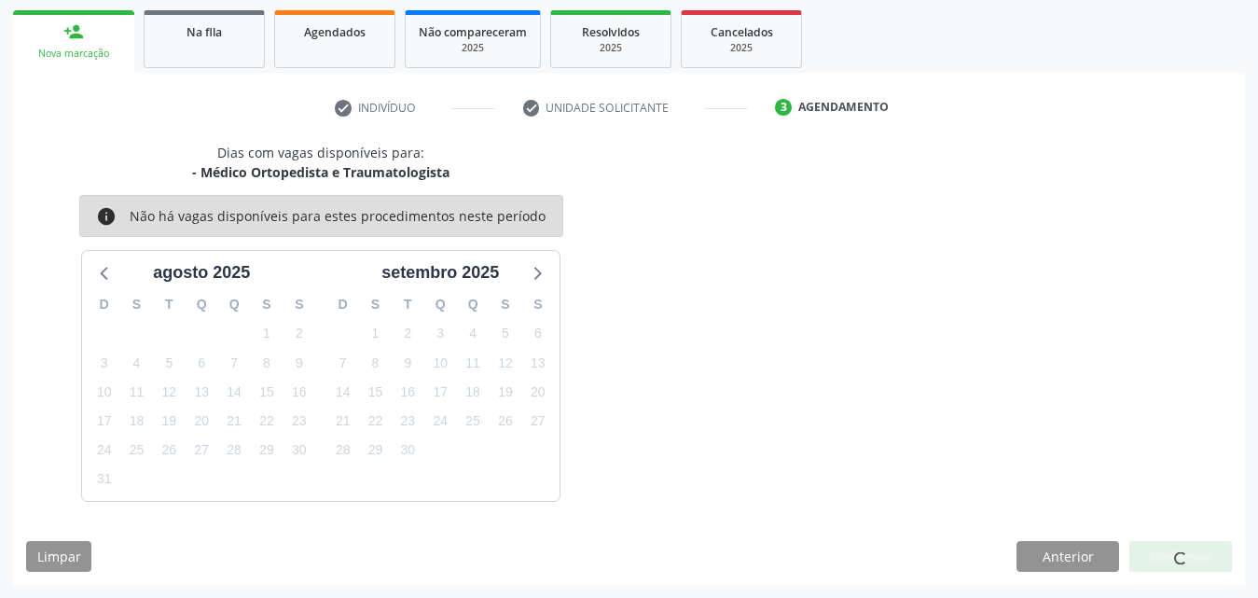
scroll to position [44, 0]
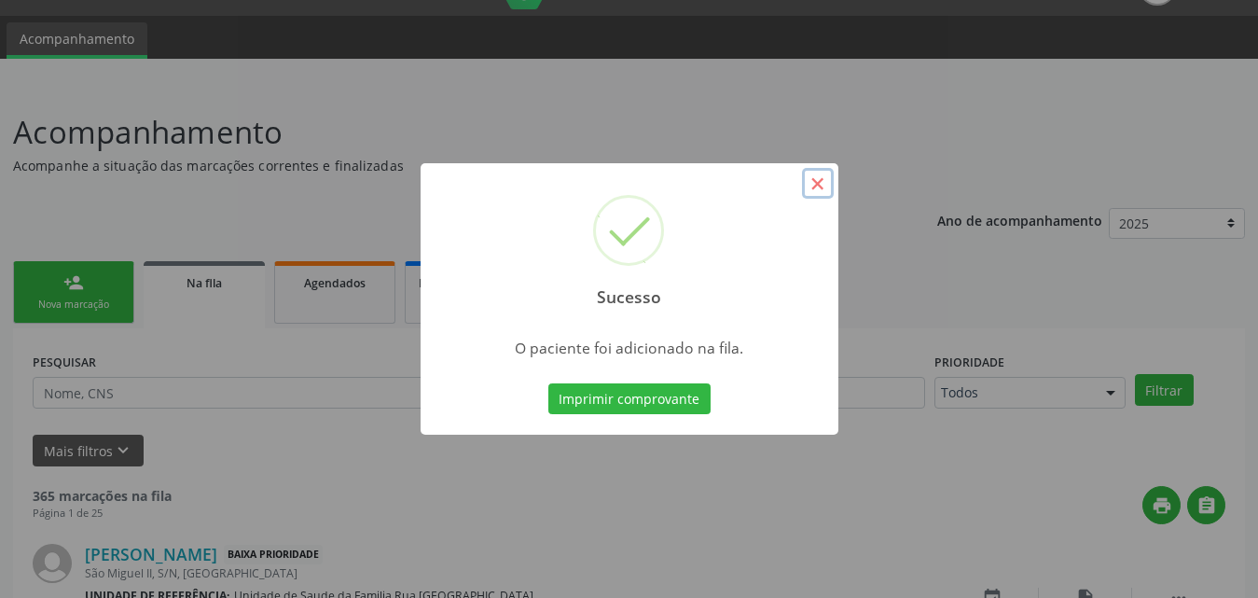
click at [819, 182] on button "×" at bounding box center [818, 184] width 32 height 32
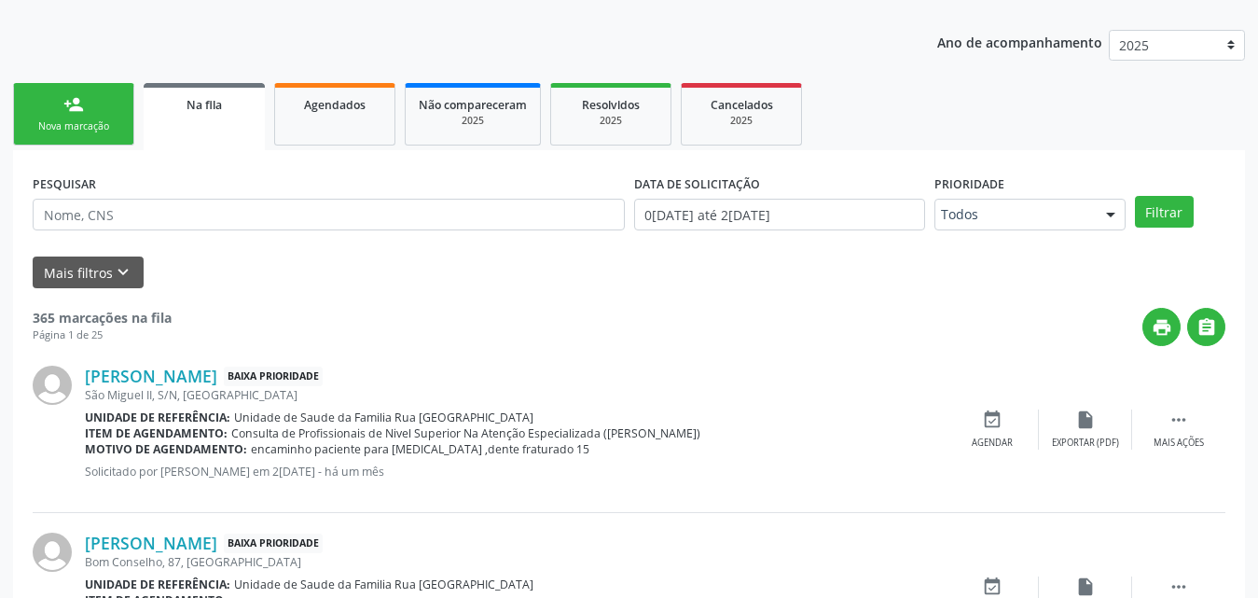
scroll to position [230, 0]
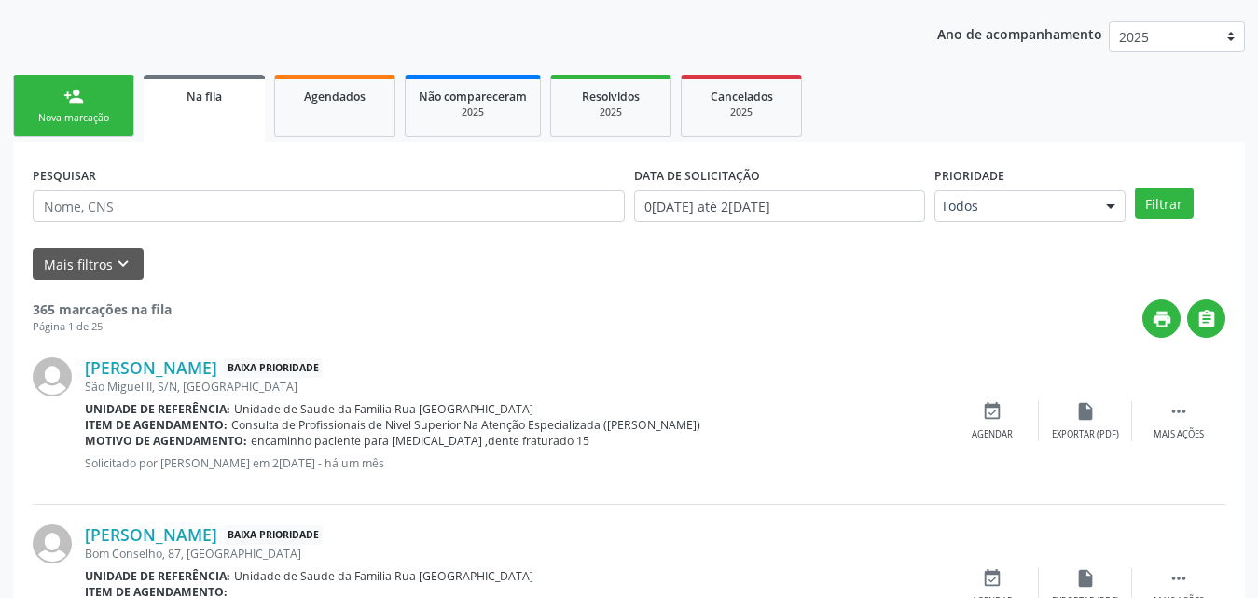
click at [60, 117] on div "Nova marcação" at bounding box center [73, 118] width 93 height 14
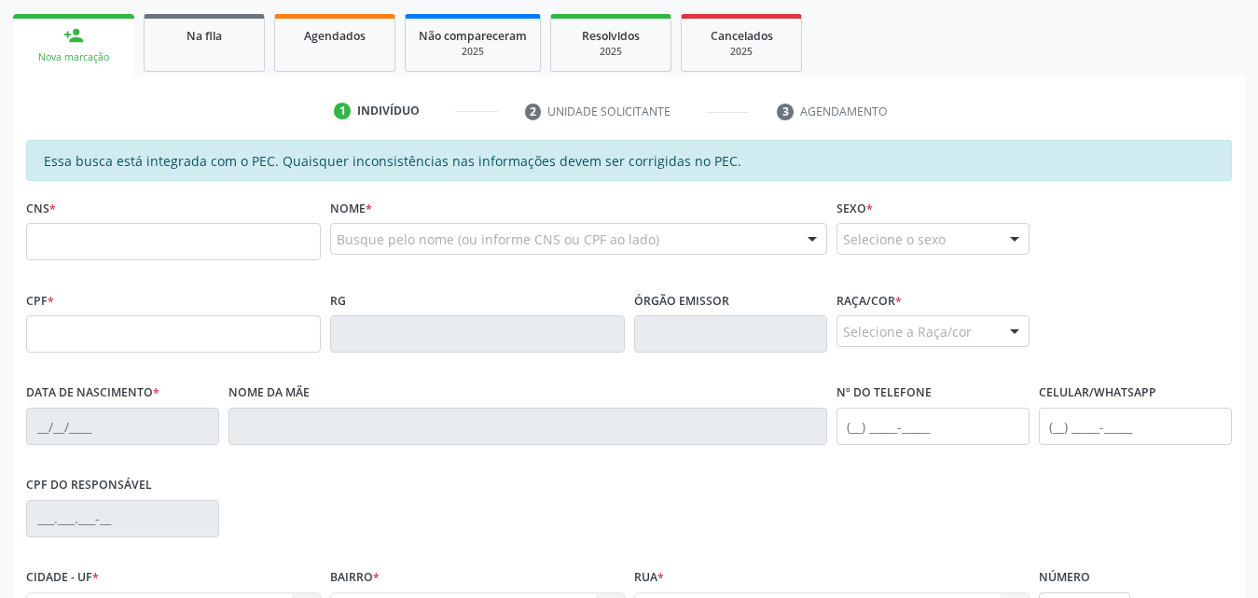
scroll to position [324, 0]
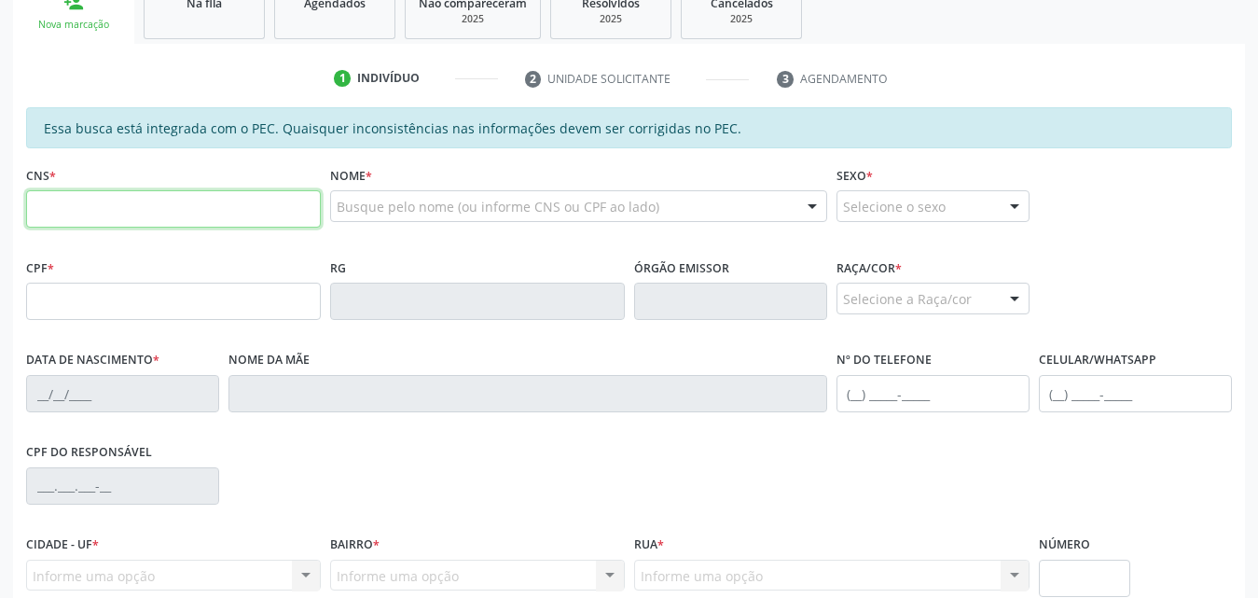
click at [265, 215] on input "text" at bounding box center [173, 208] width 295 height 37
type input "898 0046 6921 9385"
type input "155.109.754-07"
type input "2[DATE]"
type input "[PERSON_NAME]"
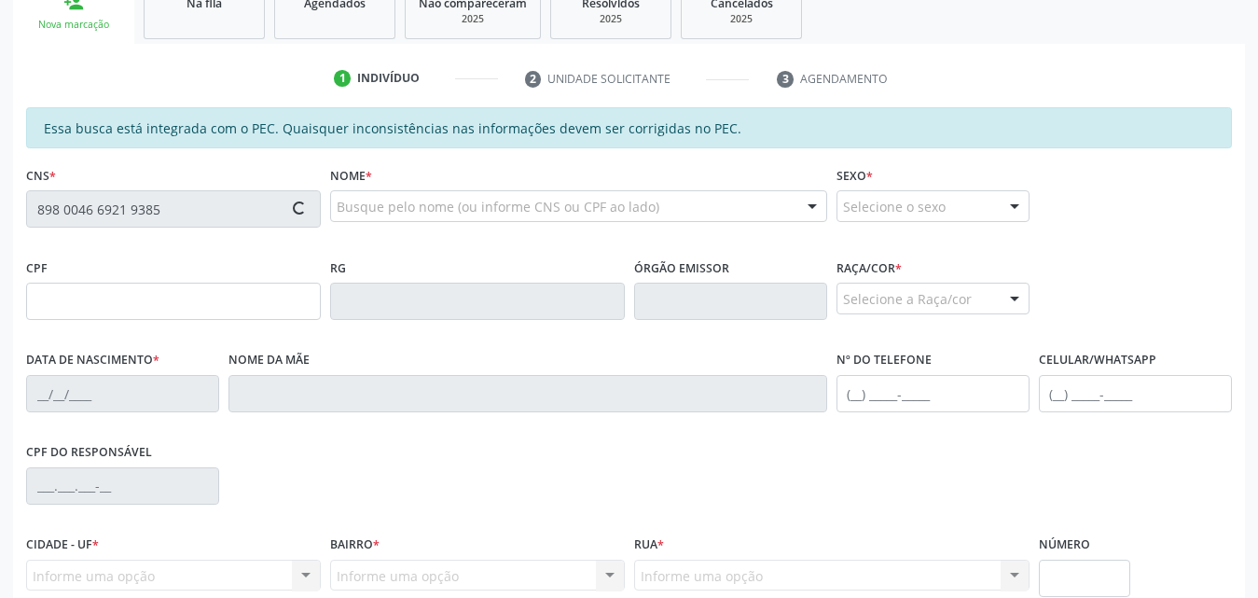
type input "[PHONE_NUMBER]"
type input "76"
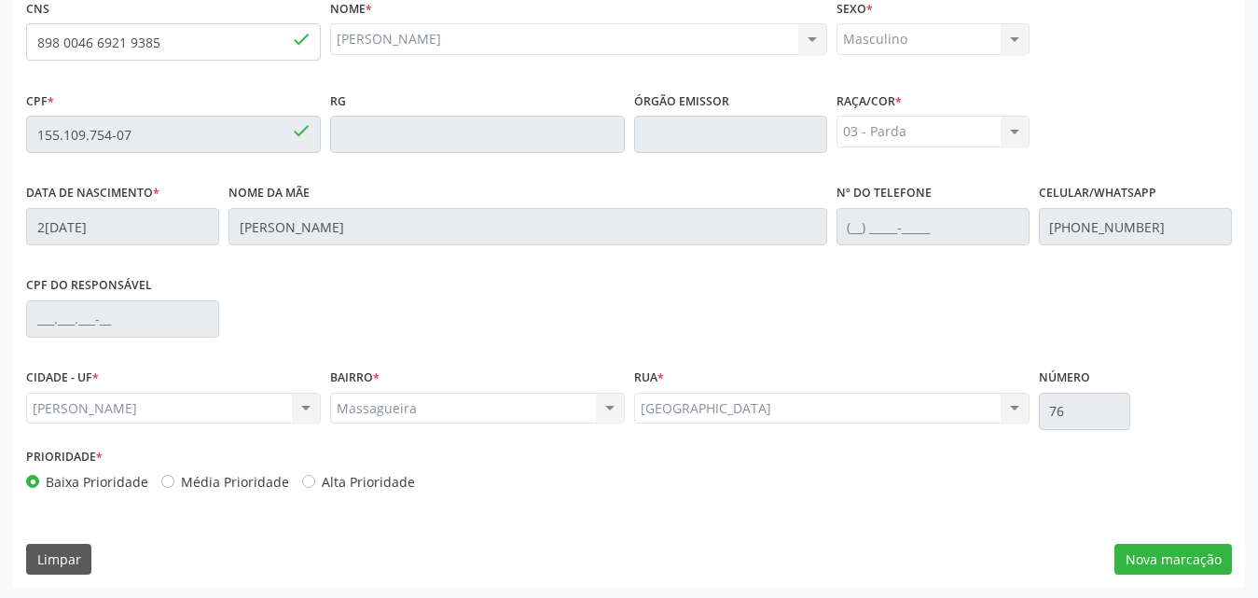
scroll to position [493, 0]
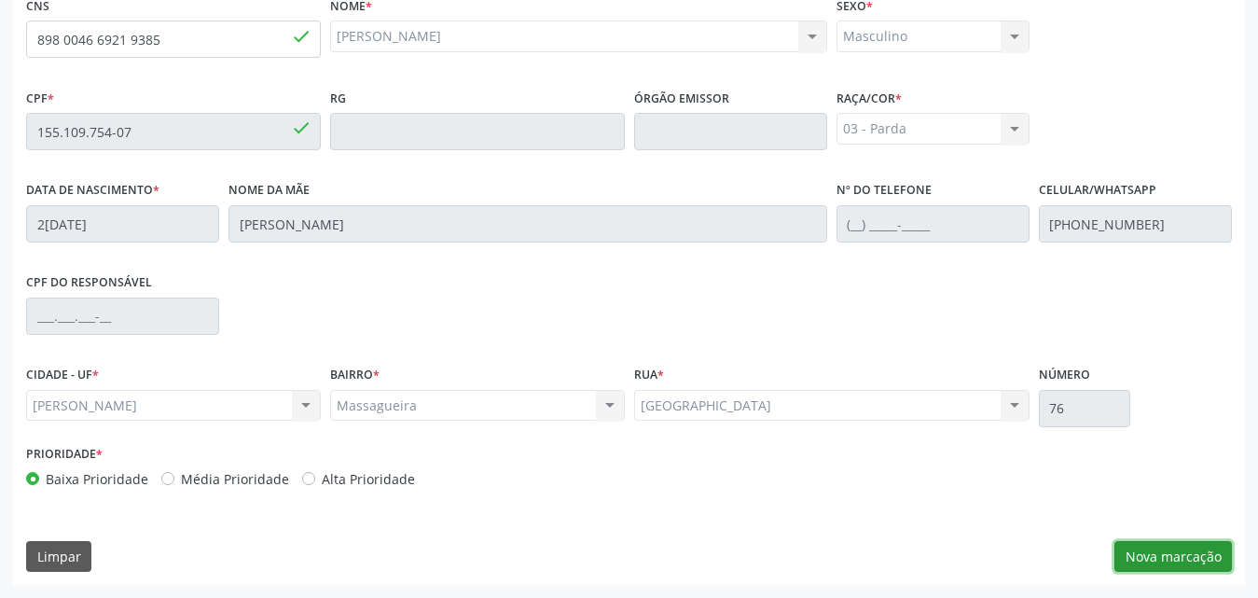
click at [1187, 565] on button "Nova marcação" at bounding box center [1172, 557] width 117 height 32
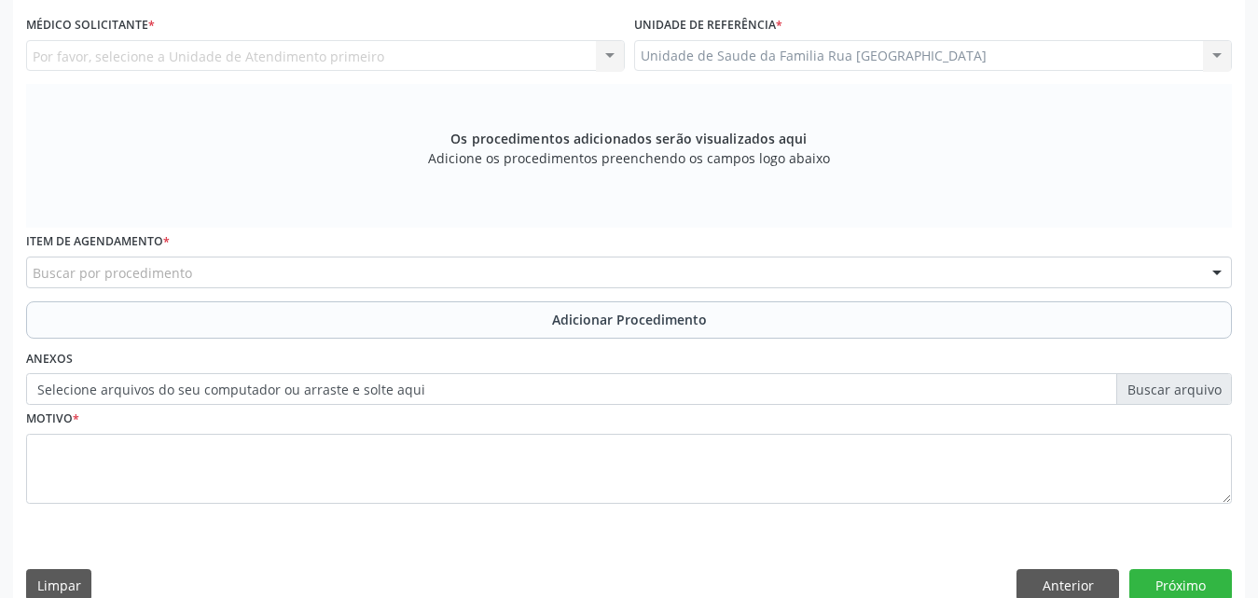
scroll to position [213, 0]
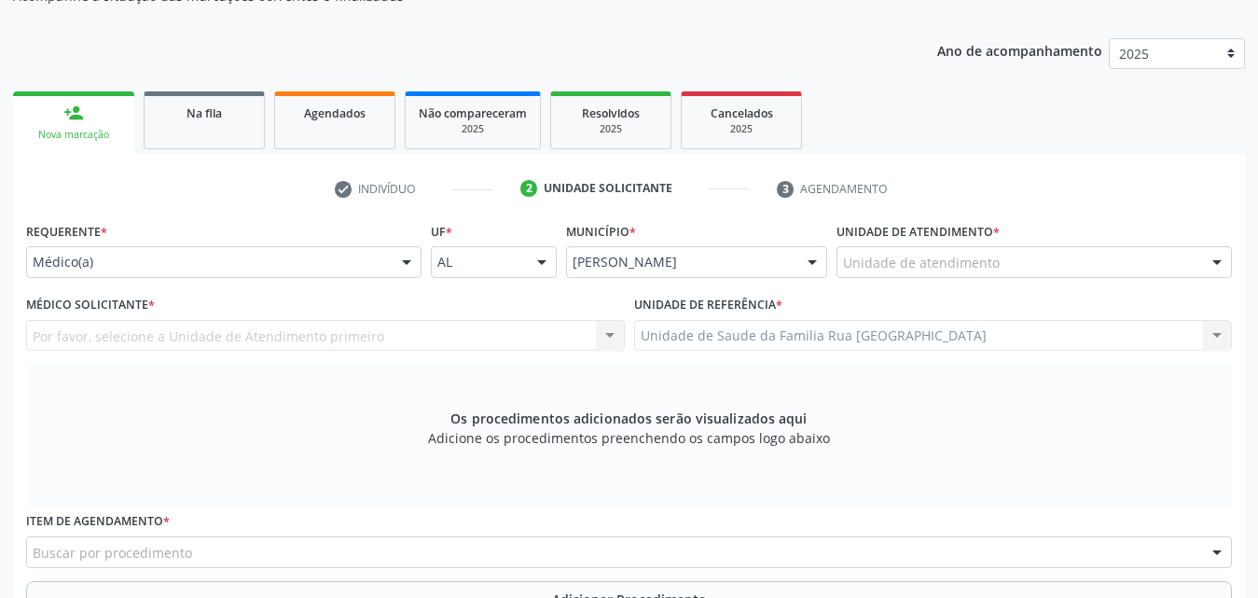
click at [1069, 256] on div "Unidade de atendimento" at bounding box center [1033, 262] width 395 height 32
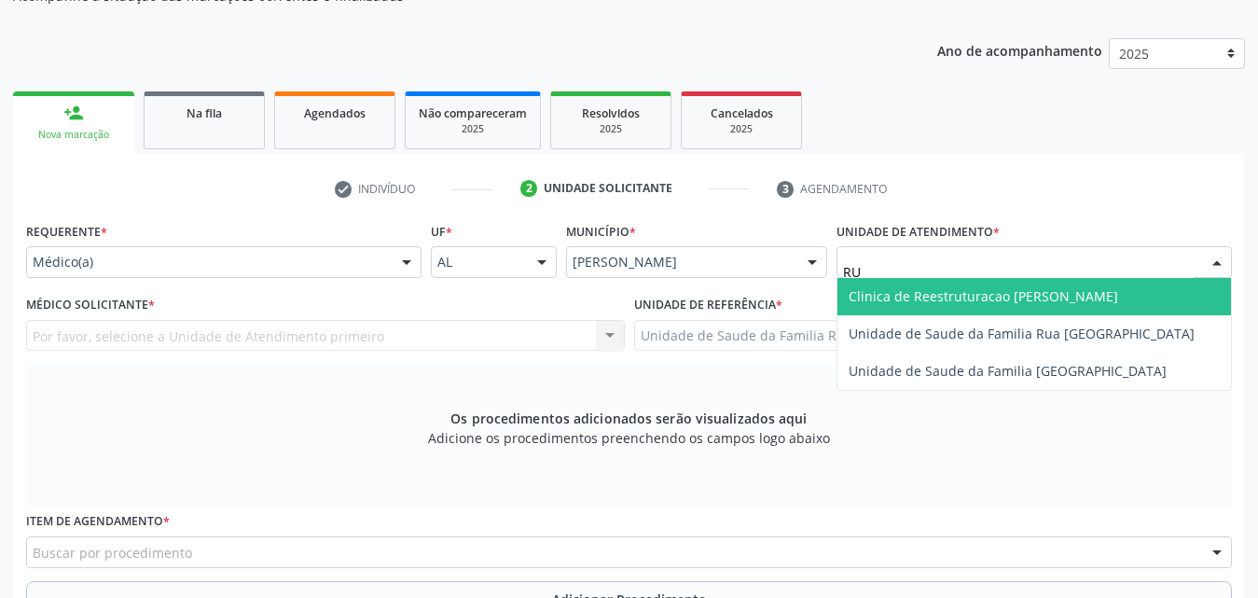
type input "RUA"
click at [1038, 297] on span "Unidade de Saude da Familia Rua [GEOGRAPHIC_DATA]" at bounding box center [1021, 296] width 346 height 18
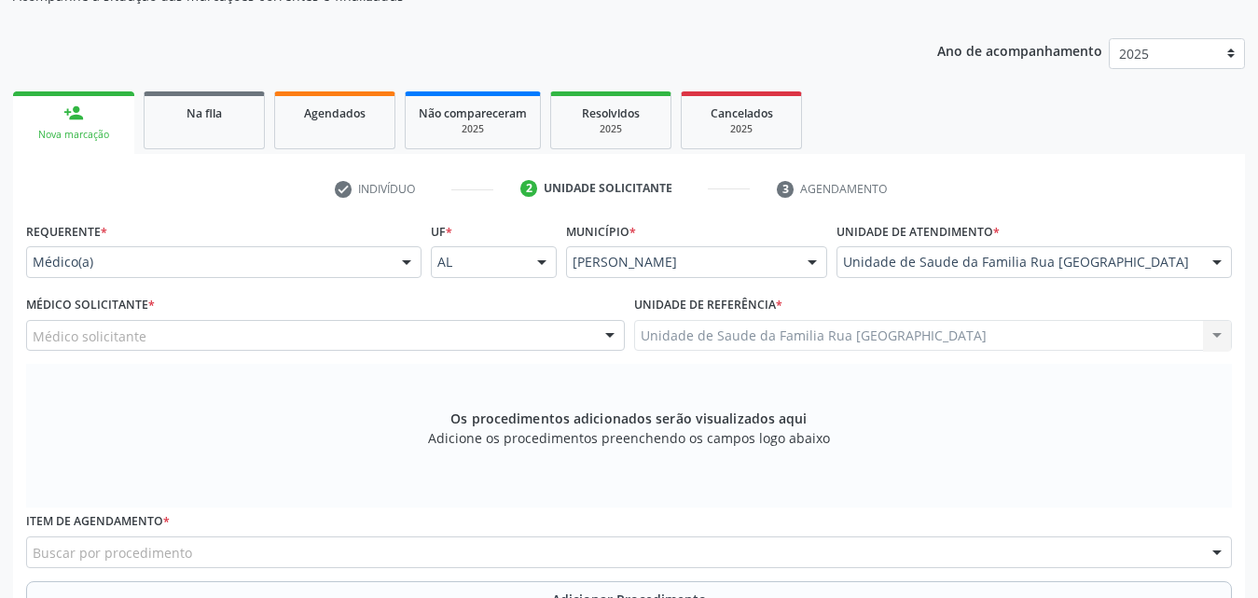
scroll to position [307, 0]
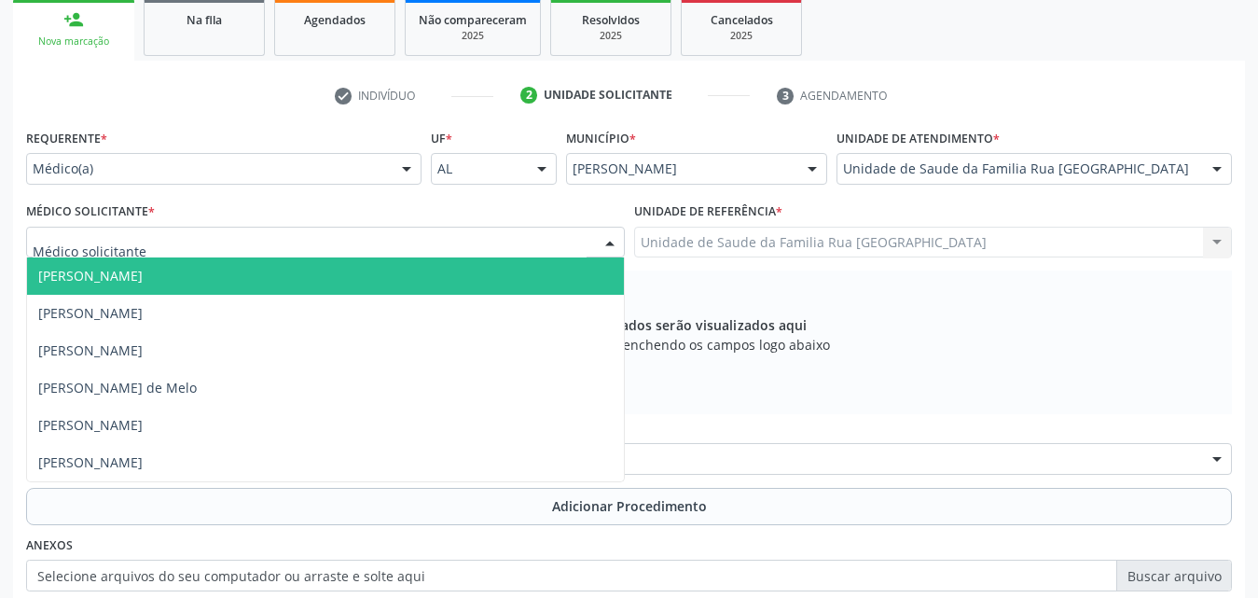
click at [603, 249] on div at bounding box center [610, 243] width 28 height 32
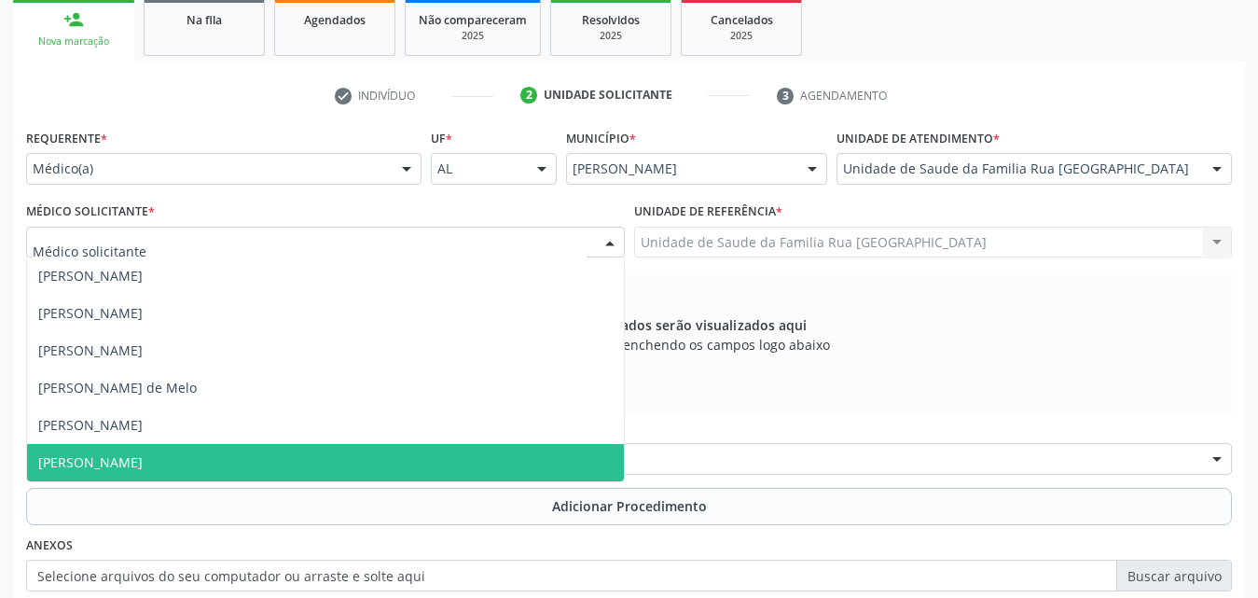
click at [227, 486] on div "Item de agendamento * Buscar por procedimento 0304070076 - .Quimioterapia de Le…" at bounding box center [628, 450] width 1215 height 73
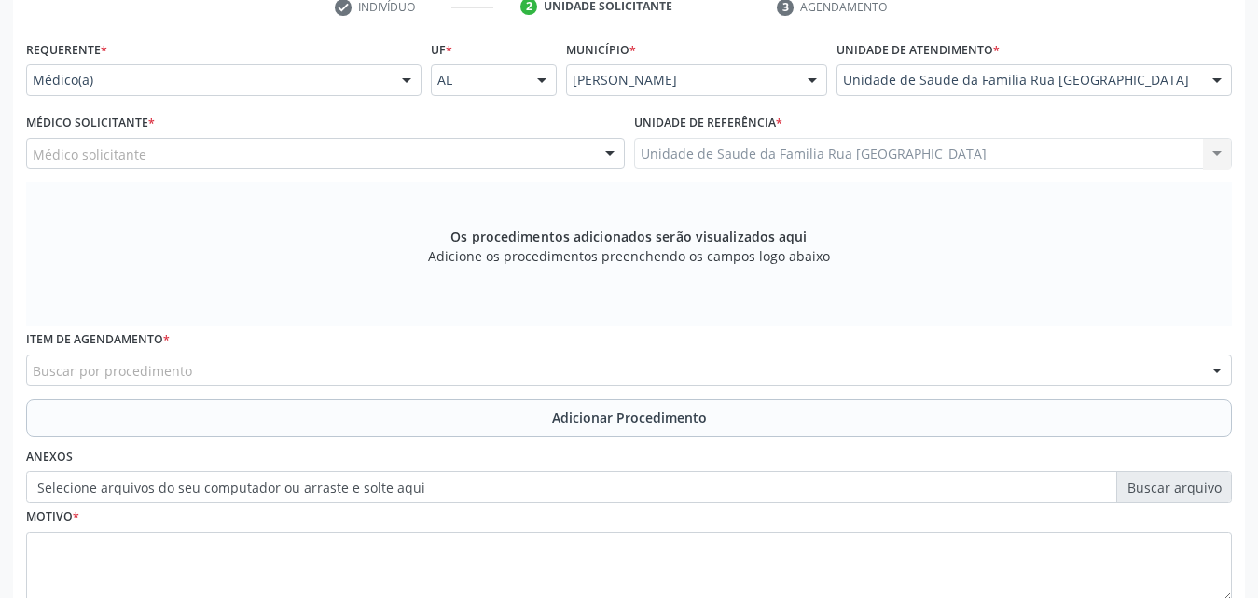
scroll to position [522, 0]
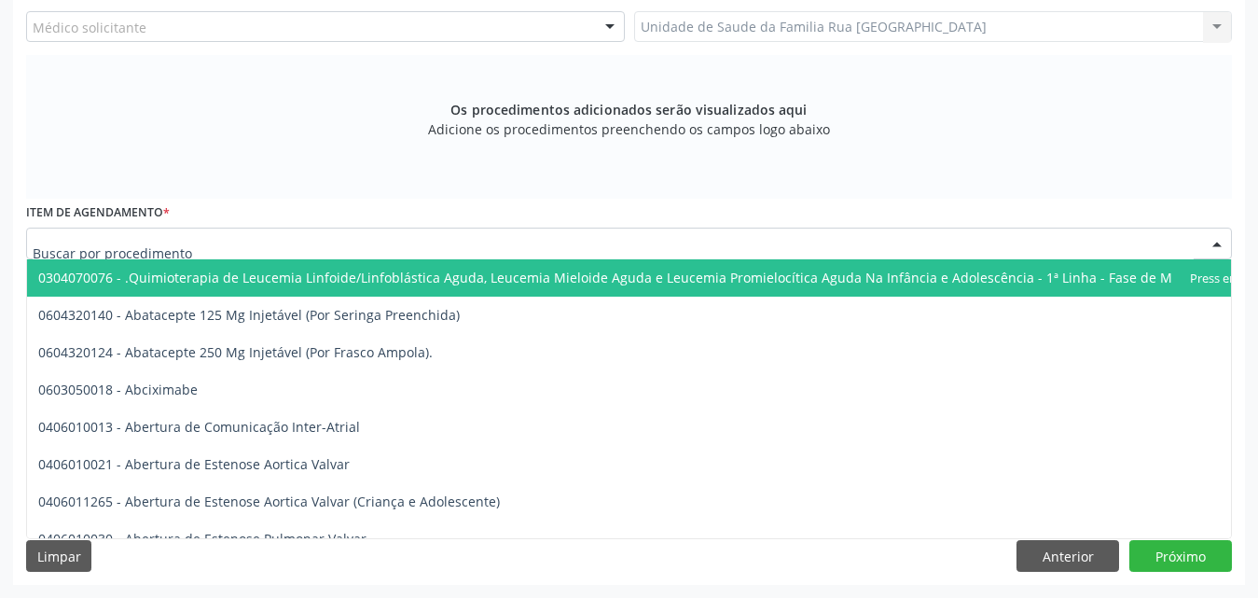
click at [368, 247] on div at bounding box center [628, 243] width 1205 height 32
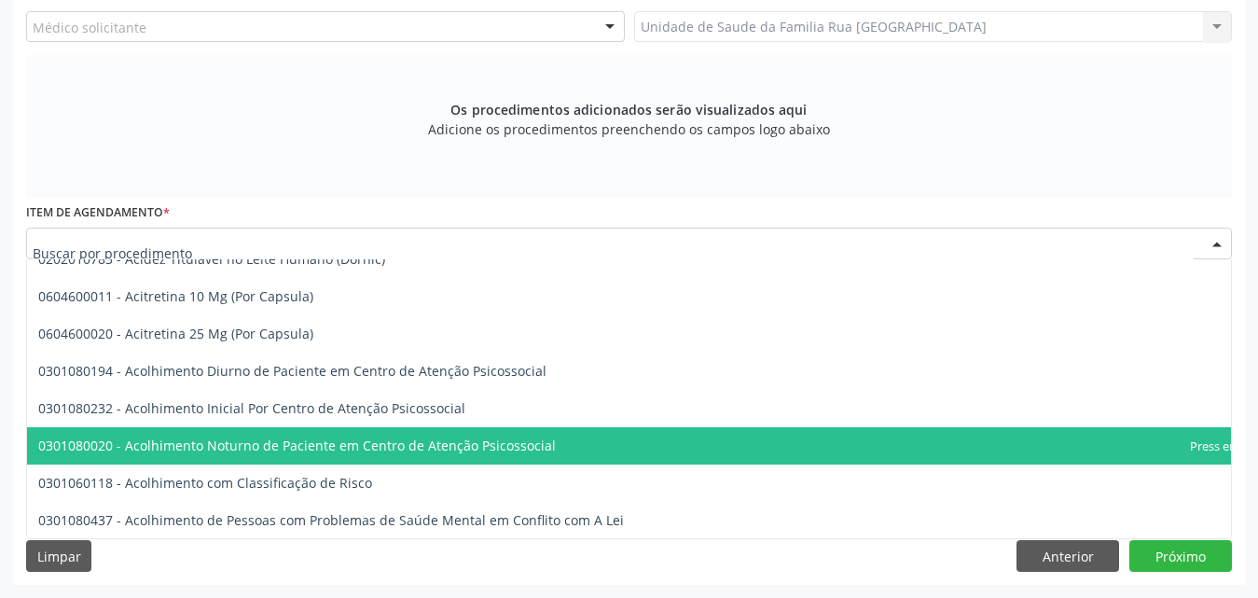
scroll to position [0, 0]
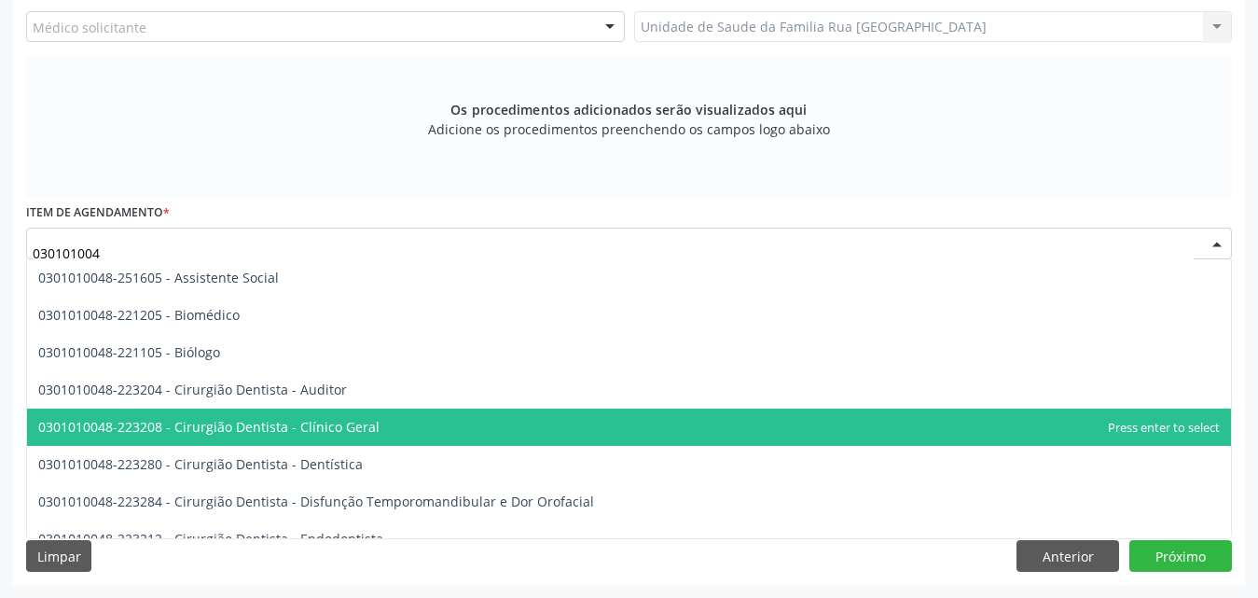
type input "0301010048"
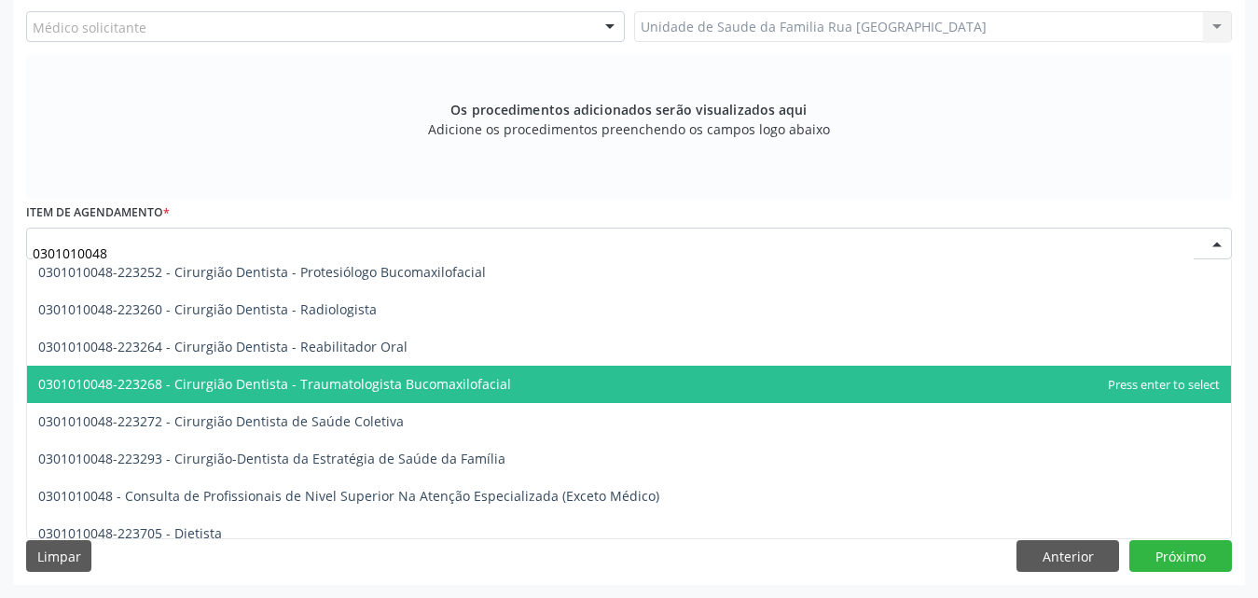
scroll to position [839, 0]
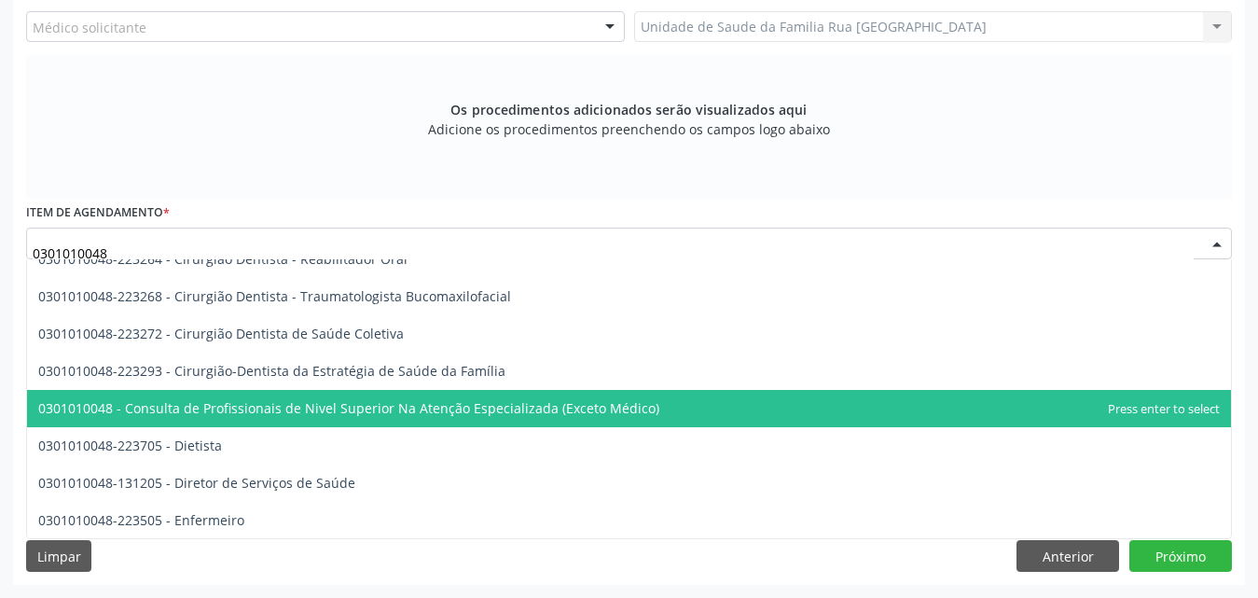
click at [433, 410] on span "0301010048 - Consulta de Profissionais de Nivel Superior Na Atenção Especializa…" at bounding box center [348, 408] width 621 height 18
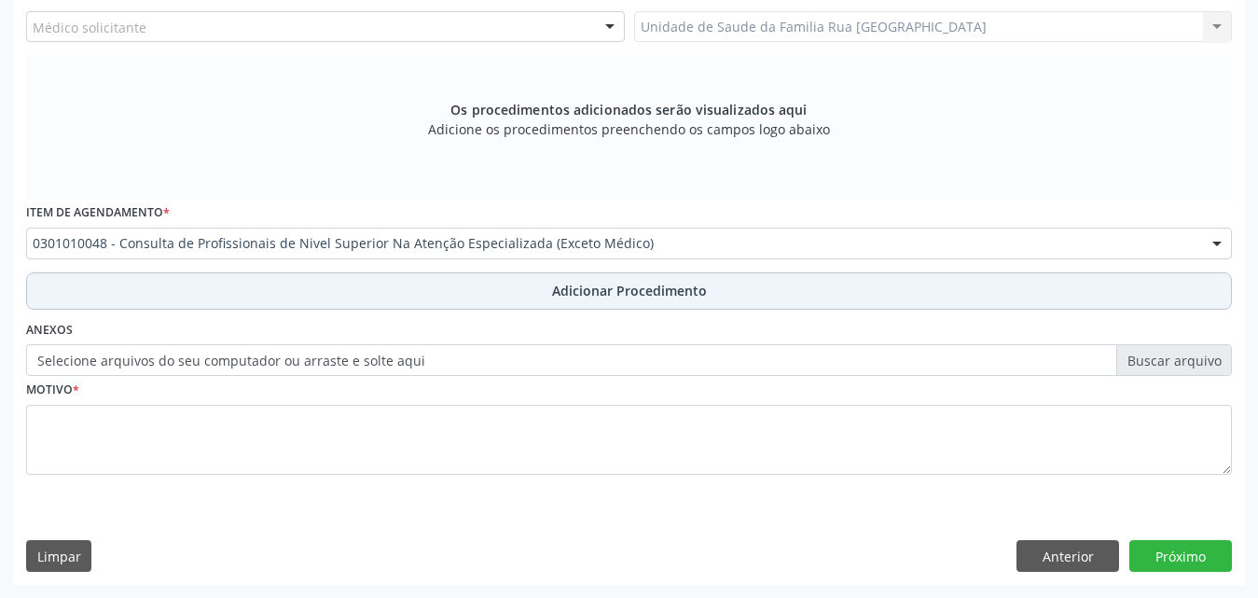
click at [771, 288] on button "Adicionar Procedimento" at bounding box center [628, 290] width 1205 height 37
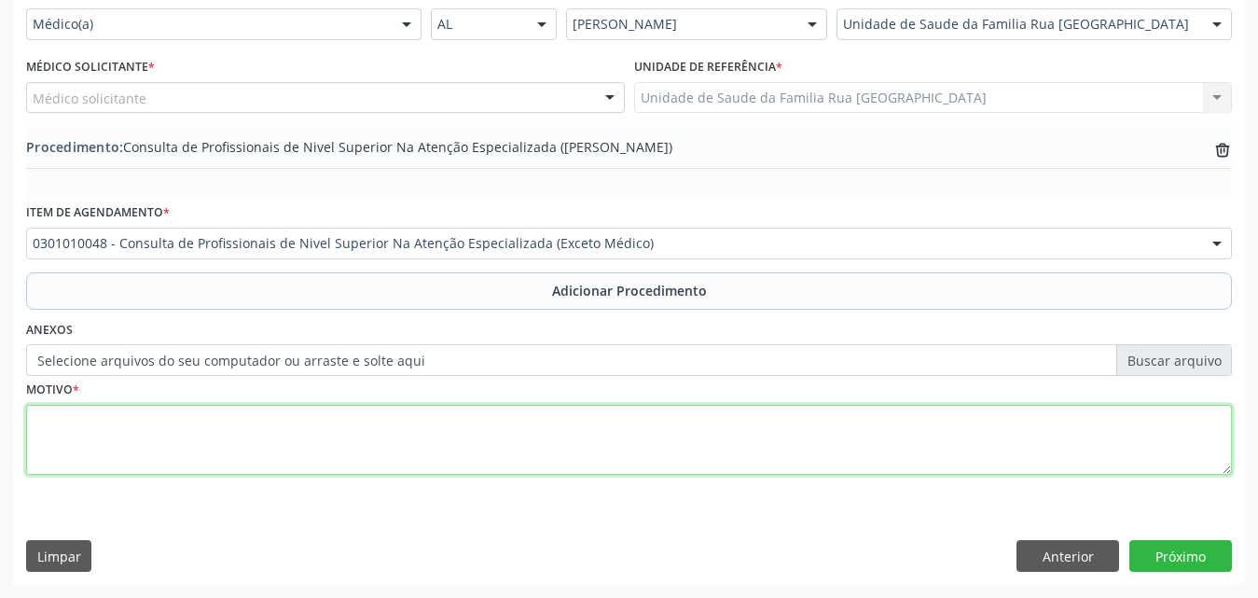
click at [393, 445] on textarea at bounding box center [628, 440] width 1205 height 71
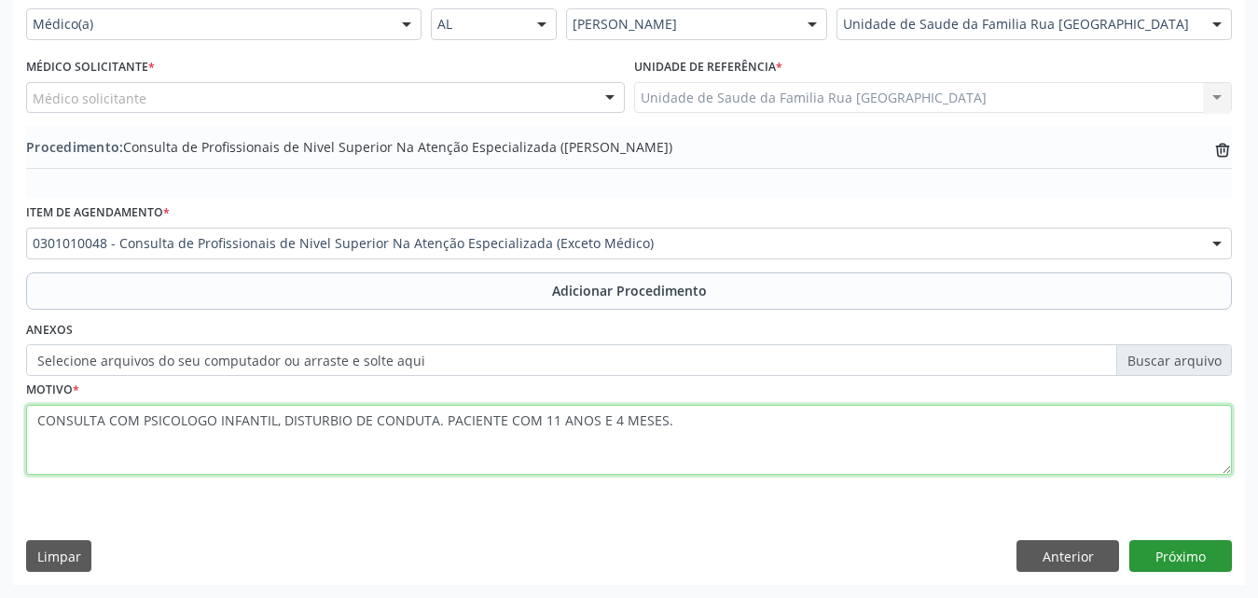
type textarea "CONSULTA COM PSICOLOGO INFANTIL, DISTURBIO DE CONDUTA. PACIENTE COM 11 ANOS E 4…"
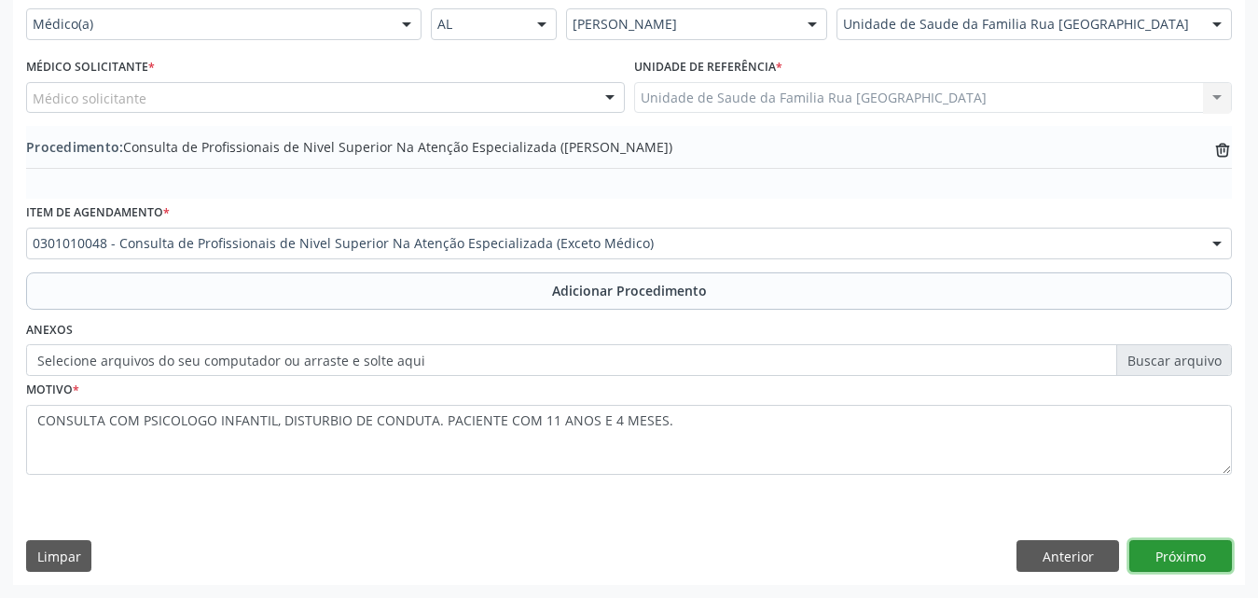
click at [1195, 551] on button "Próximo" at bounding box center [1180, 556] width 103 height 32
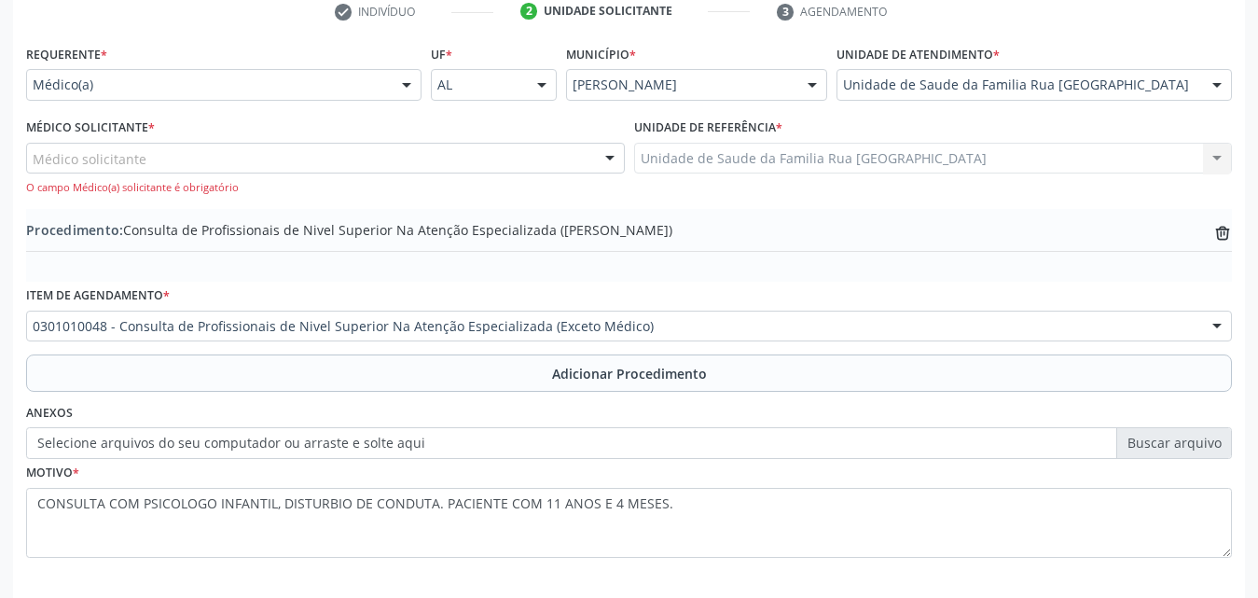
scroll to position [358, 0]
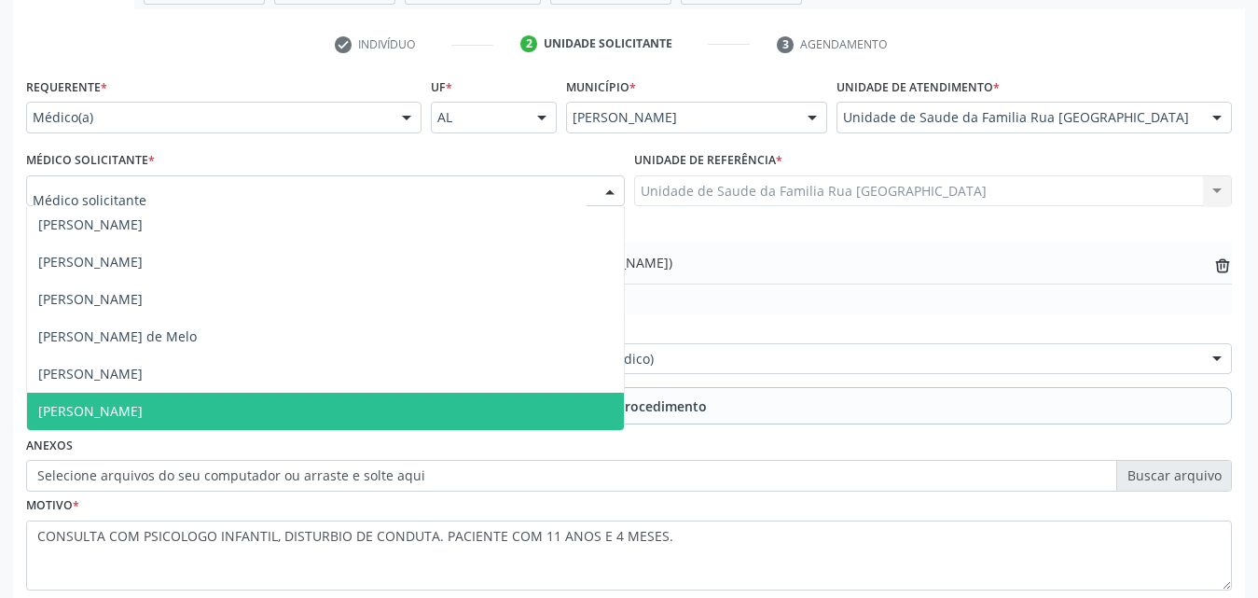
click at [491, 191] on div at bounding box center [325, 191] width 599 height 32
click at [210, 399] on span "[PERSON_NAME]" at bounding box center [325, 410] width 597 height 37
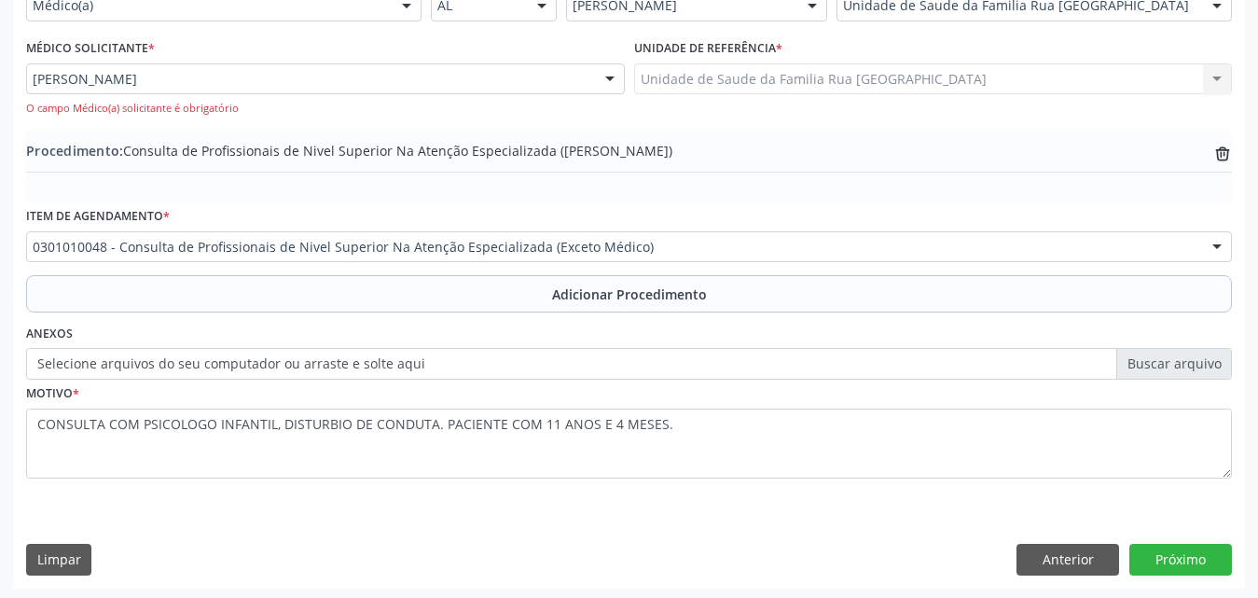
scroll to position [474, 0]
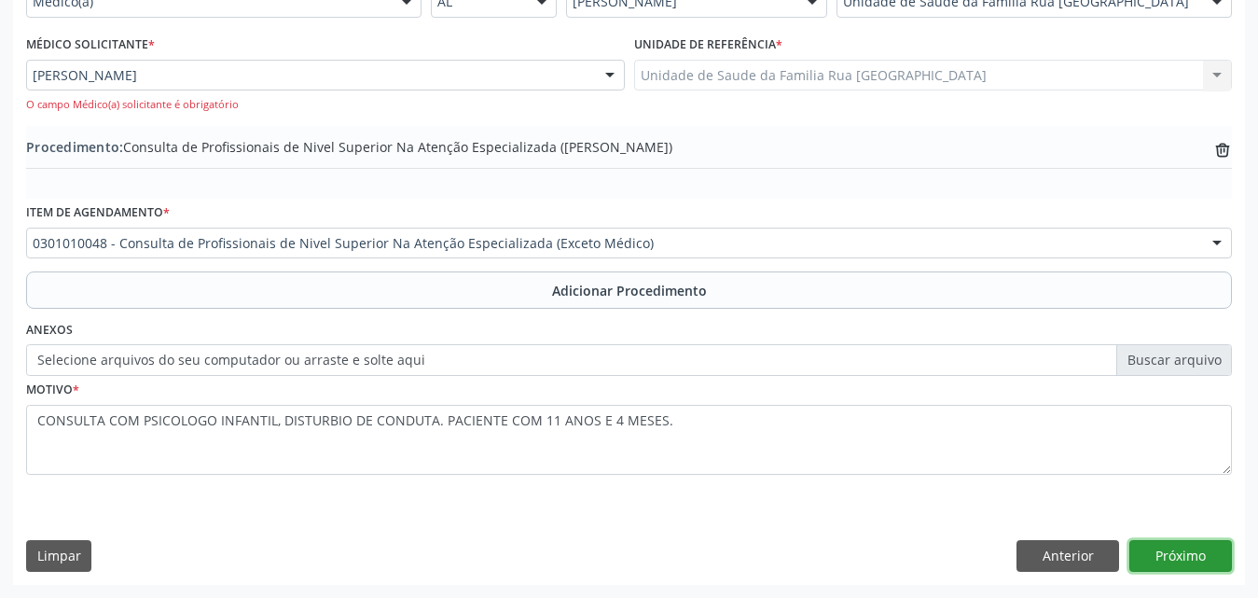
click at [1165, 551] on button "Próximo" at bounding box center [1180, 556] width 103 height 32
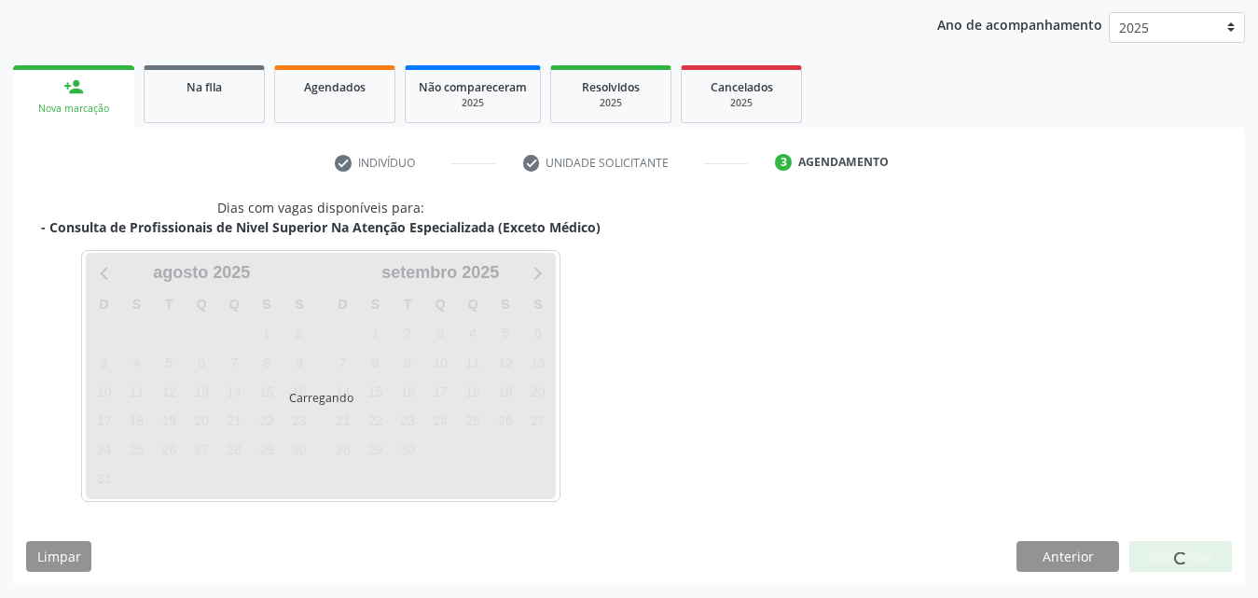
scroll to position [295, 0]
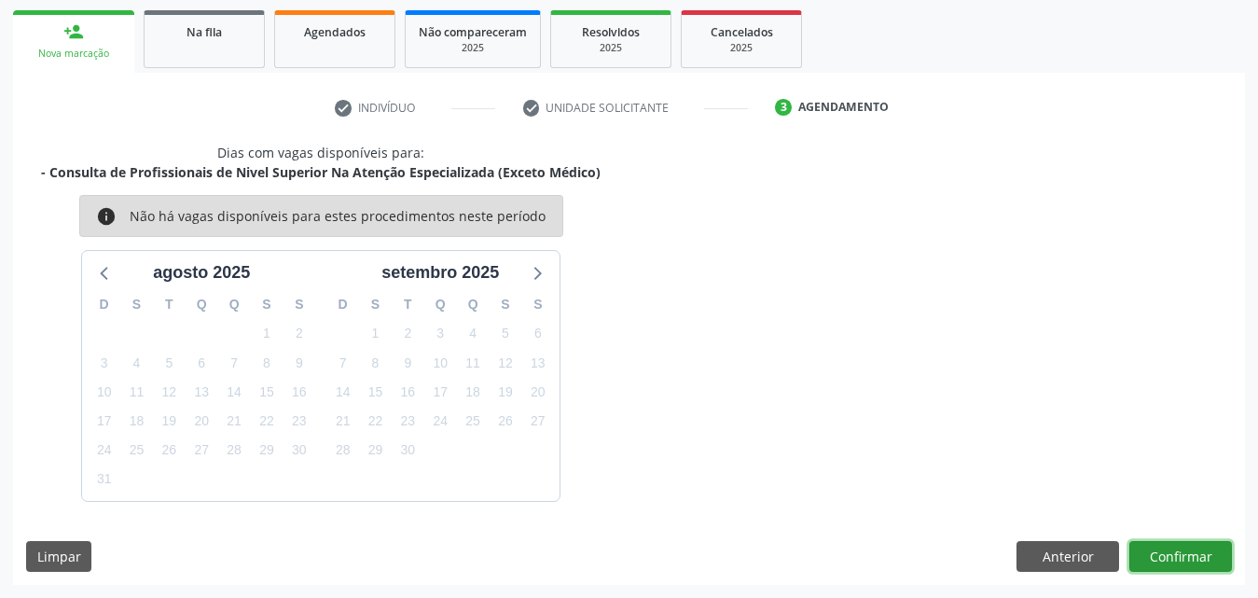
click at [1167, 558] on button "Confirmar" at bounding box center [1180, 557] width 103 height 32
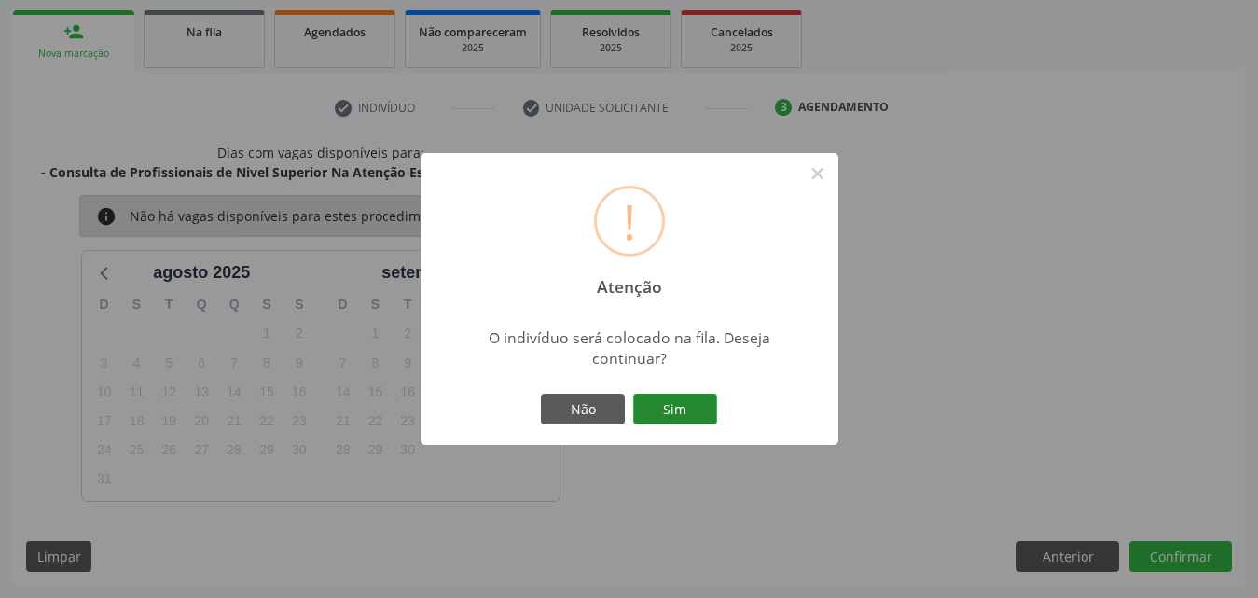
click at [689, 406] on button "Sim" at bounding box center [675, 409] width 84 height 32
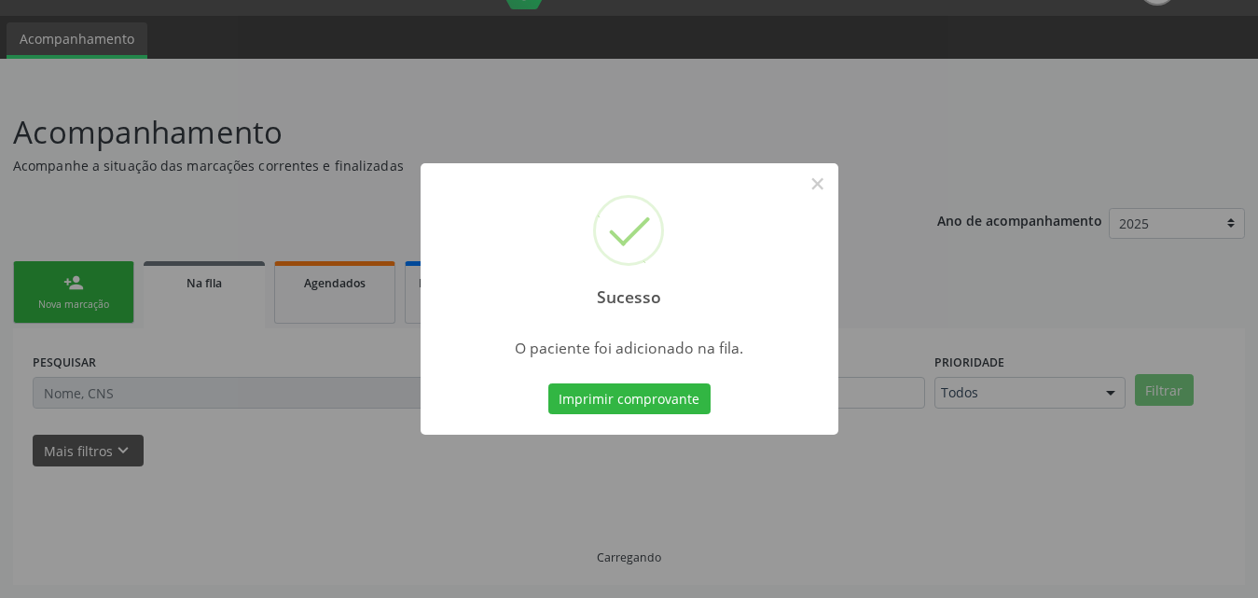
scroll to position [44, 0]
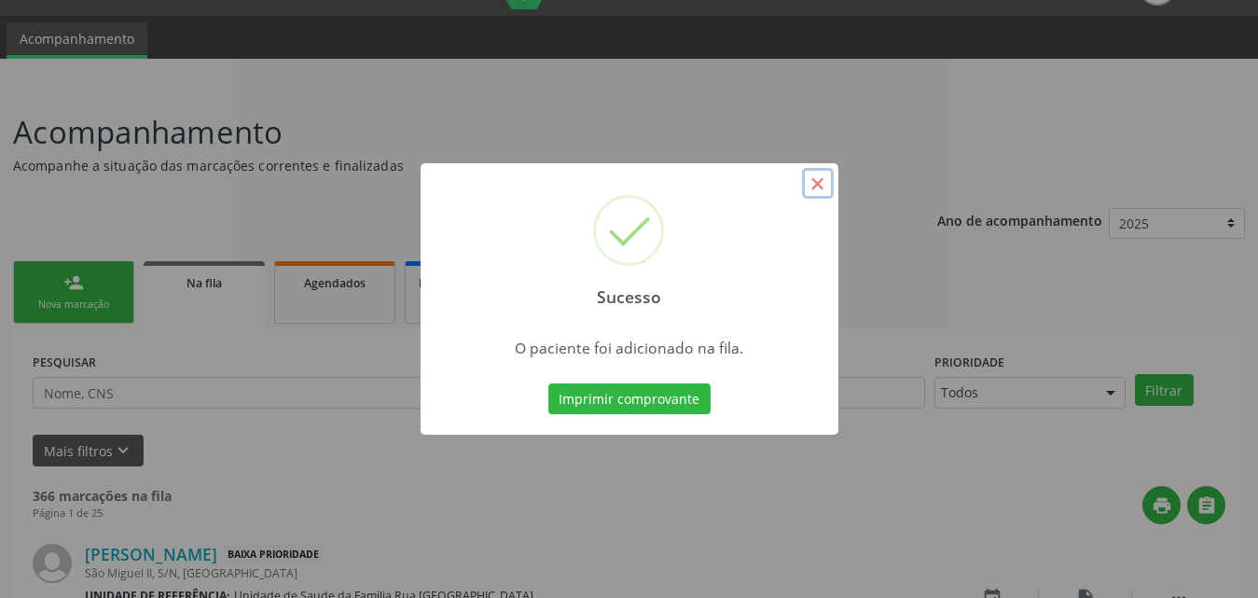
click at [813, 181] on button "×" at bounding box center [818, 184] width 32 height 32
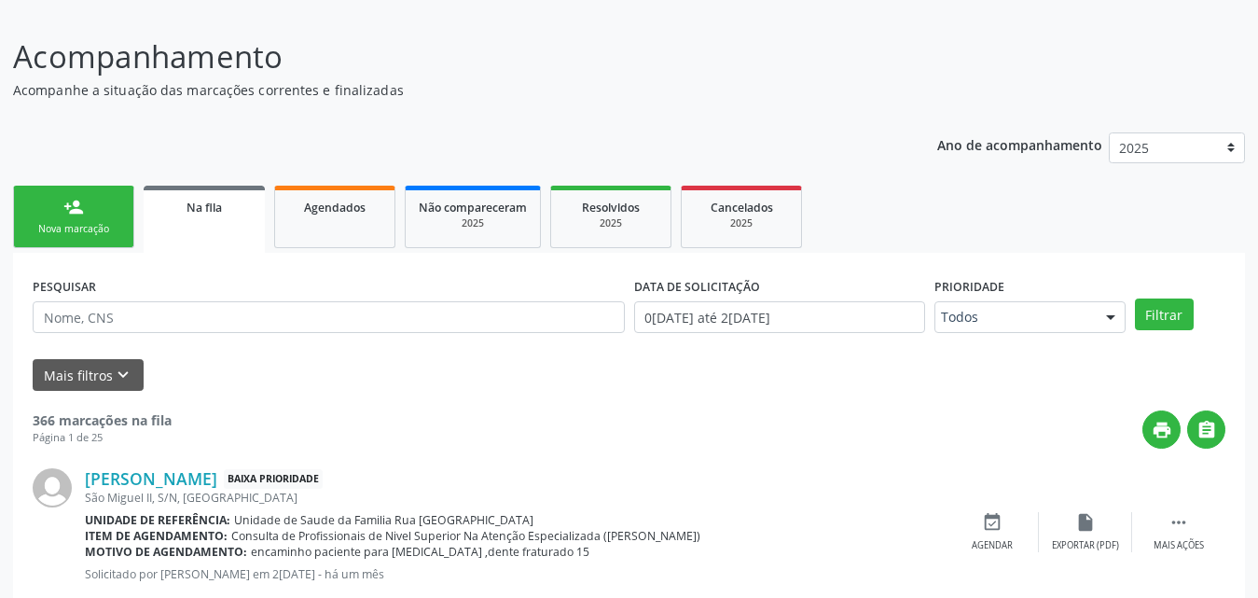
scroll to position [0, 0]
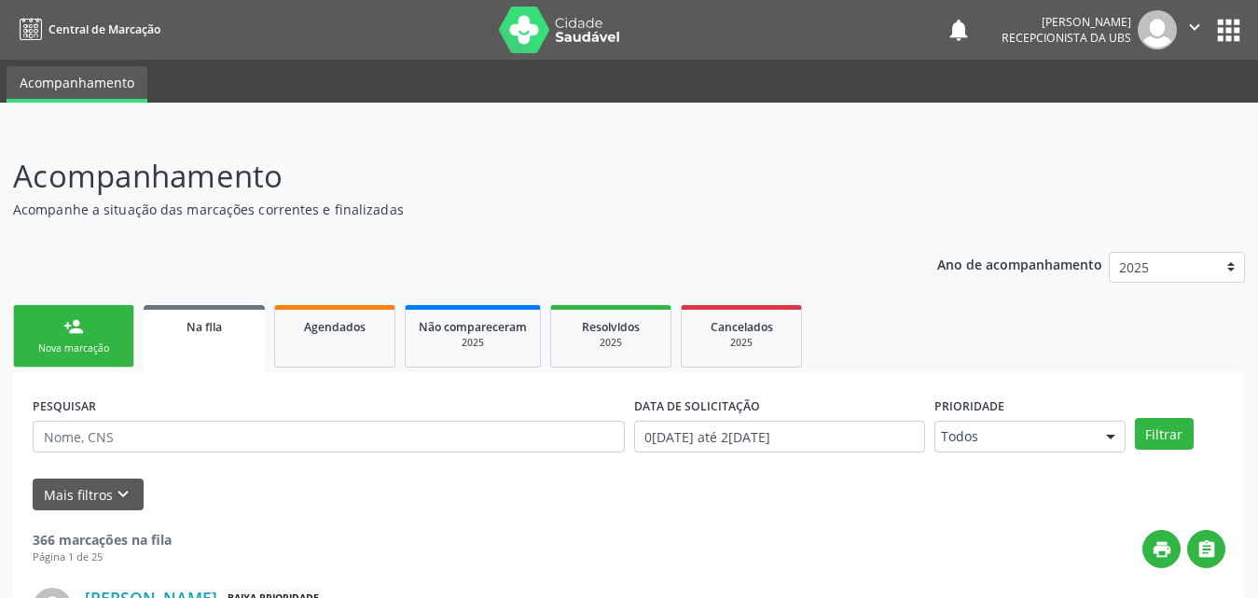
click at [50, 335] on link "person_add Nova marcação" at bounding box center [73, 336] width 121 height 62
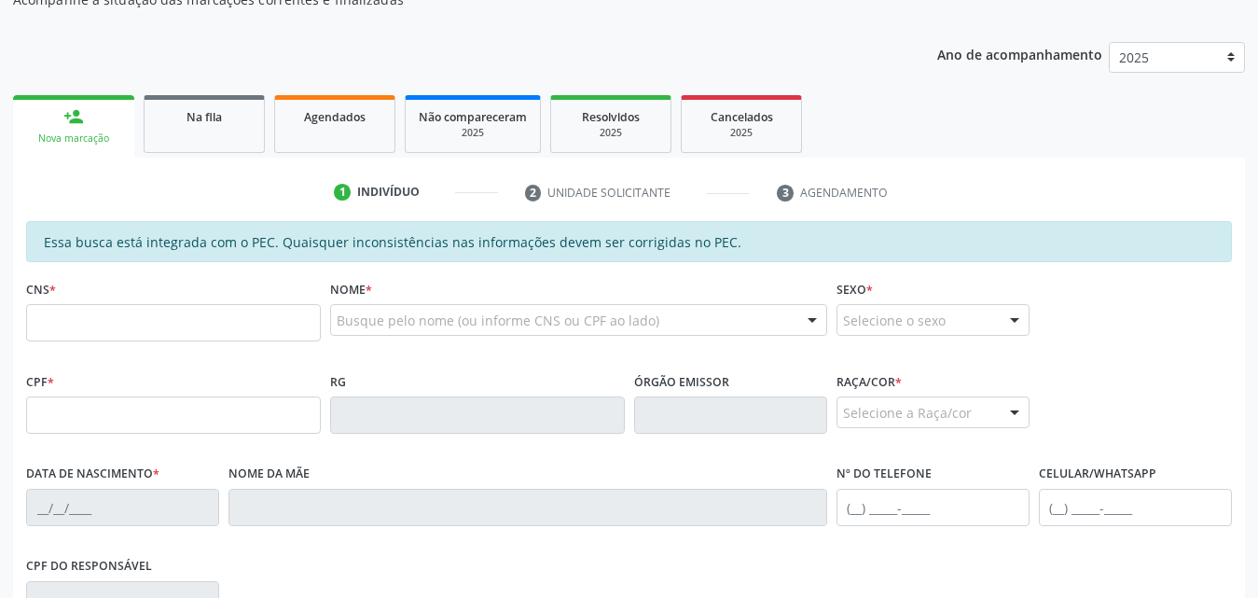
scroll to position [280, 0]
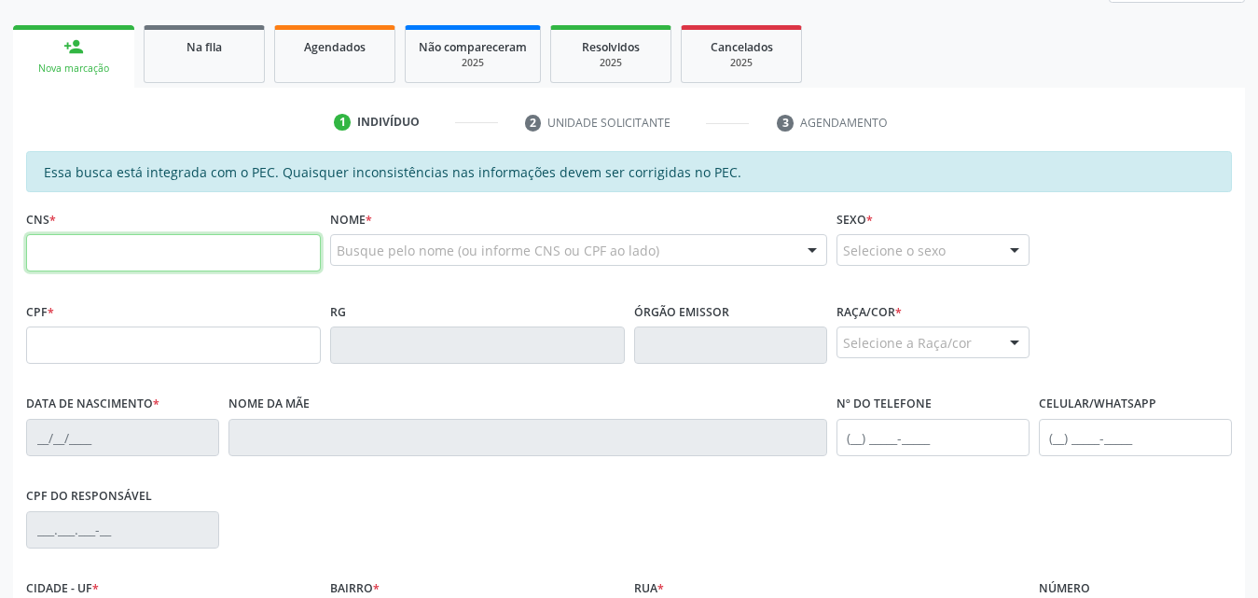
click at [228, 240] on input "text" at bounding box center [173, 252] width 295 height 37
type input "702 4000 9234 9320"
type input "047.428.134-56"
type input "1[DATE]"
type input "Valdeci [PERSON_NAME]"
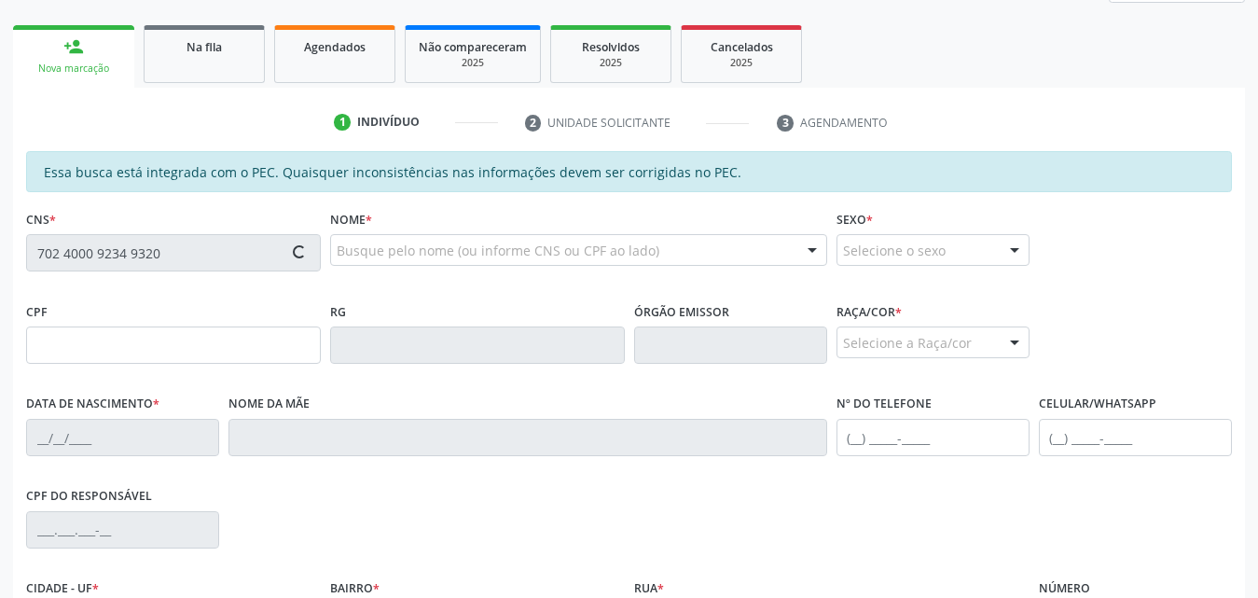
type input "[PHONE_NUMBER]"
type input "S/N"
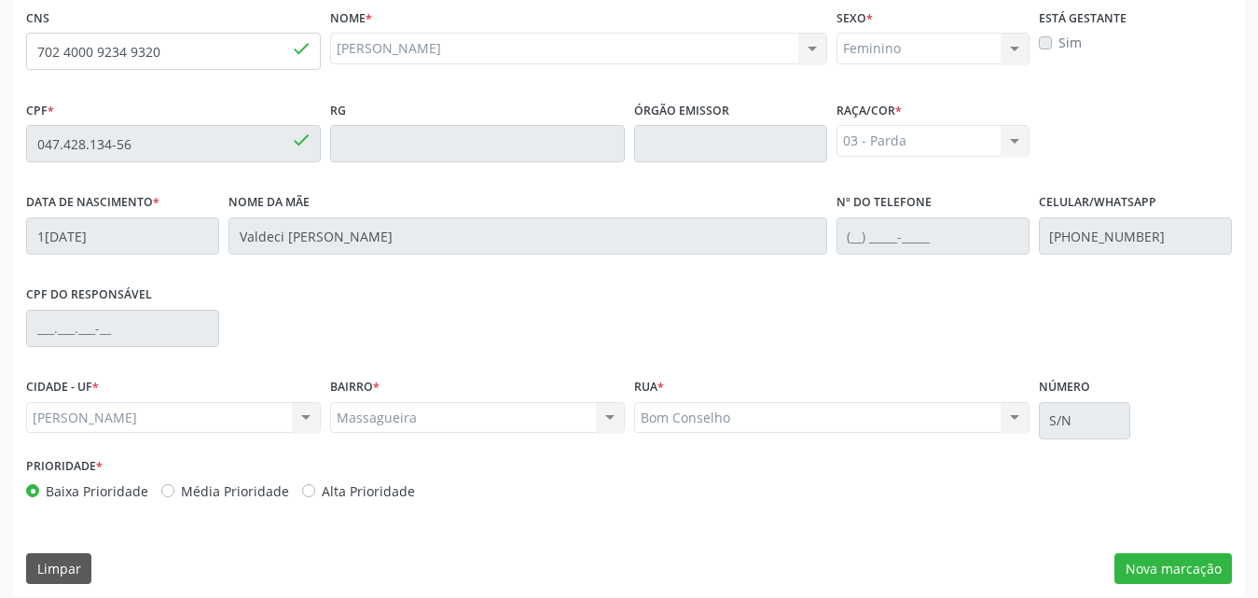
scroll to position [493, 0]
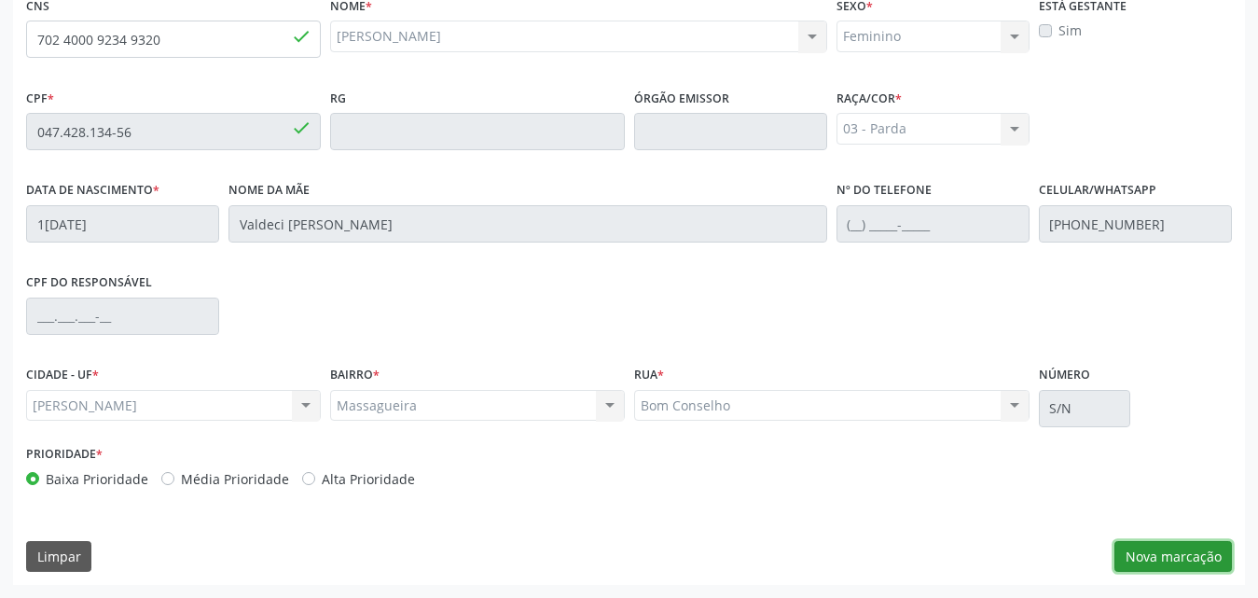
click at [1184, 561] on button "Nova marcação" at bounding box center [1172, 557] width 117 height 32
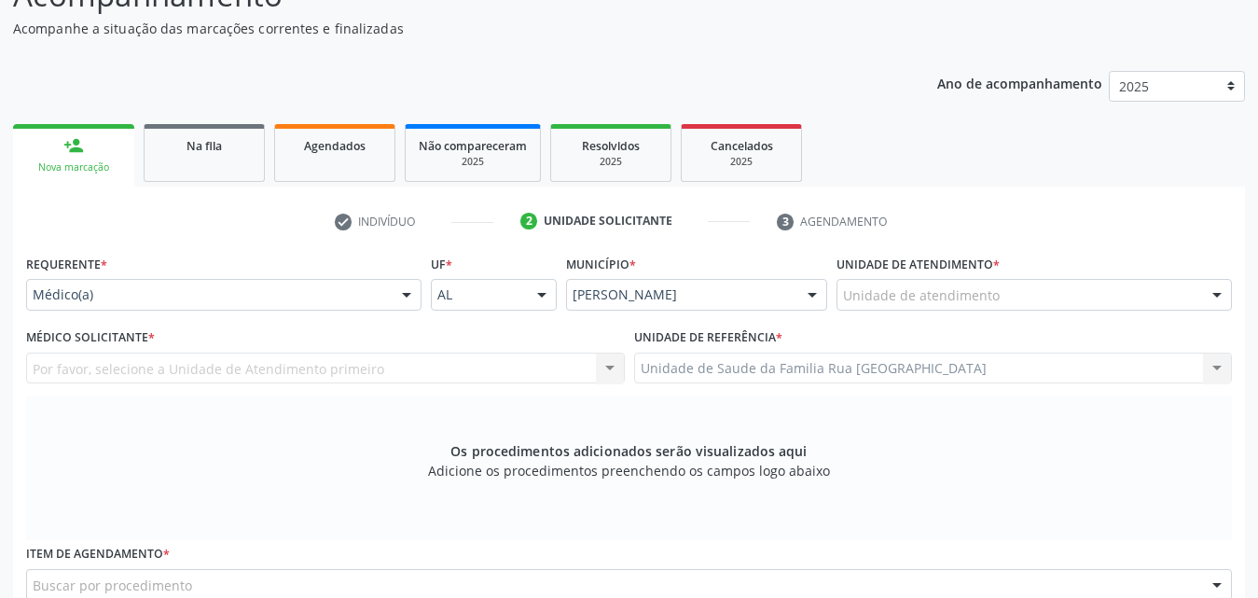
scroll to position [213, 0]
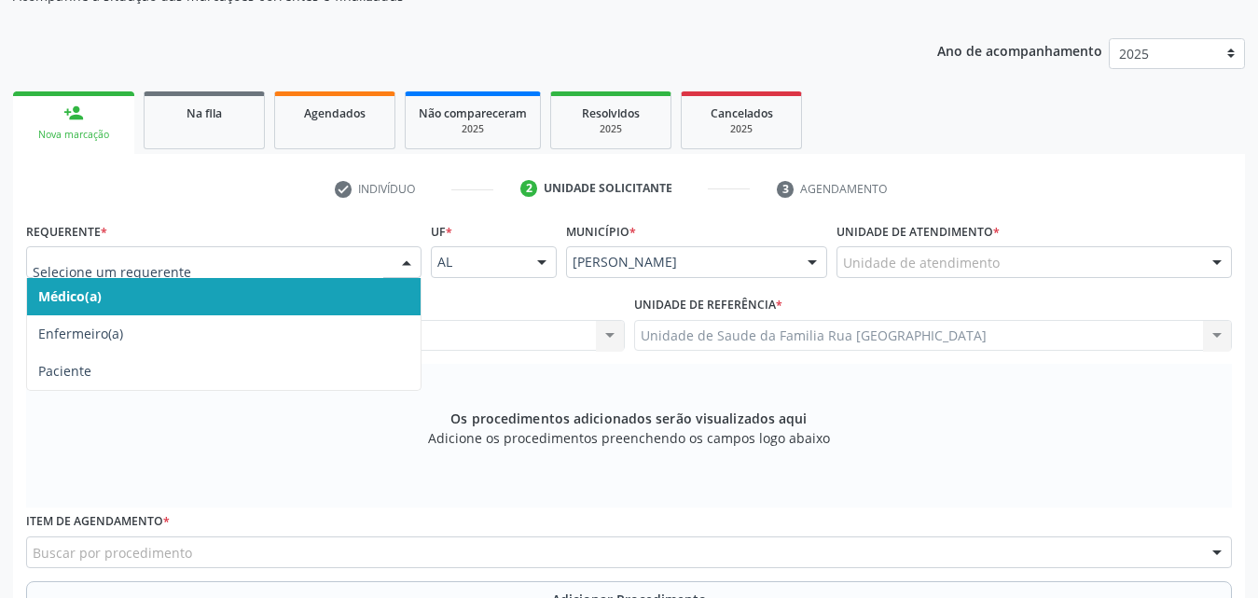
click at [410, 264] on div at bounding box center [406, 263] width 28 height 32
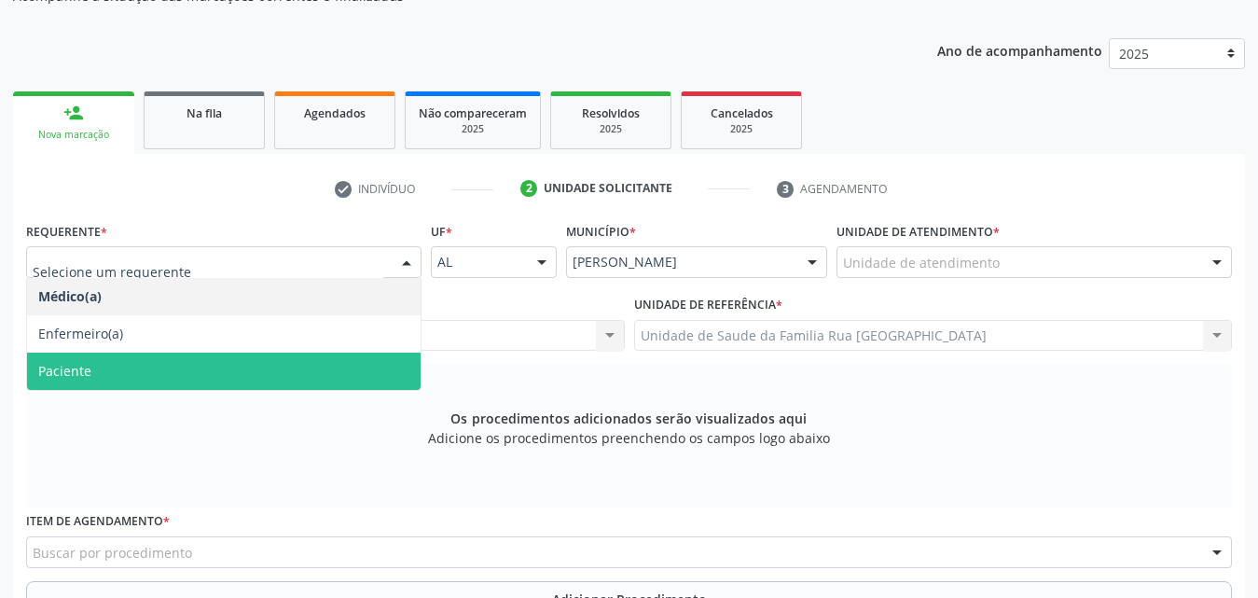
click at [180, 363] on span "Paciente" at bounding box center [223, 370] width 393 height 37
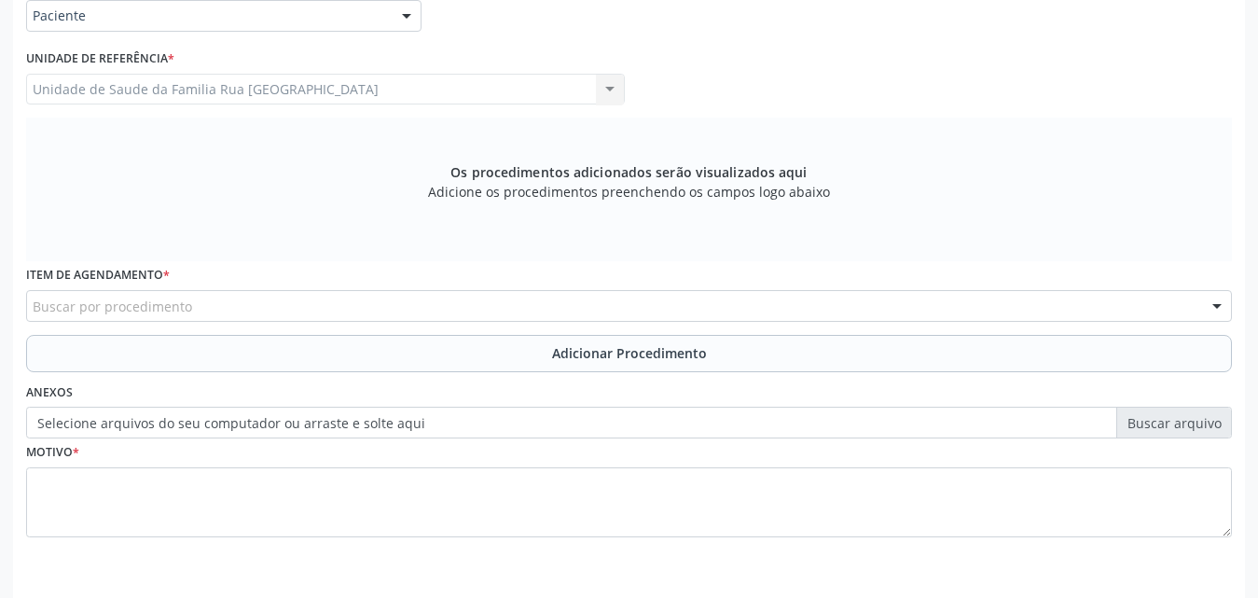
scroll to position [522, 0]
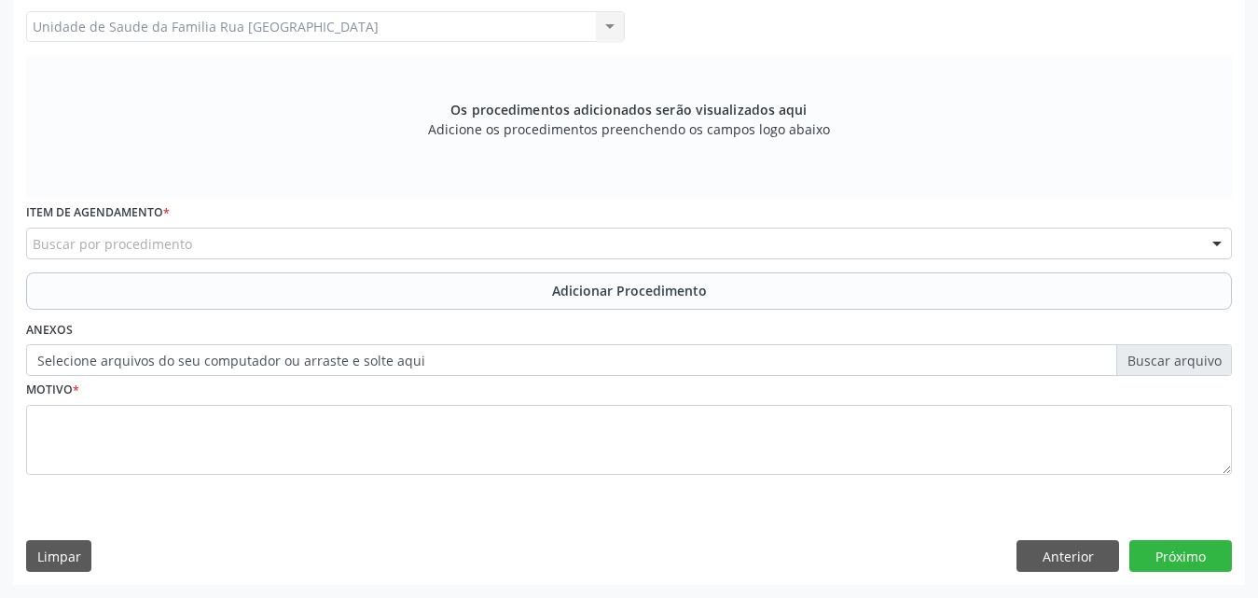
click at [502, 232] on div "Buscar por procedimento" at bounding box center [628, 243] width 1205 height 32
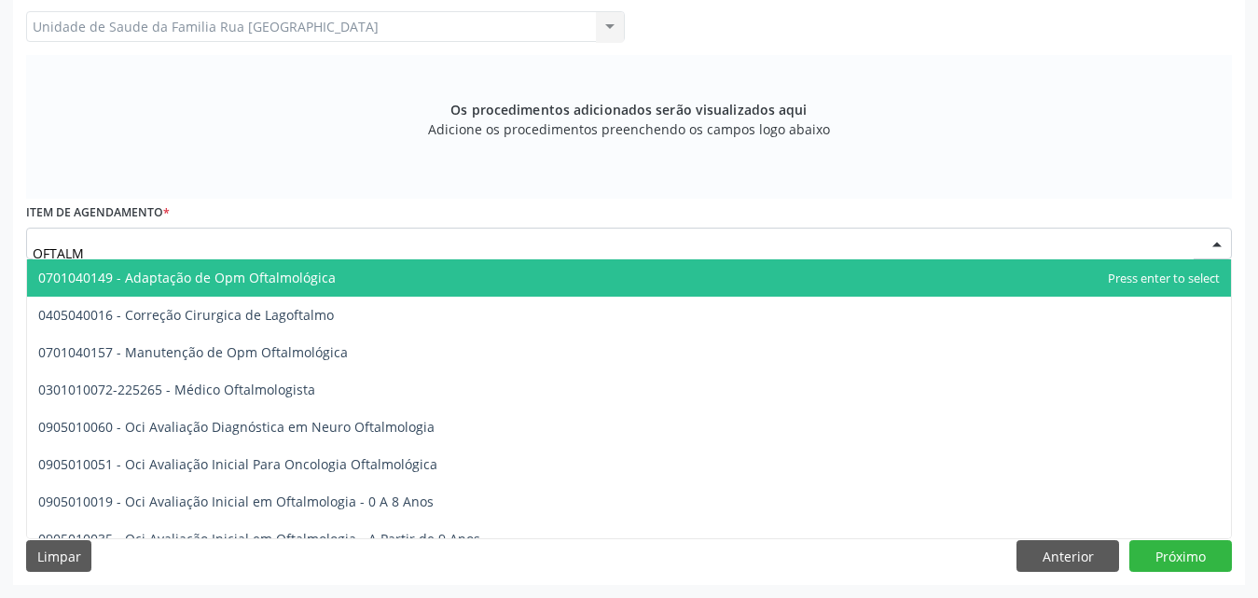
type input "OFTALMO"
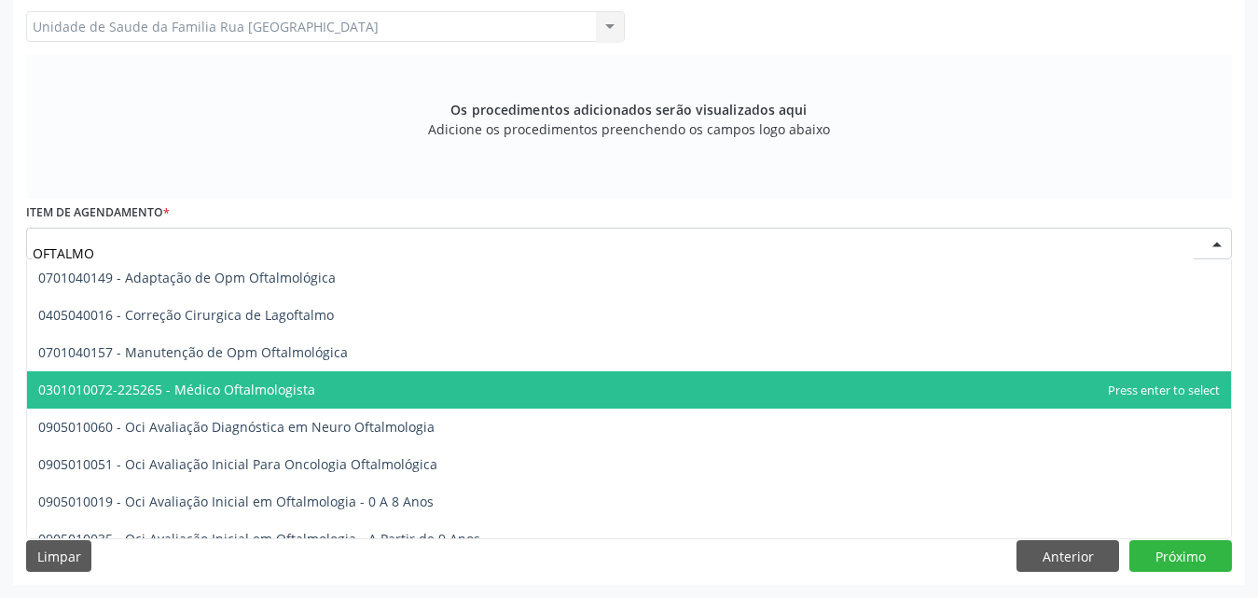
click at [259, 387] on span "0301010072-225265 - Médico Oftalmologista" at bounding box center [176, 389] width 277 height 18
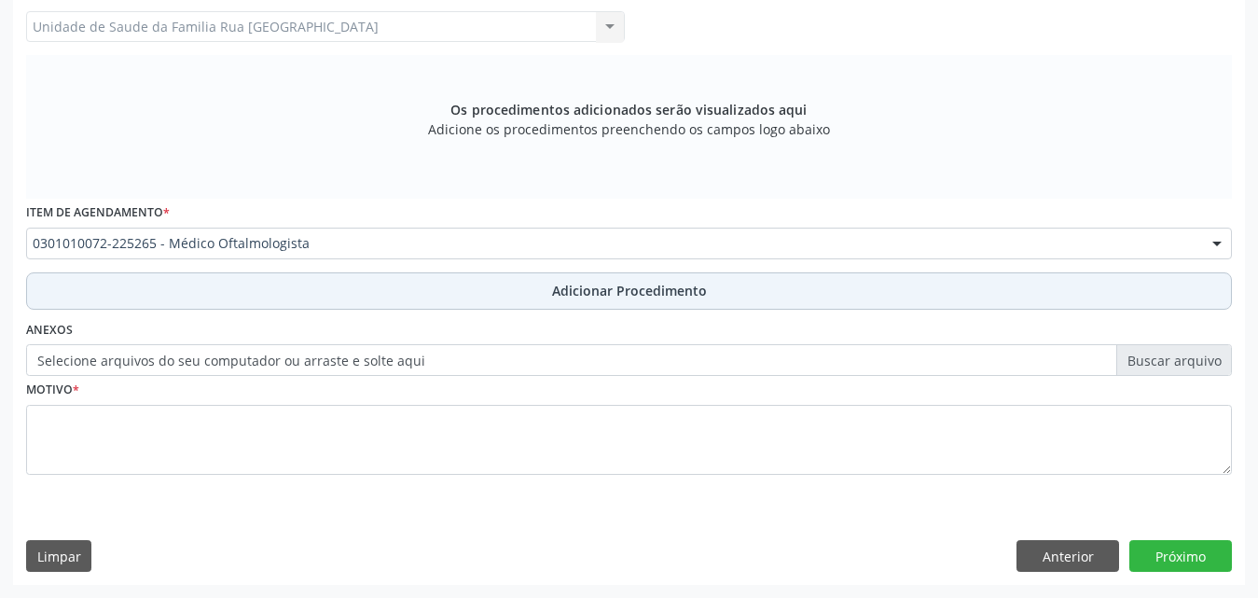
click at [622, 290] on span "Adicionar Procedimento" at bounding box center [629, 291] width 155 height 20
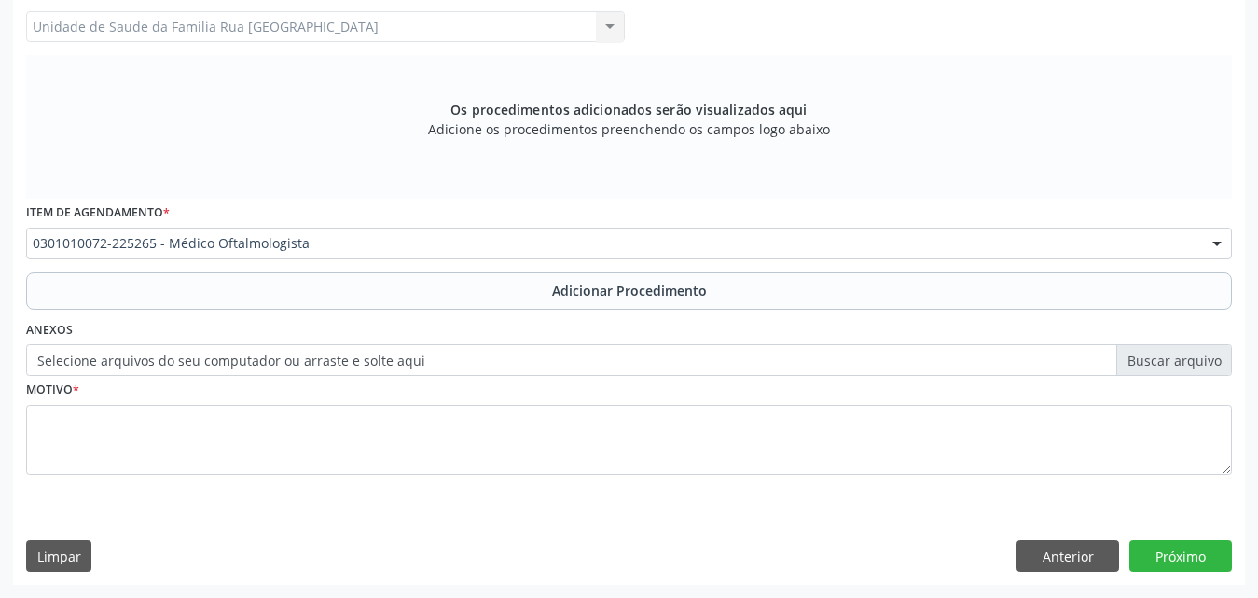
scroll to position [451, 0]
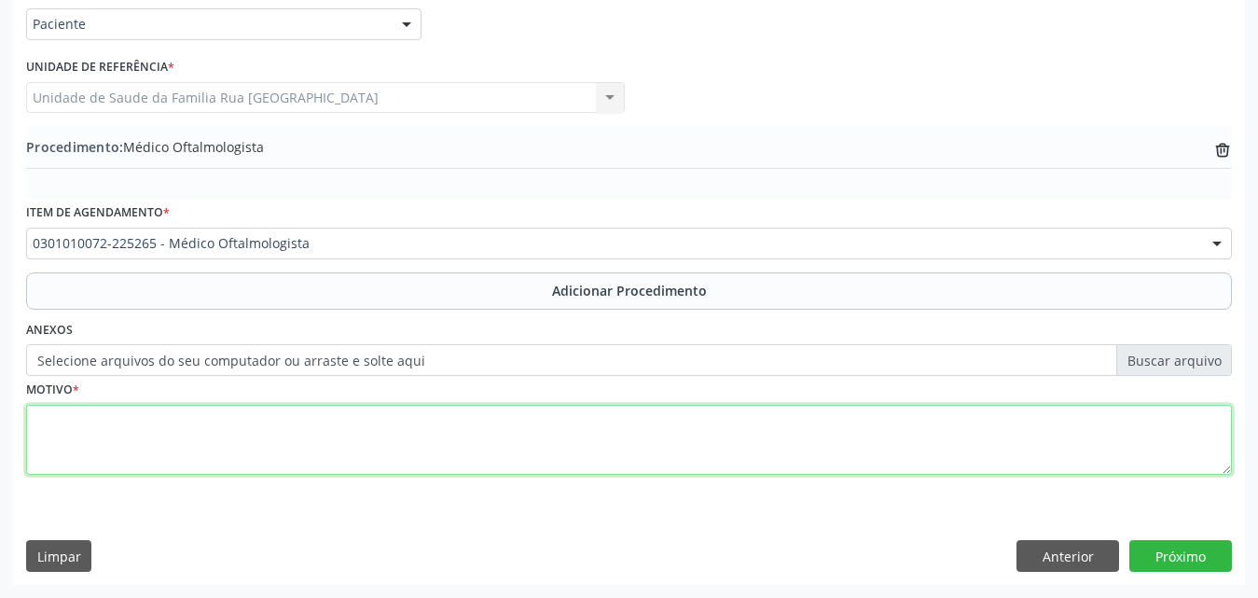
click at [206, 434] on textarea at bounding box center [628, 440] width 1205 height 71
type textarea "DIMINUICAO DA ACUIDADE VISUAL."
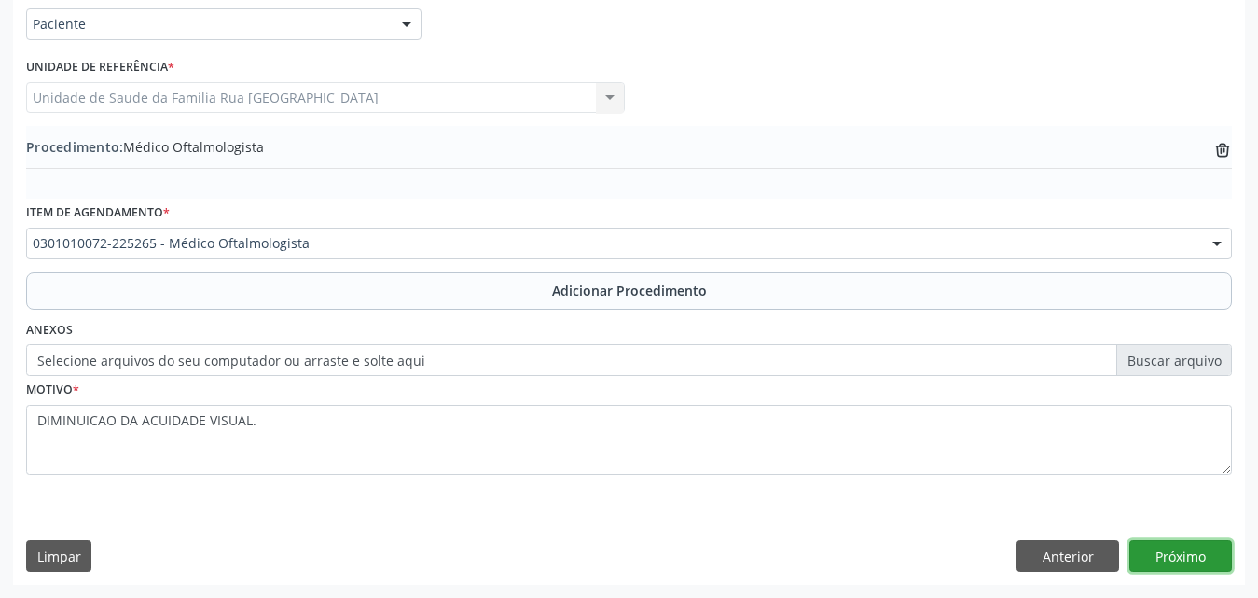
click at [1203, 544] on button "Próximo" at bounding box center [1180, 556] width 103 height 32
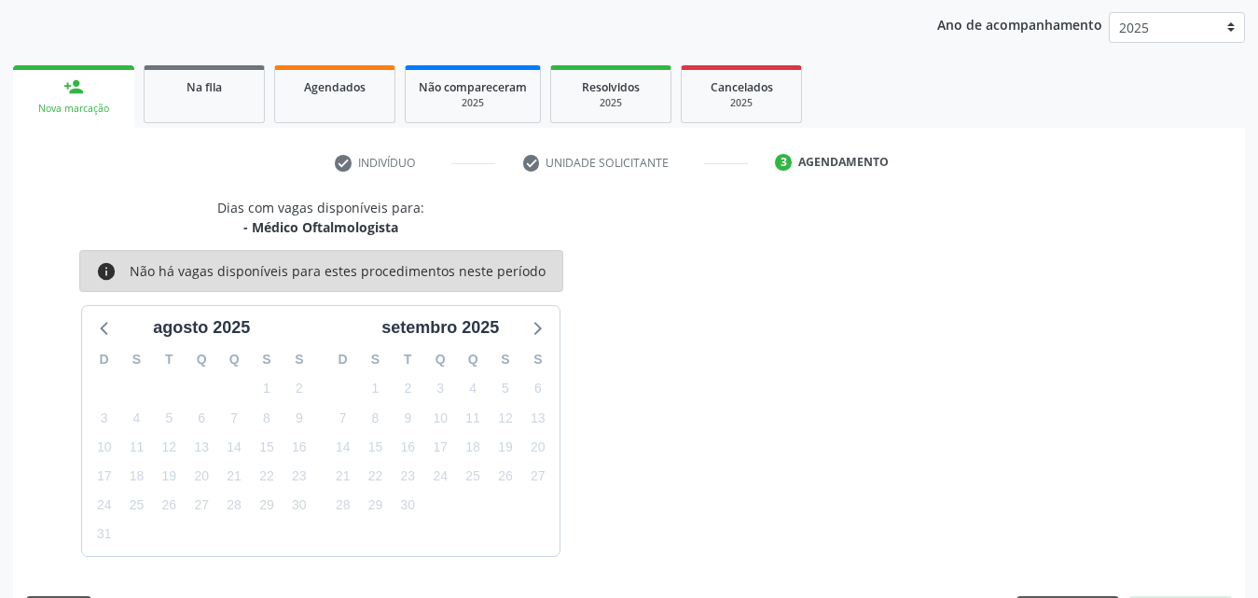
scroll to position [295, 0]
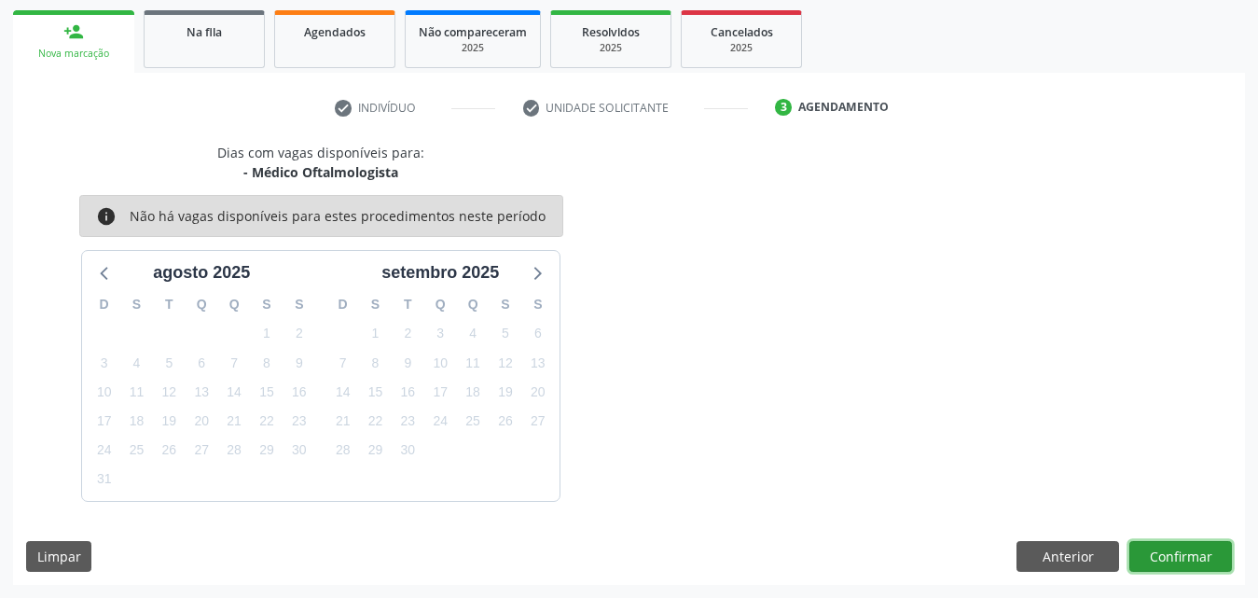
click at [1178, 560] on button "Confirmar" at bounding box center [1180, 557] width 103 height 32
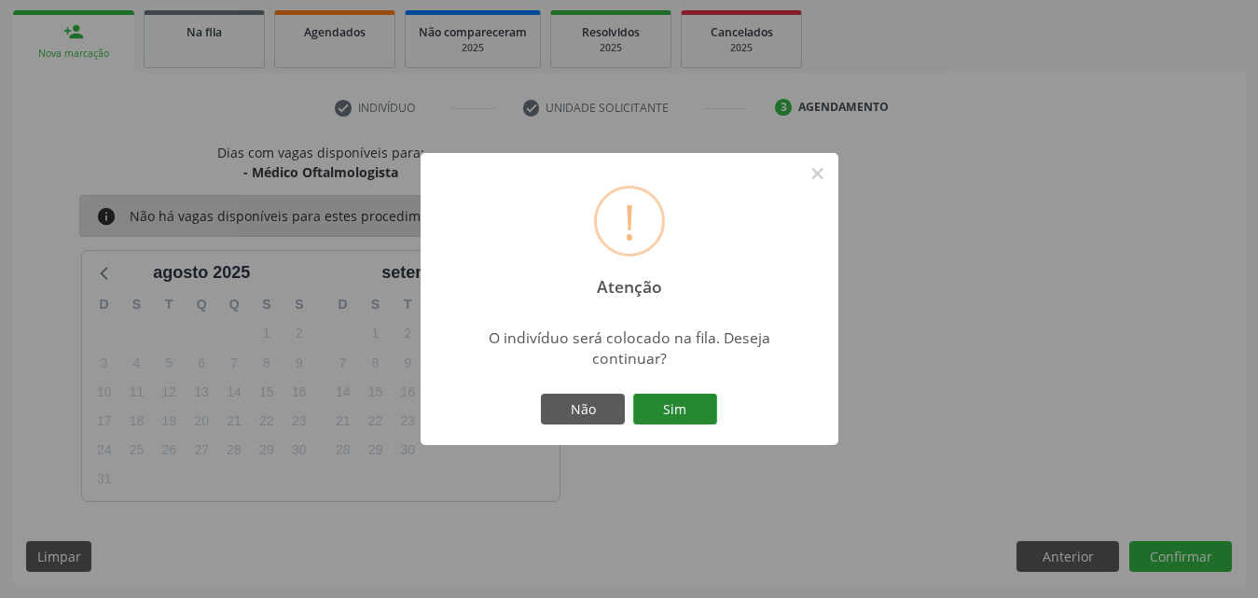
click at [684, 404] on button "Sim" at bounding box center [675, 409] width 84 height 32
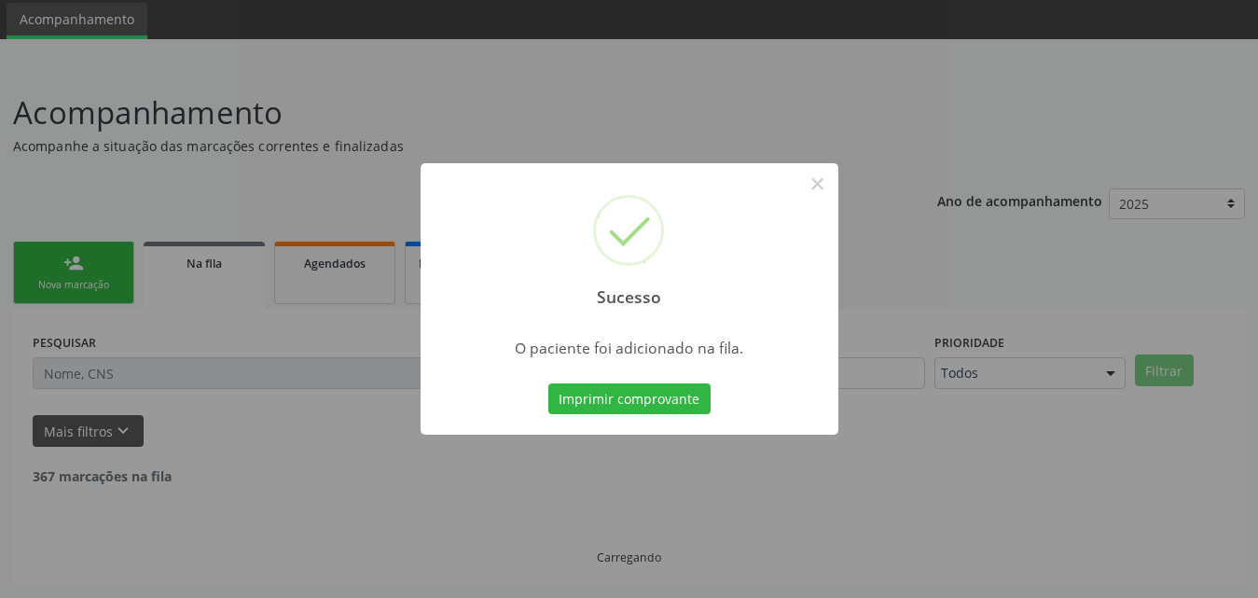
scroll to position [44, 0]
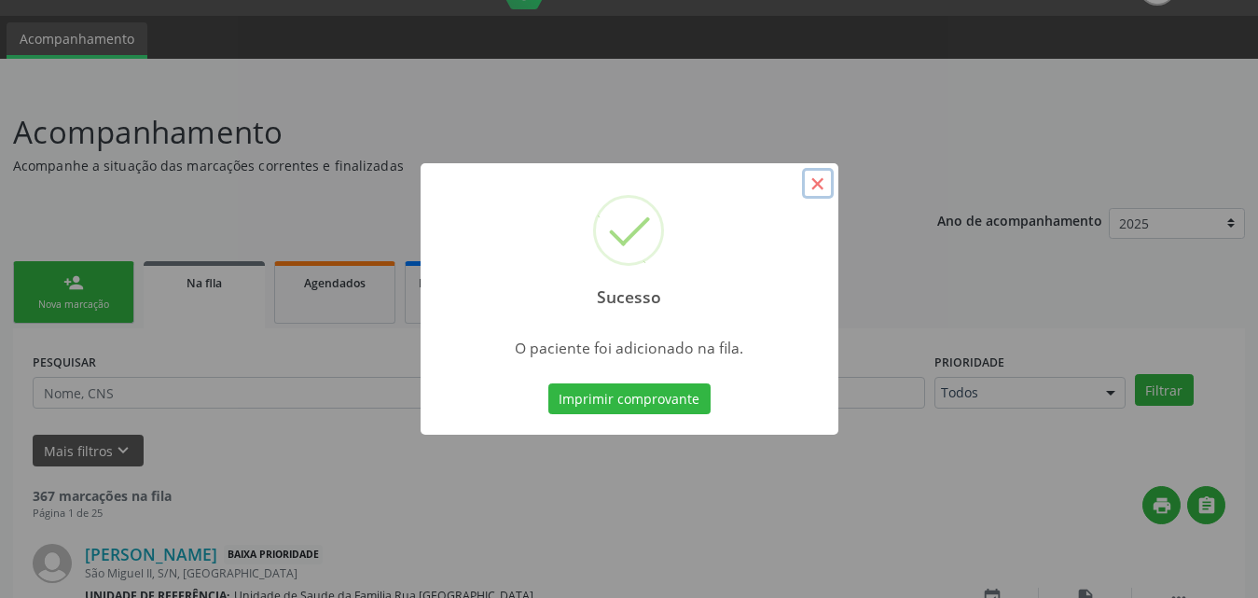
click at [823, 178] on button "×" at bounding box center [818, 184] width 32 height 32
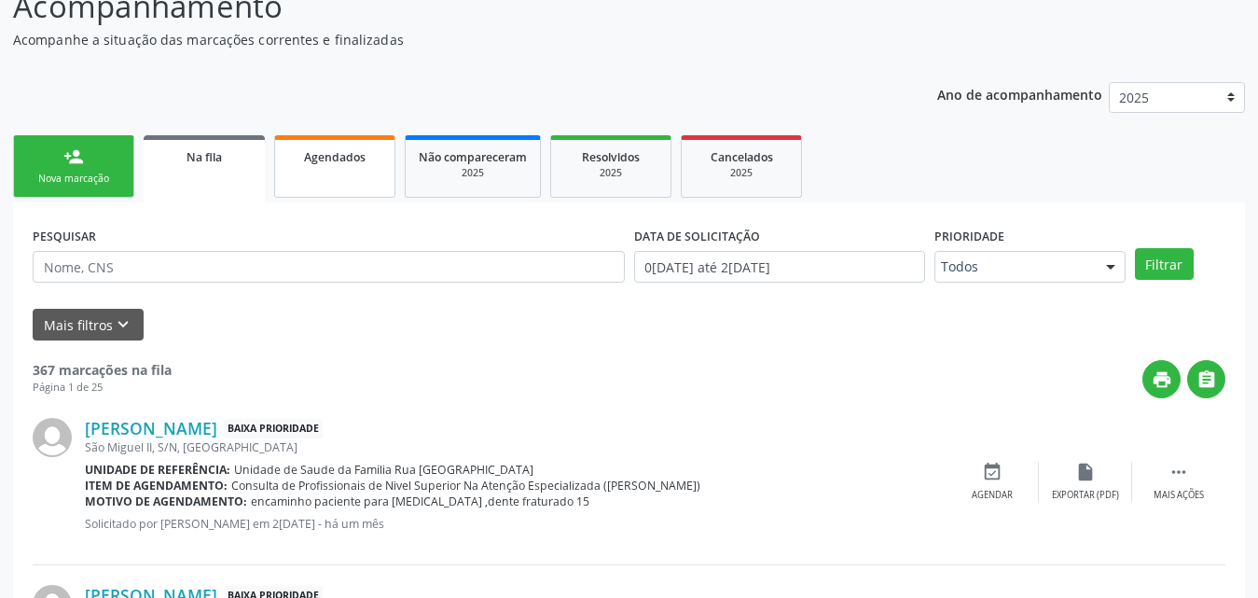
scroll to position [137, 0]
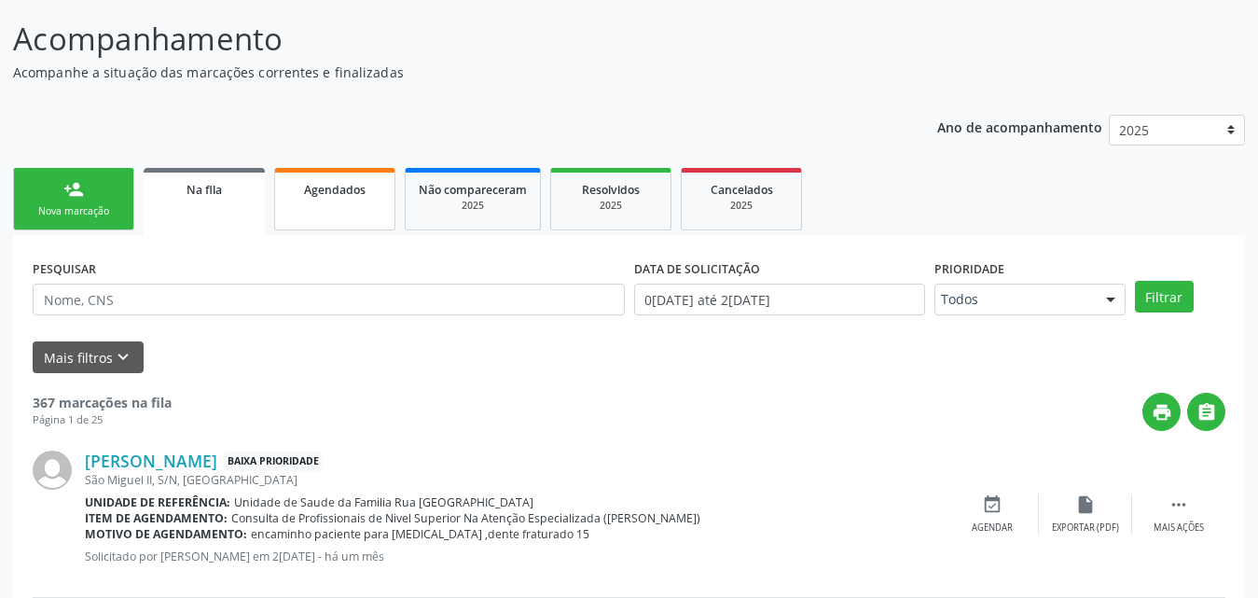
click at [328, 208] on link "Agendados" at bounding box center [334, 199] width 121 height 62
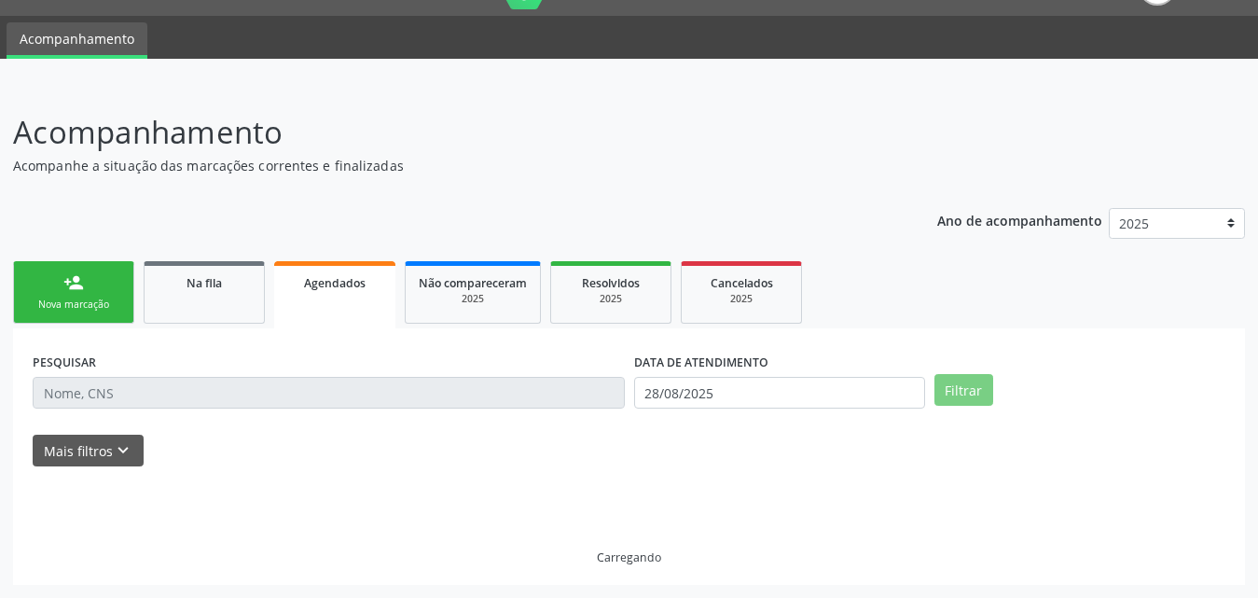
scroll to position [4, 0]
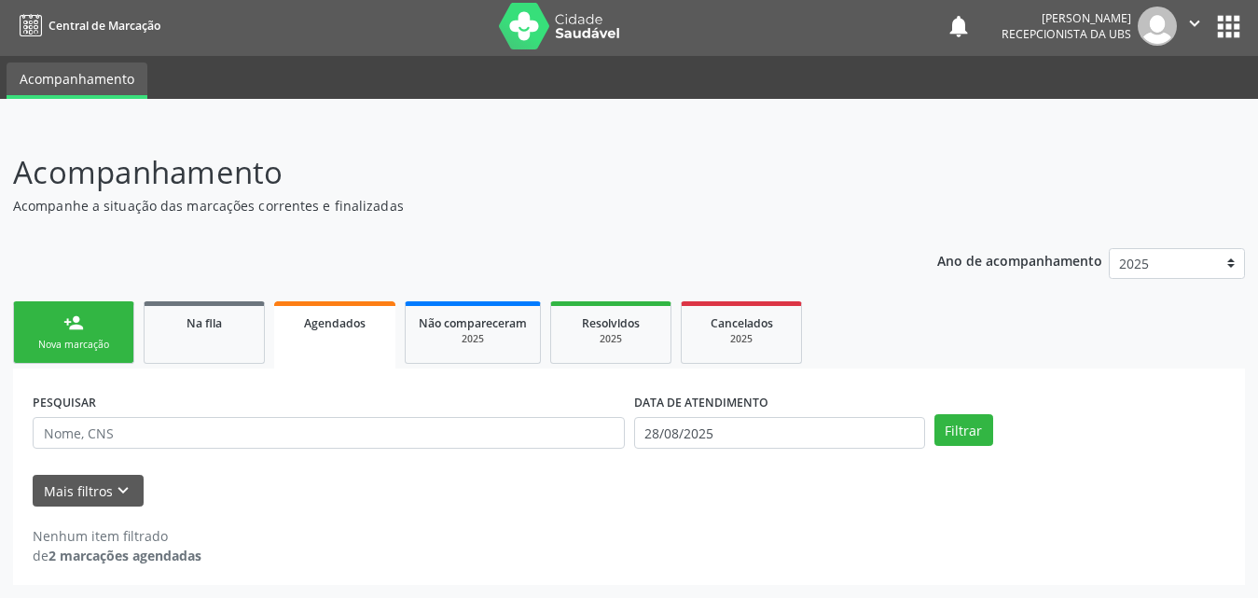
click at [1194, 22] on icon "" at bounding box center [1194, 23] width 21 height 21
click at [1145, 114] on link "Sair" at bounding box center [1146, 110] width 129 height 26
